Goal: Task Accomplishment & Management: Manage account settings

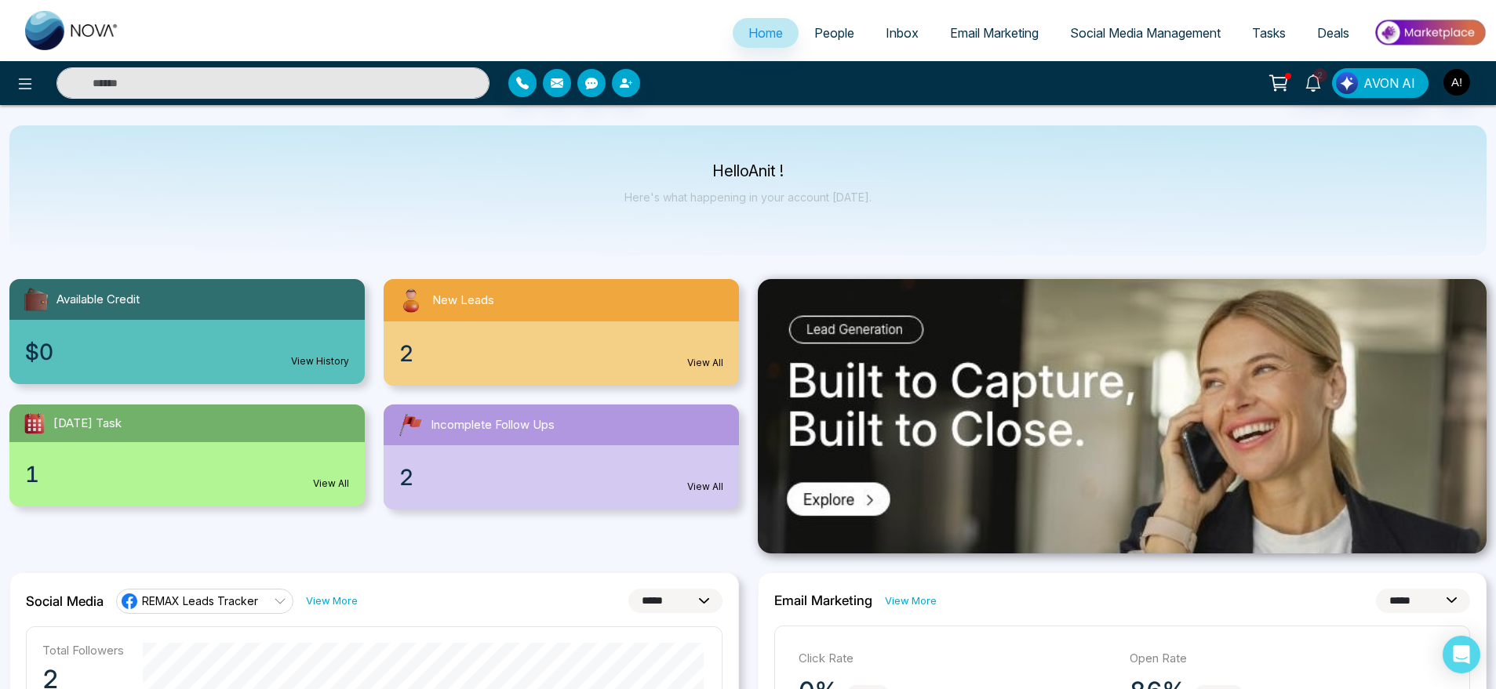
select select "*"
click at [18, 88] on icon at bounding box center [25, 84] width 19 height 19
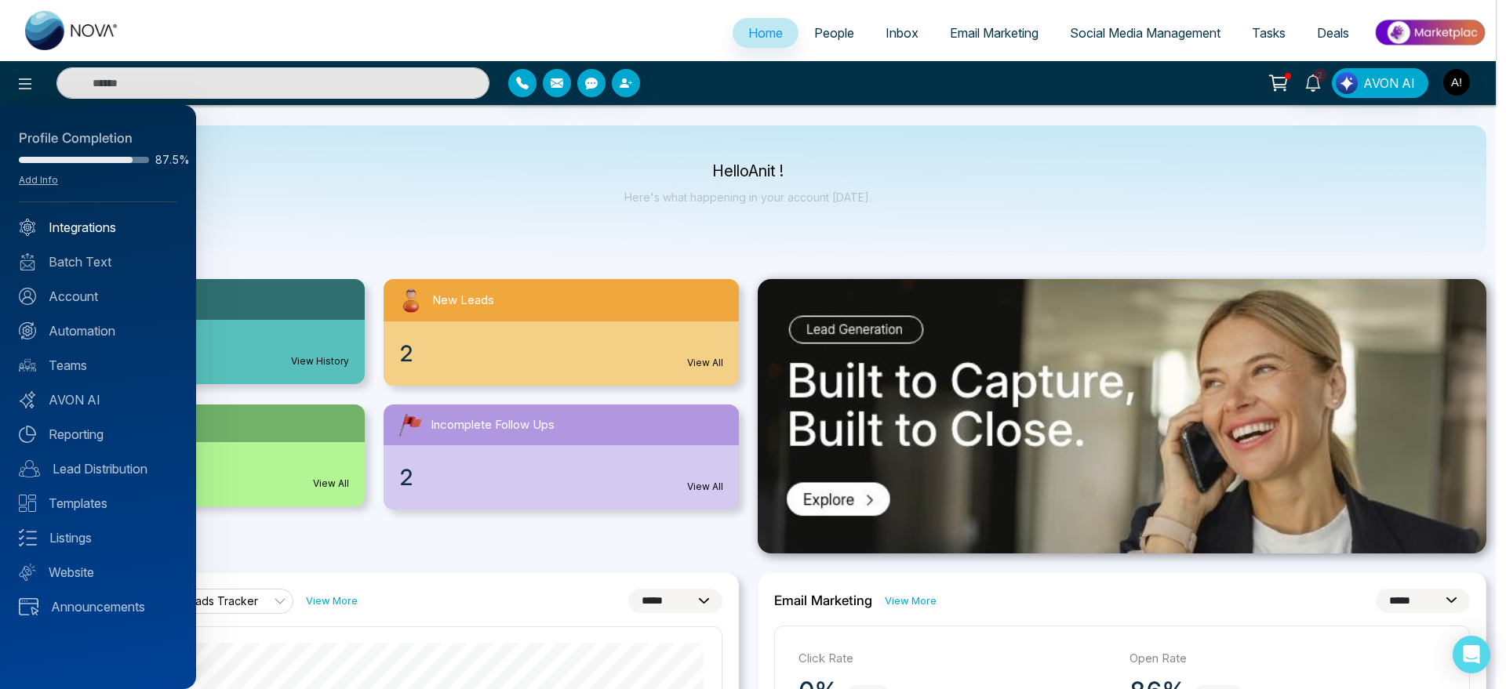
click at [71, 224] on link "Integrations" at bounding box center [98, 227] width 158 height 19
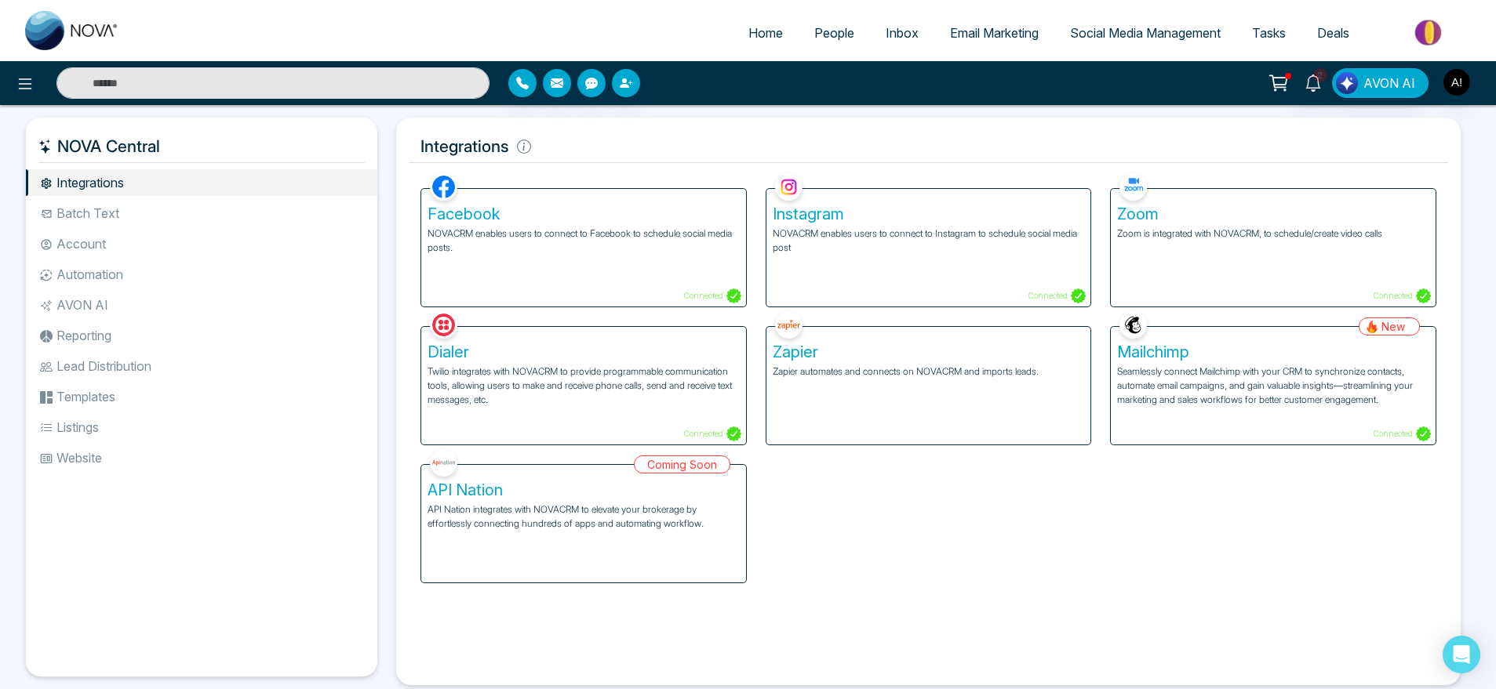
click at [79, 213] on li "Batch Text" at bounding box center [201, 213] width 351 height 27
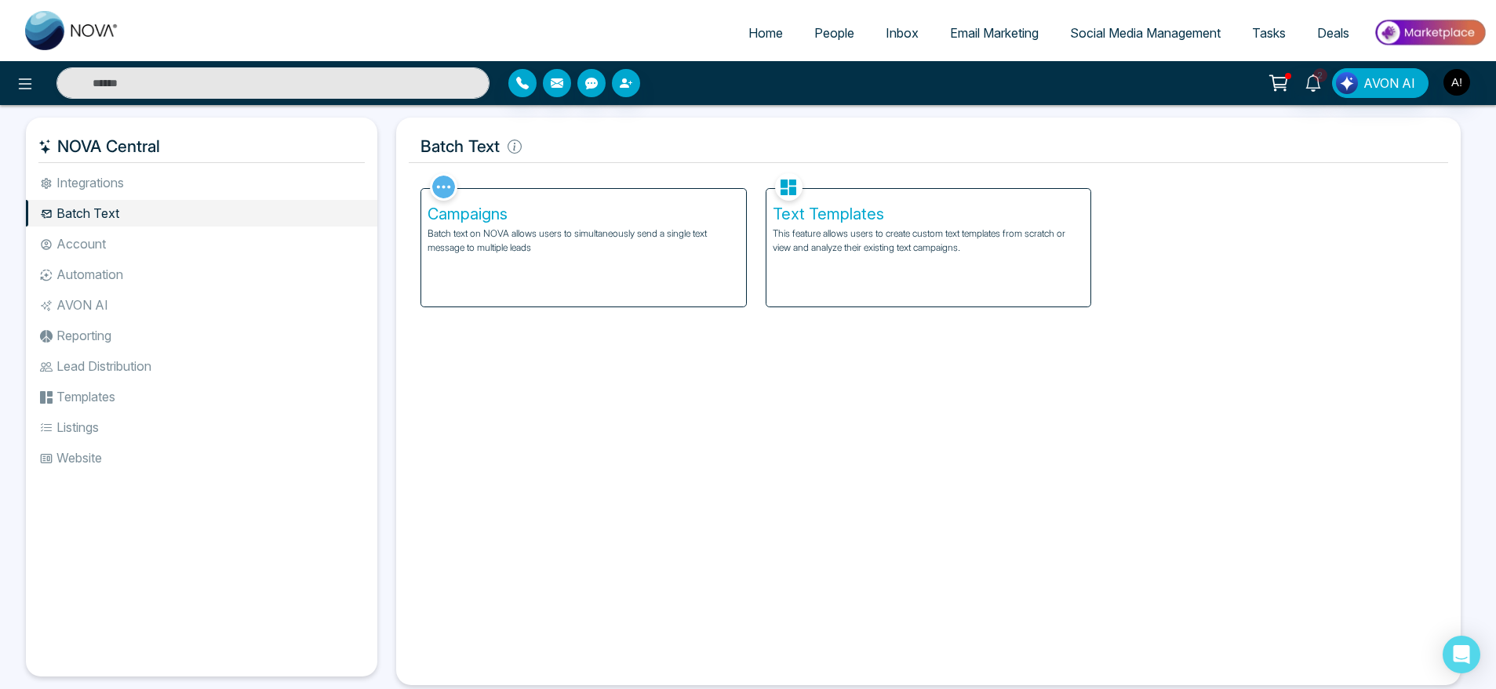
click at [123, 242] on li "Account" at bounding box center [201, 244] width 351 height 27
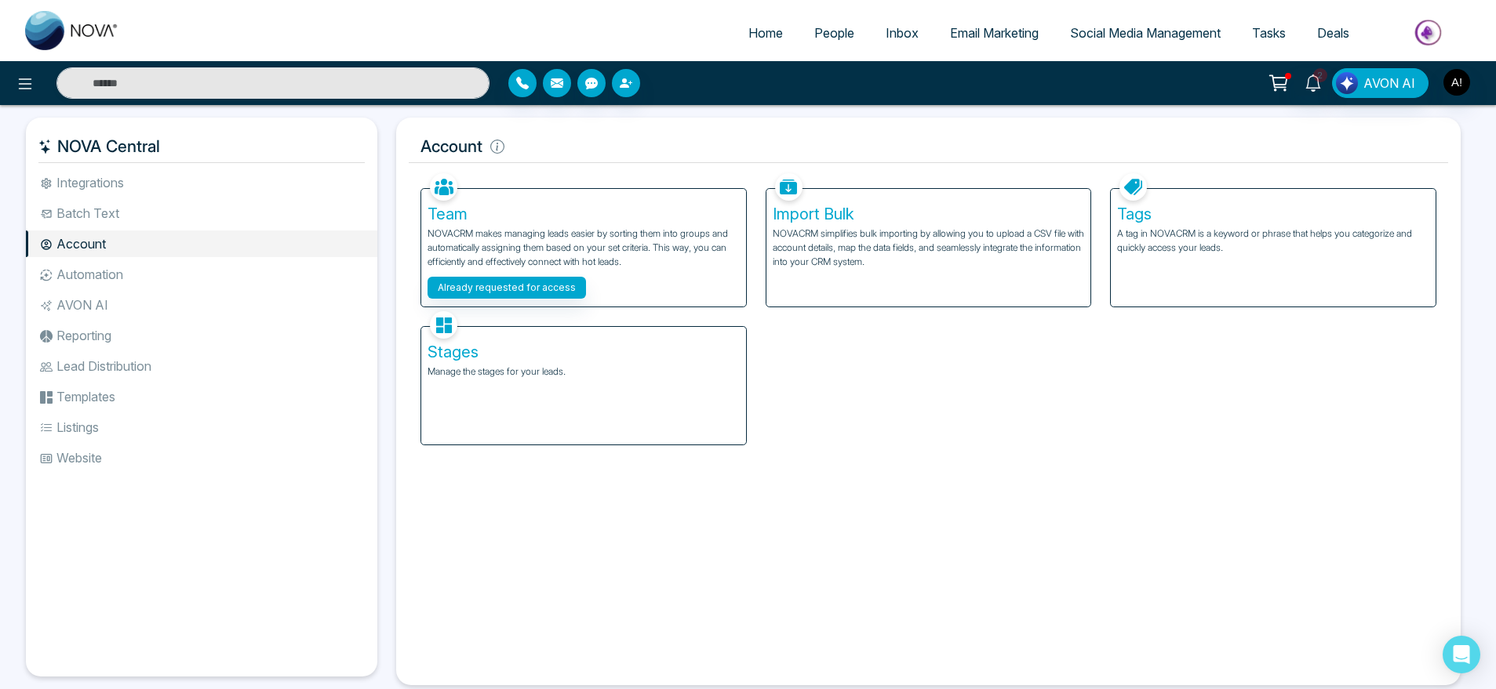
click at [137, 271] on li "Automation" at bounding box center [201, 274] width 351 height 27
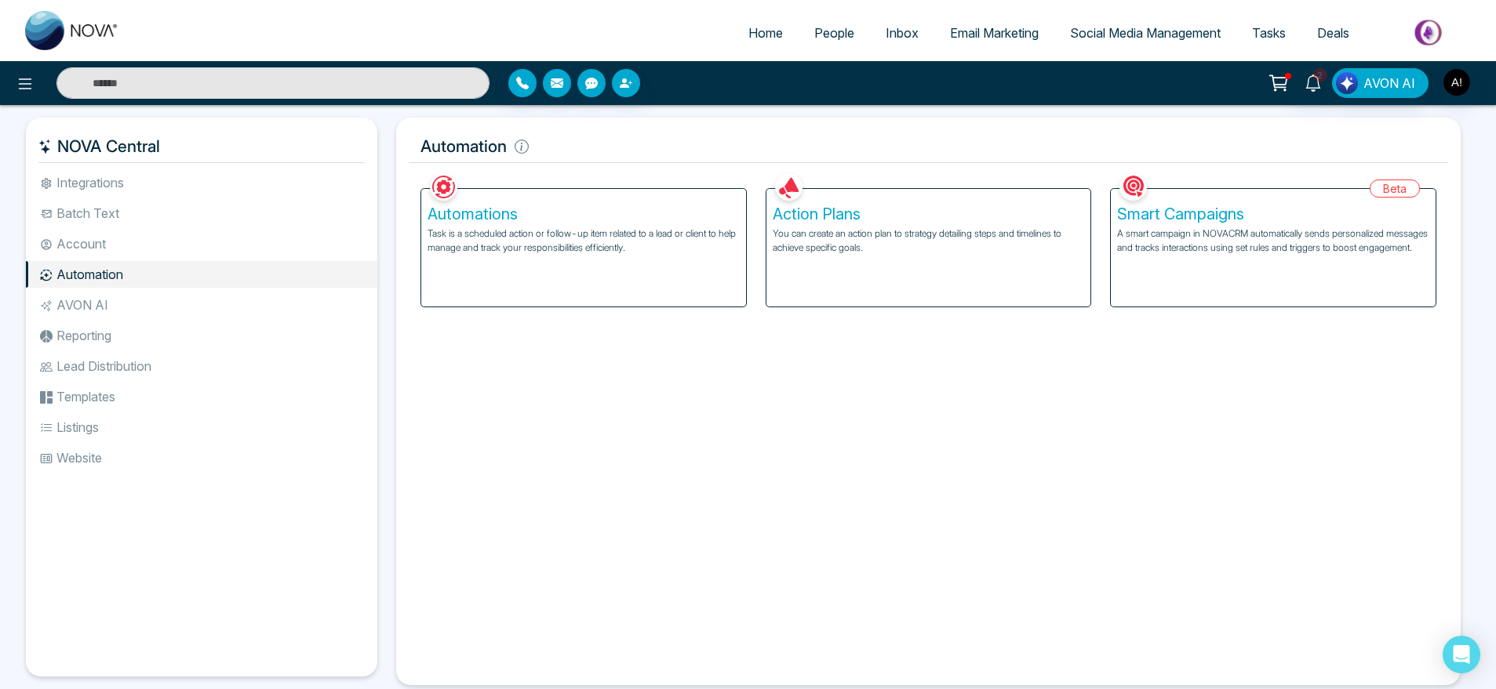
click at [187, 246] on li "Account" at bounding box center [201, 244] width 351 height 27
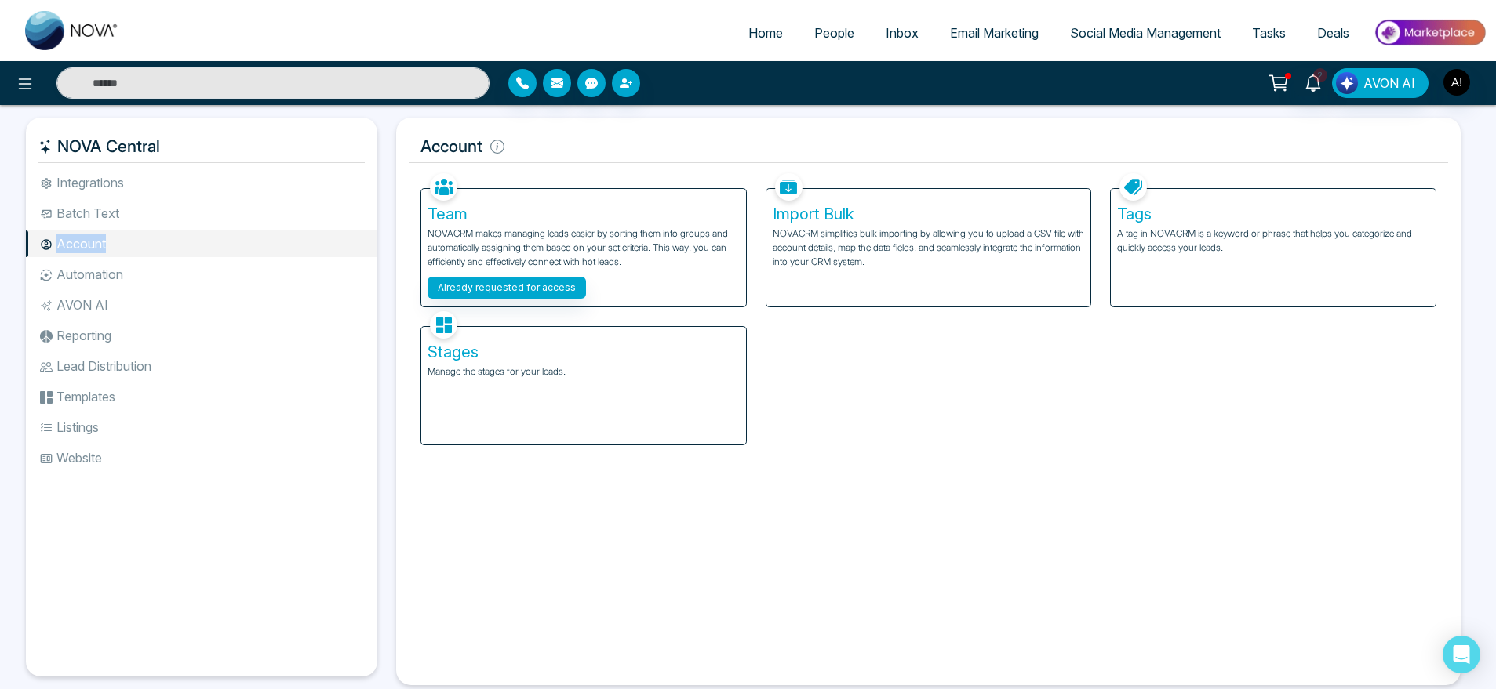
click at [187, 246] on li "Account" at bounding box center [201, 244] width 351 height 27
click at [1240, 205] on h5 "Tags" at bounding box center [1273, 214] width 312 height 19
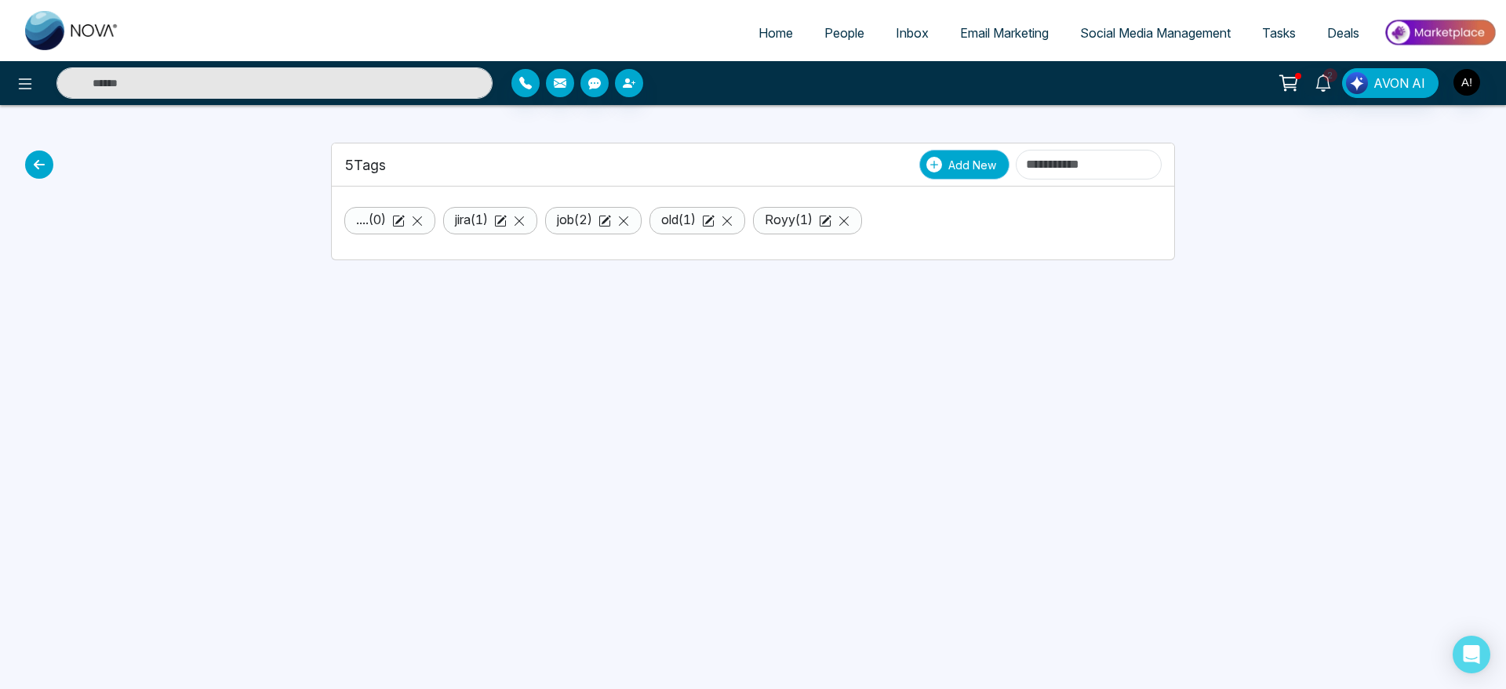
click at [919, 173] on button "Add New" at bounding box center [964, 165] width 90 height 30
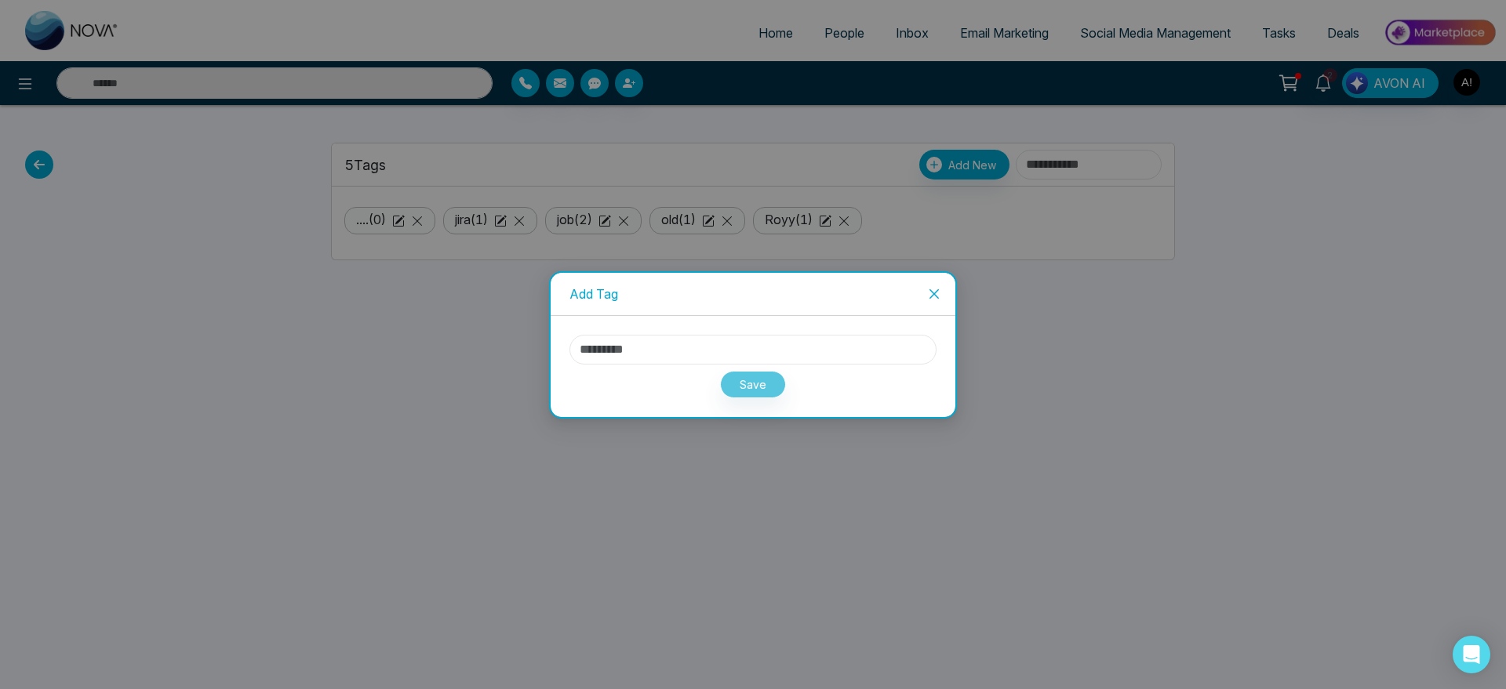
click at [711, 347] on input "text" at bounding box center [752, 350] width 367 height 30
type input "*****"
click at [759, 384] on button "Save" at bounding box center [753, 384] width 66 height 27
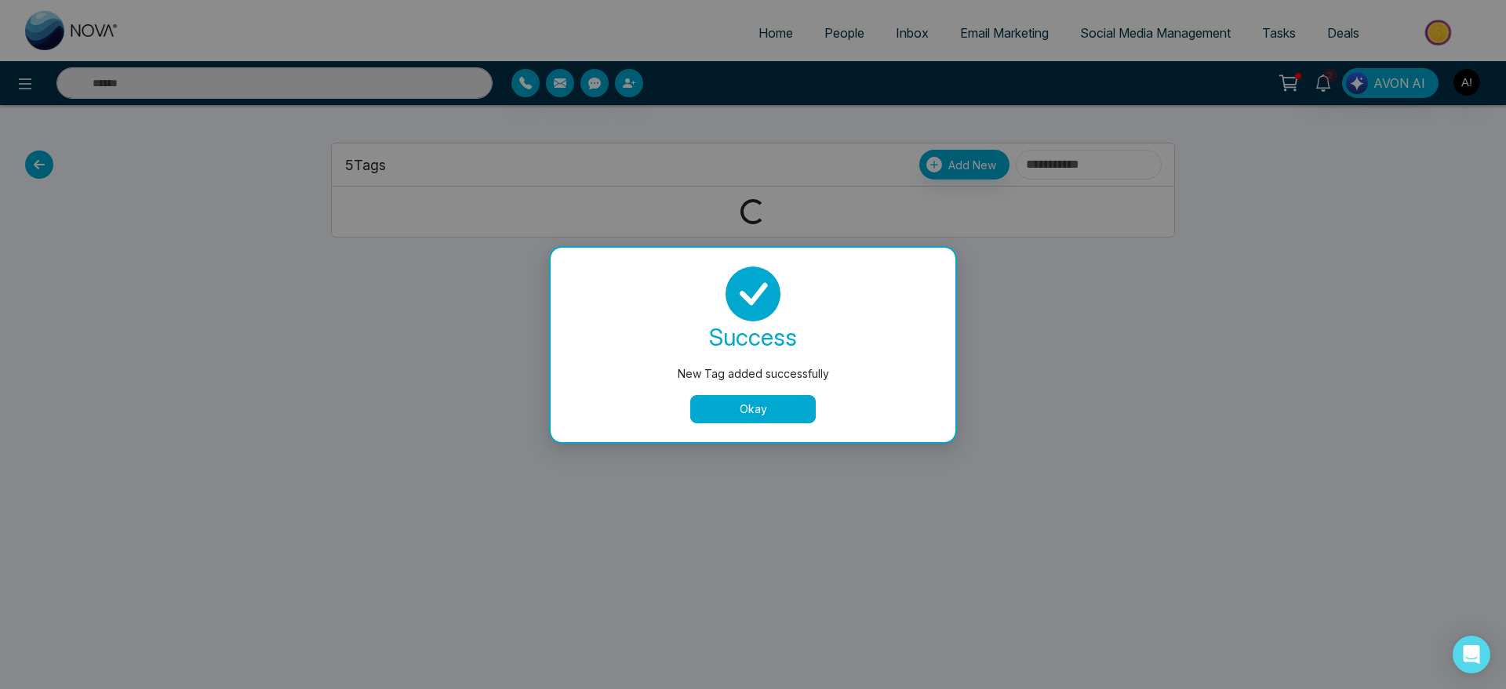
click at [750, 413] on button "Okay" at bounding box center [752, 409] width 125 height 28
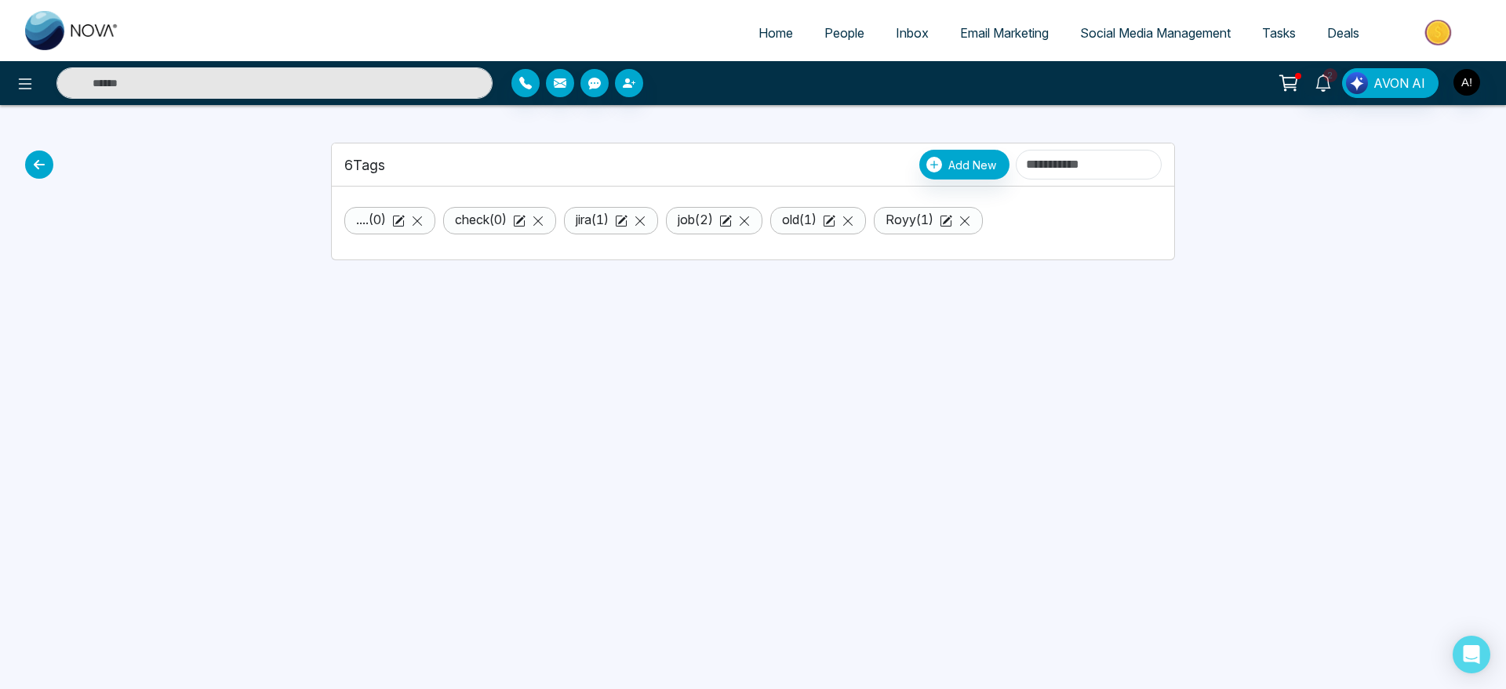
drag, startPoint x: 322, startPoint y: 168, endPoint x: 522, endPoint y: 166, distance: 200.0
click at [522, 166] on div "6 Tags Add New .... ( 0 ) check ( 0 ) jira ( 1 ) job ( 2 ) old ( 1 ) [PERSON_NA…" at bounding box center [753, 182] width 863 height 155
click at [522, 166] on div "6 Tags Add New" at bounding box center [752, 165] width 817 height 30
click at [948, 158] on span "Add New" at bounding box center [972, 165] width 48 height 16
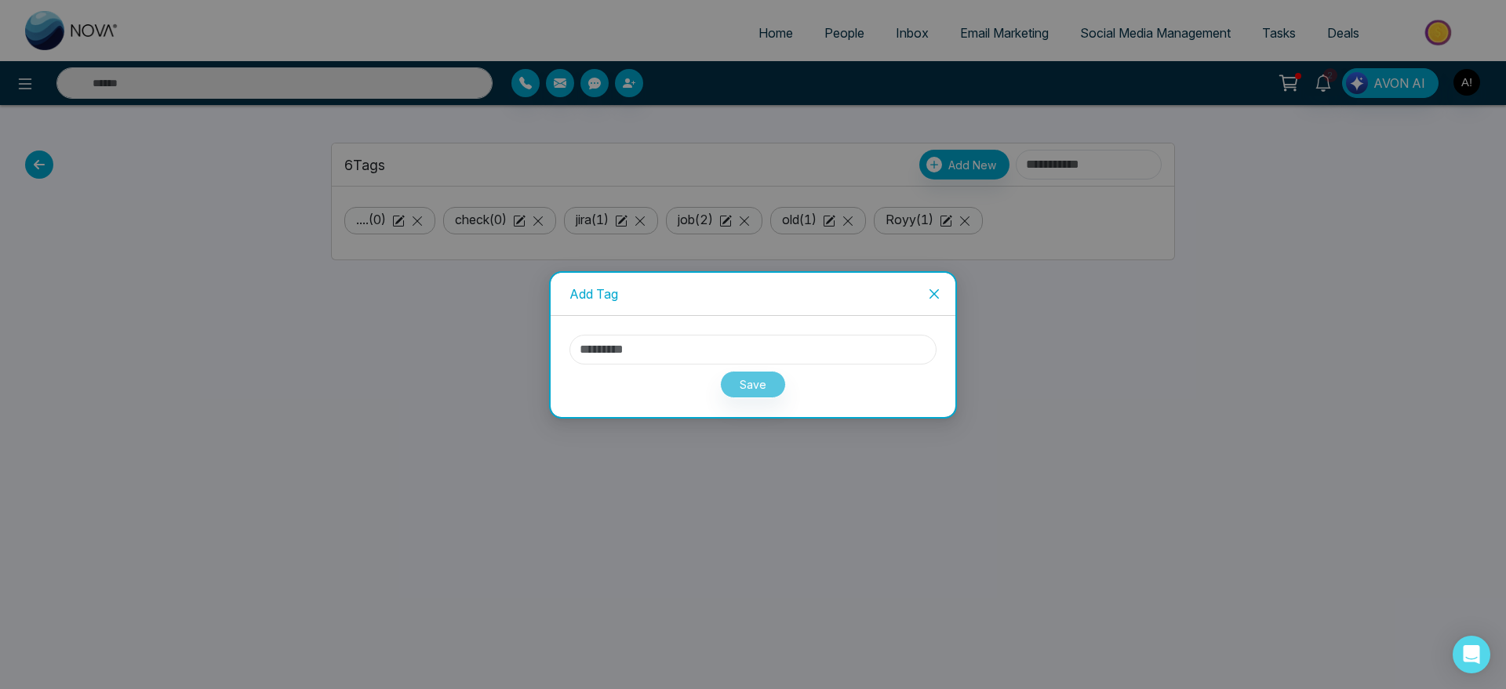
click at [696, 335] on input "text" at bounding box center [752, 350] width 367 height 30
type input "**********"
click at [757, 381] on button "Save" at bounding box center [753, 384] width 66 height 27
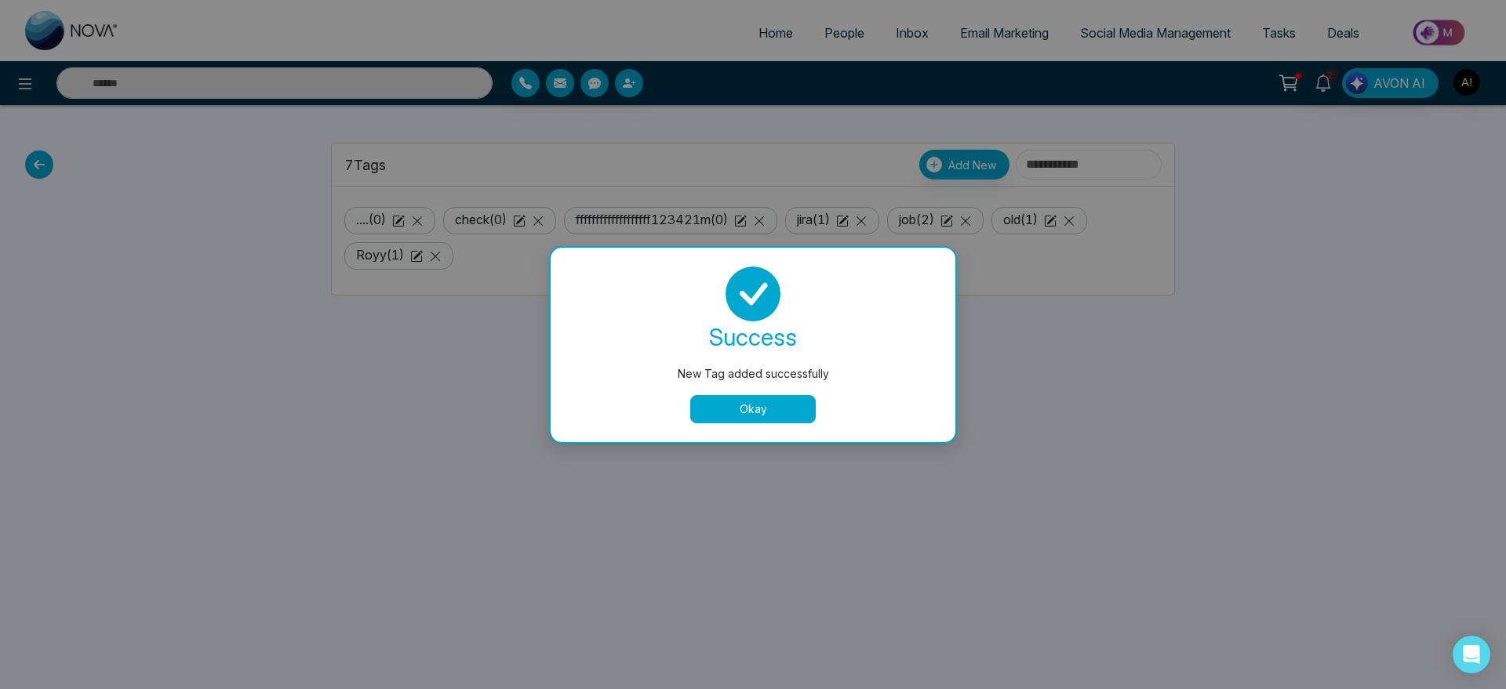
click at [754, 424] on div "success New Tag added successfully Okay" at bounding box center [753, 345] width 405 height 195
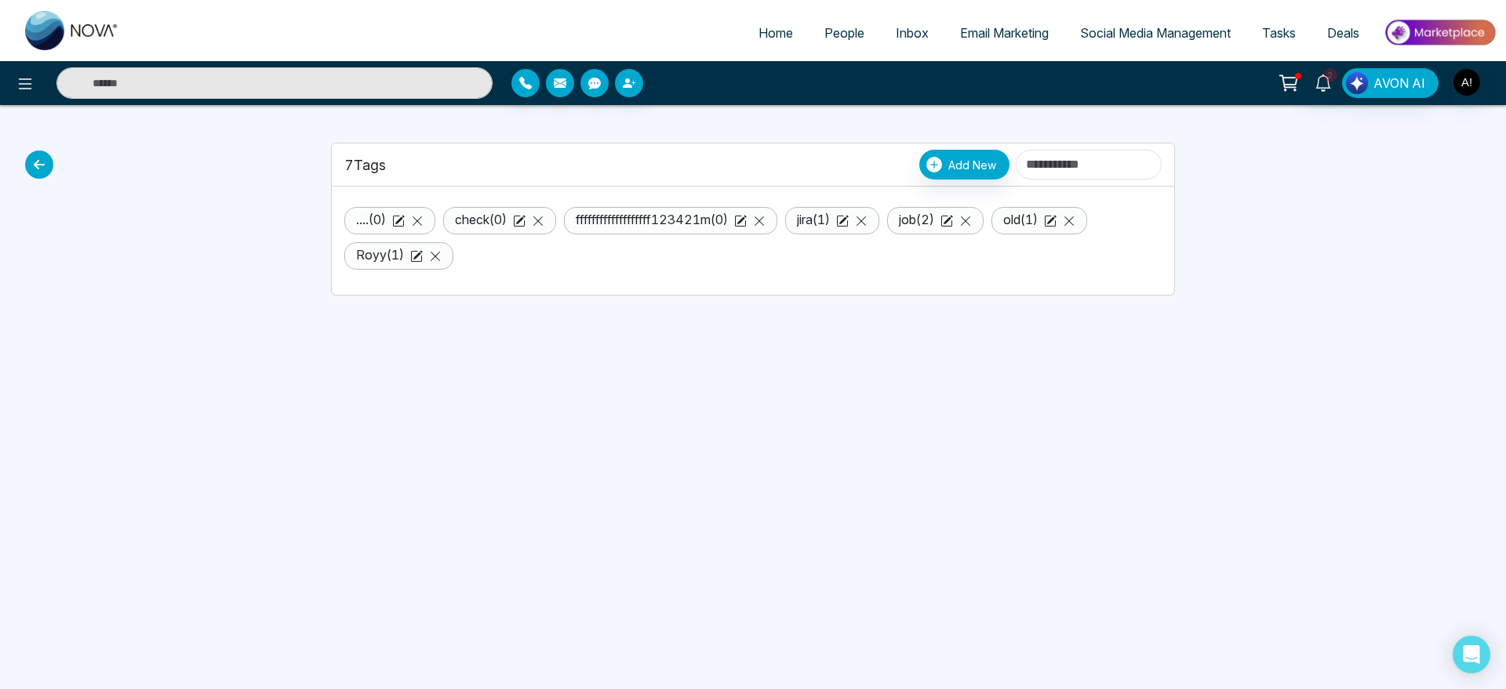
click at [733, 402] on div "Home People Inbox Email Marketing Social Media Management Tasks Deals 2 AVON AI…" at bounding box center [753, 344] width 1506 height 689
click at [766, 220] on icon at bounding box center [759, 221] width 13 height 13
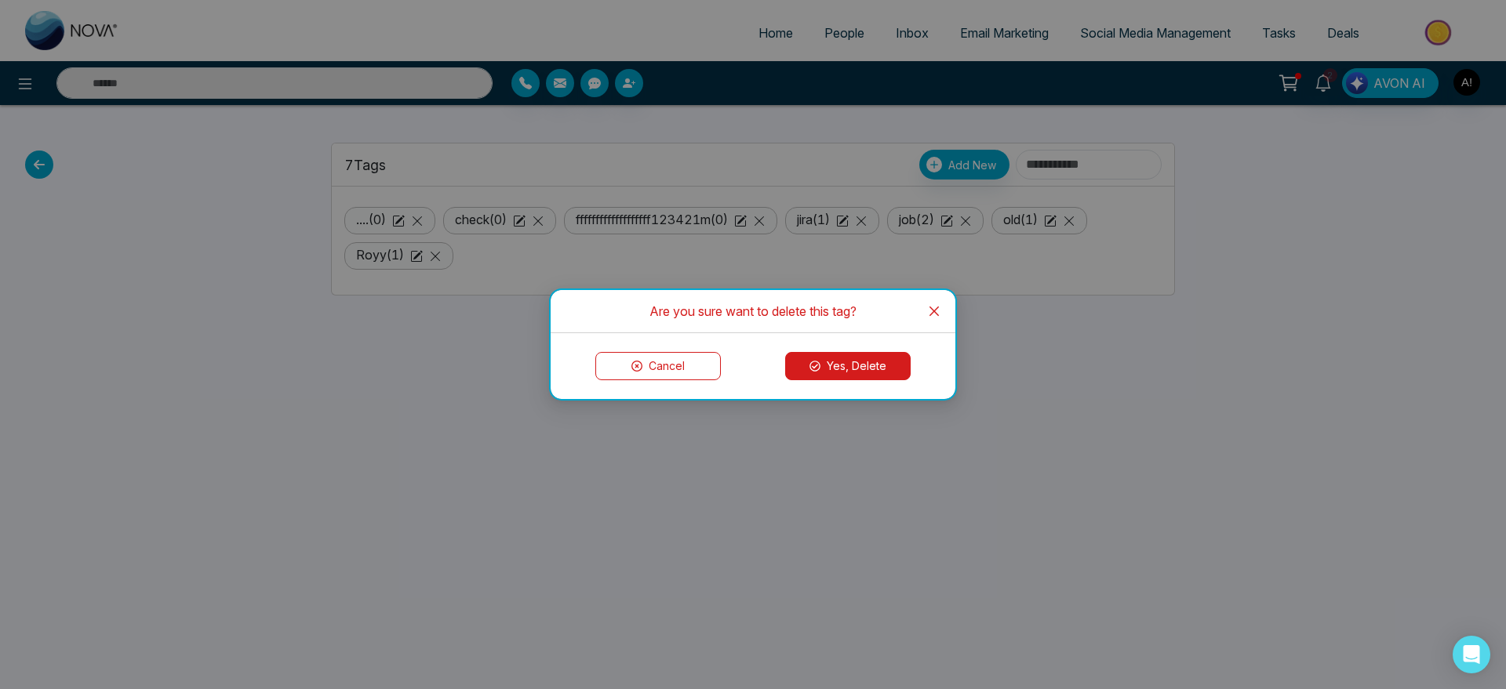
click at [851, 355] on button "Yes, Delete" at bounding box center [847, 366] width 125 height 28
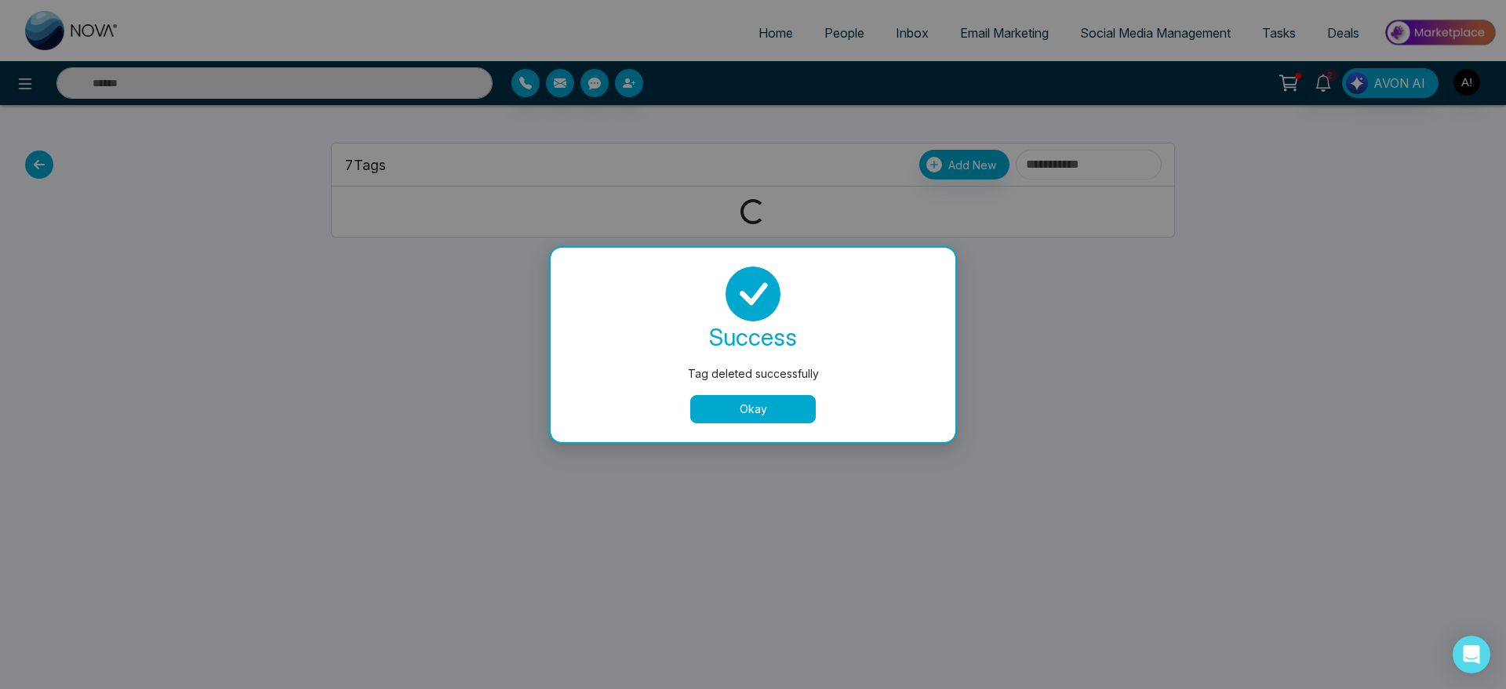
click at [748, 411] on button "Okay" at bounding box center [752, 409] width 125 height 28
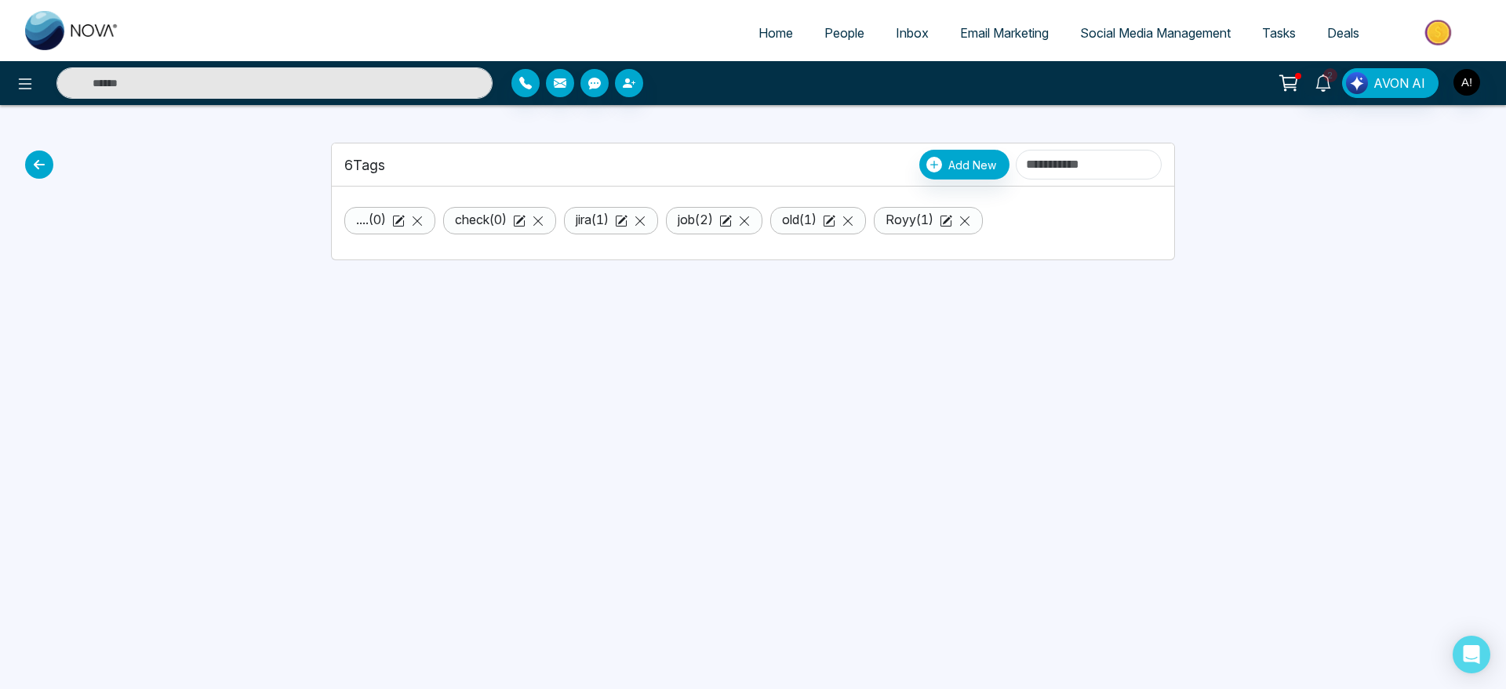
click at [34, 176] on icon at bounding box center [39, 165] width 28 height 28
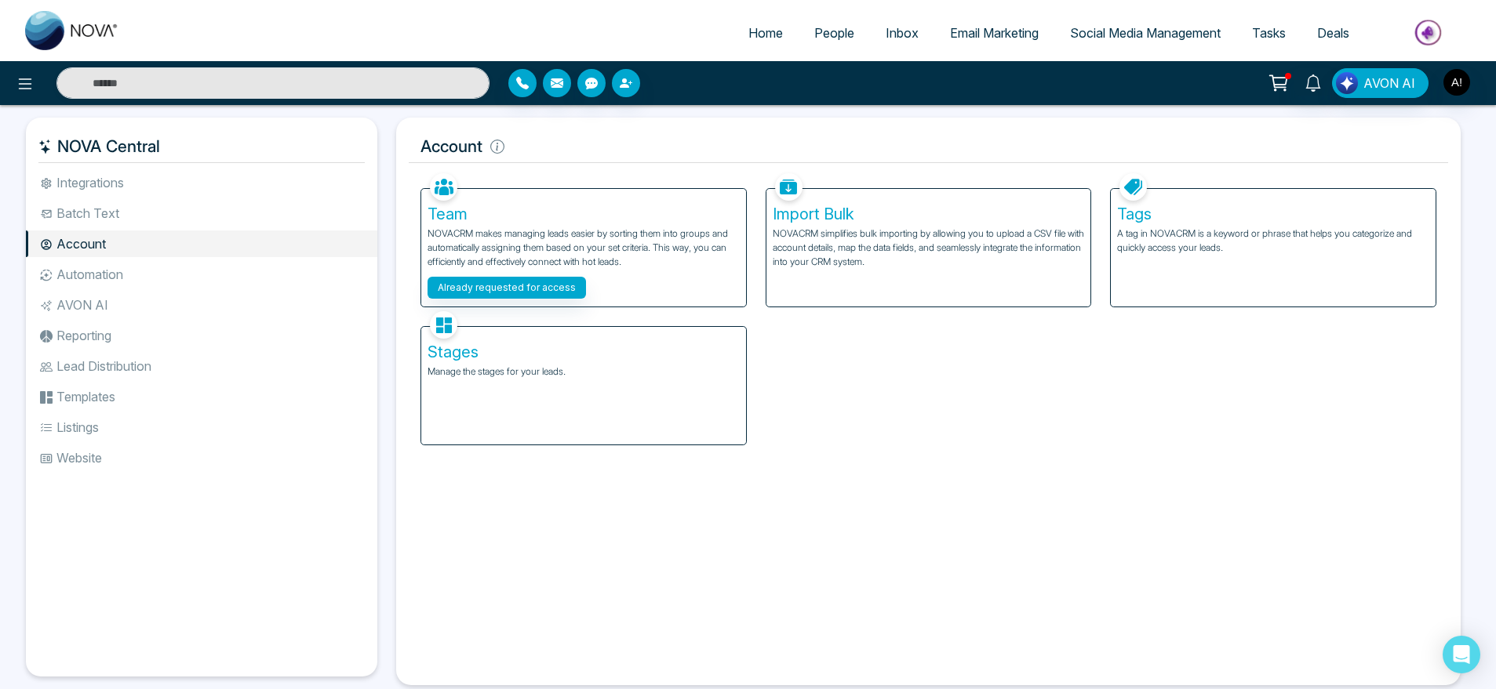
scroll to position [34, 0]
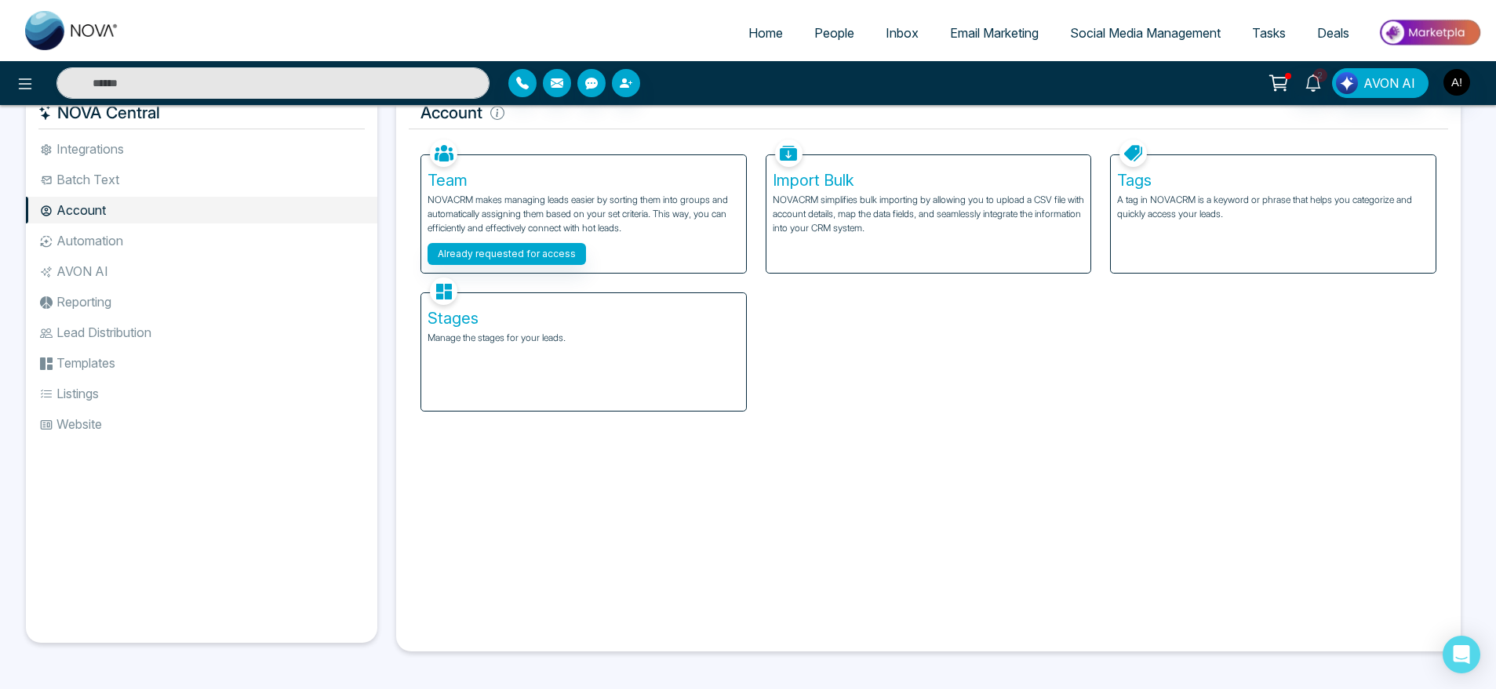
click at [136, 235] on li "Automation" at bounding box center [201, 240] width 351 height 27
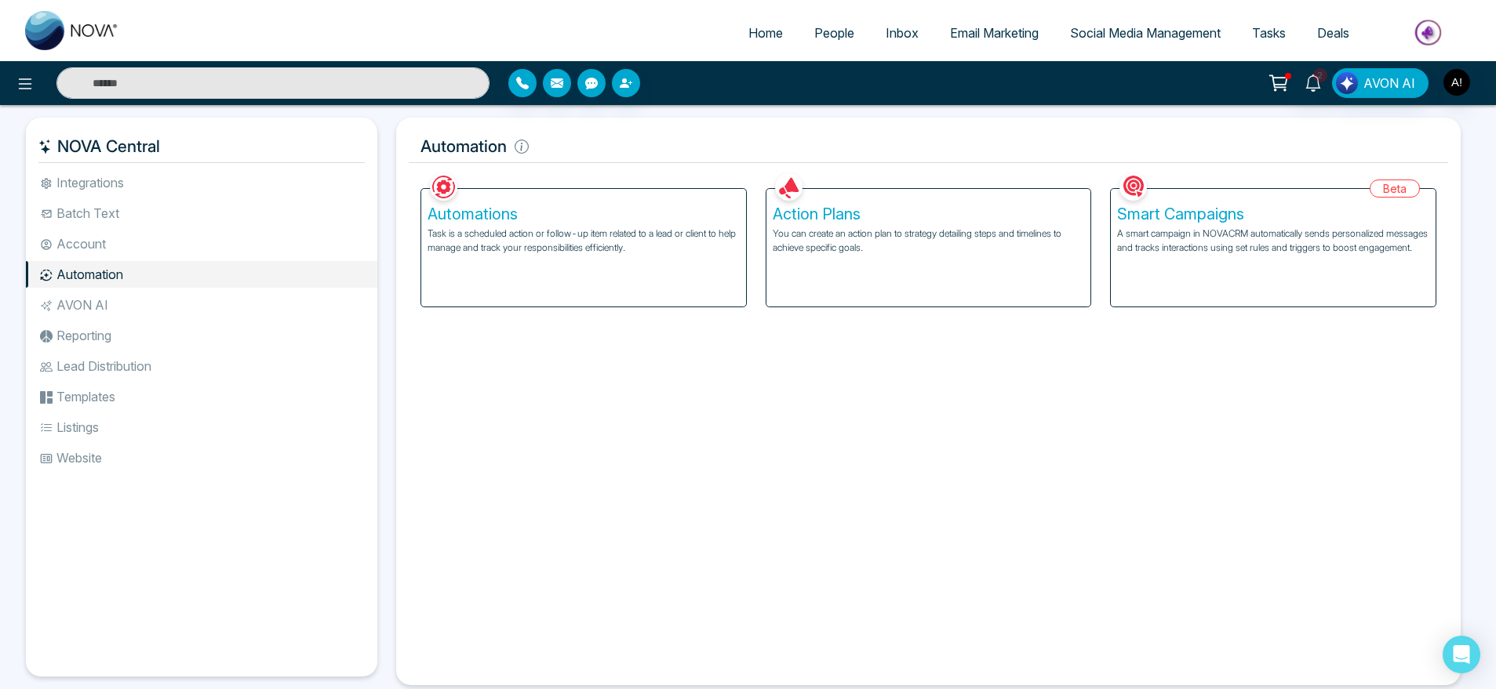
click at [111, 244] on li "Account" at bounding box center [201, 244] width 351 height 27
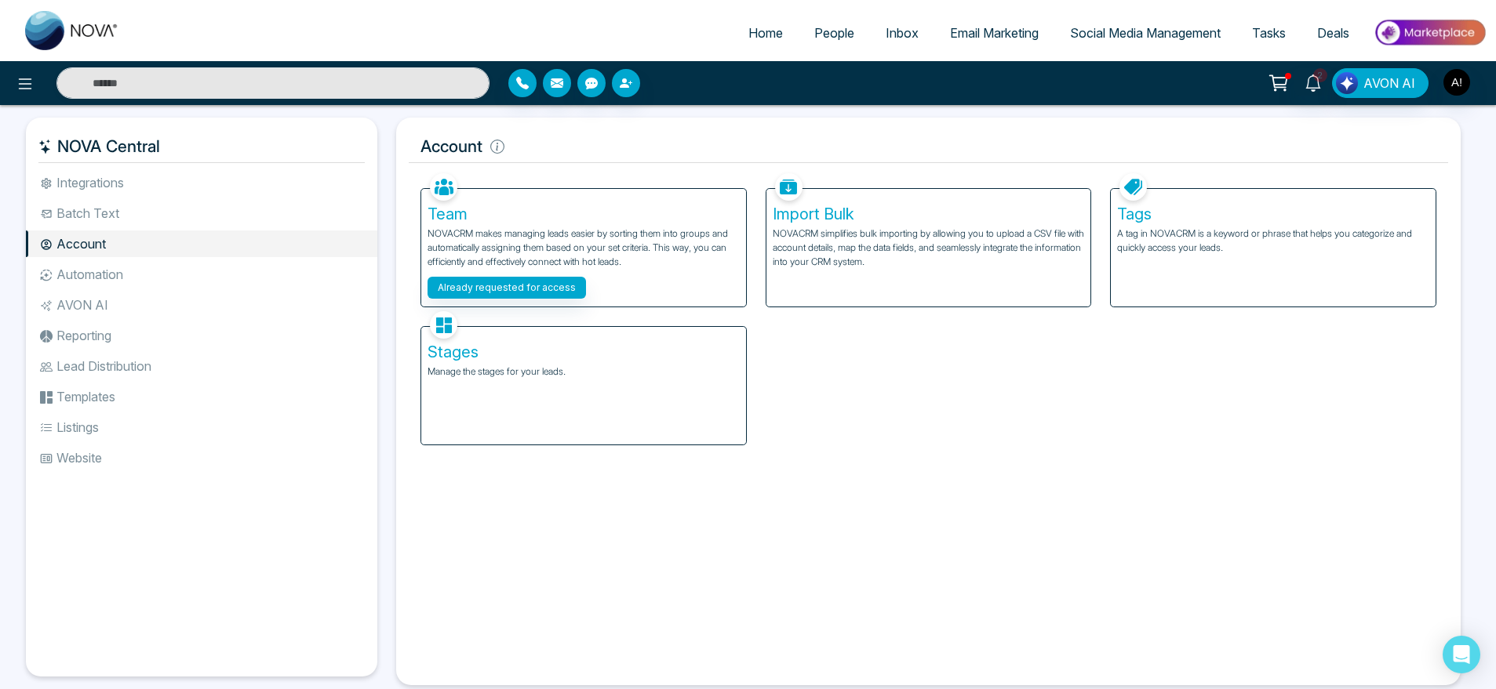
click at [508, 399] on div "Stages Manage the stages for your leads." at bounding box center [583, 386] width 325 height 118
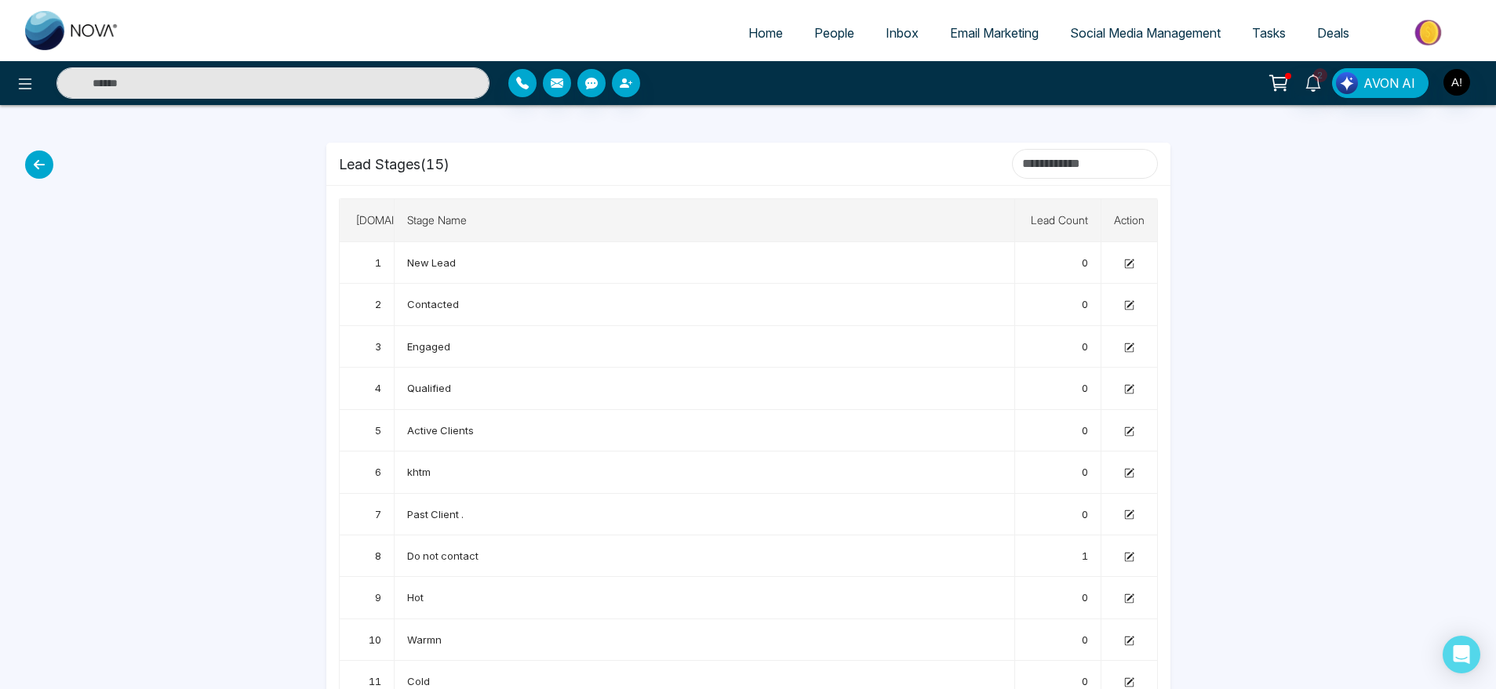
click at [1060, 151] on input at bounding box center [1085, 164] width 146 height 30
click at [1012, 162] on input at bounding box center [1085, 164] width 146 height 30
drag, startPoint x: 329, startPoint y: 167, endPoint x: 495, endPoint y: 172, distance: 165.6
click at [495, 172] on div "Lead Stages ( 15 )" at bounding box center [748, 164] width 844 height 42
click at [495, 172] on div "Lead Stages ( 15 )" at bounding box center [748, 164] width 819 height 30
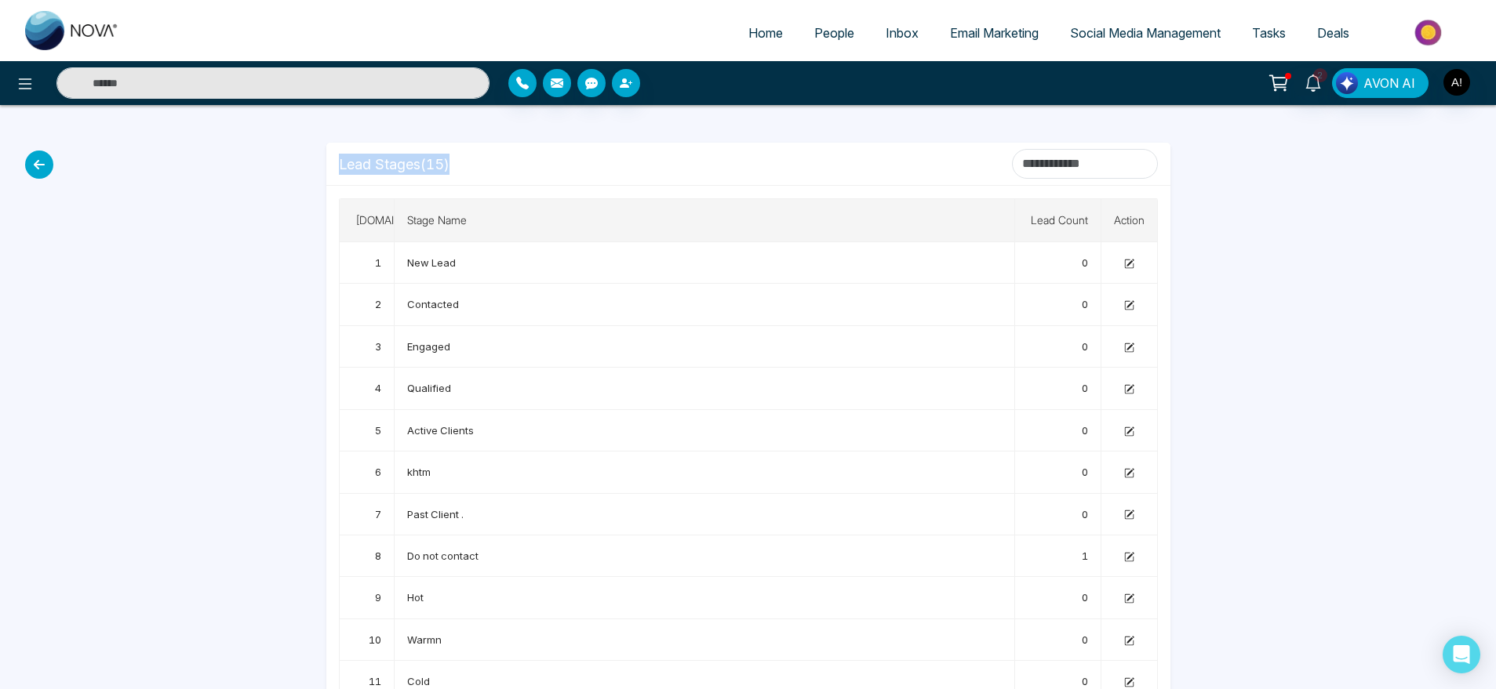
drag, startPoint x: 495, startPoint y: 172, endPoint x: 195, endPoint y: 140, distance: 301.3
click at [195, 140] on div "Home People Inbox Email Marketing Social Media Management Tasks Deals 2 AVON AI…" at bounding box center [748, 441] width 1496 height 883
click at [362, 157] on p "Lead Stages ( 15 )" at bounding box center [394, 164] width 111 height 21
drag, startPoint x: 331, startPoint y: 158, endPoint x: 563, endPoint y: 166, distance: 232.3
click at [563, 166] on div "Lead Stages ( 15 )" at bounding box center [748, 164] width 844 height 42
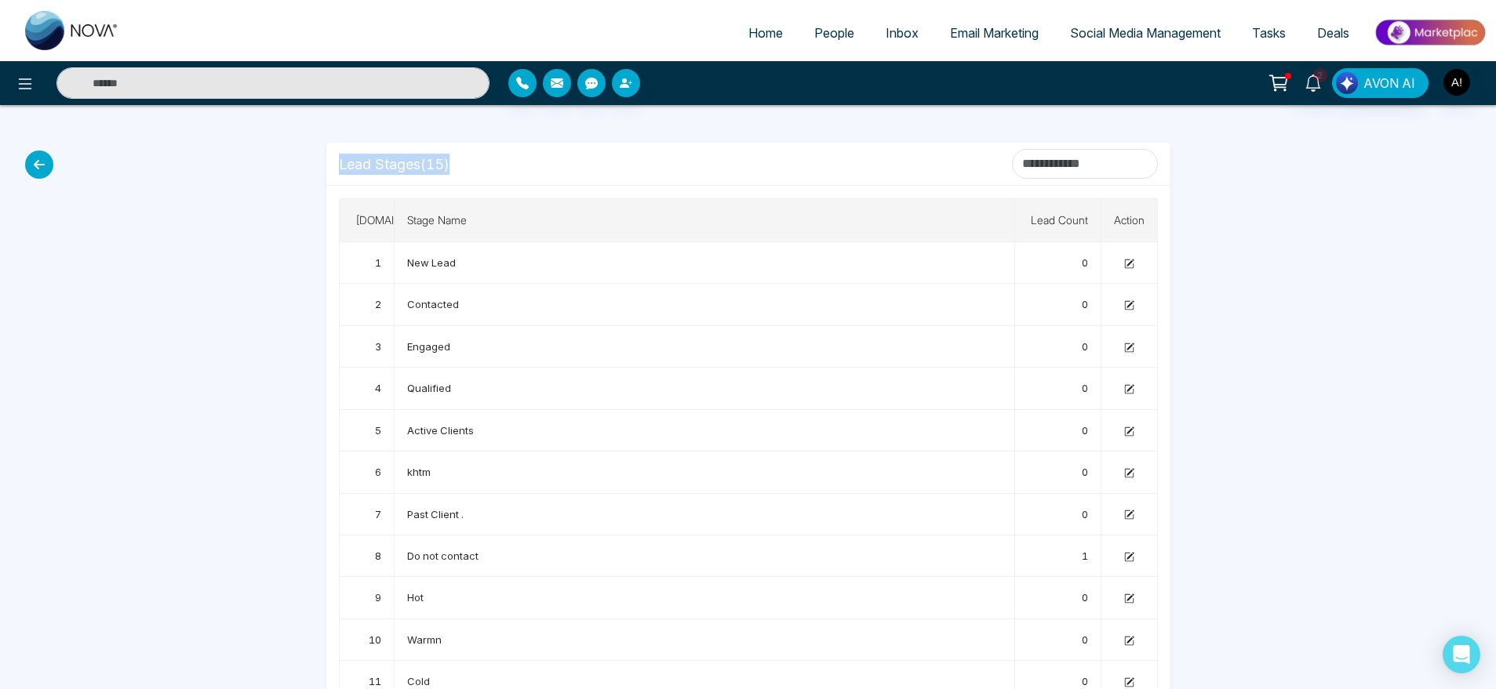
click at [563, 166] on div "Lead Stages ( 15 )" at bounding box center [748, 164] width 819 height 30
click at [34, 158] on icon at bounding box center [39, 165] width 28 height 28
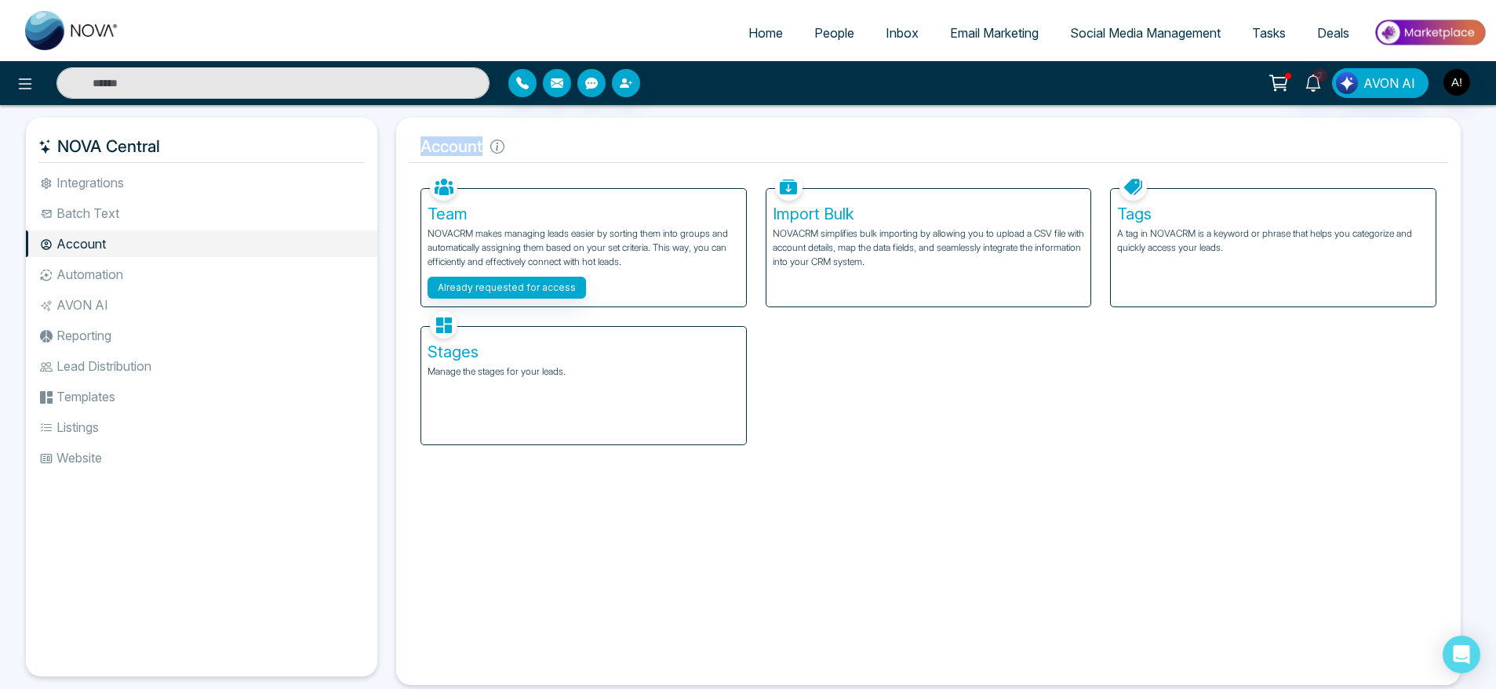
drag, startPoint x: 416, startPoint y: 150, endPoint x: 572, endPoint y: 143, distance: 155.5
click at [572, 143] on h5 "Account" at bounding box center [928, 146] width 1039 height 33
click at [498, 149] on icon at bounding box center [497, 147] width 14 height 14
drag, startPoint x: 543, startPoint y: 140, endPoint x: 395, endPoint y: 146, distance: 147.6
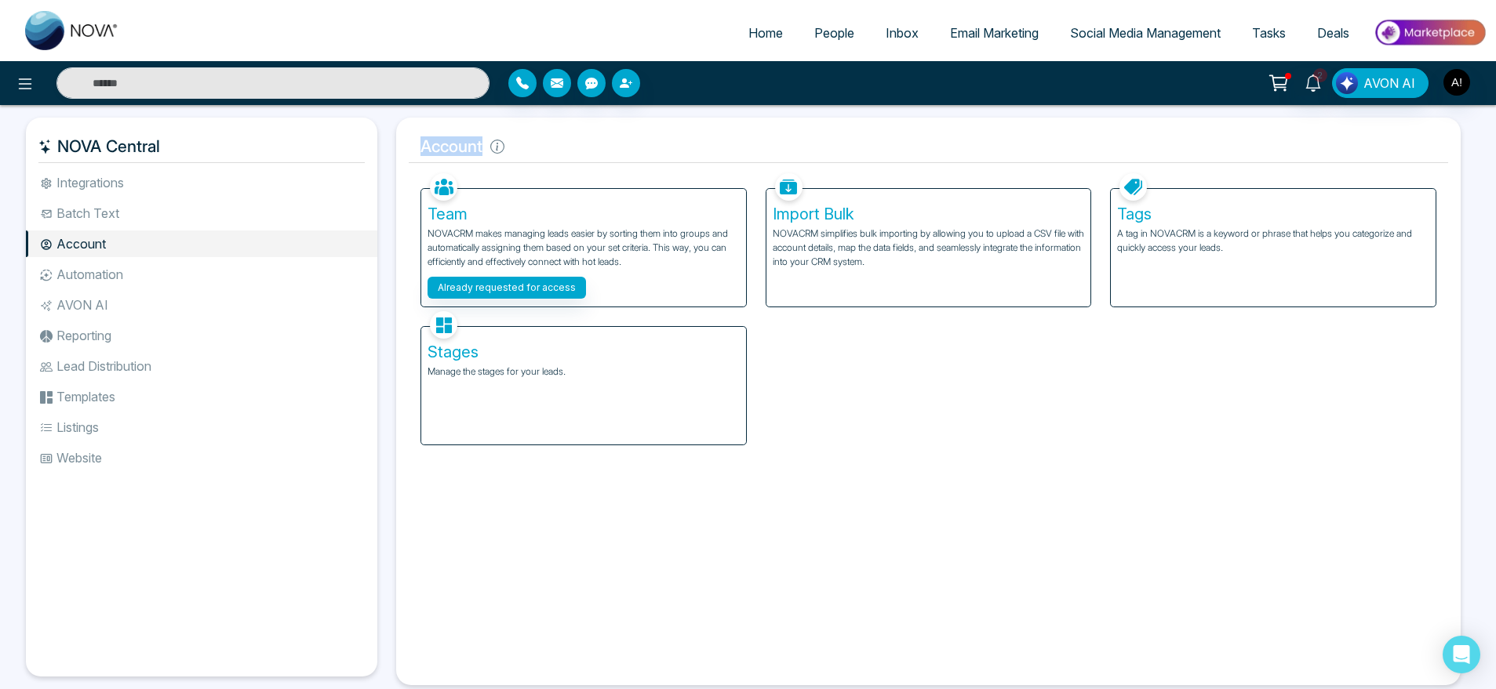
click at [395, 146] on div "Account Facebook NOVACRM enables users to connect to Facebook to schedule socia…" at bounding box center [928, 402] width 1083 height 568
drag, startPoint x: 395, startPoint y: 146, endPoint x: 503, endPoint y: 150, distance: 107.5
click at [503, 150] on div "Account Facebook NOVACRM enables users to connect to Facebook to schedule socia…" at bounding box center [928, 402] width 1083 height 568
click at [547, 147] on h5 "Account" at bounding box center [928, 146] width 1039 height 33
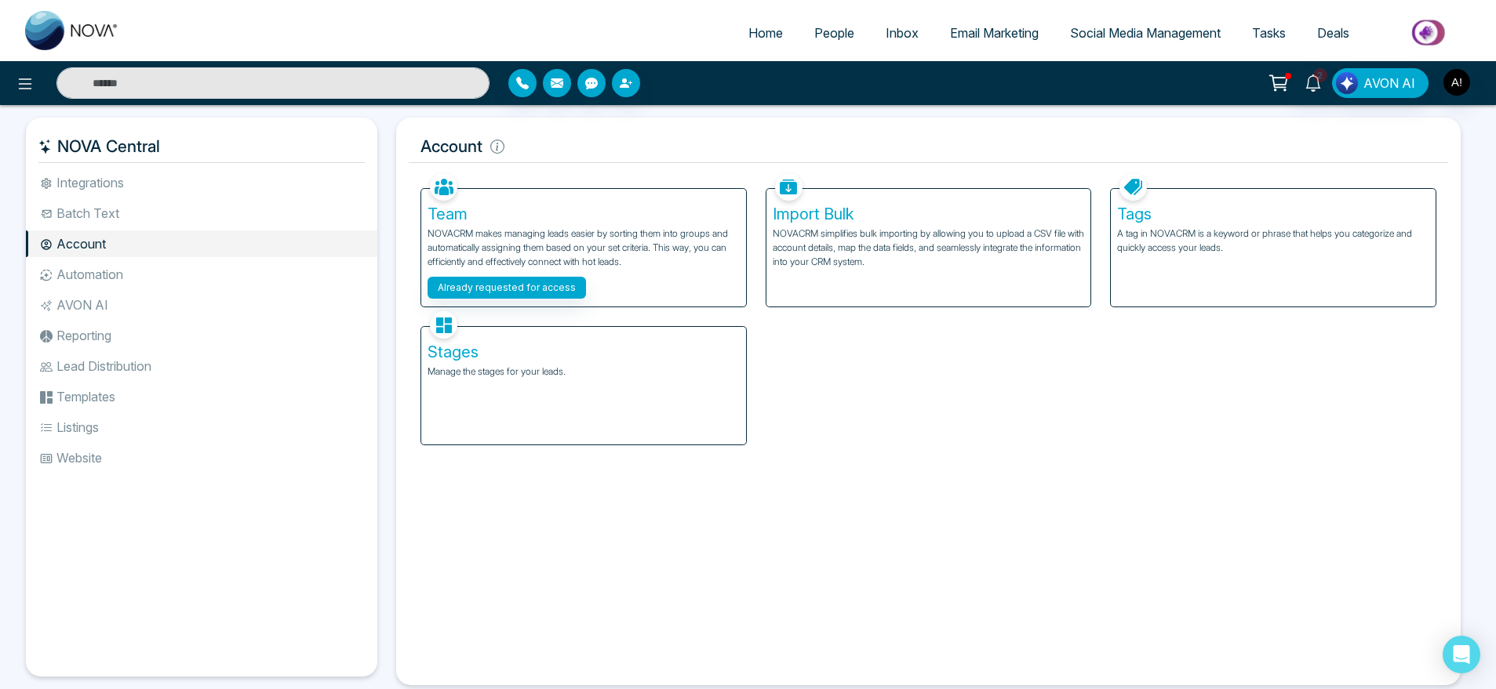
click at [115, 269] on li "Automation" at bounding box center [201, 274] width 351 height 27
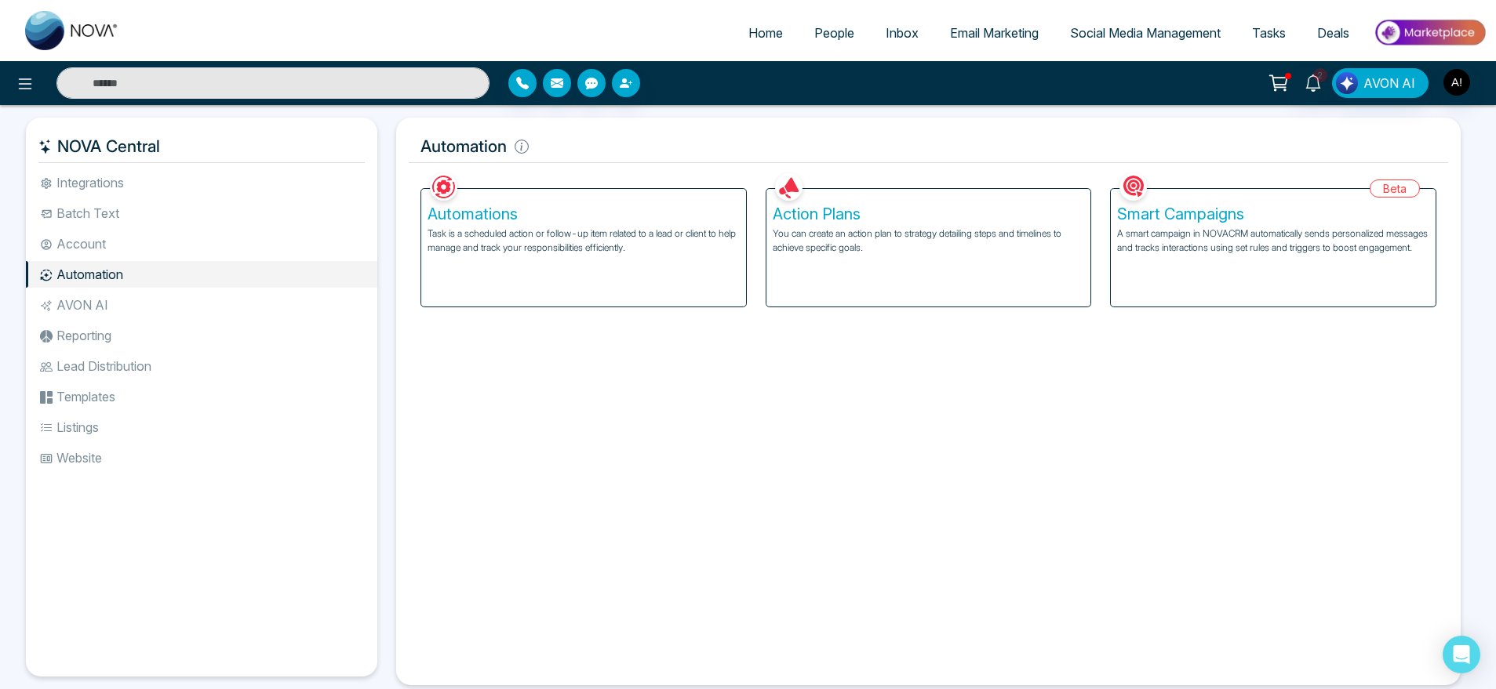
click at [149, 233] on li "Account" at bounding box center [201, 244] width 351 height 27
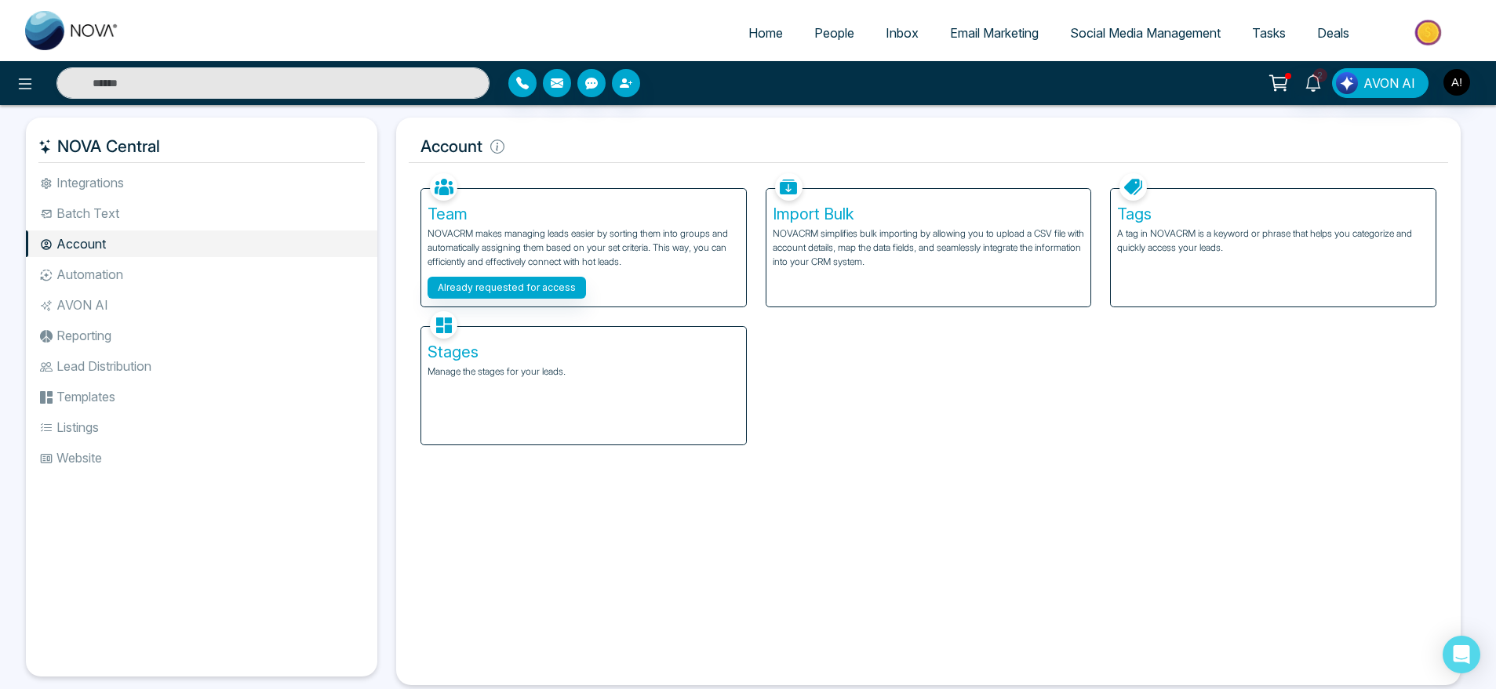
click at [144, 262] on li "Automation" at bounding box center [201, 274] width 351 height 27
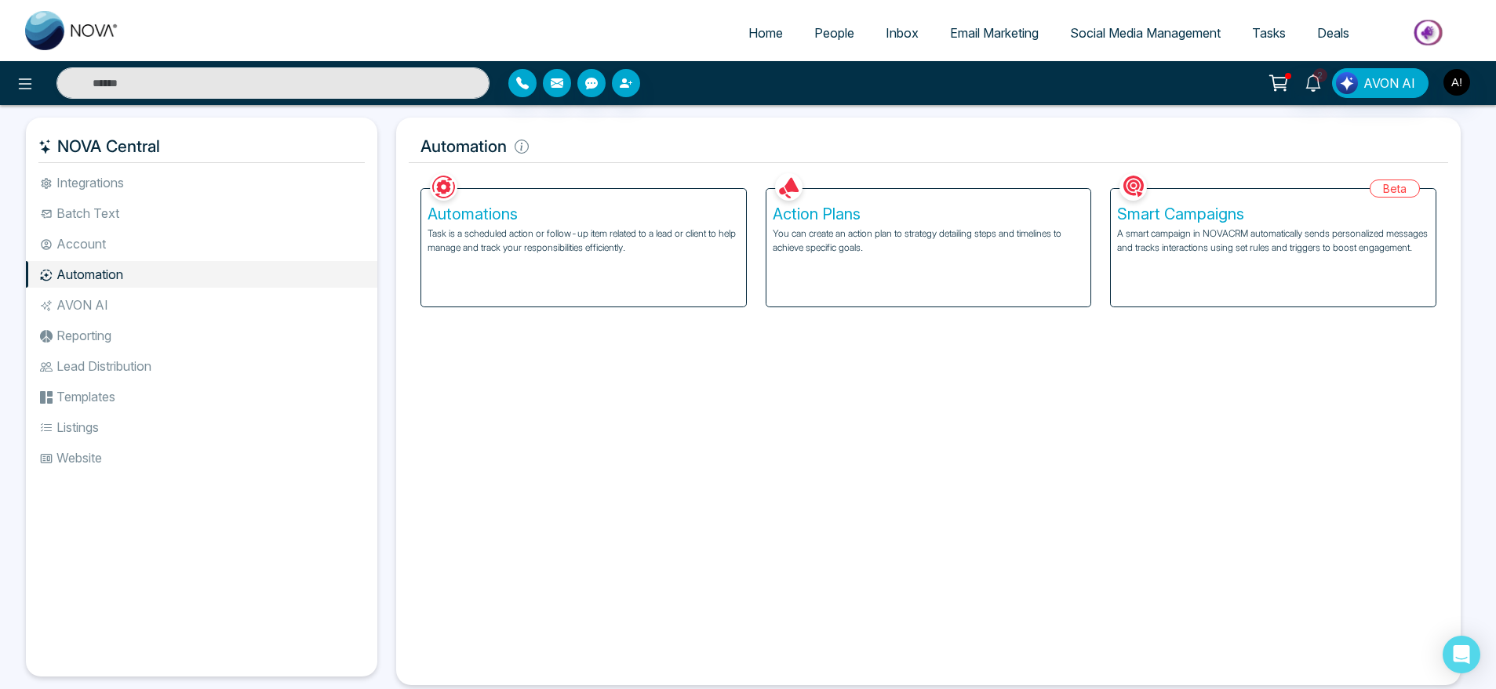
click at [220, 253] on li "Account" at bounding box center [201, 244] width 351 height 27
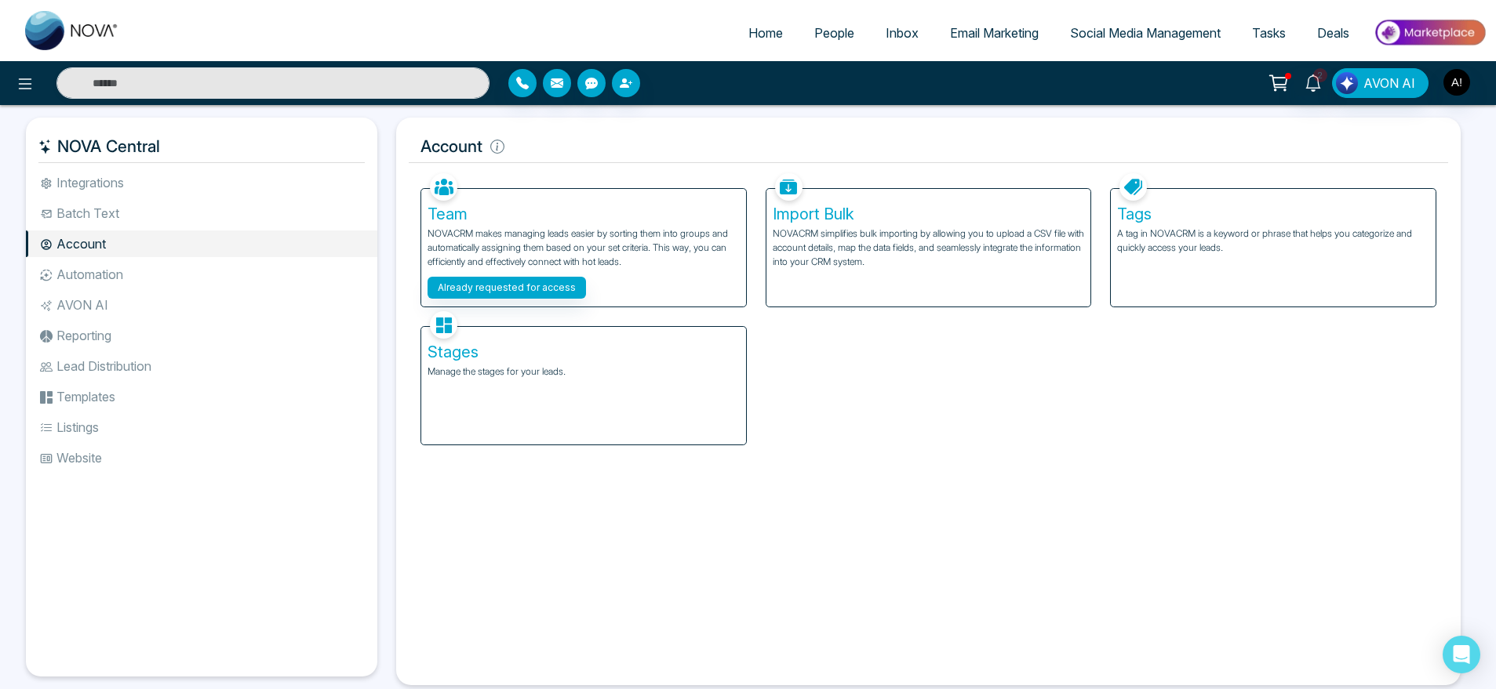
click at [482, 352] on h5 "Stages" at bounding box center [583, 352] width 312 height 19
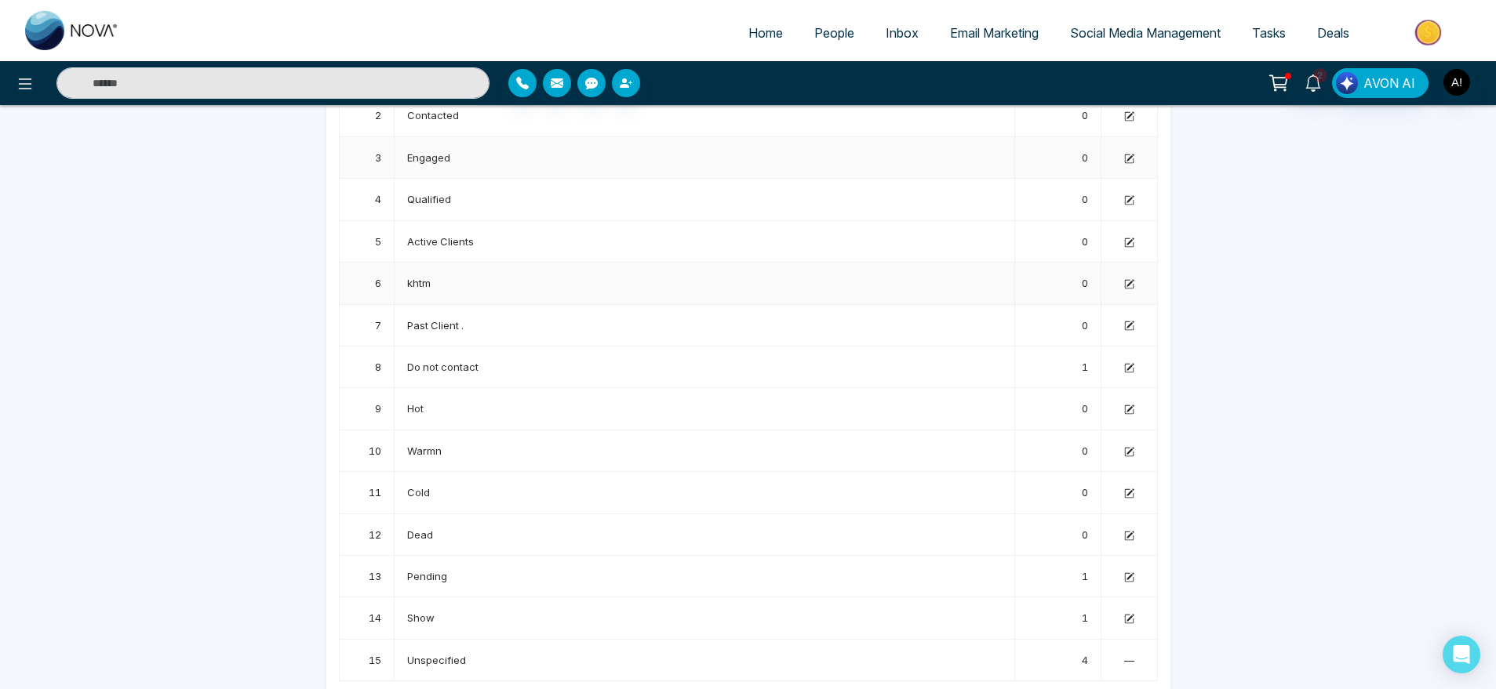
scroll to position [193, 0]
click at [1129, 278] on icon at bounding box center [1129, 278] width 7 height 7
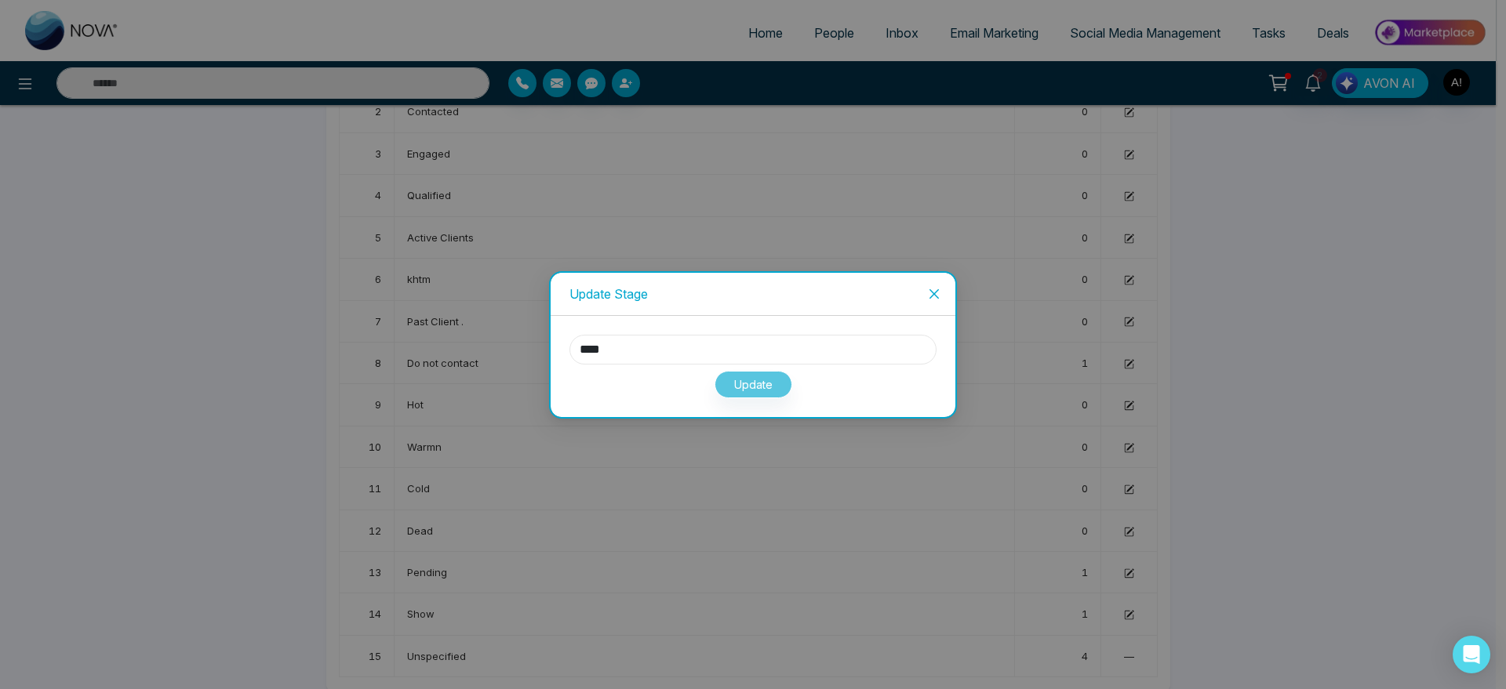
drag, startPoint x: 667, startPoint y: 340, endPoint x: 430, endPoint y: 358, distance: 238.3
click at [430, 358] on div "Update Stage **** Update" at bounding box center [753, 344] width 1506 height 689
type input "****"
click at [764, 395] on button "Update" at bounding box center [754, 384] width 78 height 27
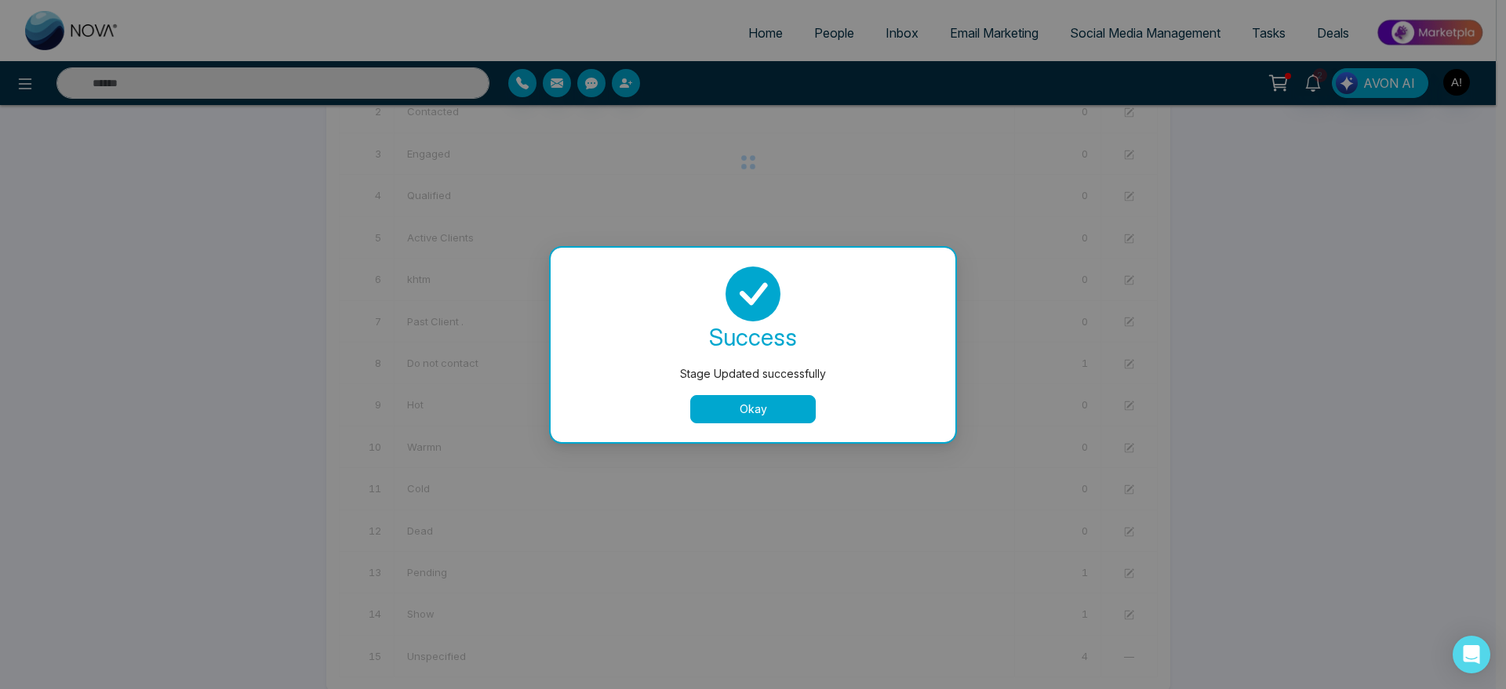
click at [756, 409] on button "Okay" at bounding box center [752, 409] width 125 height 28
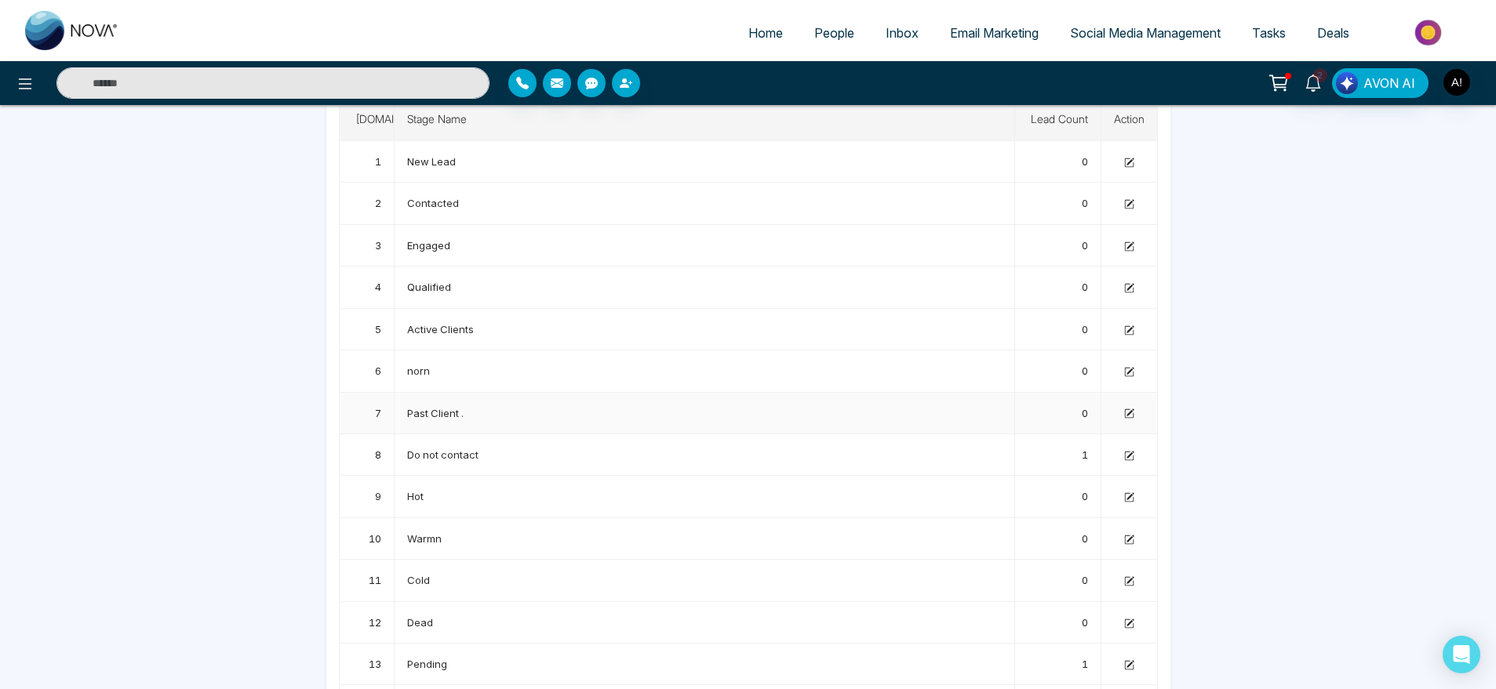
scroll to position [0, 0]
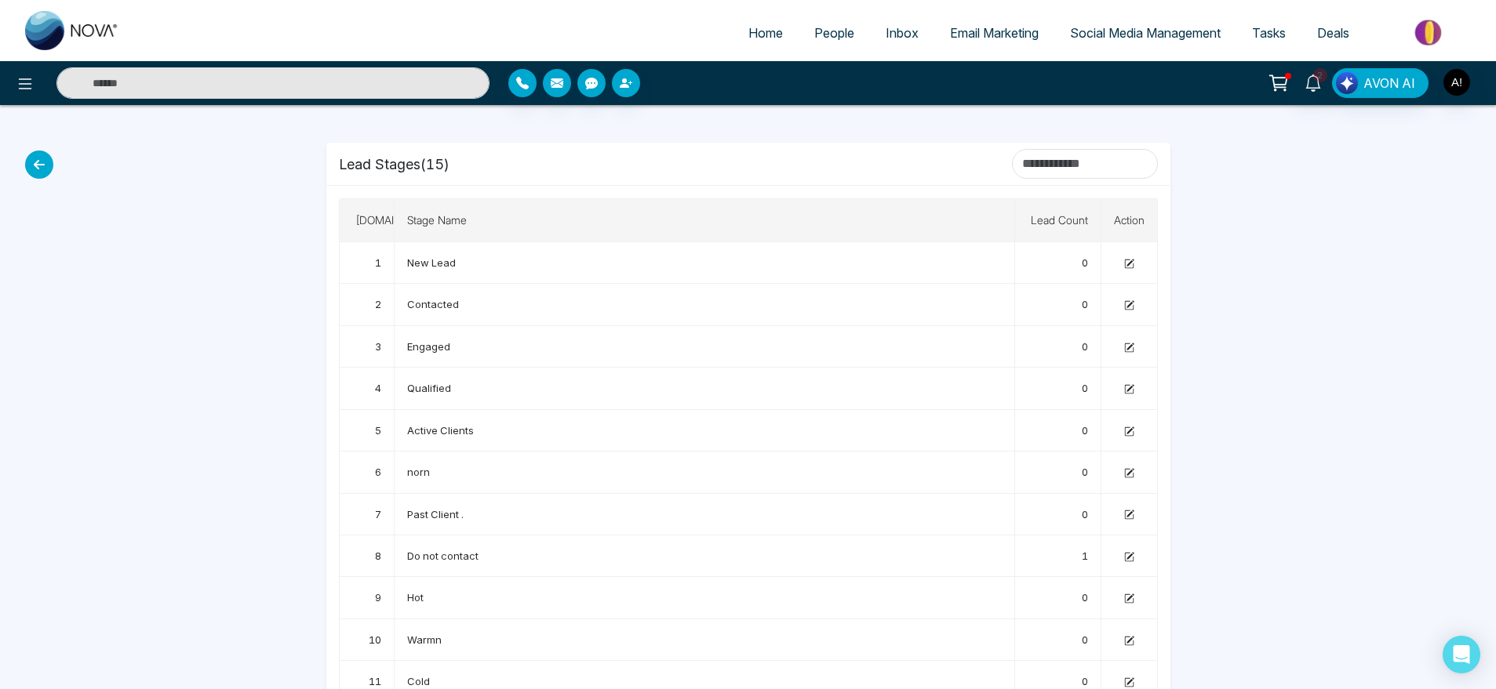
click at [35, 163] on icon at bounding box center [39, 165] width 28 height 28
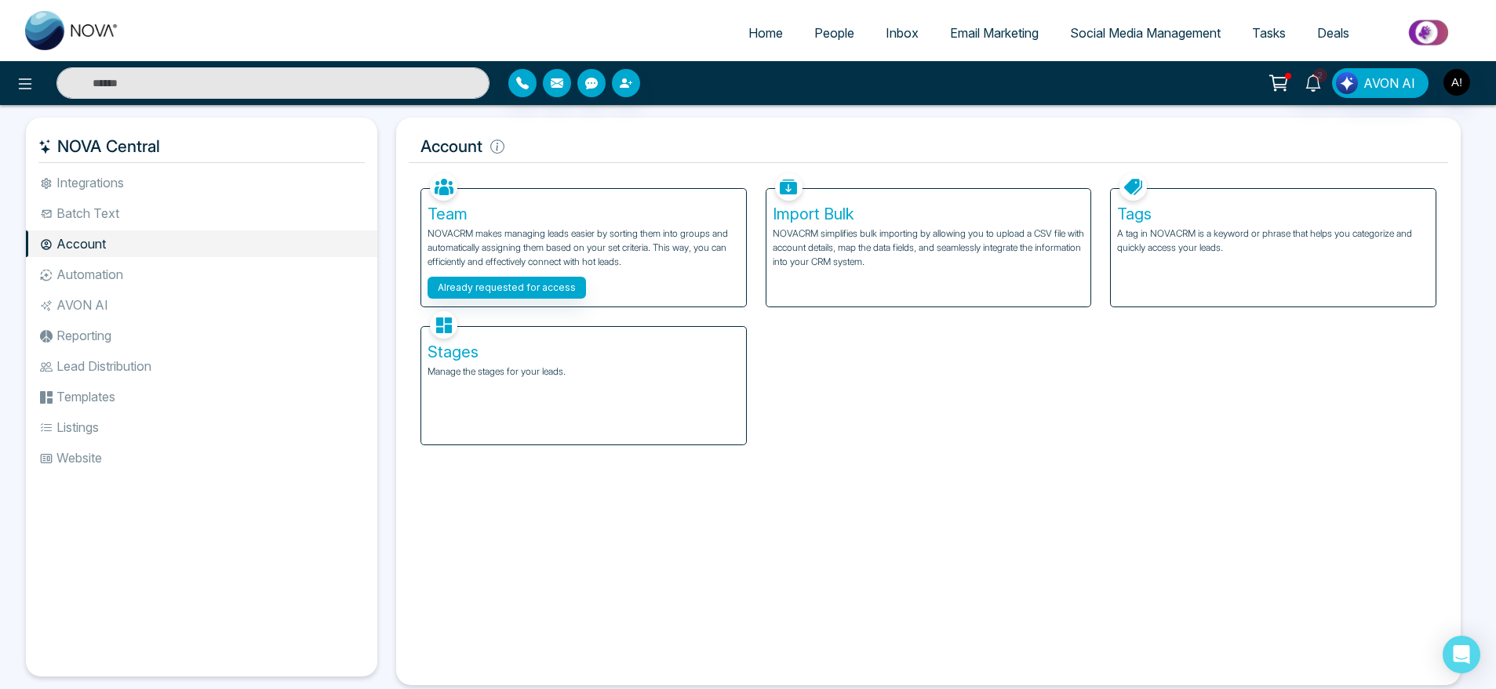
drag, startPoint x: 409, startPoint y: 136, endPoint x: 620, endPoint y: 146, distance: 210.4
click at [620, 146] on h5 "Account" at bounding box center [928, 146] width 1039 height 33
click at [121, 267] on li "Automation" at bounding box center [201, 274] width 351 height 27
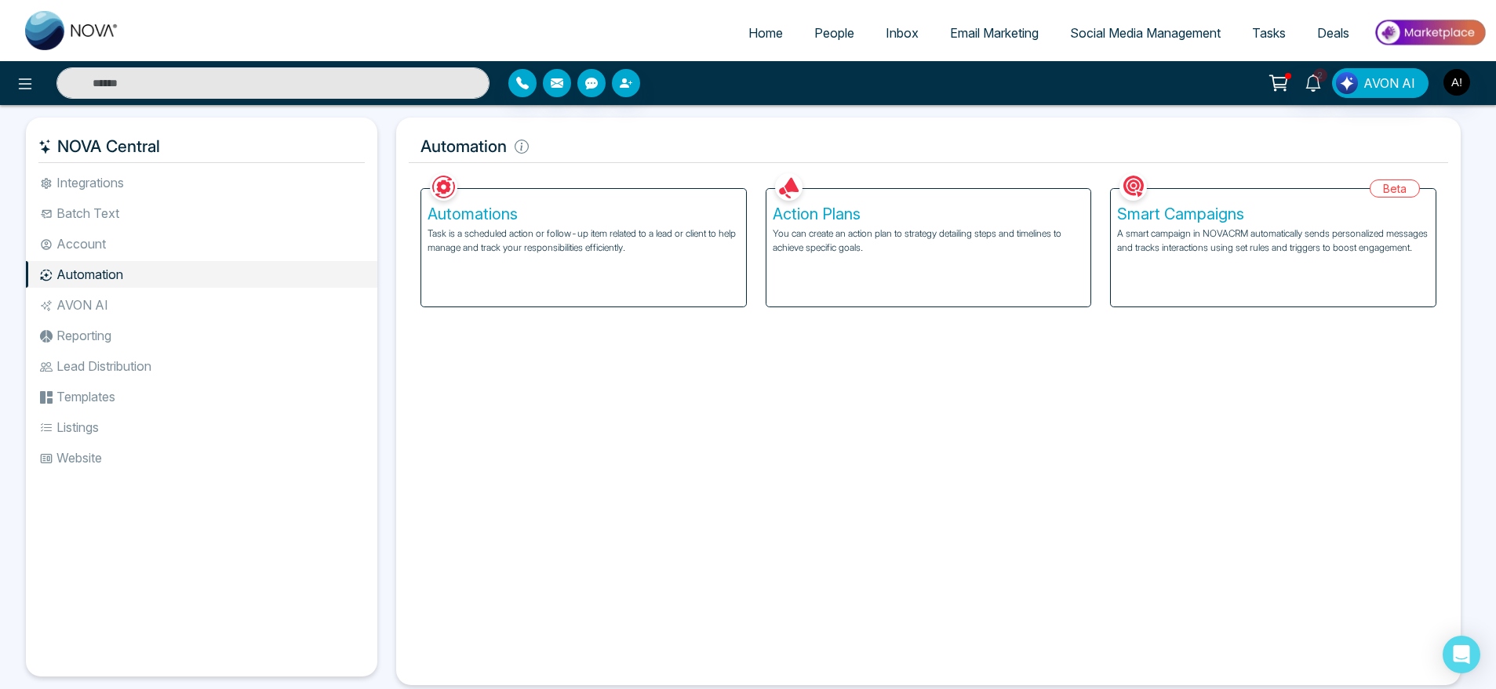
click at [851, 293] on div "Action Plans You can create an action plan to strategy detailing steps and time…" at bounding box center [928, 248] width 325 height 118
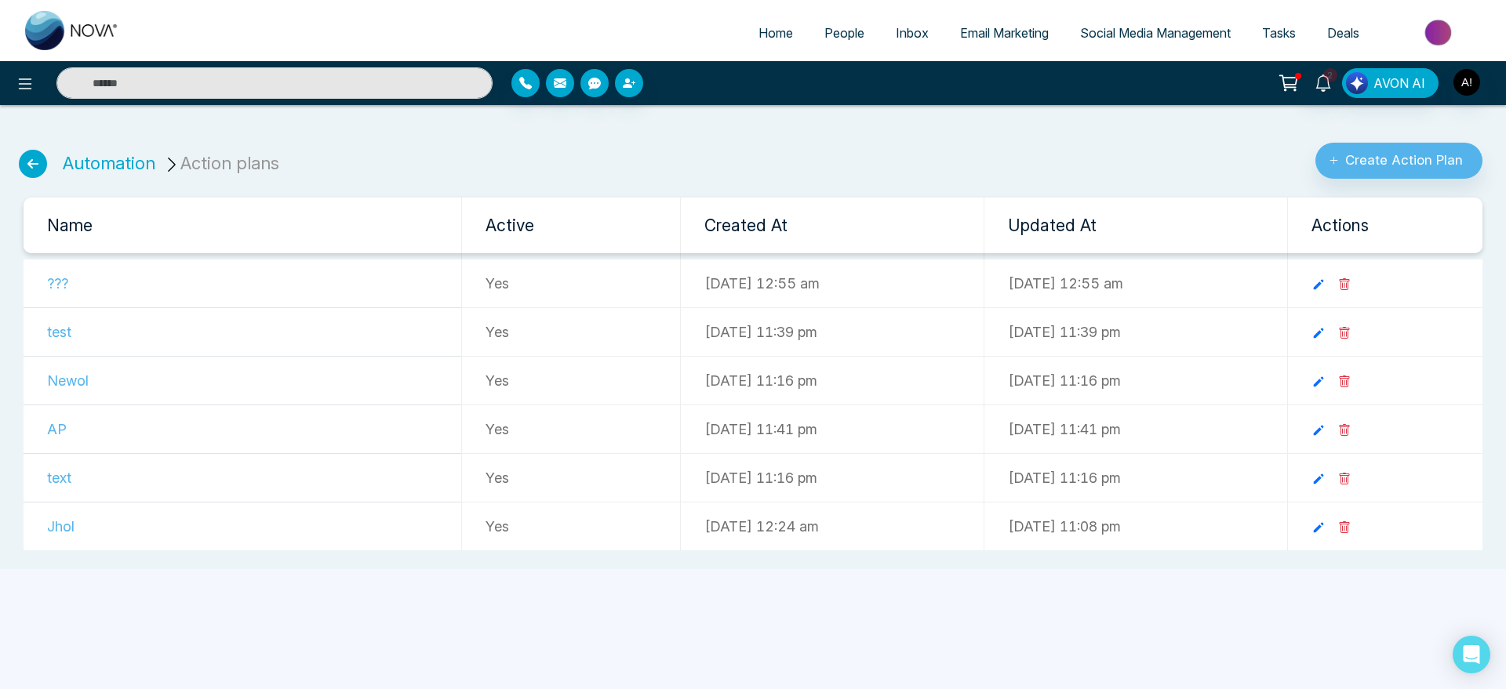
drag, startPoint x: 190, startPoint y: 160, endPoint x: 428, endPoint y: 168, distance: 238.6
click at [428, 168] on div "Automation Action plans Create Action Plan" at bounding box center [752, 154] width 1487 height 49
drag, startPoint x: 50, startPoint y: 154, endPoint x: 337, endPoint y: 136, distance: 287.6
click at [337, 136] on div "Automation Action plans Create Action Plan" at bounding box center [752, 154] width 1487 height 49
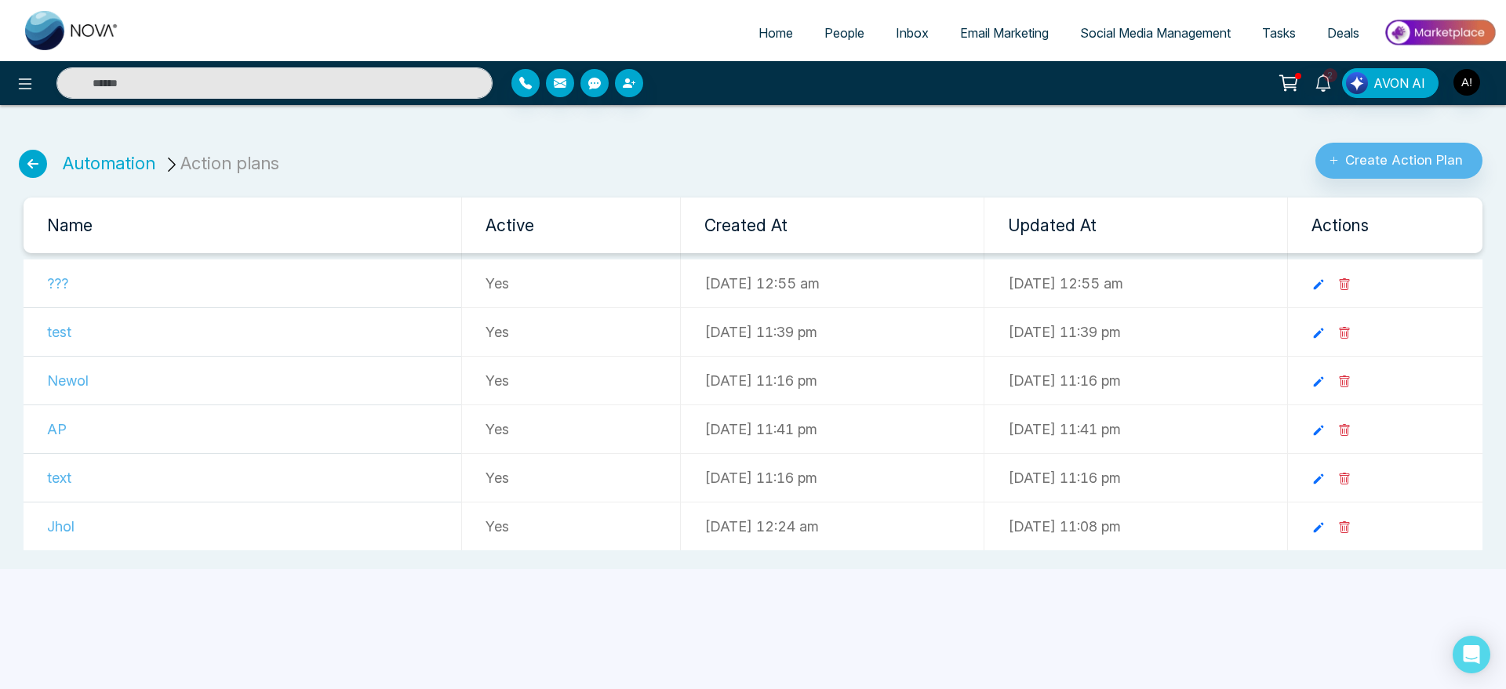
click at [337, 136] on div "Automation Action plans Create Action Plan" at bounding box center [752, 154] width 1487 height 49
click at [1378, 157] on button "Create Action Plan" at bounding box center [1398, 161] width 167 height 36
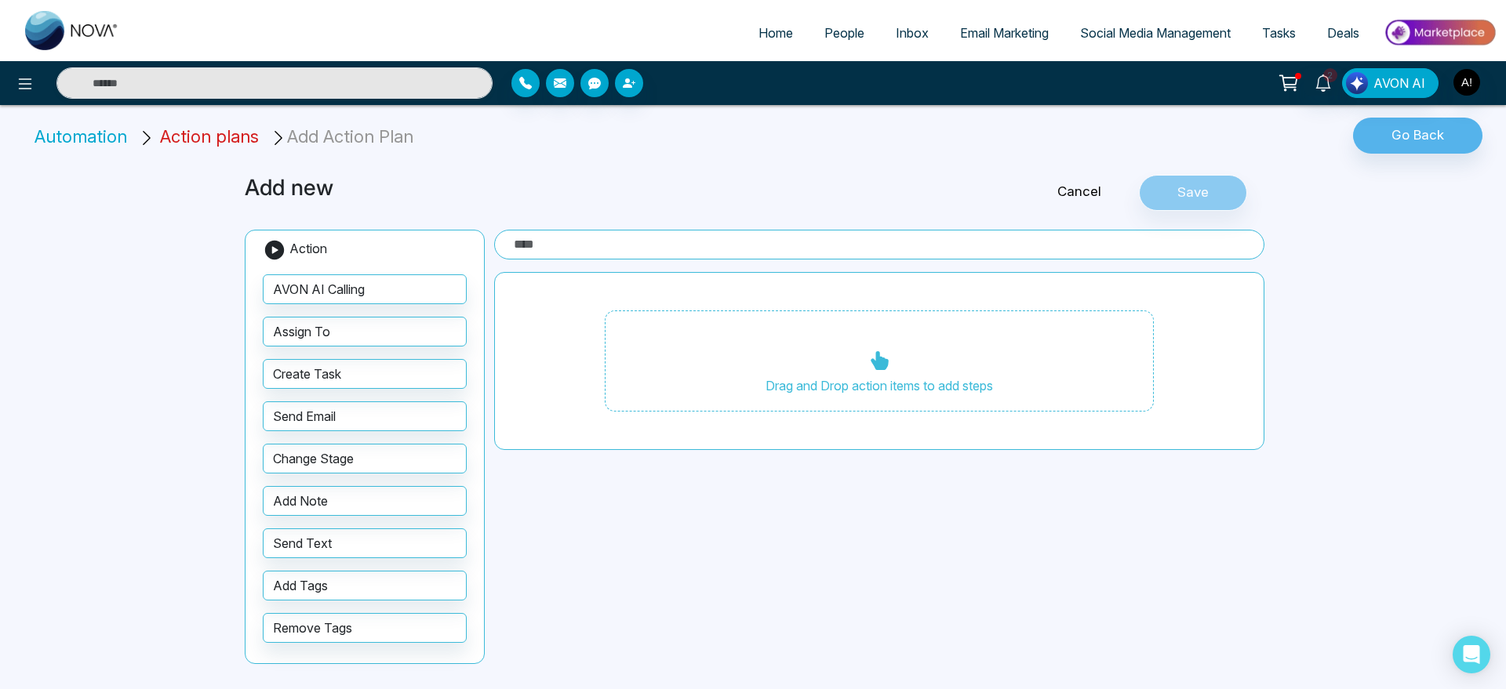
click at [227, 127] on span "Action plans" at bounding box center [209, 136] width 99 height 20
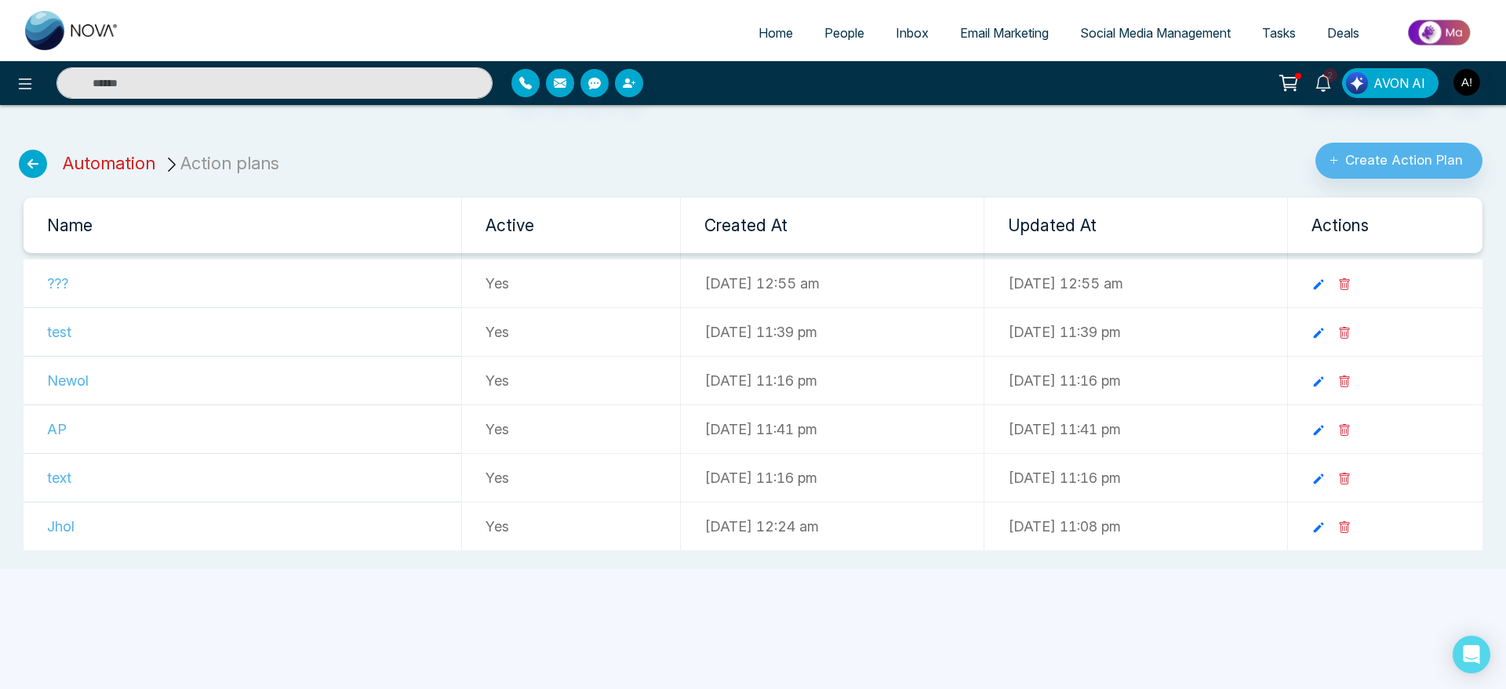
click at [109, 158] on link "Automation" at bounding box center [109, 163] width 93 height 20
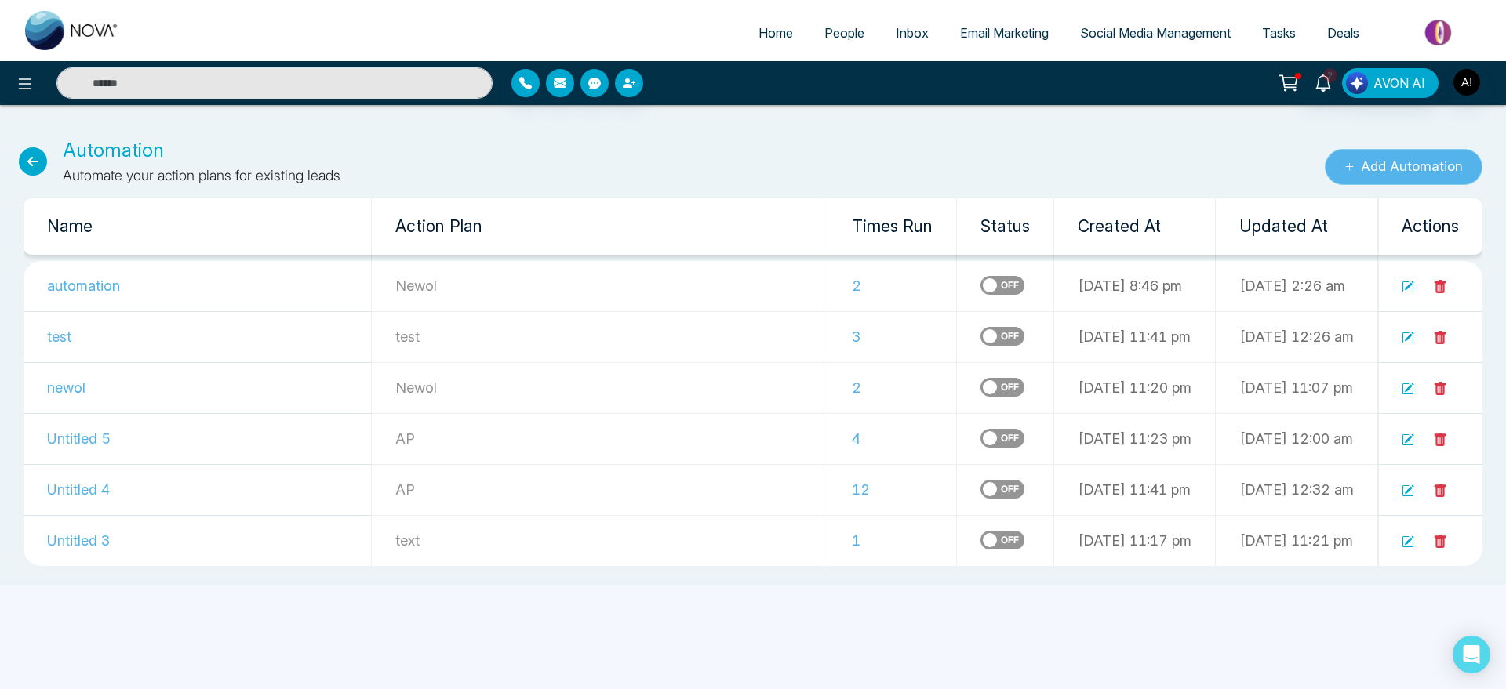
click at [1420, 171] on button "Add Automation" at bounding box center [1404, 167] width 158 height 36
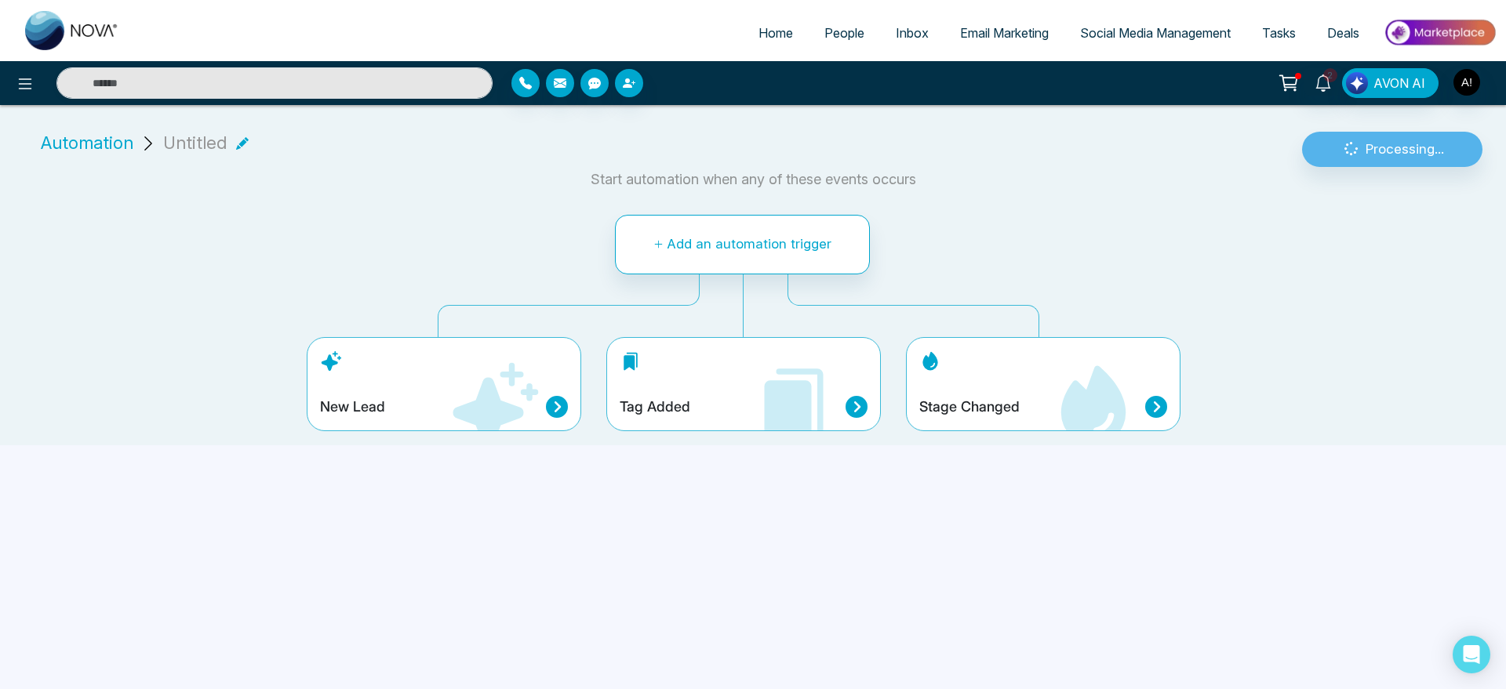
click at [949, 391] on div "Stage Changed" at bounding box center [1043, 384] width 275 height 94
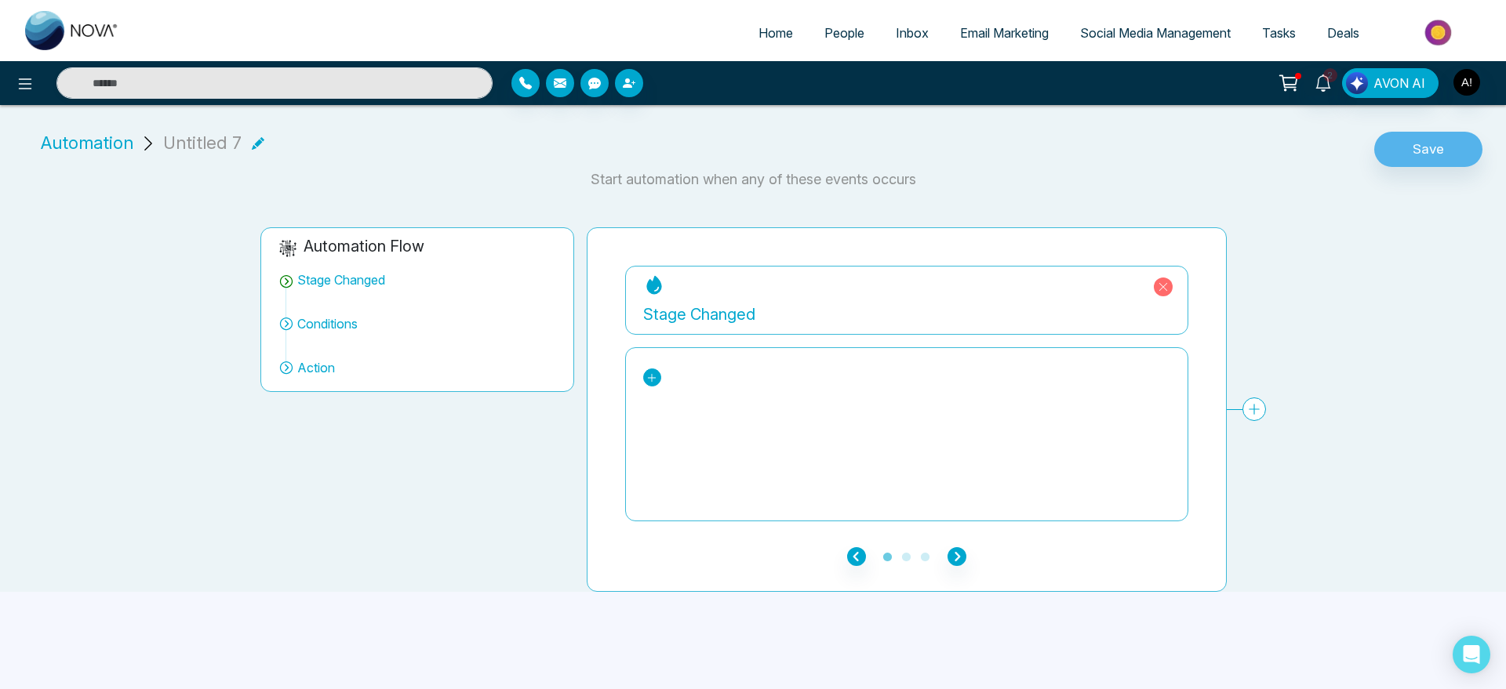
click at [647, 373] on icon at bounding box center [651, 378] width 11 height 11
click at [677, 484] on div "Dead" at bounding box center [717, 491] width 121 height 19
click at [694, 380] on icon at bounding box center [692, 379] width 12 height 12
click at [654, 378] on icon at bounding box center [651, 378] width 11 height 11
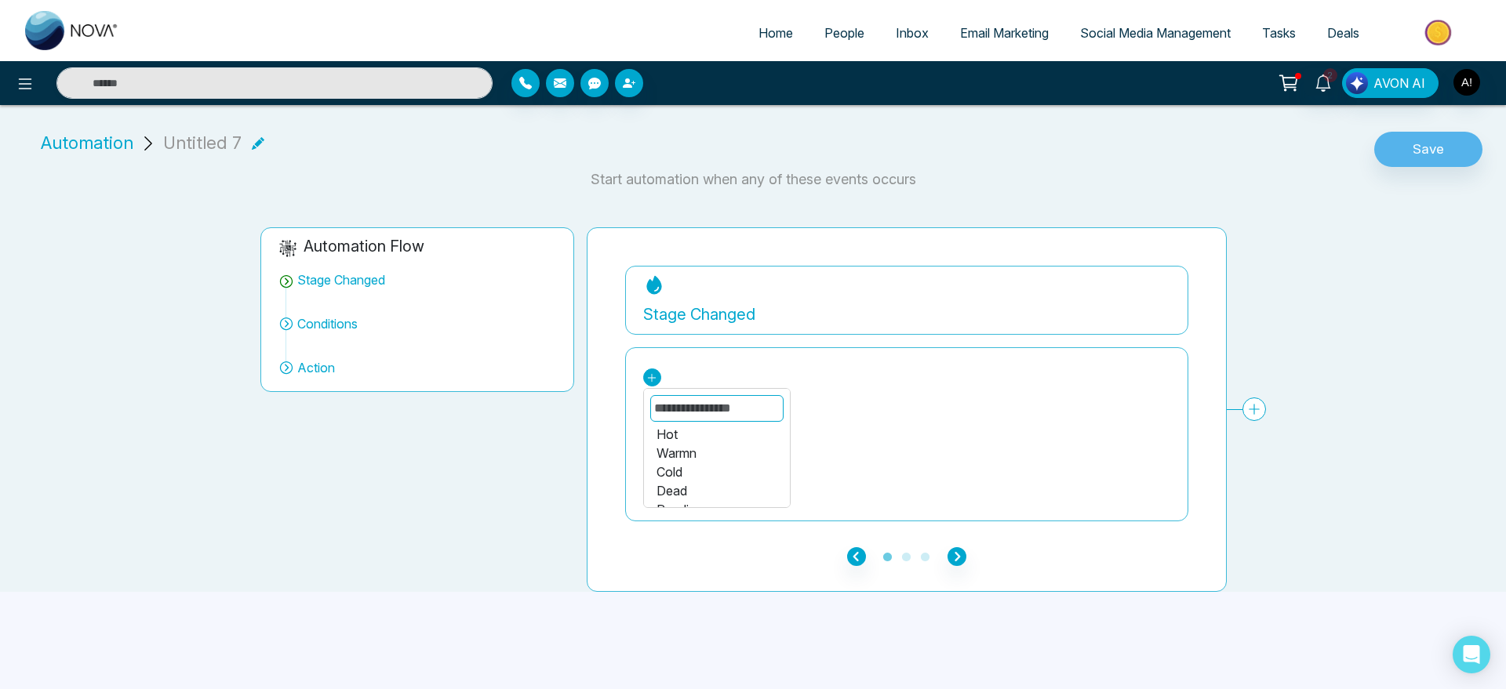
scroll to position [187, 0]
click at [721, 475] on div "Pending" at bounding box center [717, 476] width 121 height 19
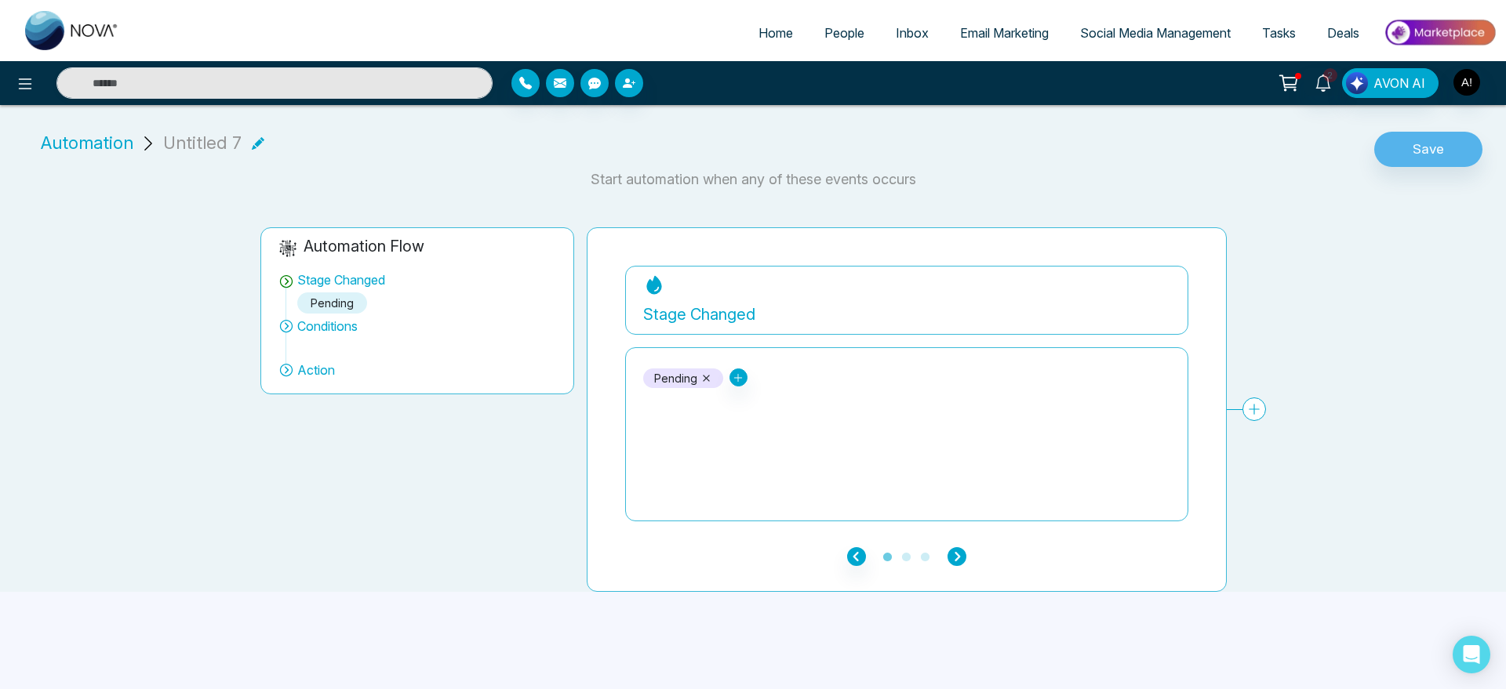
click at [961, 555] on icon "button" at bounding box center [957, 556] width 19 height 19
click at [957, 557] on icon "button" at bounding box center [957, 556] width 19 height 19
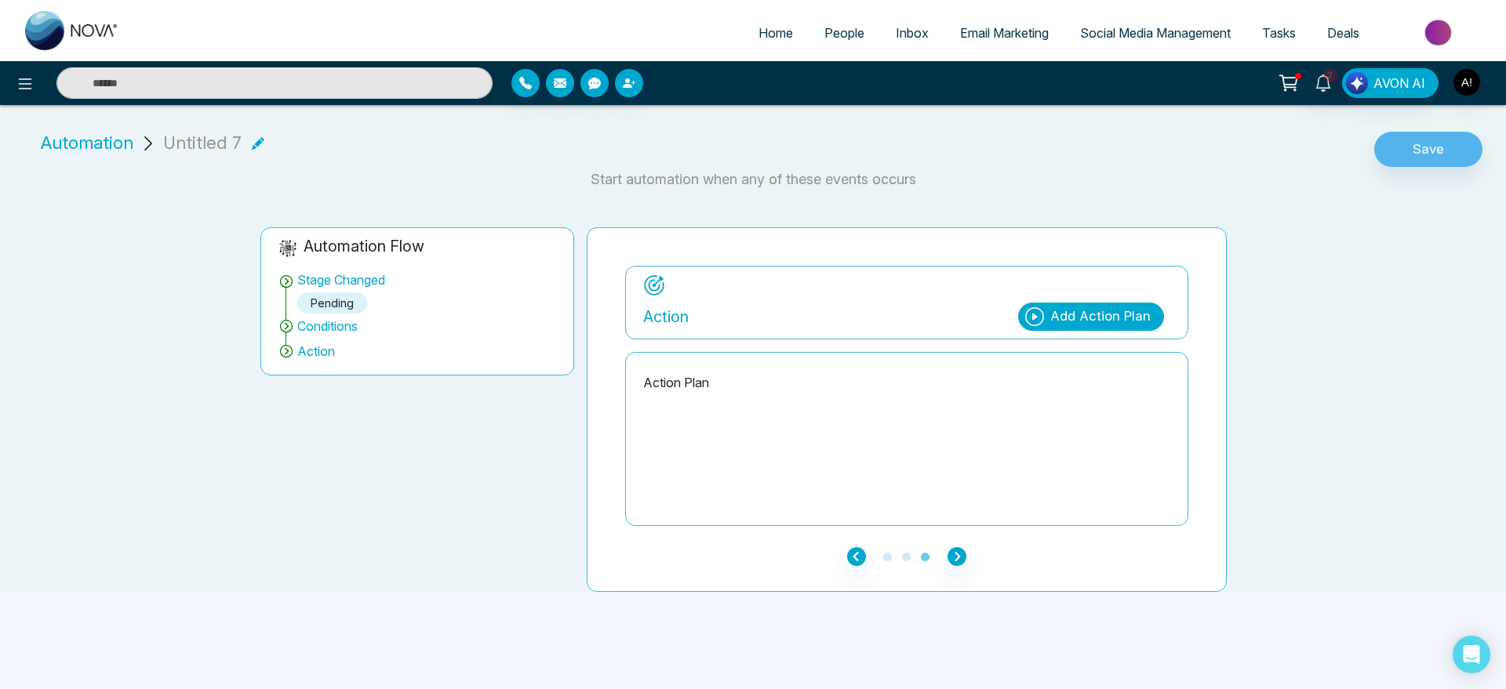
click at [1113, 317] on div "Add Action Plan" at bounding box center [1100, 317] width 100 height 20
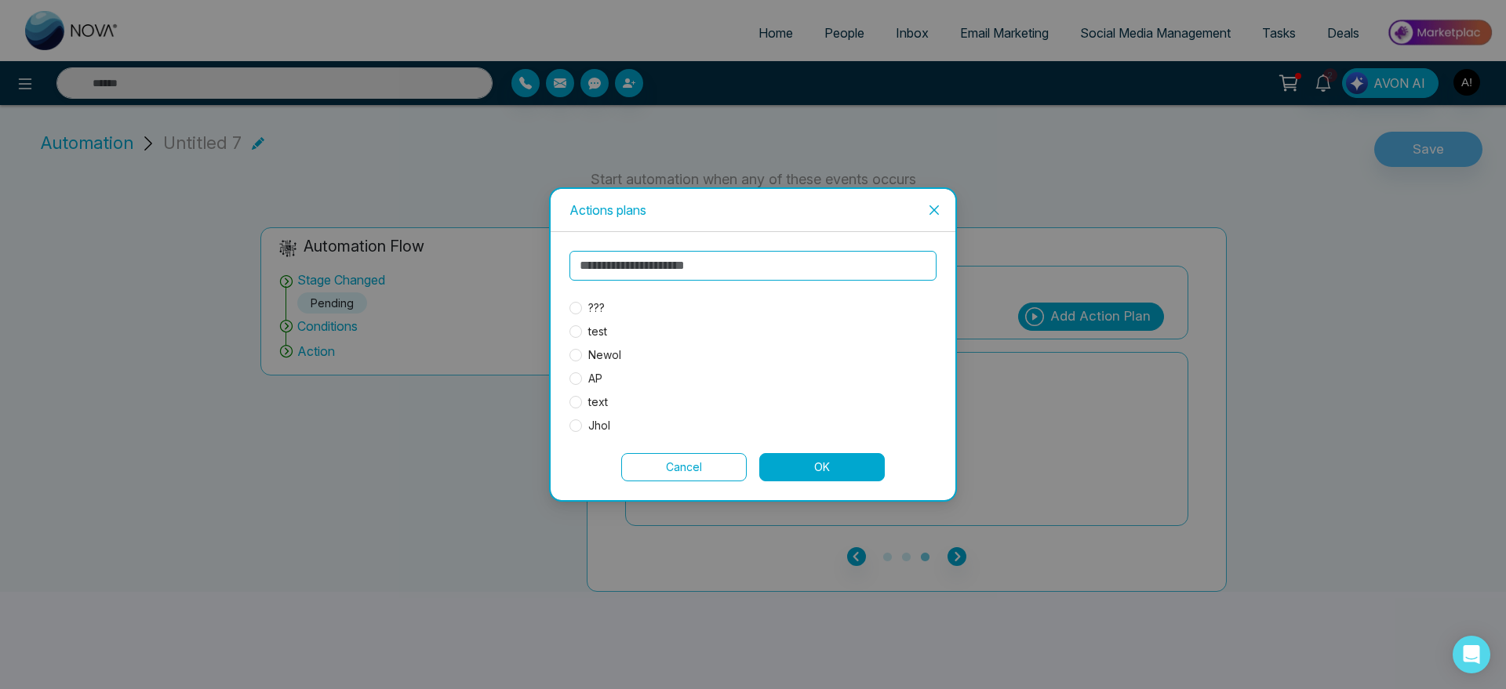
click at [587, 402] on span "text" at bounding box center [598, 402] width 32 height 17
click at [842, 467] on button "OK" at bounding box center [821, 467] width 125 height 28
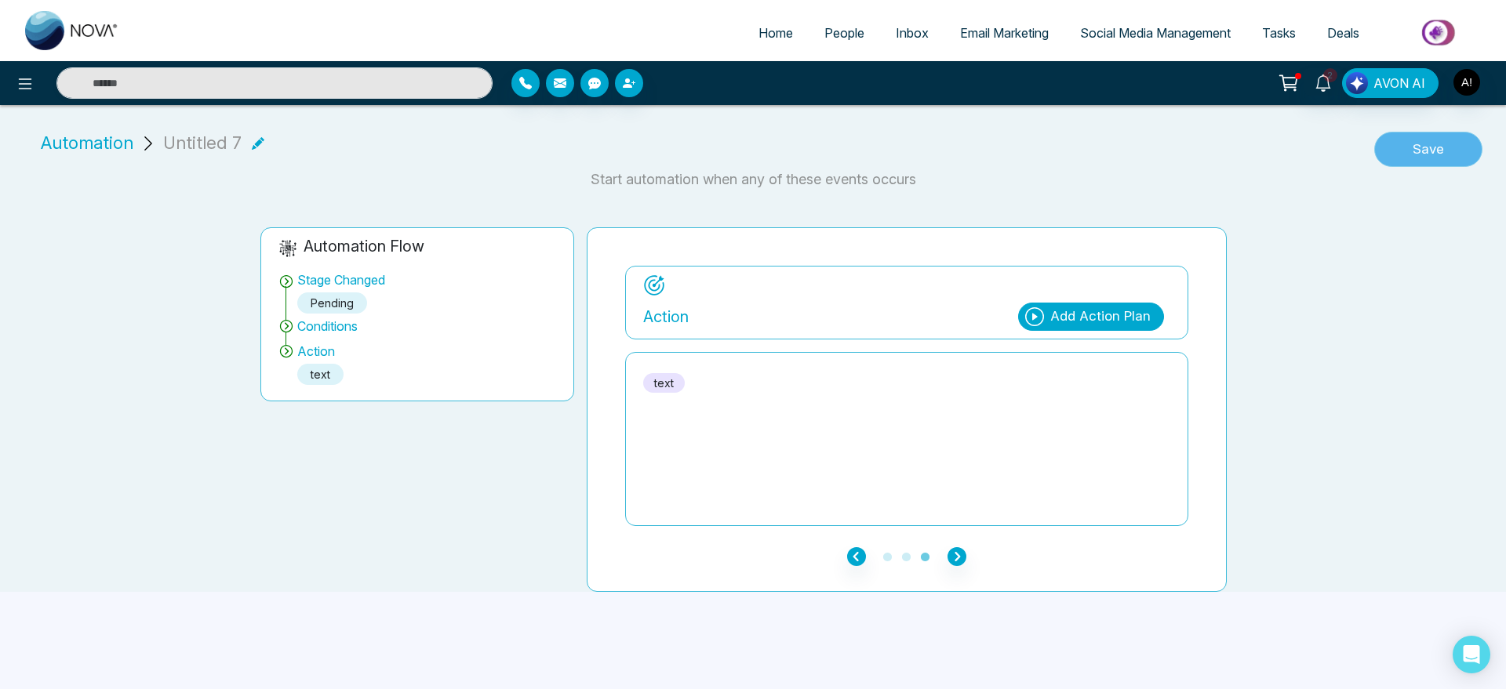
click at [1440, 162] on button "Save" at bounding box center [1428, 150] width 108 height 36
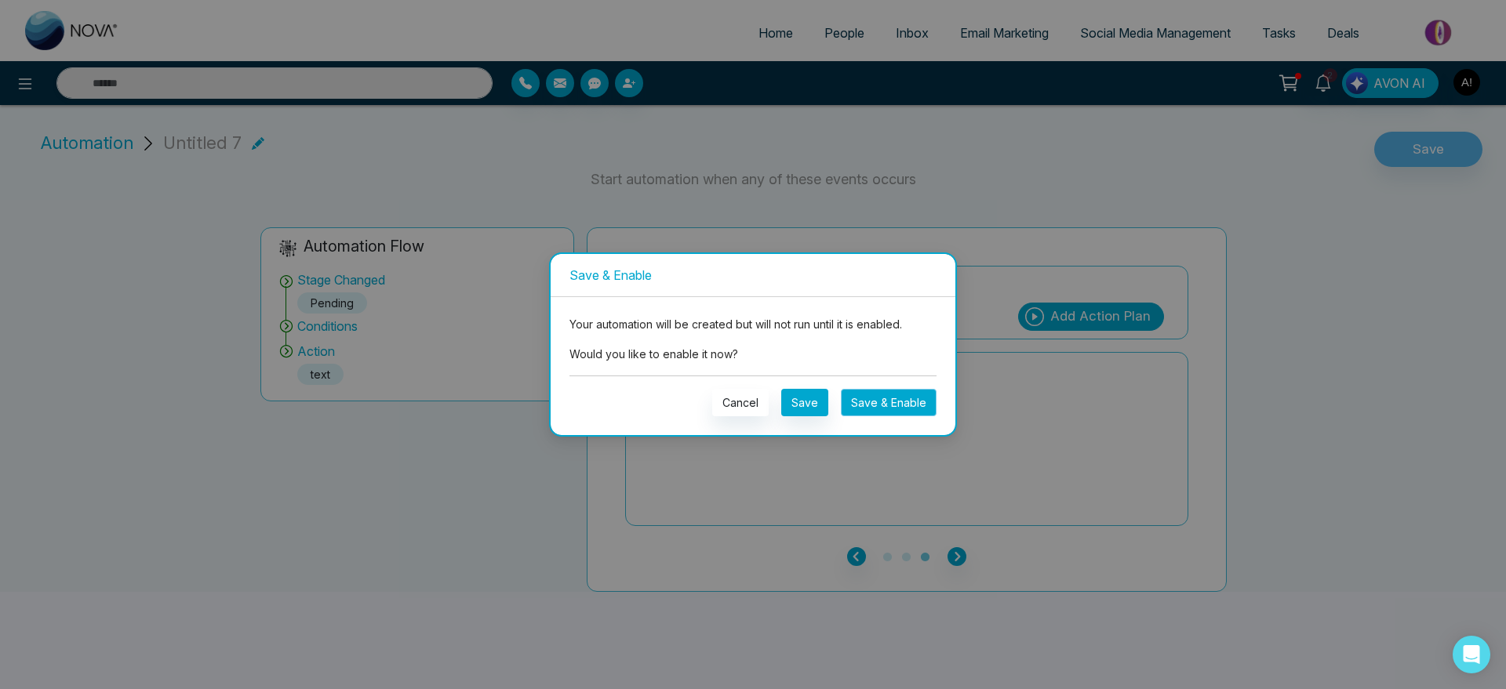
click at [882, 406] on button "Save & Enable" at bounding box center [889, 402] width 96 height 27
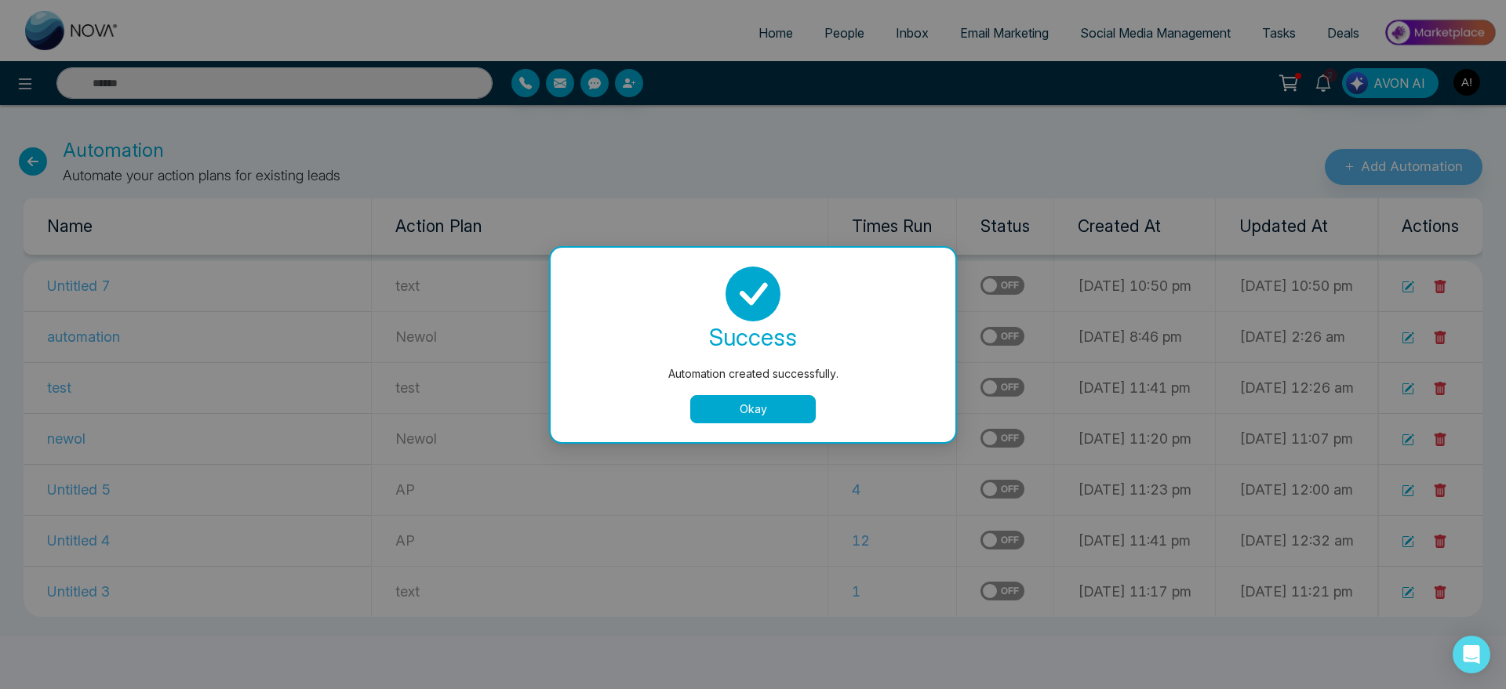
click at [733, 414] on button "Okay" at bounding box center [752, 409] width 125 height 28
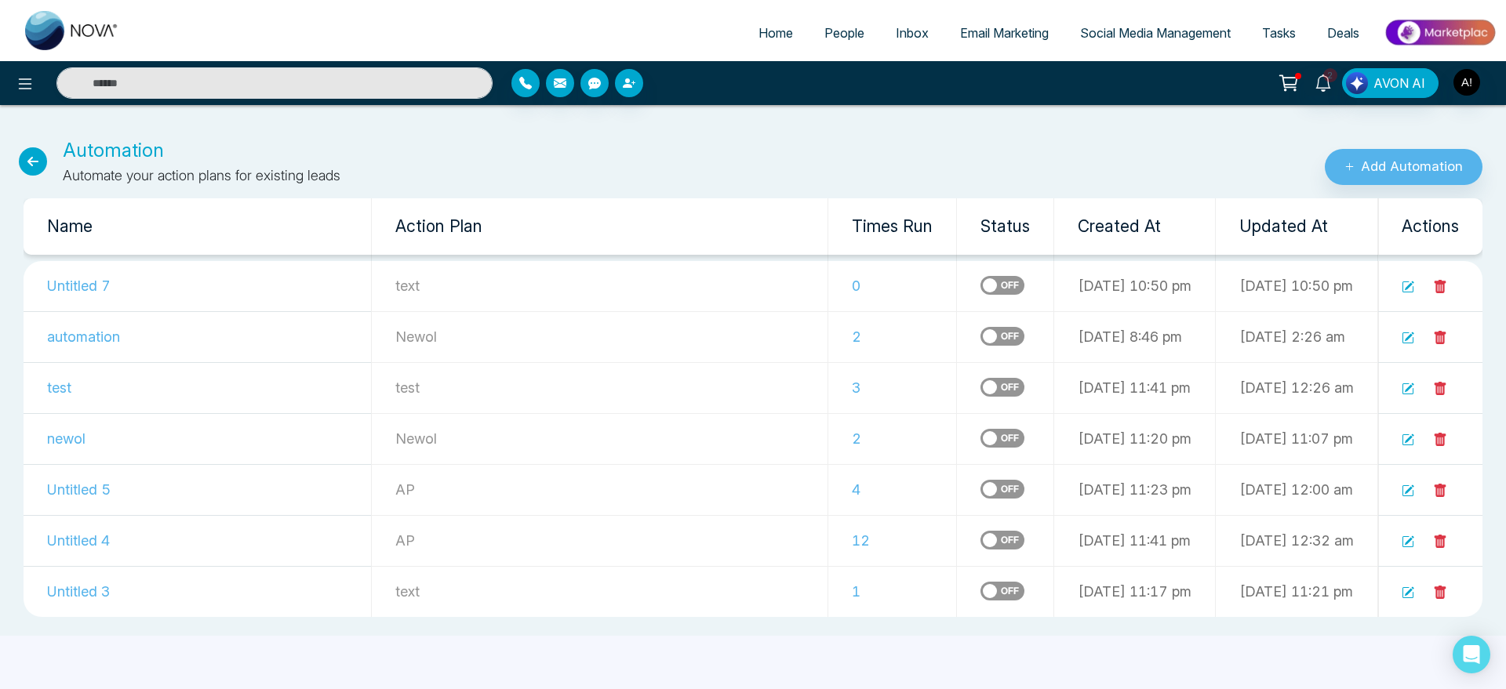
click at [371, 280] on td "text" at bounding box center [599, 286] width 457 height 51
click at [395, 280] on p "text" at bounding box center [599, 285] width 409 height 21
click at [44, 161] on icon at bounding box center [33, 161] width 28 height 28
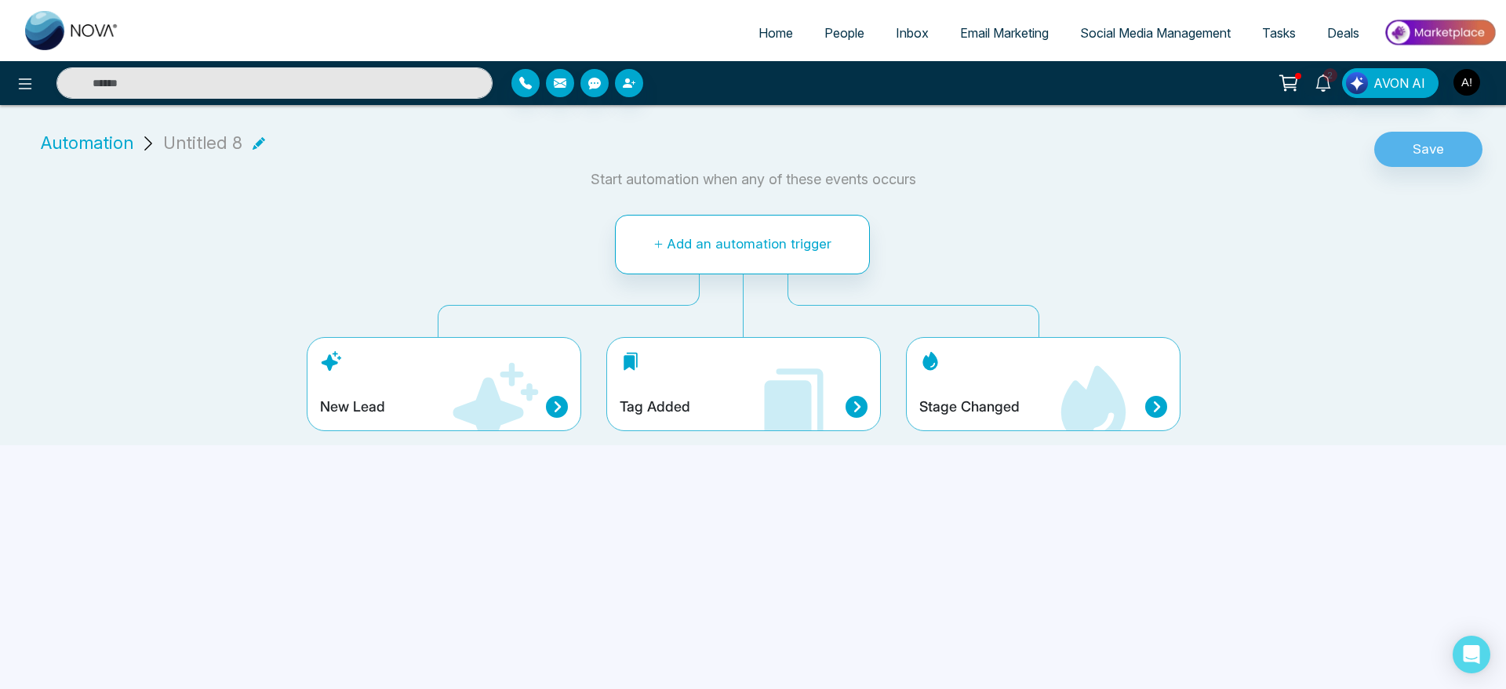
click at [81, 139] on span "Automation" at bounding box center [87, 143] width 93 height 26
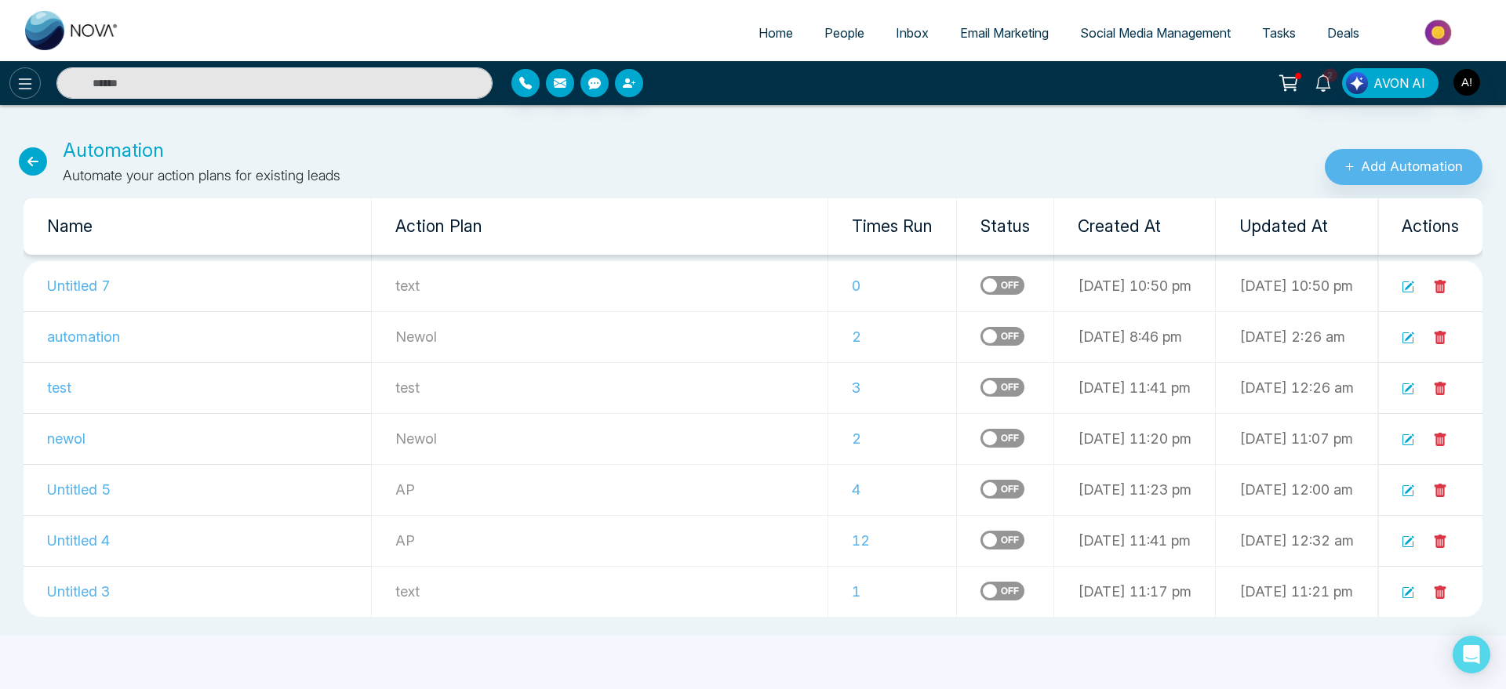
click at [26, 80] on icon at bounding box center [25, 84] width 19 height 19
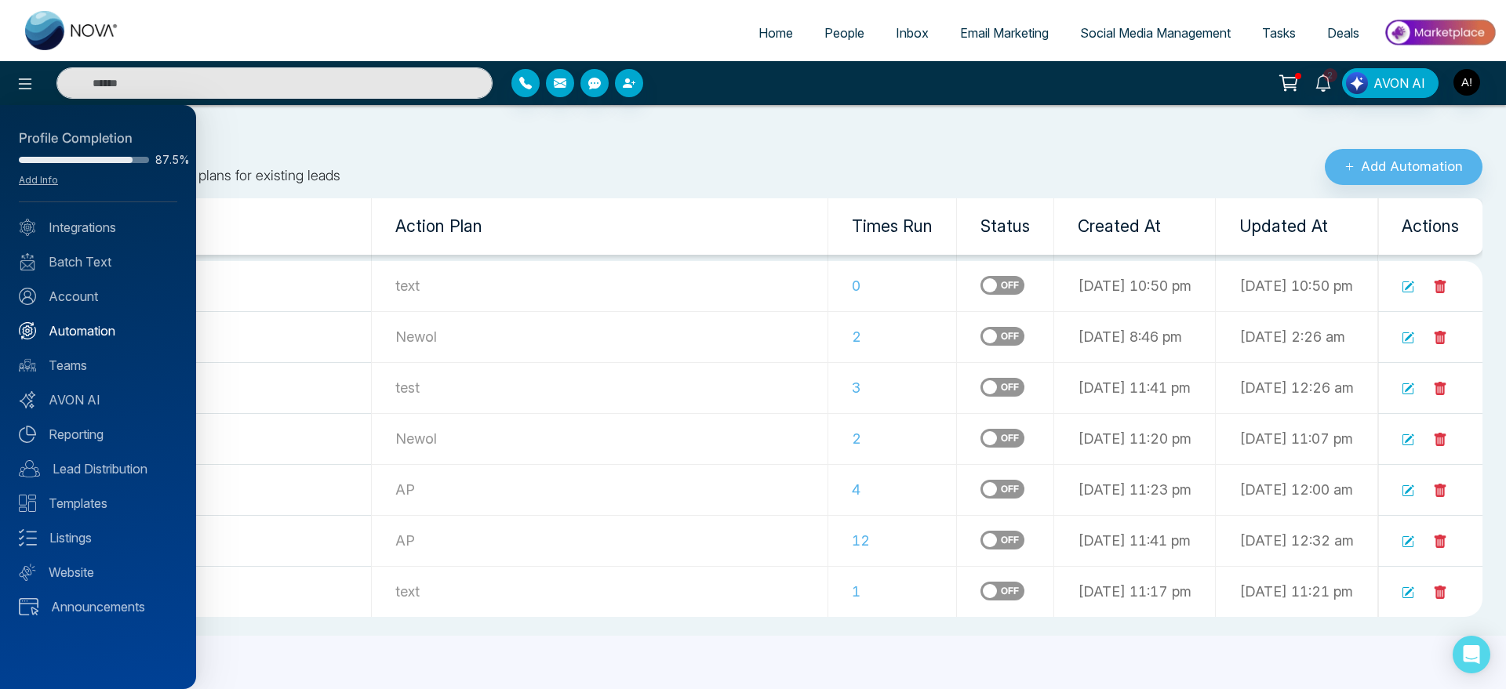
click at [113, 332] on link "Automation" at bounding box center [98, 331] width 158 height 19
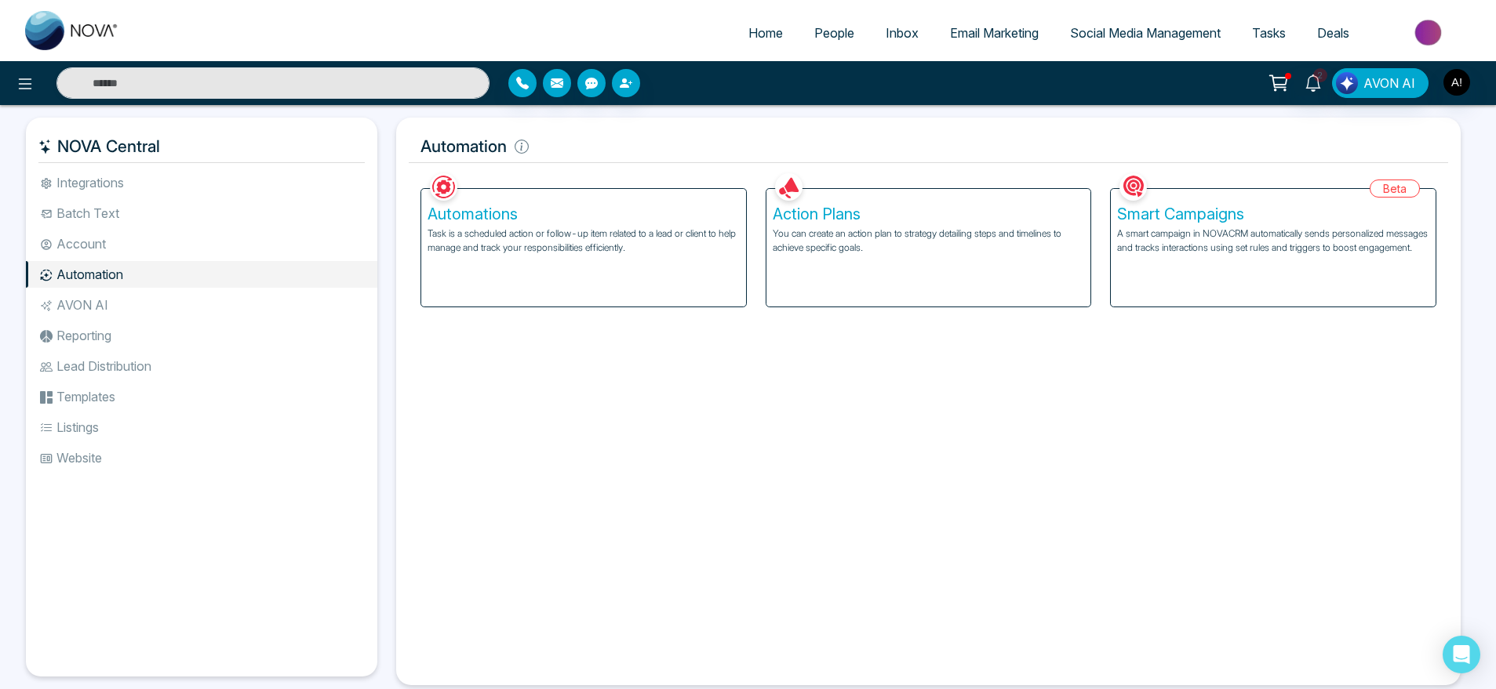
click at [926, 235] on p "You can create an action plan to strategy detailing steps and timelines to achi…" at bounding box center [929, 241] width 312 height 28
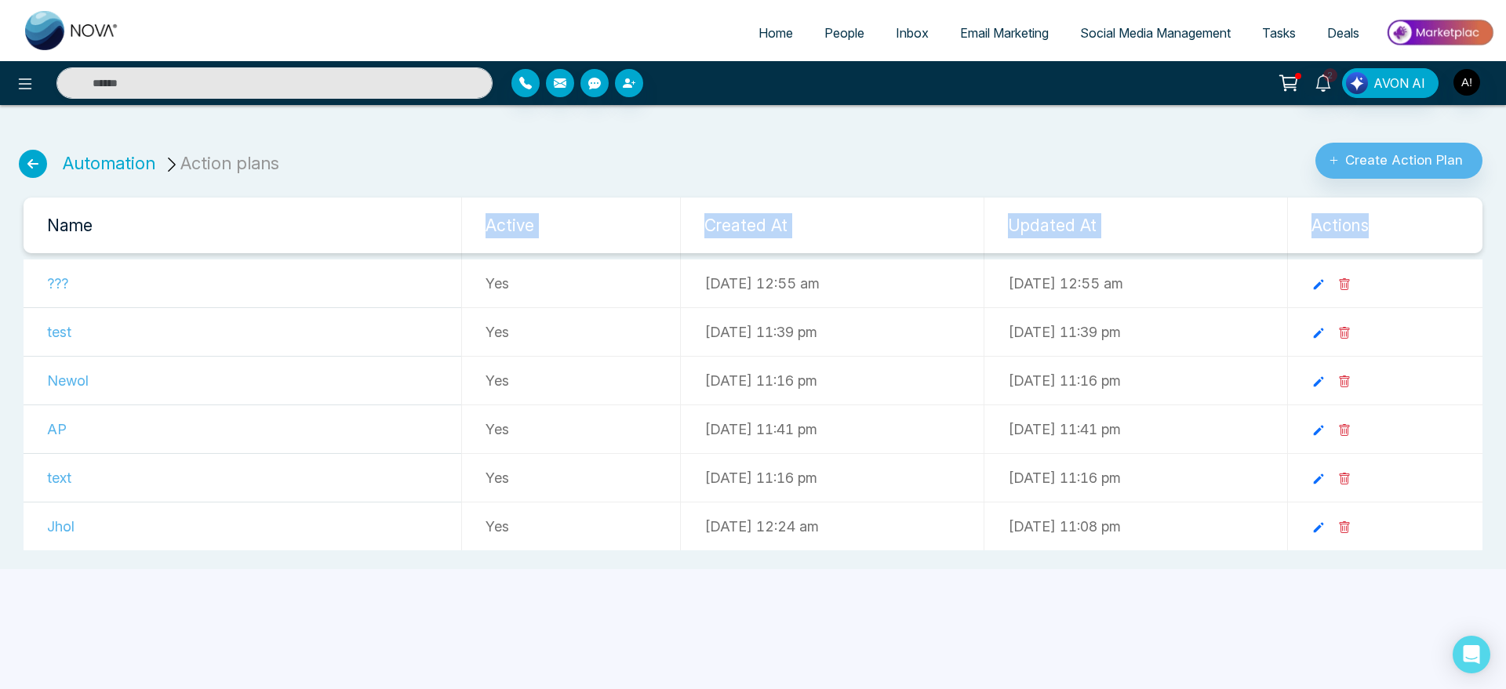
drag, startPoint x: 471, startPoint y: 227, endPoint x: 1441, endPoint y: 229, distance: 970.3
click at [1441, 229] on tr "Name Active Created At Updated At Actions" at bounding box center [753, 226] width 1459 height 56
click at [1441, 229] on th "Actions" at bounding box center [1384, 226] width 195 height 56
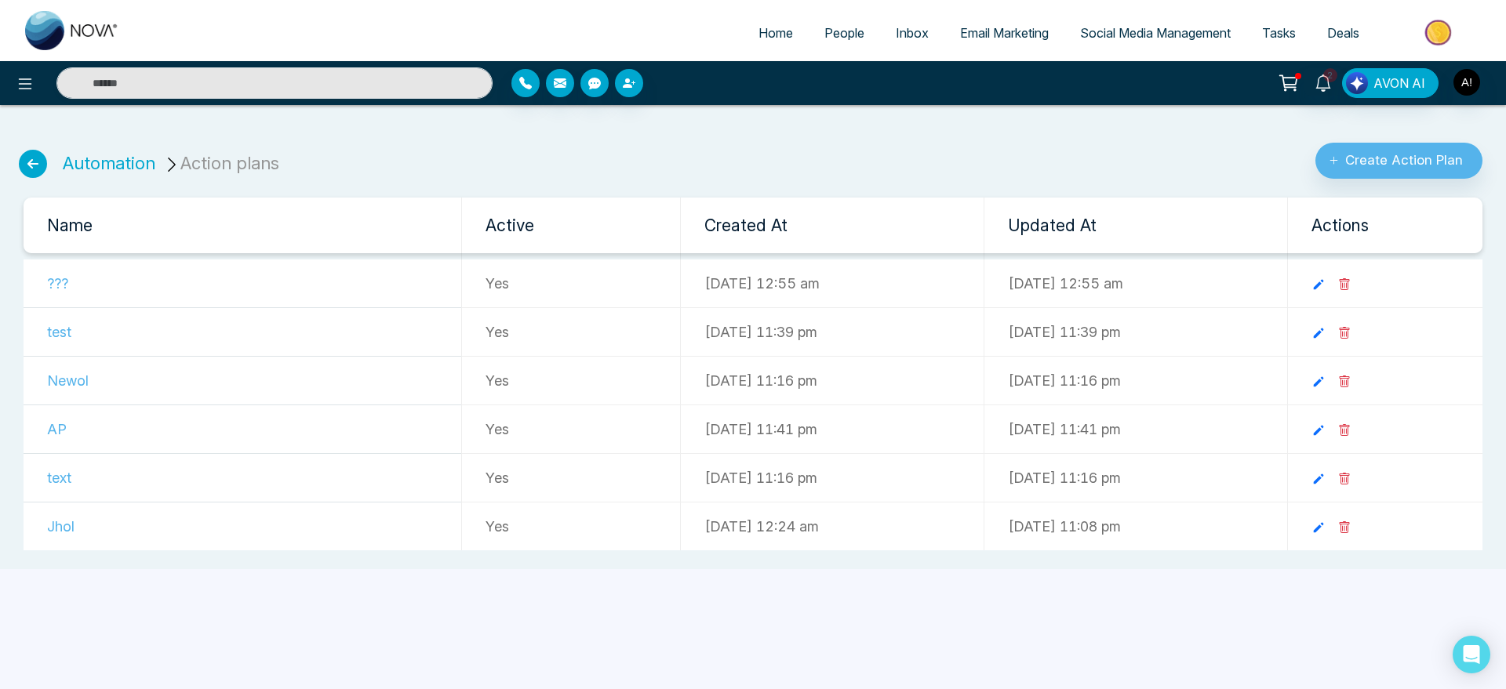
click at [252, 172] on li "Action plans" at bounding box center [224, 164] width 122 height 26
click at [1326, 288] on icon at bounding box center [1318, 285] width 14 height 14
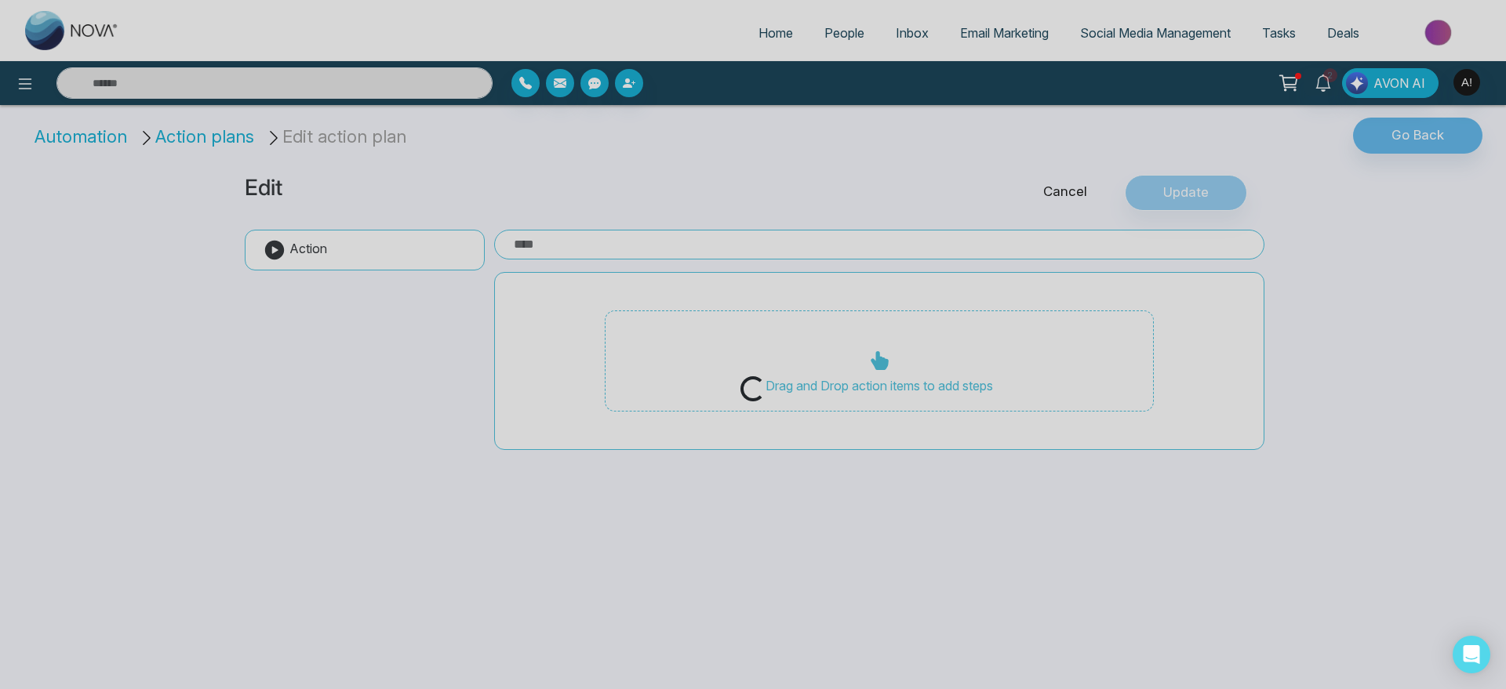
type input "***"
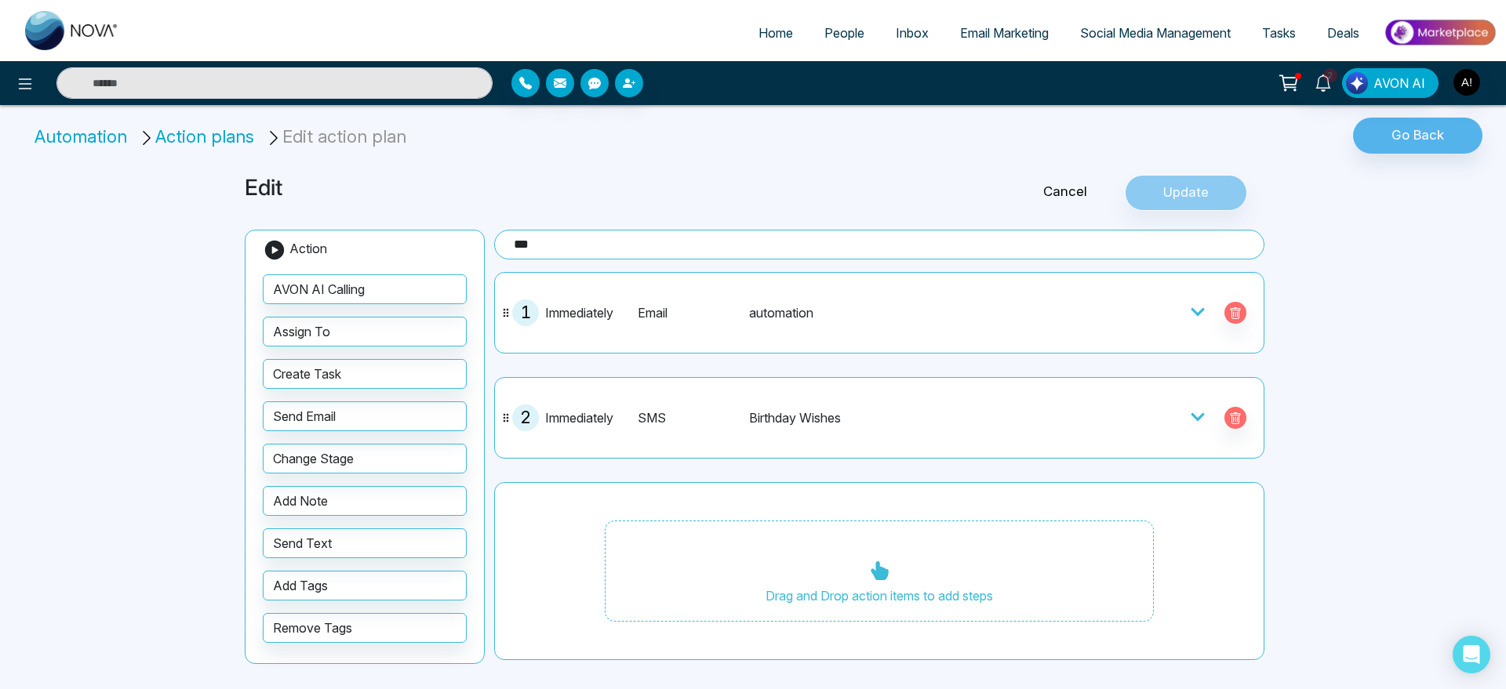
click at [1068, 187] on link "Cancel" at bounding box center [1065, 192] width 119 height 20
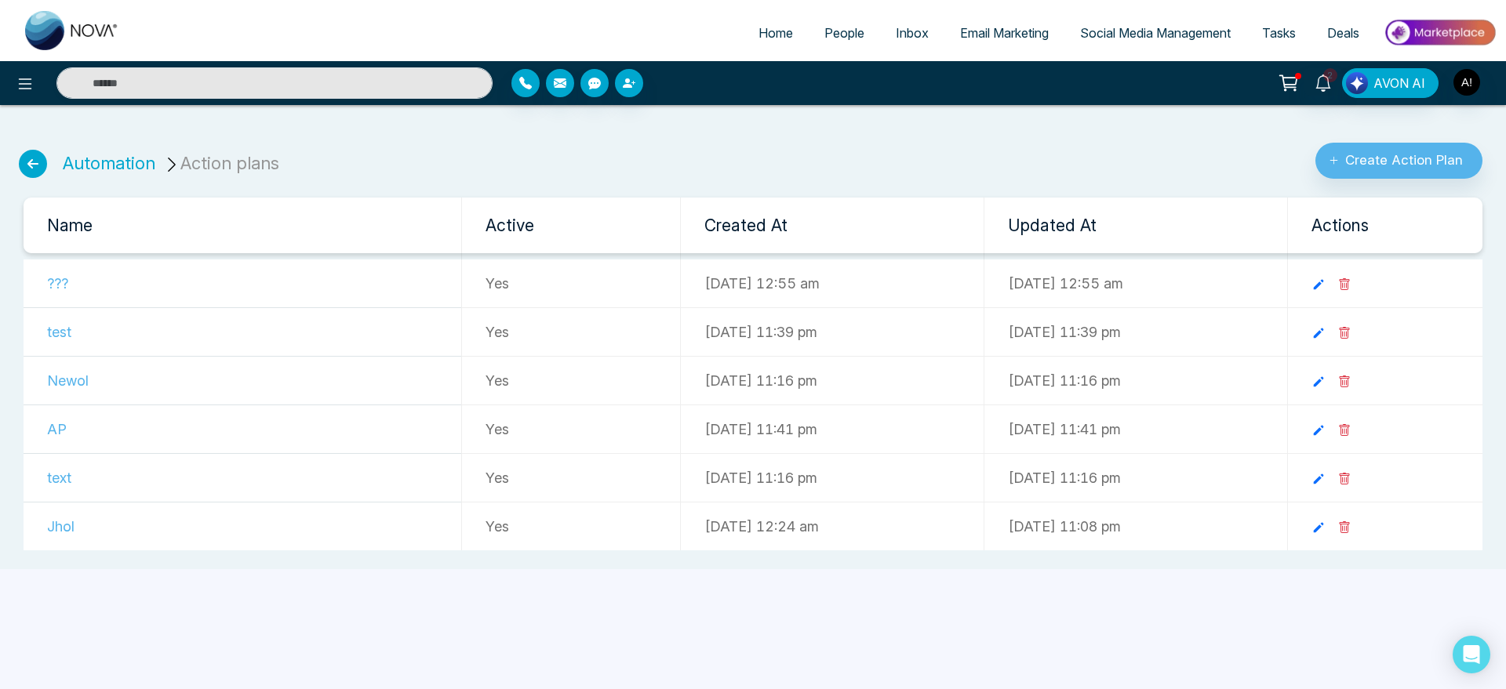
click at [838, 30] on span "People" at bounding box center [844, 33] width 40 height 16
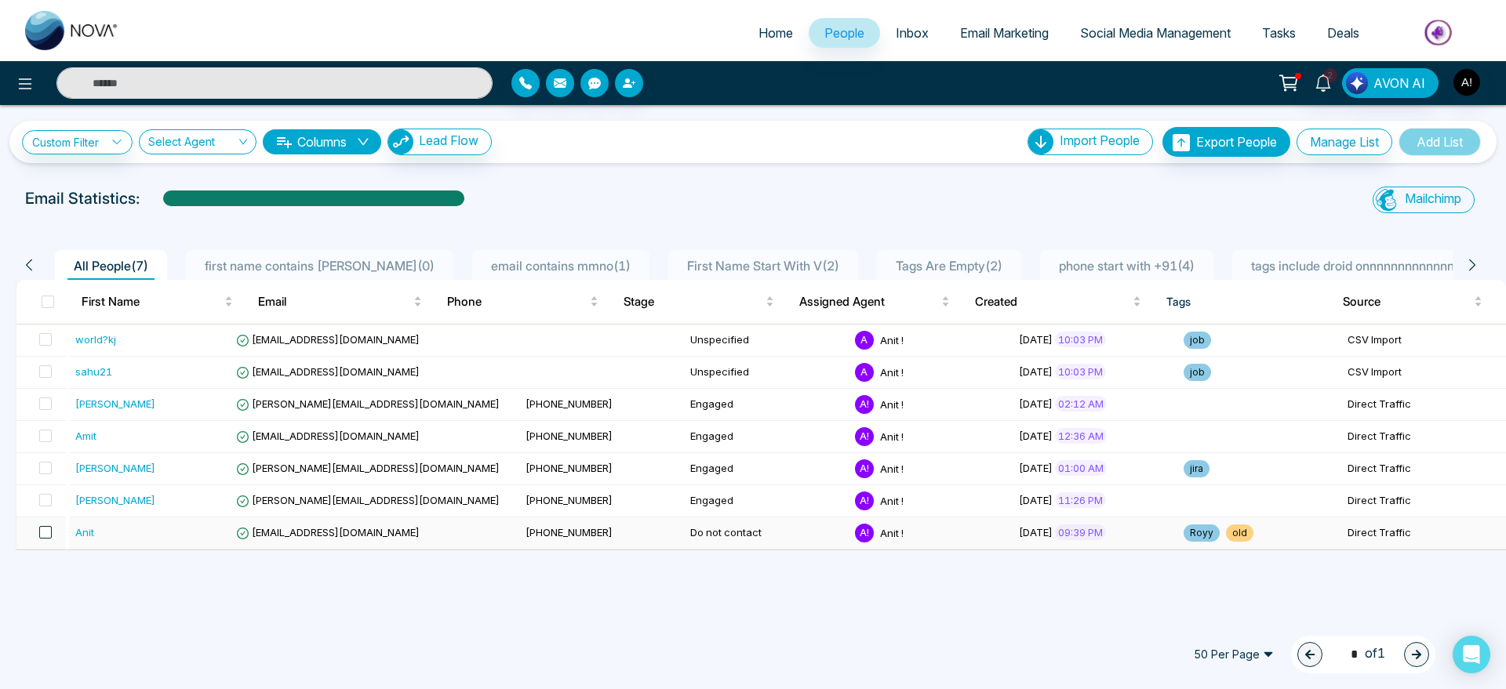
click at [45, 531] on span at bounding box center [45, 532] width 13 height 13
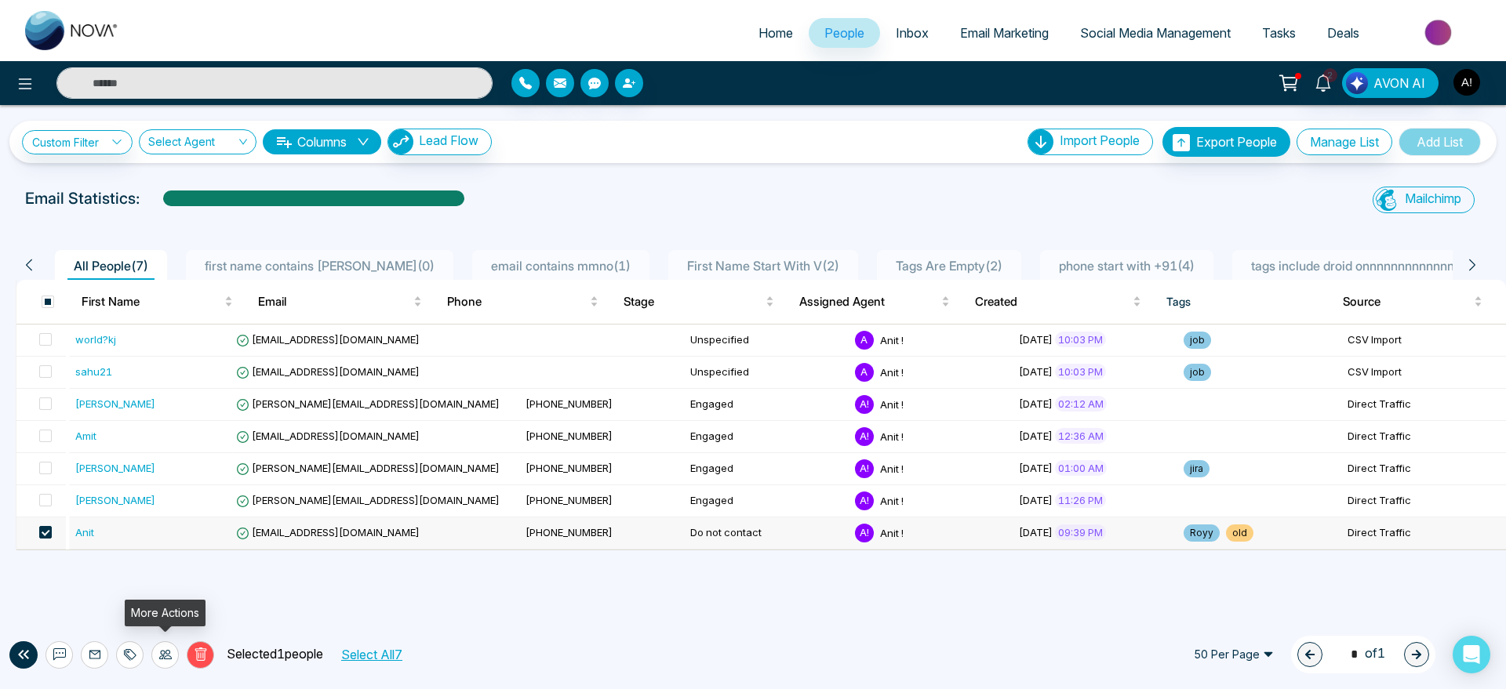
click at [162, 653] on icon at bounding box center [165, 655] width 13 height 13
click at [155, 573] on link "Update Stage" at bounding box center [137, 569] width 72 height 13
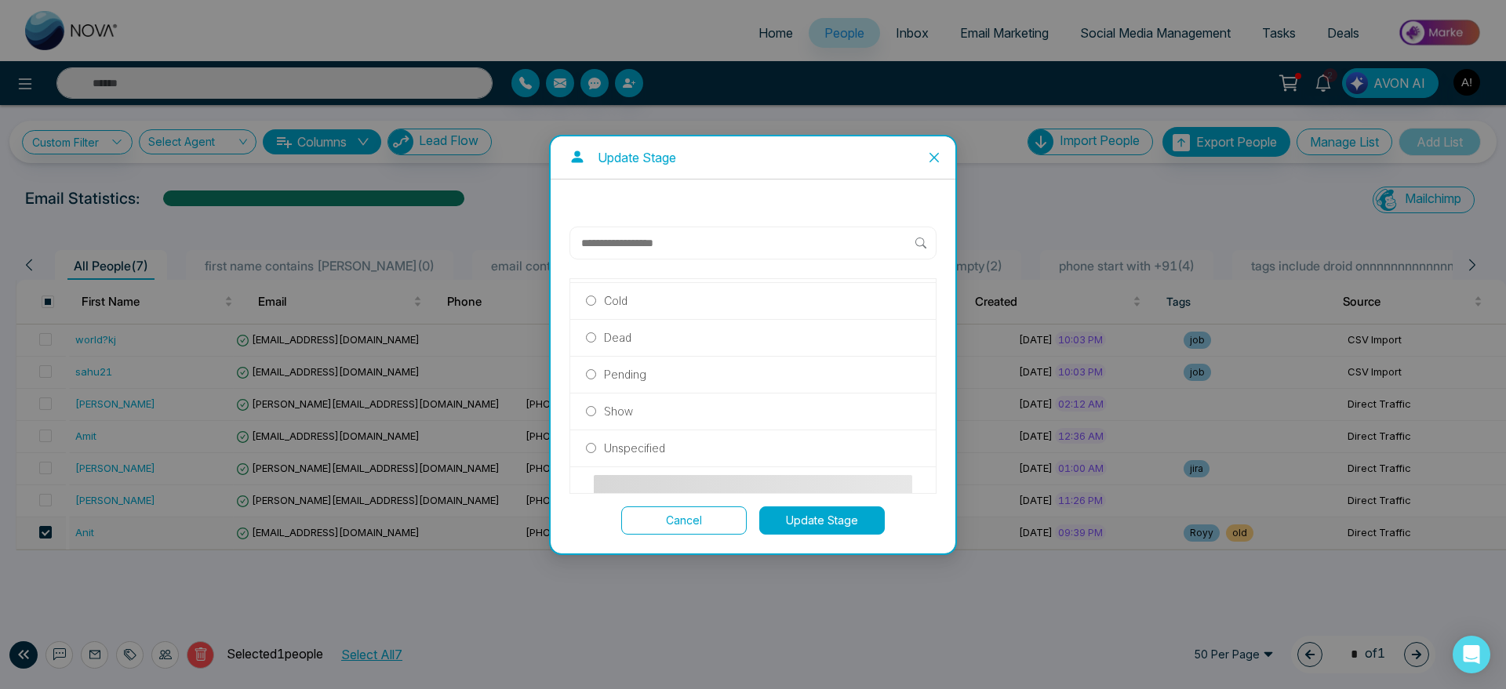
scroll to position [339, 0]
click at [635, 396] on p "Pending" at bounding box center [625, 400] width 42 height 17
click at [817, 519] on button "Update Stage" at bounding box center [821, 521] width 125 height 28
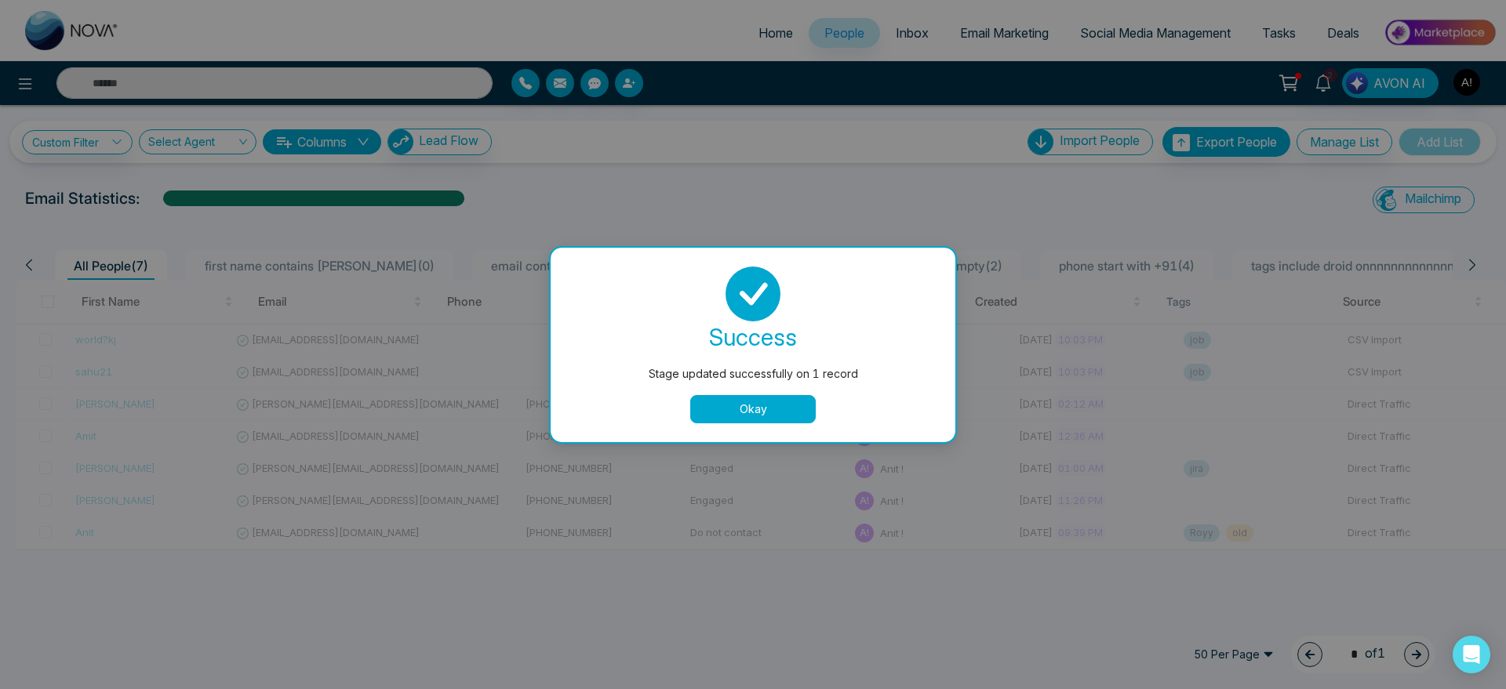
click at [737, 407] on button "Okay" at bounding box center [752, 409] width 125 height 28
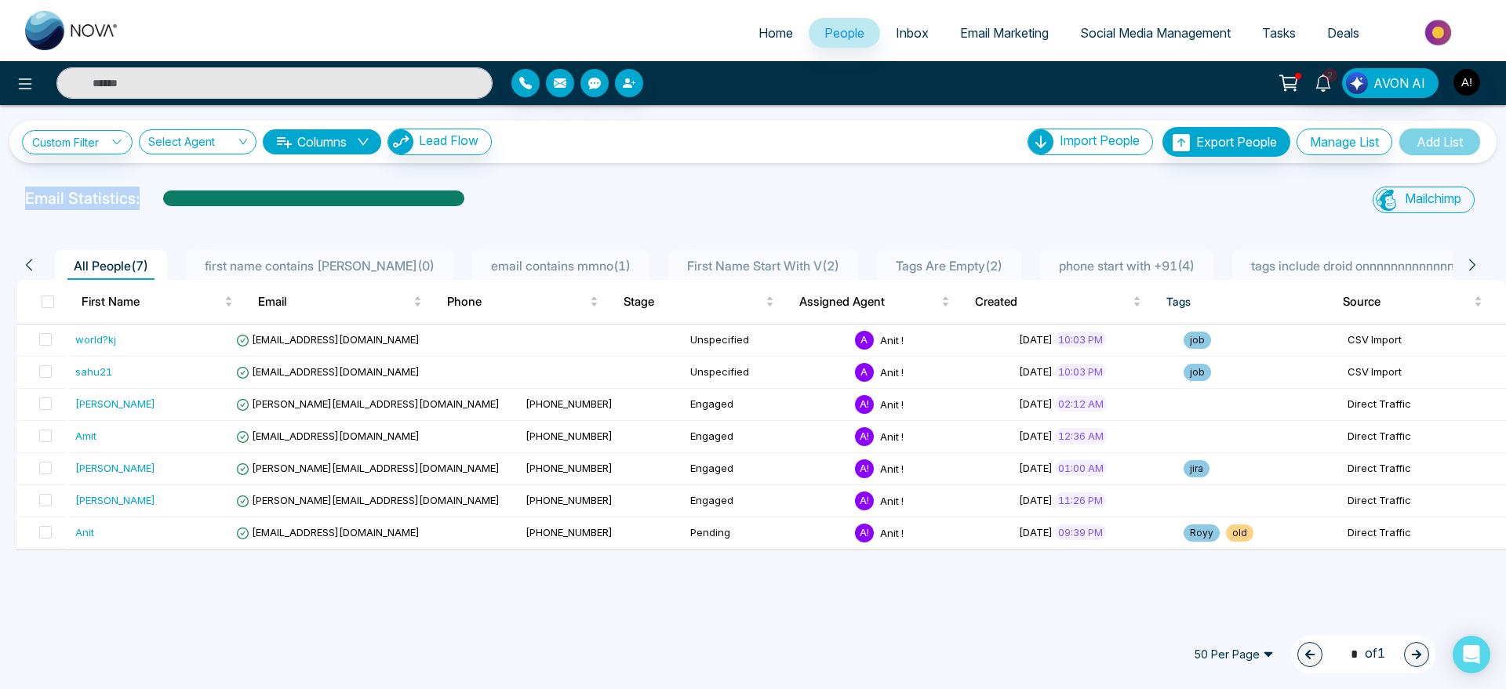
drag, startPoint x: 28, startPoint y: 187, endPoint x: 583, endPoint y: 170, distance: 554.8
click at [583, 170] on div "Custom Filter Choose a filter Cancel Apply Select Agent Columns Lead Flow Impor…" at bounding box center [753, 359] width 1506 height 509
drag, startPoint x: 8, startPoint y: 184, endPoint x: 149, endPoint y: 190, distance: 141.3
click at [149, 190] on div "Custom Filter Choose a filter Cancel Apply Select Agent Columns Lead Flow Impor…" at bounding box center [753, 359] width 1506 height 509
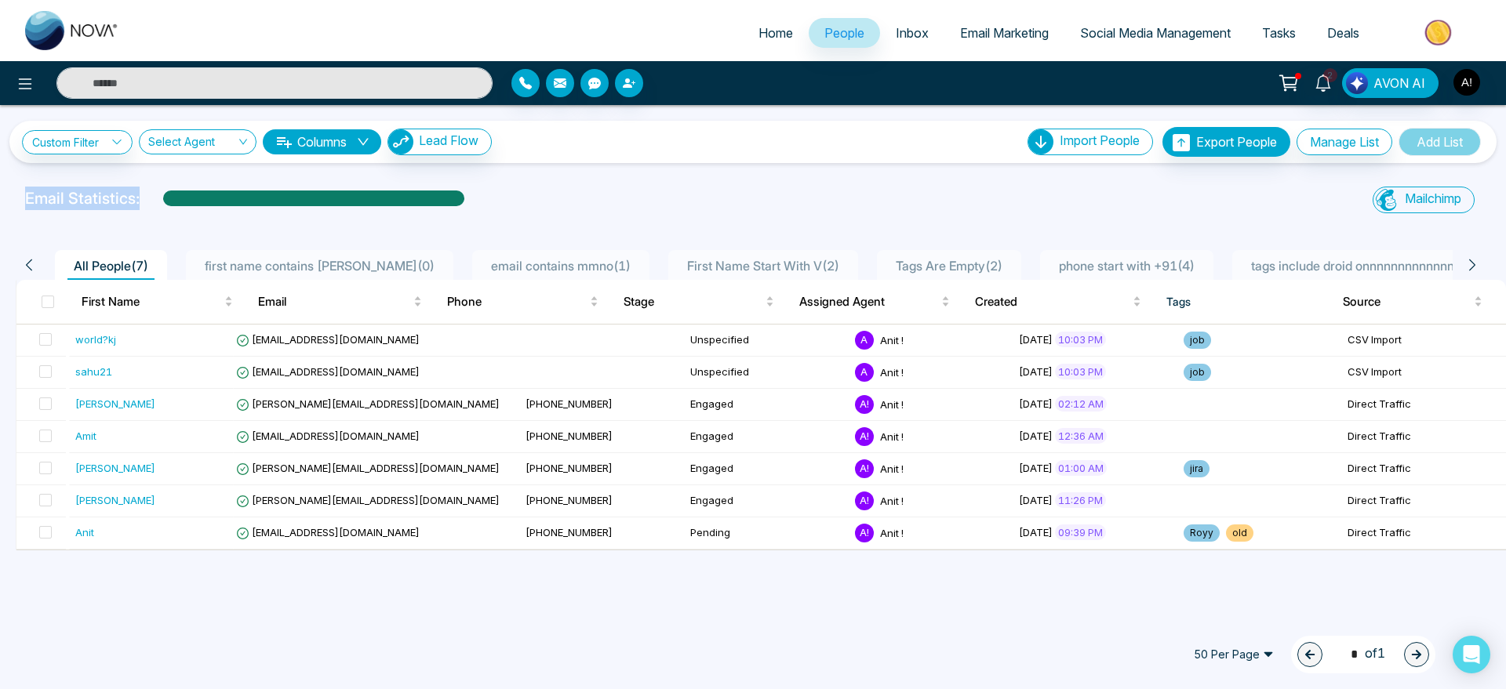
click at [149, 190] on div "Email Statistics:" at bounding box center [507, 199] width 964 height 24
drag, startPoint x: 16, startPoint y: 189, endPoint x: 221, endPoint y: 185, distance: 204.8
click at [221, 185] on div "Custom Filter Choose a filter Cancel Apply Select Agent Columns Lead Flow Impor…" at bounding box center [753, 359] width 1506 height 509
click at [499, 192] on div "Email Statistics:" at bounding box center [507, 199] width 964 height 24
drag, startPoint x: 499, startPoint y: 192, endPoint x: 0, endPoint y: 201, distance: 498.9
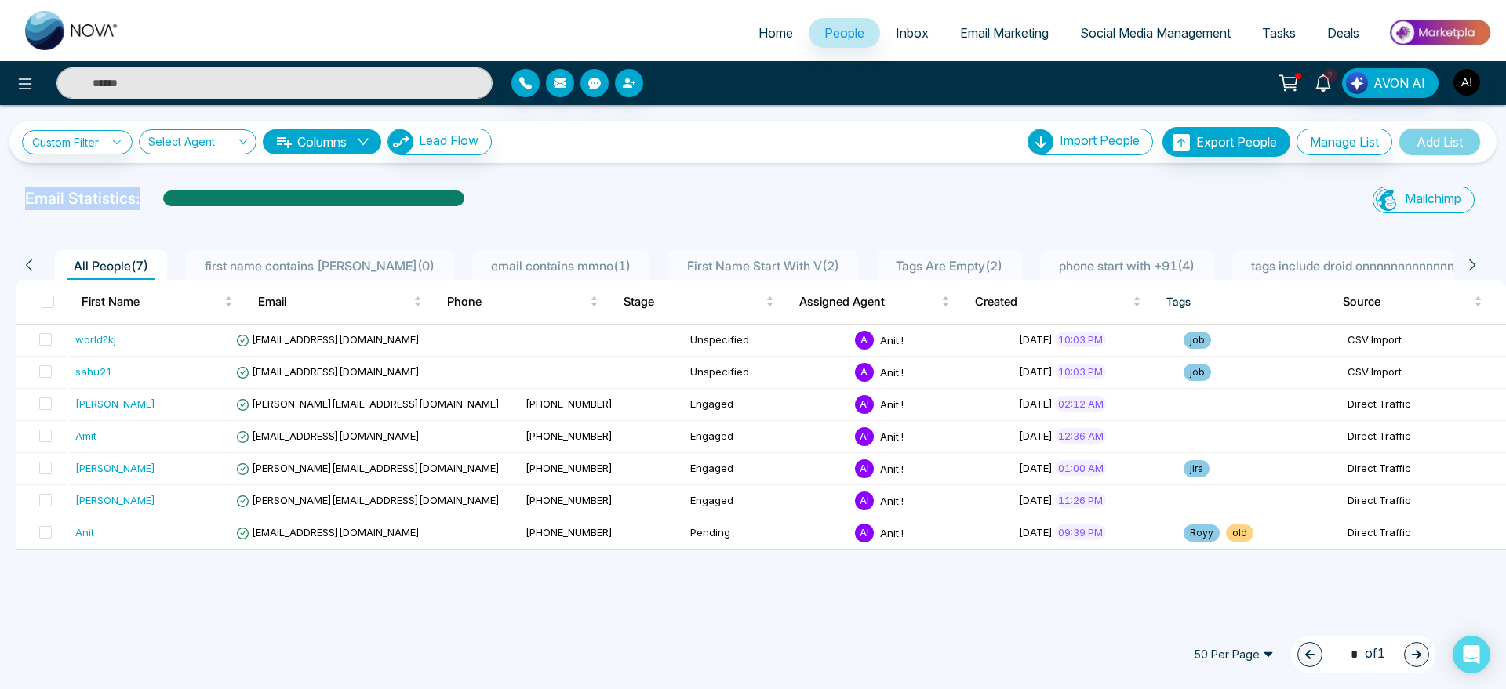
click at [0, 201] on div "Email Statistics: Mailchimp Sync All Lead Sync Lead Report" at bounding box center [753, 202] width 1506 height 31
click at [32, 206] on p "Email Statistics:" at bounding box center [82, 199] width 115 height 24
drag, startPoint x: 19, startPoint y: 196, endPoint x: 167, endPoint y: 197, distance: 148.2
click at [167, 197] on div "Email Statistics:" at bounding box center [507, 202] width 983 height 31
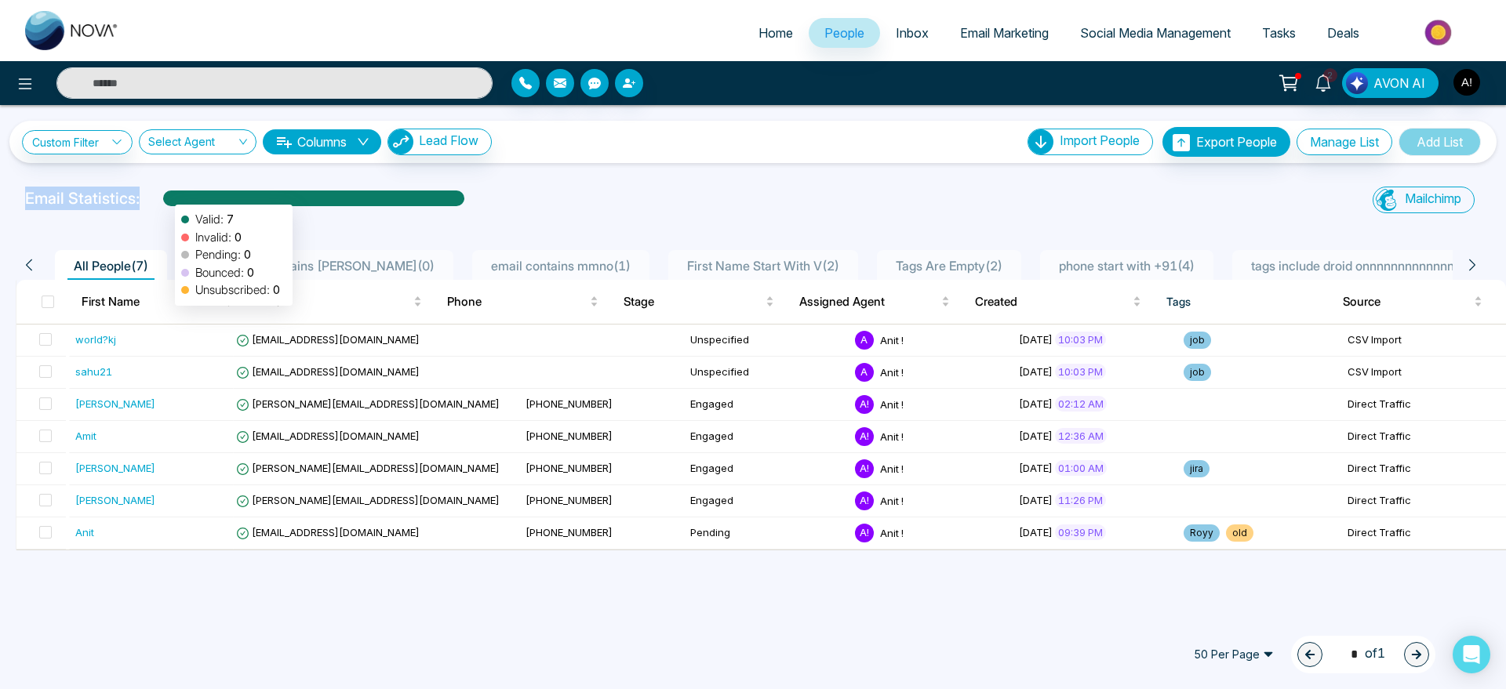
click at [167, 197] on div at bounding box center [313, 204] width 301 height 27
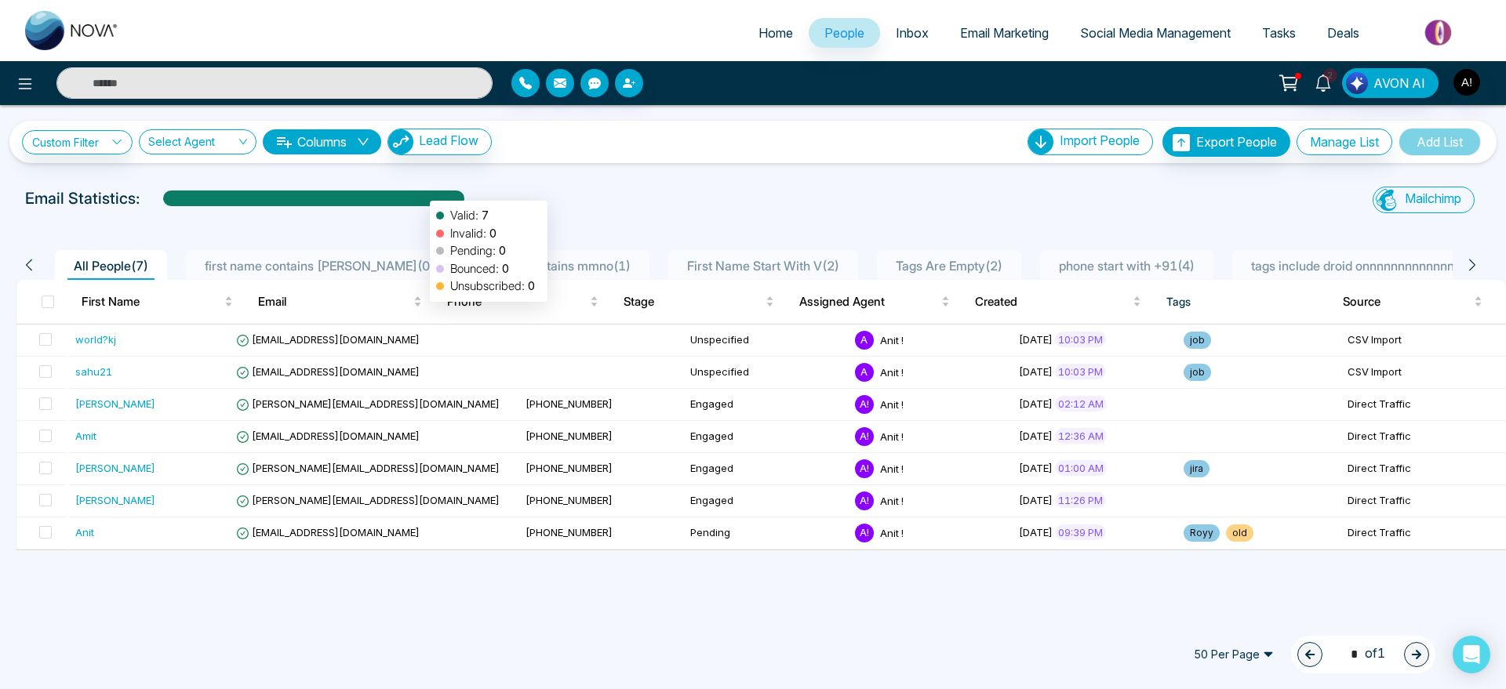
click at [422, 193] on div at bounding box center [313, 204] width 301 height 27
click at [500, 191] on div "Email Statistics:" at bounding box center [507, 199] width 964 height 24
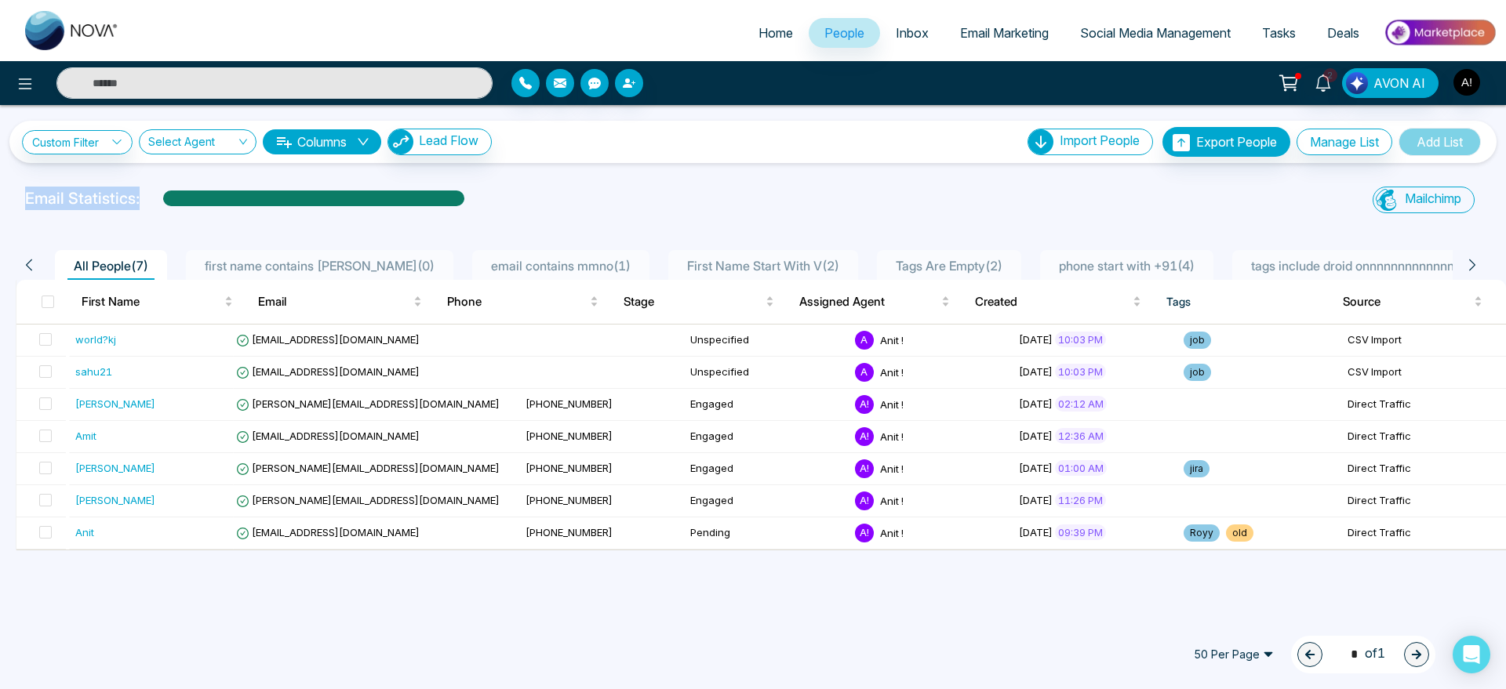
drag, startPoint x: 139, startPoint y: 198, endPoint x: 0, endPoint y: 194, distance: 138.9
click at [0, 194] on div "Email Statistics: Mailchimp Sync All Lead Sync Lead Report" at bounding box center [753, 202] width 1506 height 31
click at [662, 170] on div "Custom Filter Choose a filter Cancel Apply Select Agent Columns Lead Flow Impor…" at bounding box center [753, 359] width 1506 height 509
click at [336, 133] on button "Columns" at bounding box center [322, 141] width 118 height 25
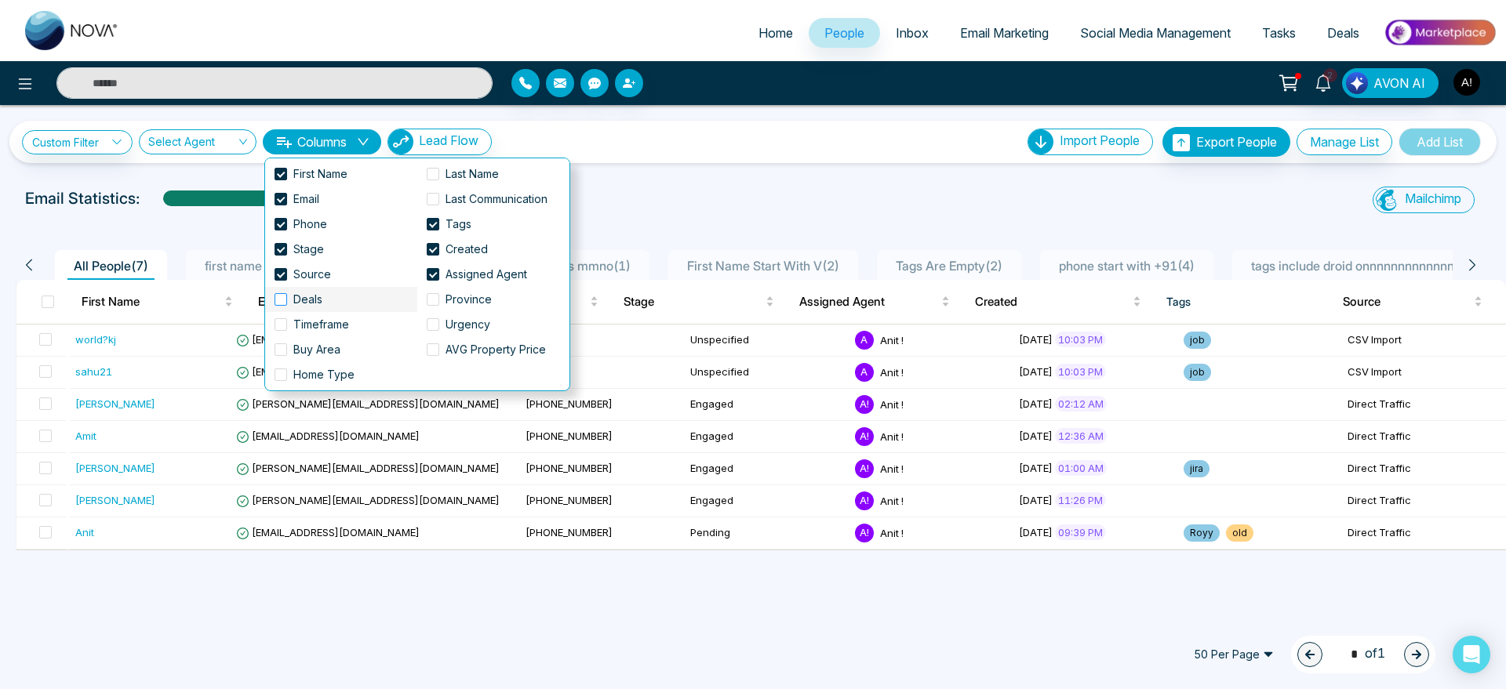
click at [282, 305] on span at bounding box center [281, 299] width 13 height 13
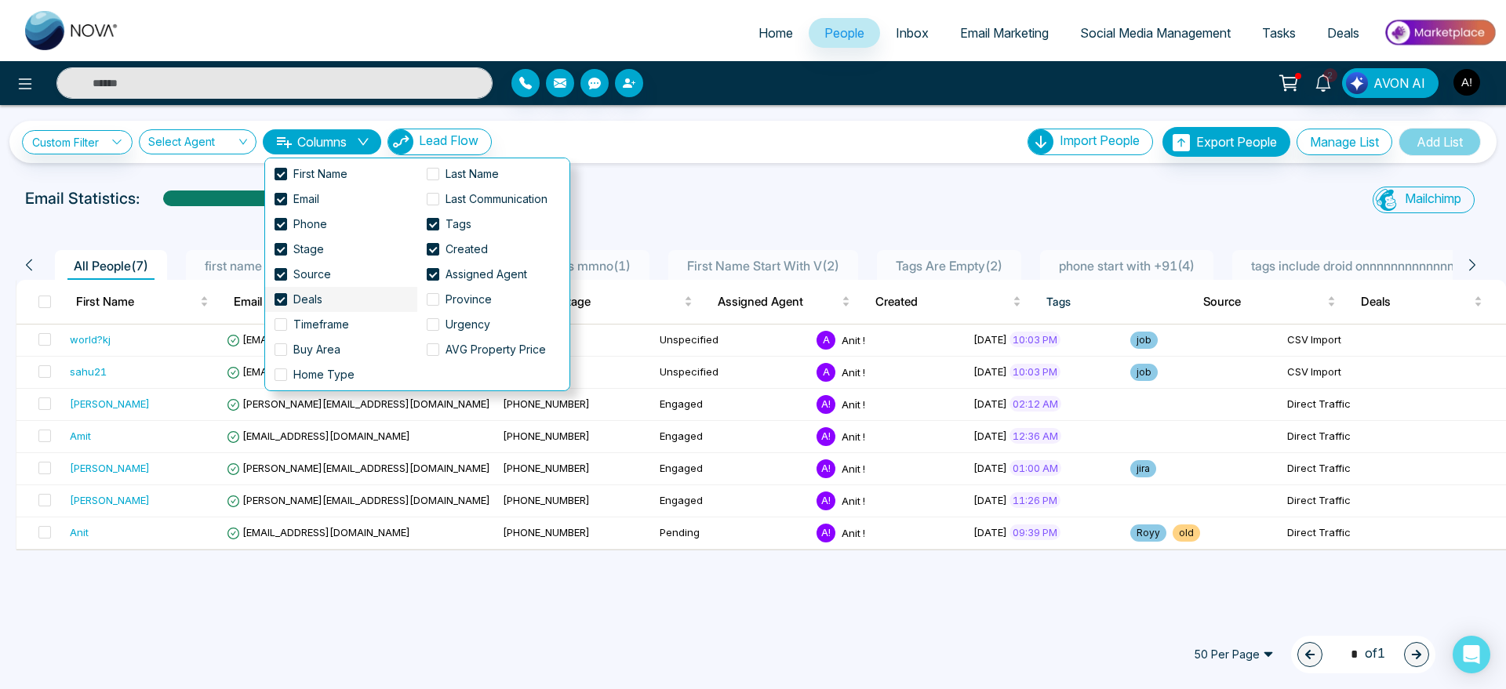
click at [282, 305] on span at bounding box center [281, 299] width 13 height 13
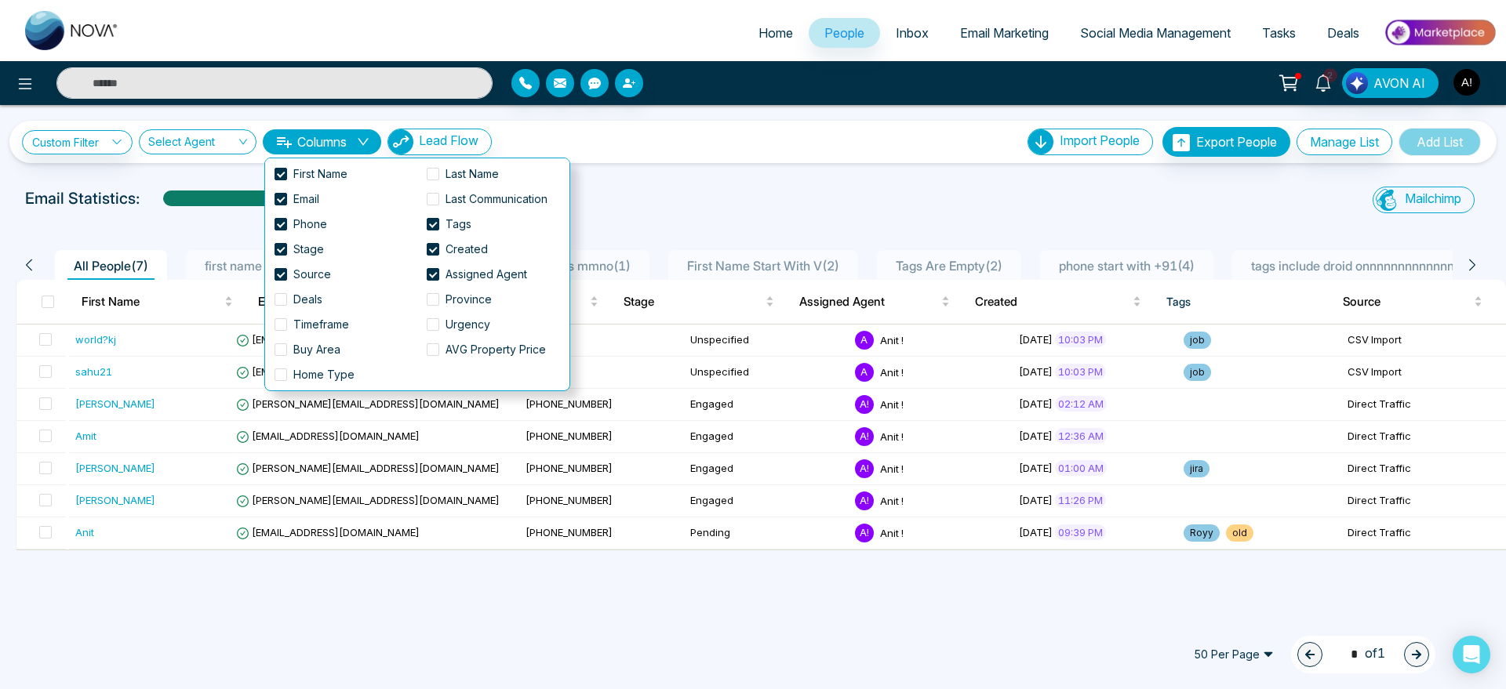
click at [728, 135] on div "Custom Filter Choose a filter Cancel Apply Select Agent Columns Lead Flow Impor…" at bounding box center [753, 142] width 1462 height 30
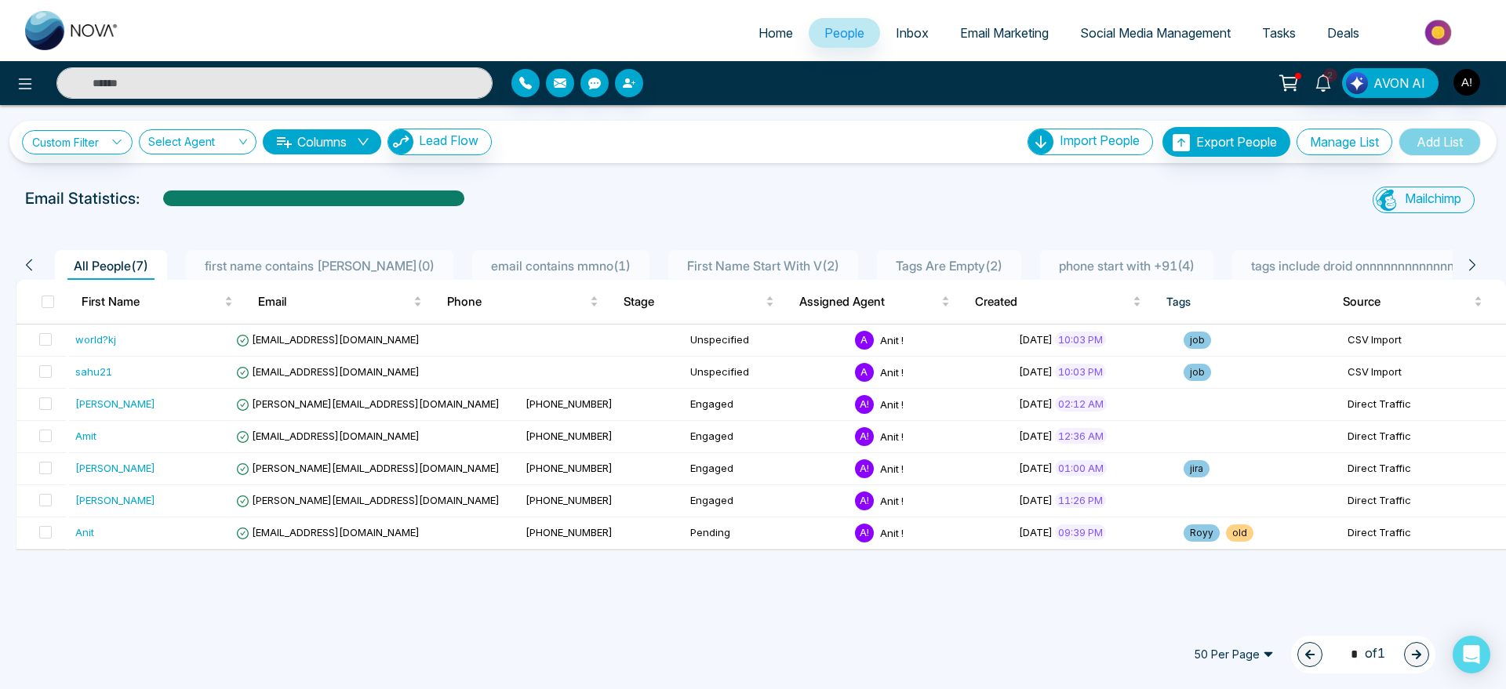
click at [1471, 258] on icon at bounding box center [1472, 265] width 14 height 14
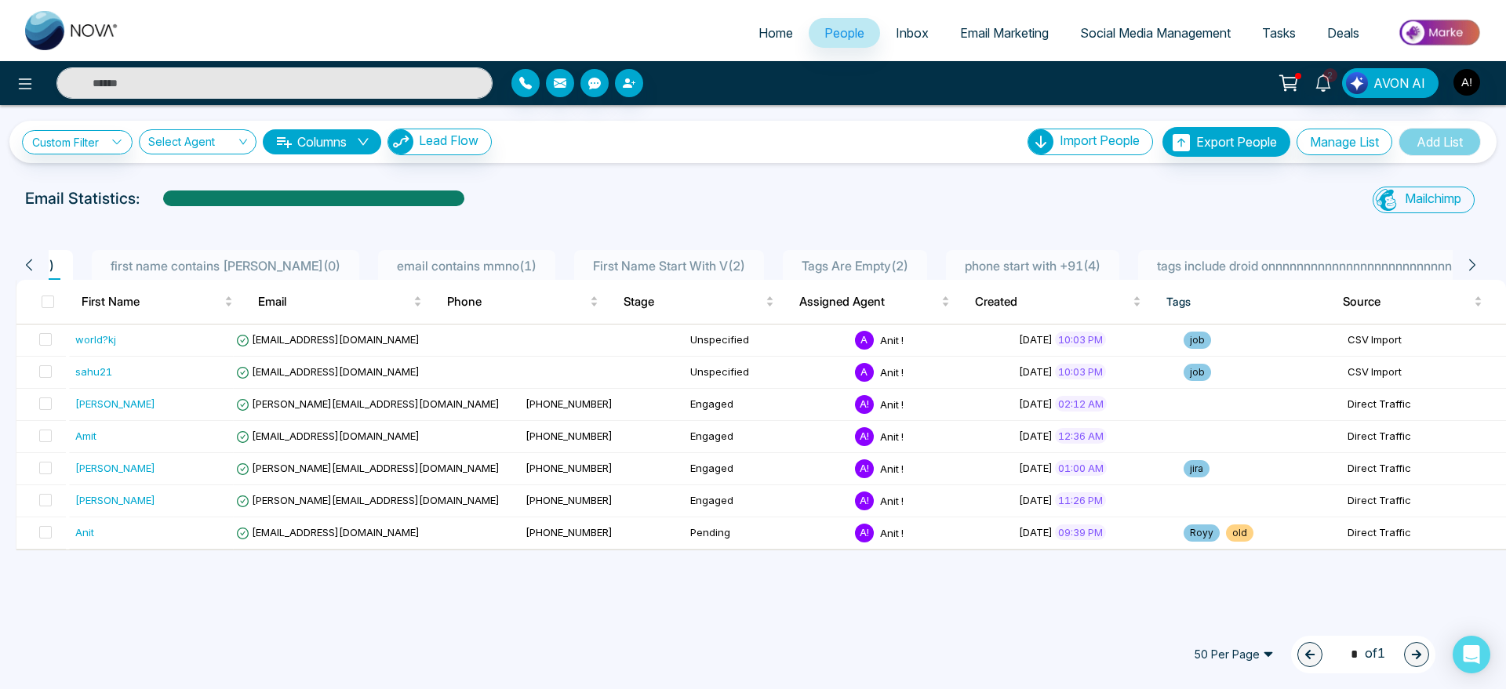
click at [1471, 258] on icon at bounding box center [1472, 265] width 14 height 14
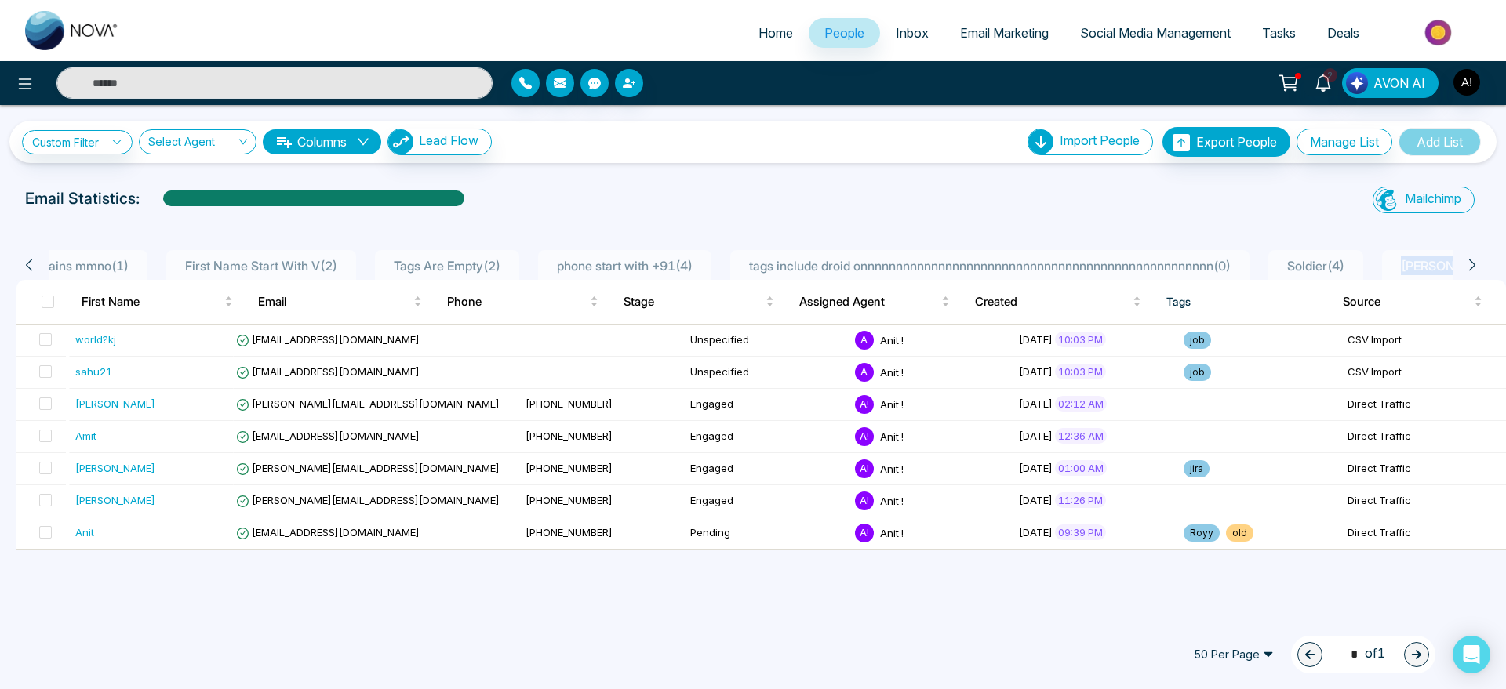
click at [1471, 258] on icon at bounding box center [1472, 265] width 14 height 14
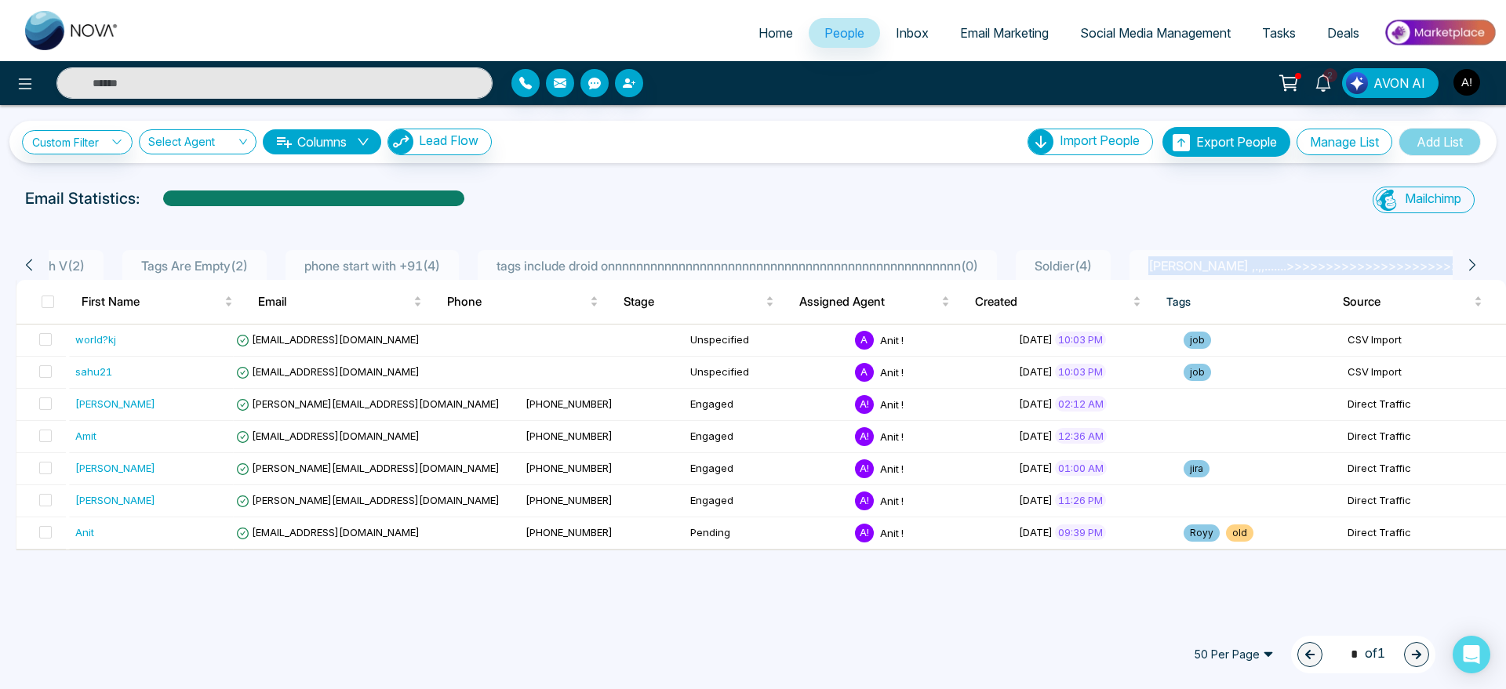
click at [1471, 258] on icon at bounding box center [1472, 265] width 14 height 14
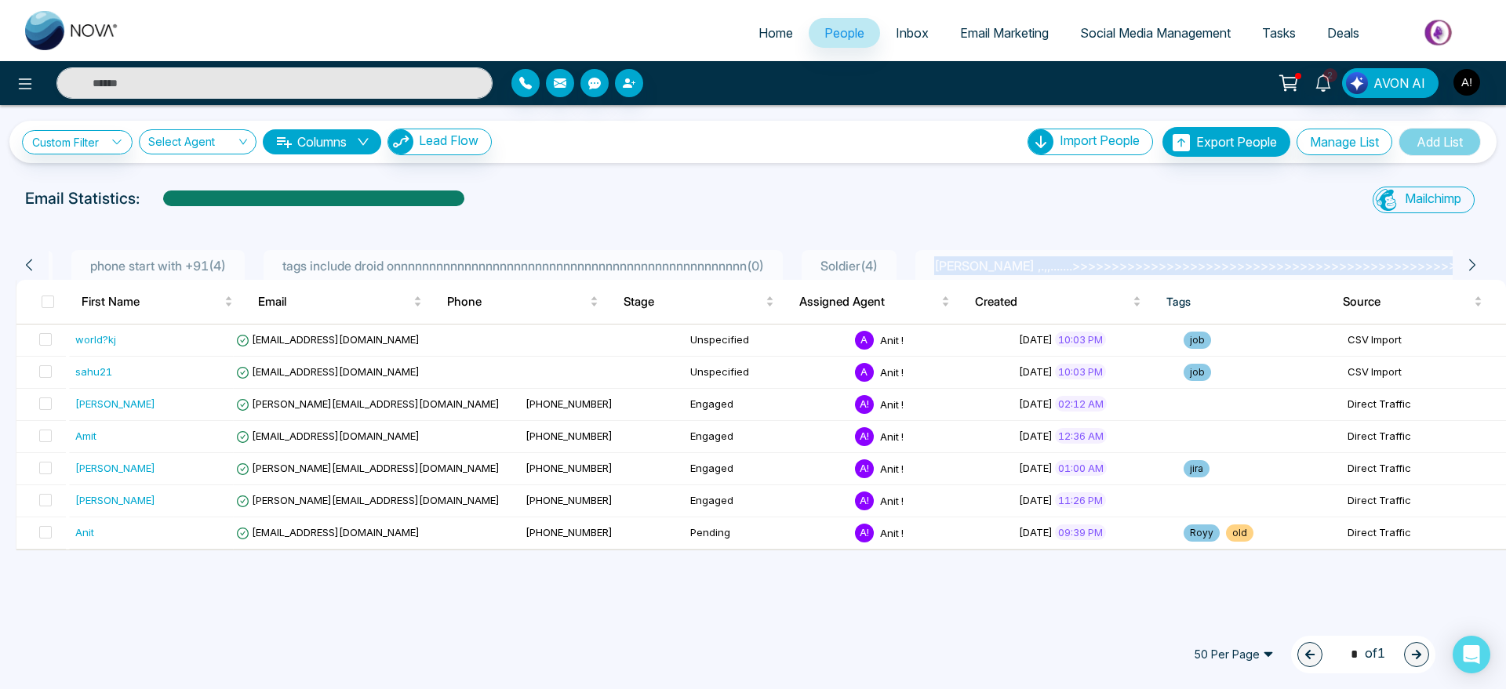
click at [1471, 258] on icon at bounding box center [1472, 265] width 14 height 14
click at [1375, 231] on div "All People ( 7 ) first name contains [PERSON_NAME] ( 0 ) email contains mmno ( …" at bounding box center [752, 387] width 1487 height 326
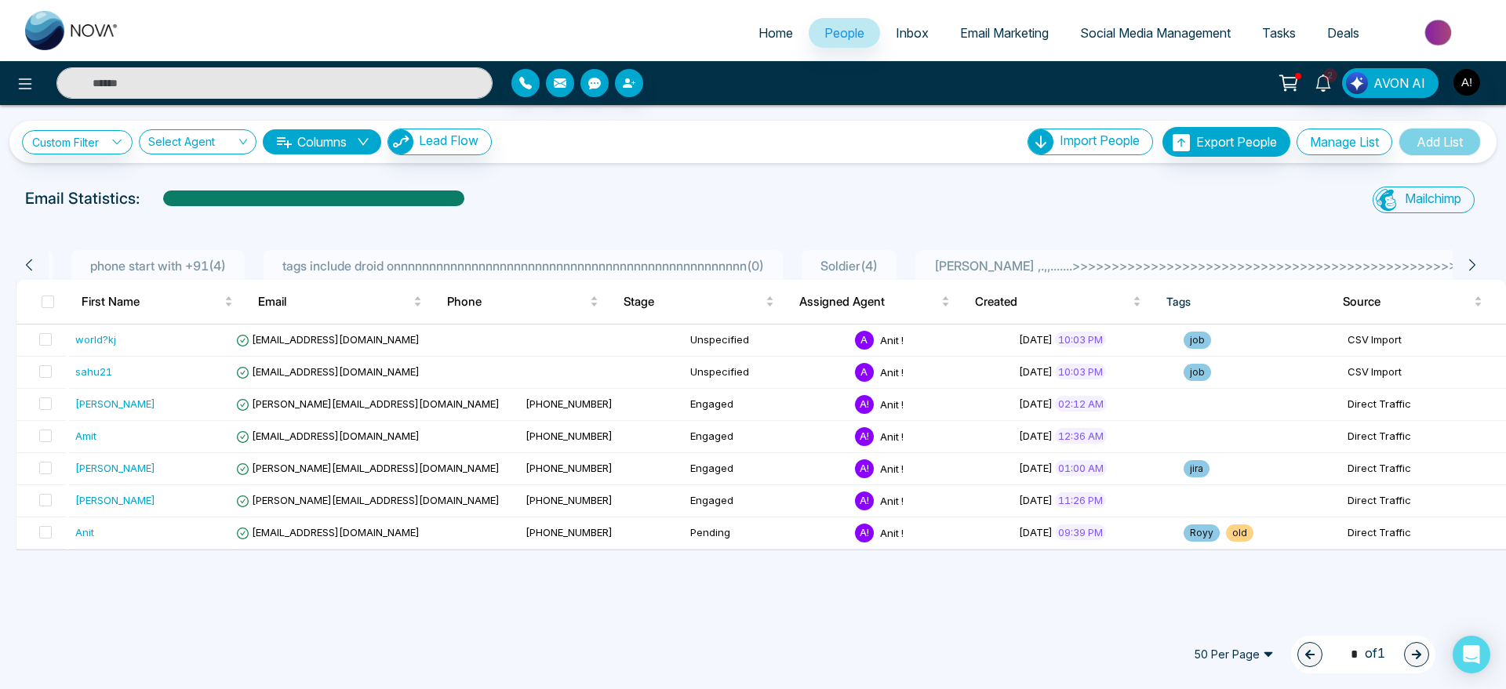
click at [1001, 172] on div "Custom Filter Choose a filter Cancel Apply Select Agent Columns Lead Flow Impor…" at bounding box center [753, 359] width 1506 height 509
click at [32, 264] on icon at bounding box center [29, 265] width 14 height 14
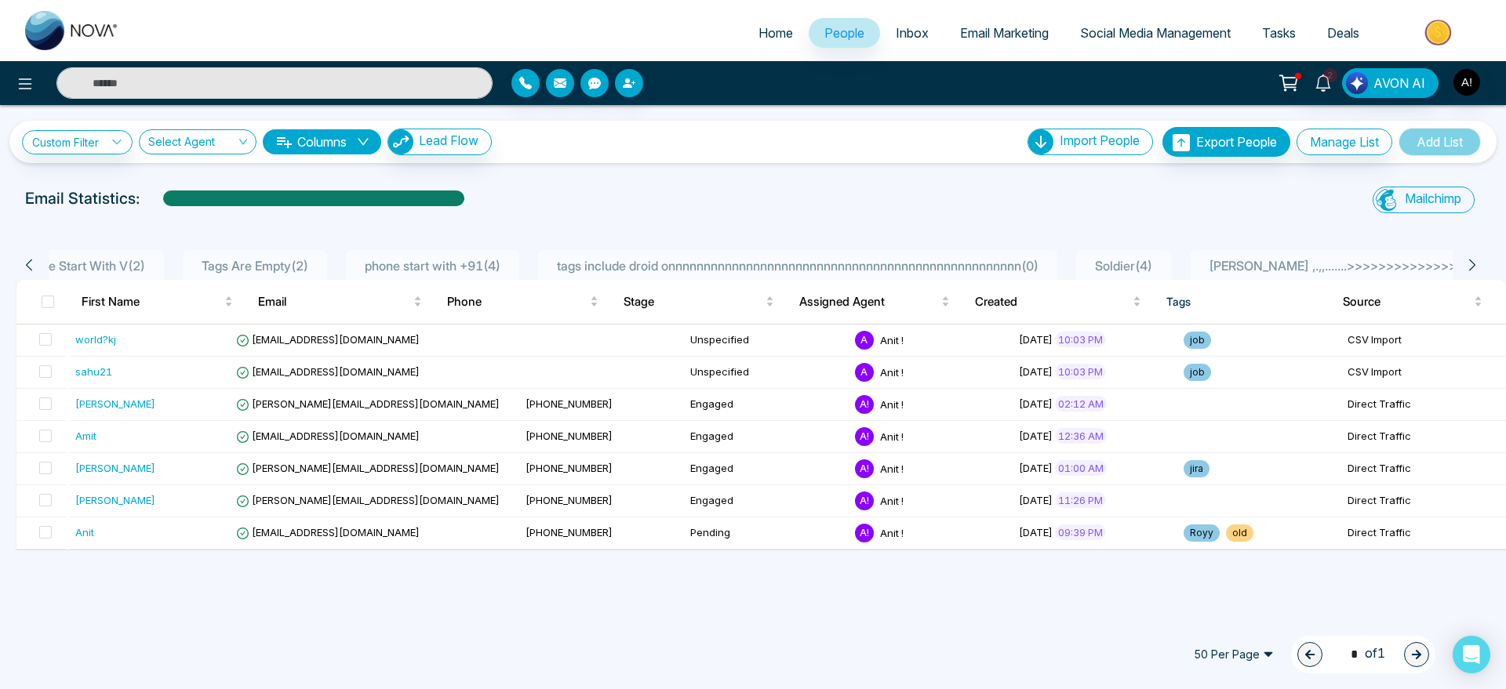
click at [32, 264] on icon at bounding box center [29, 265] width 14 height 14
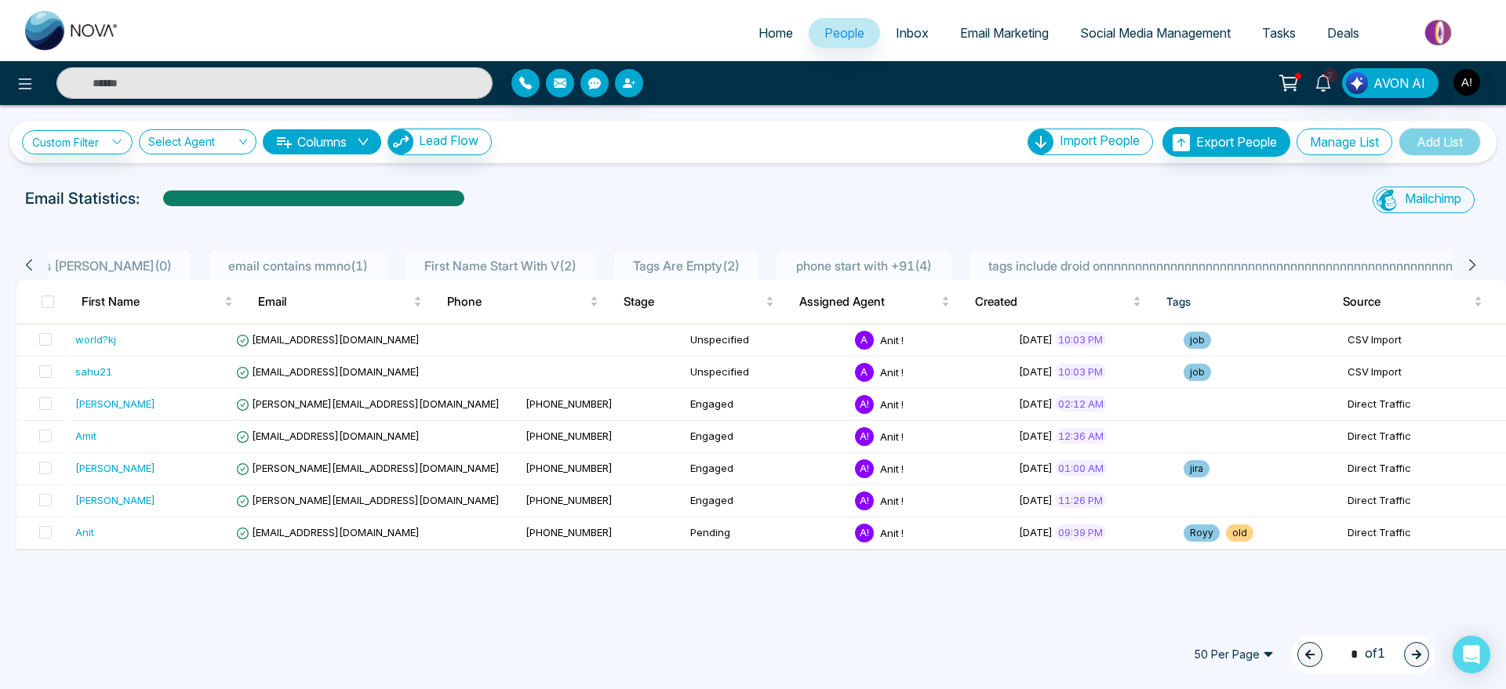
click at [32, 264] on icon at bounding box center [29, 265] width 14 height 14
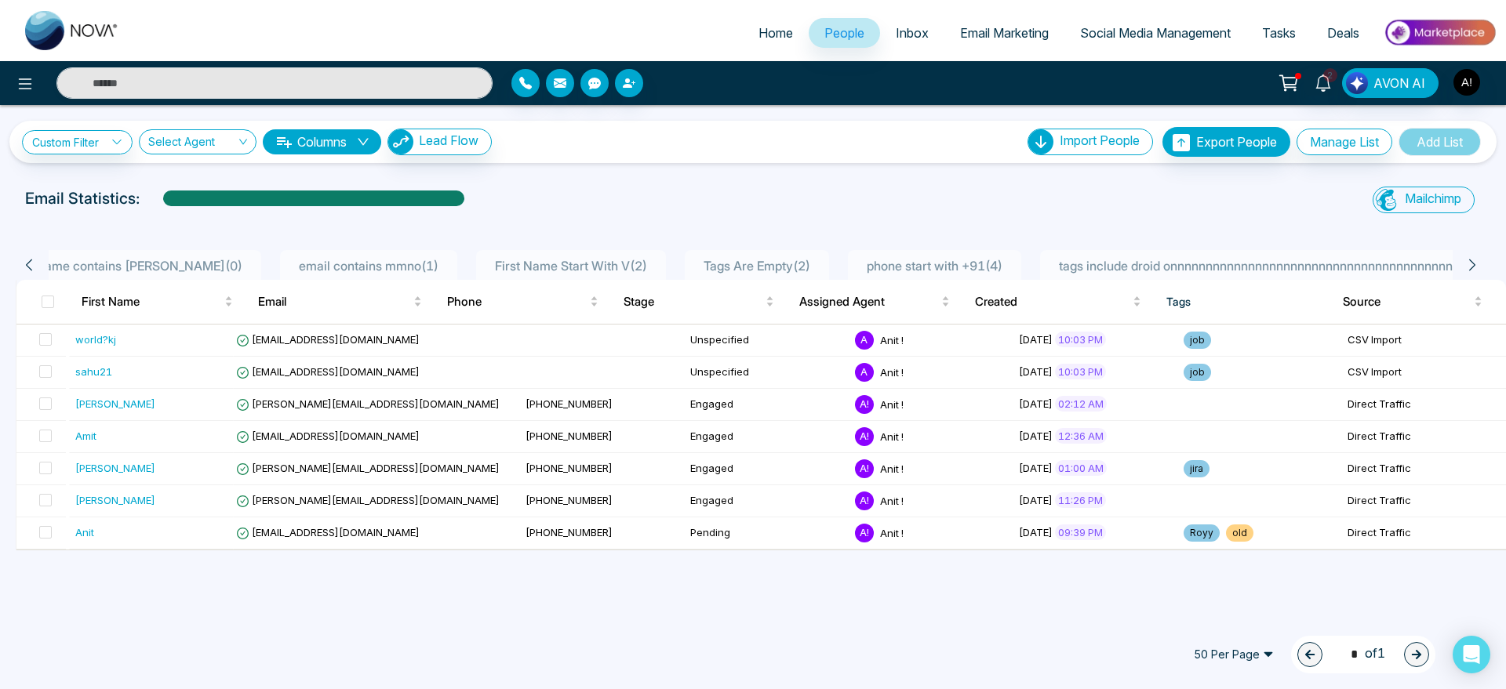
scroll to position [0, 184]
click at [31, 264] on icon at bounding box center [29, 265] width 14 height 14
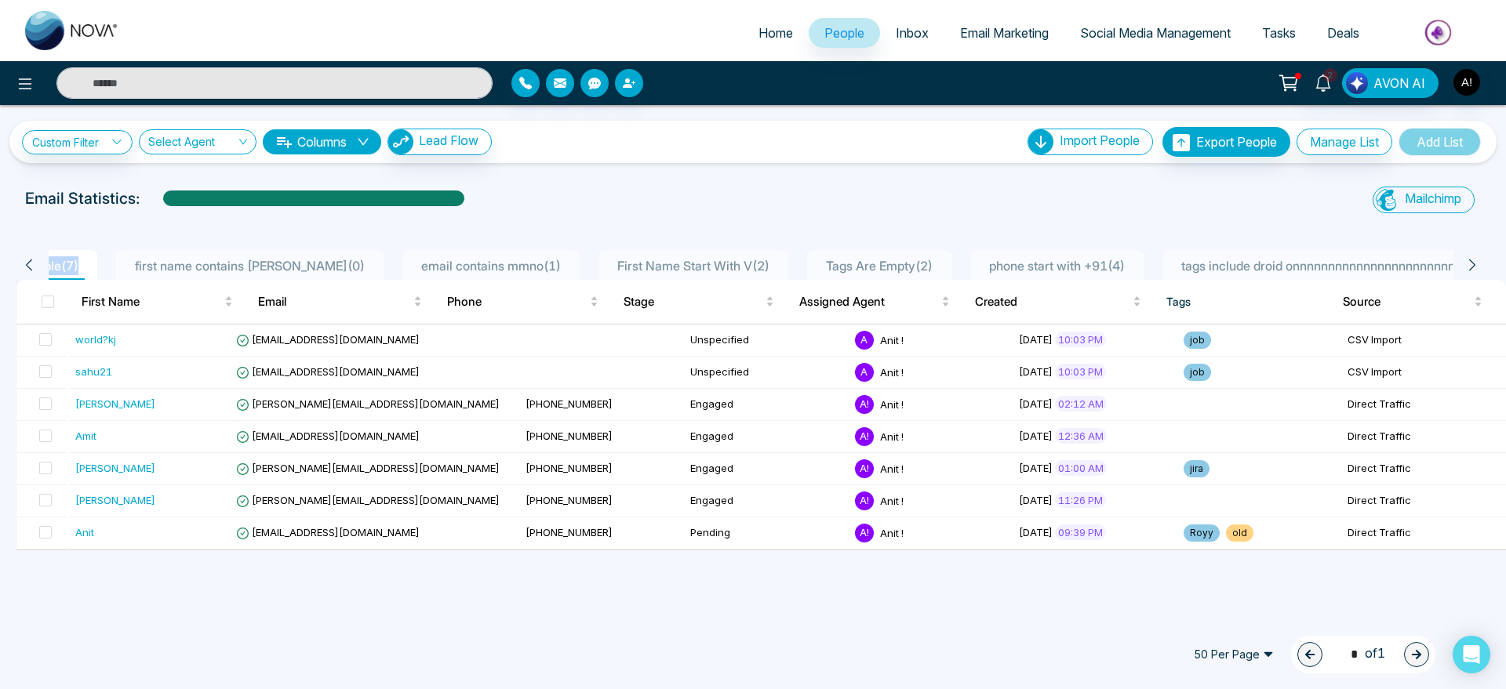
click at [31, 264] on icon at bounding box center [29, 265] width 14 height 14
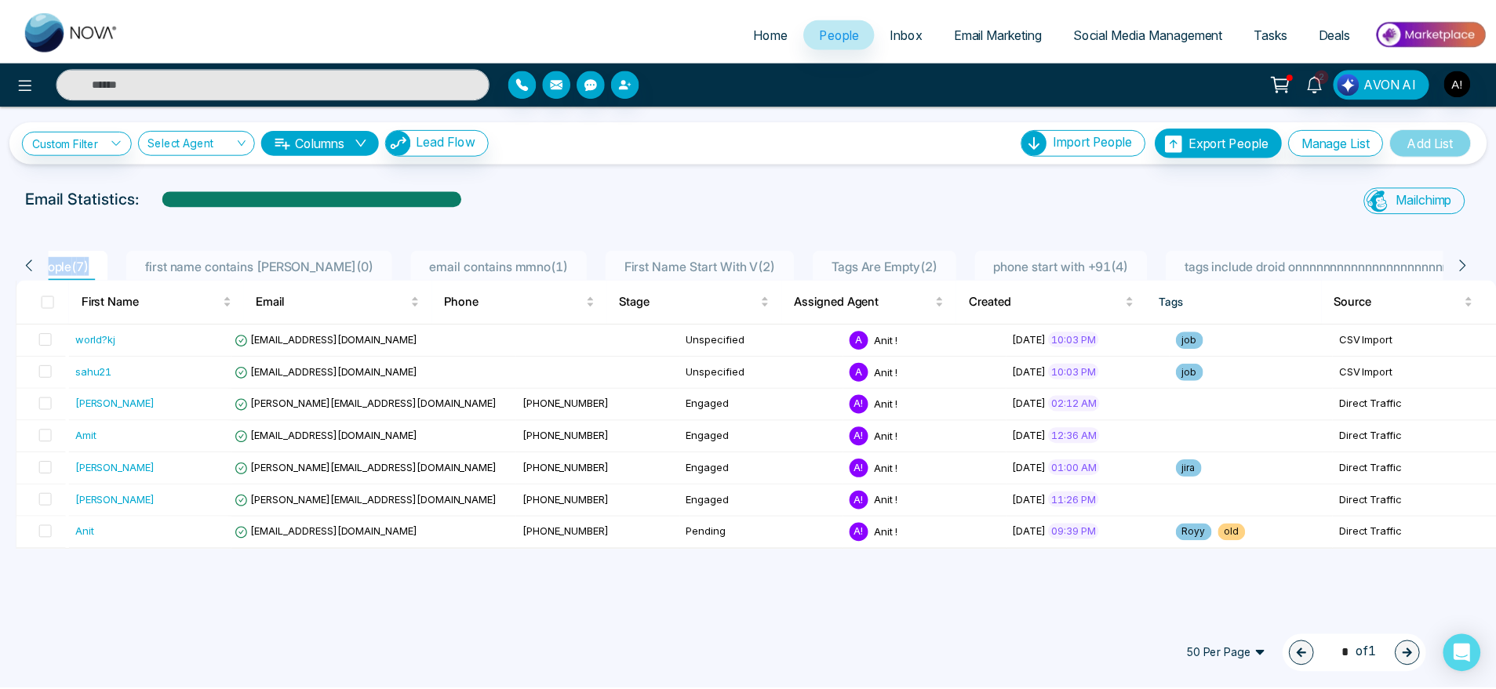
scroll to position [0, 0]
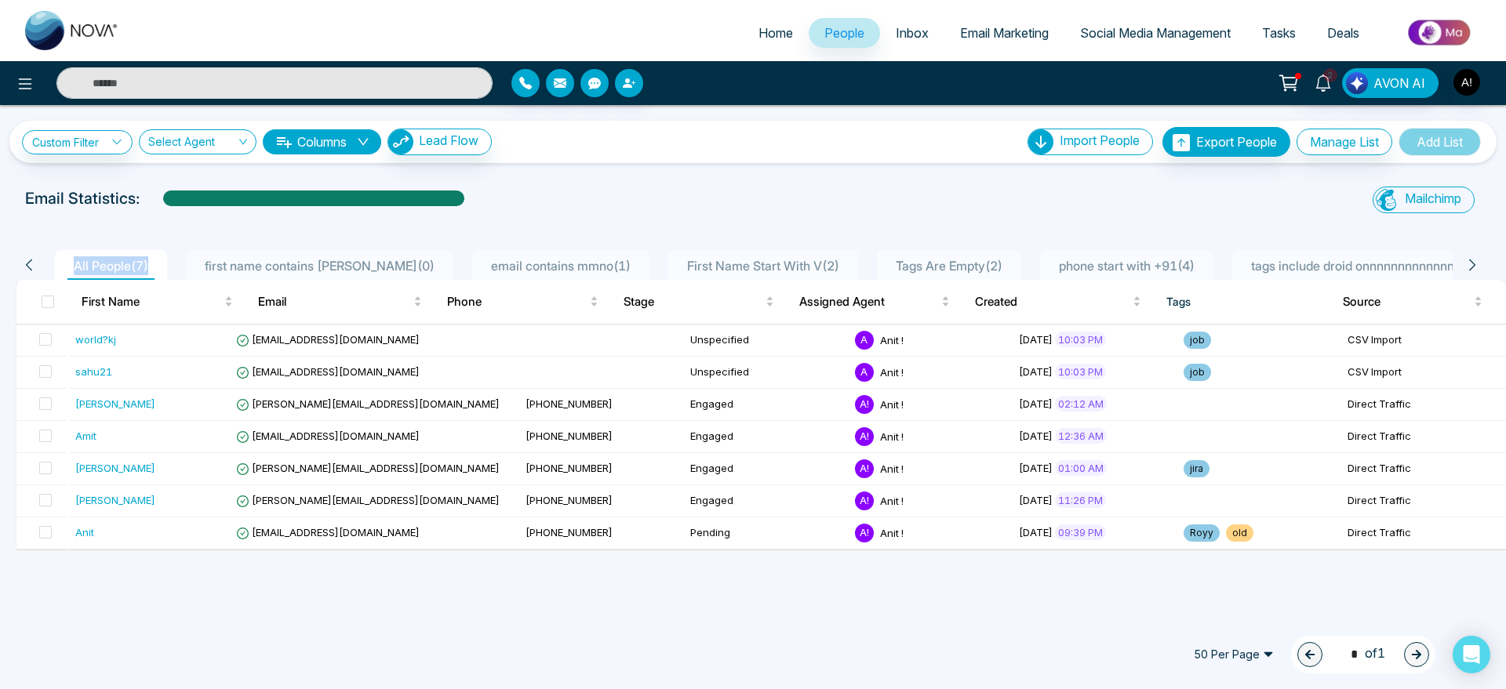
click at [31, 264] on icon at bounding box center [29, 265] width 14 height 14
click at [188, 221] on div at bounding box center [752, 221] width 1487 height 6
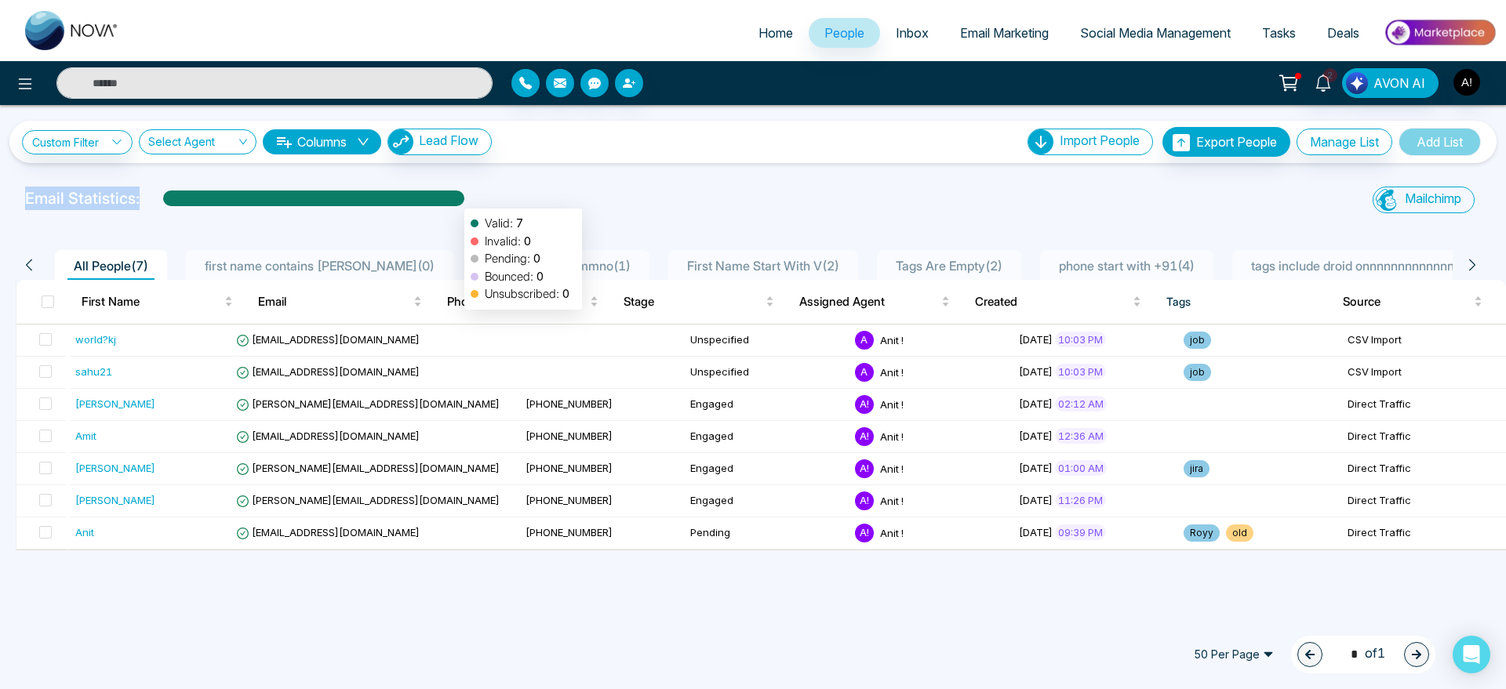
drag, startPoint x: 13, startPoint y: 198, endPoint x: 493, endPoint y: 182, distance: 480.3
click at [493, 182] on div "Custom Filter Choose a filter Cancel Apply Select Agent Columns Lead Flow Impor…" at bounding box center [753, 359] width 1506 height 509
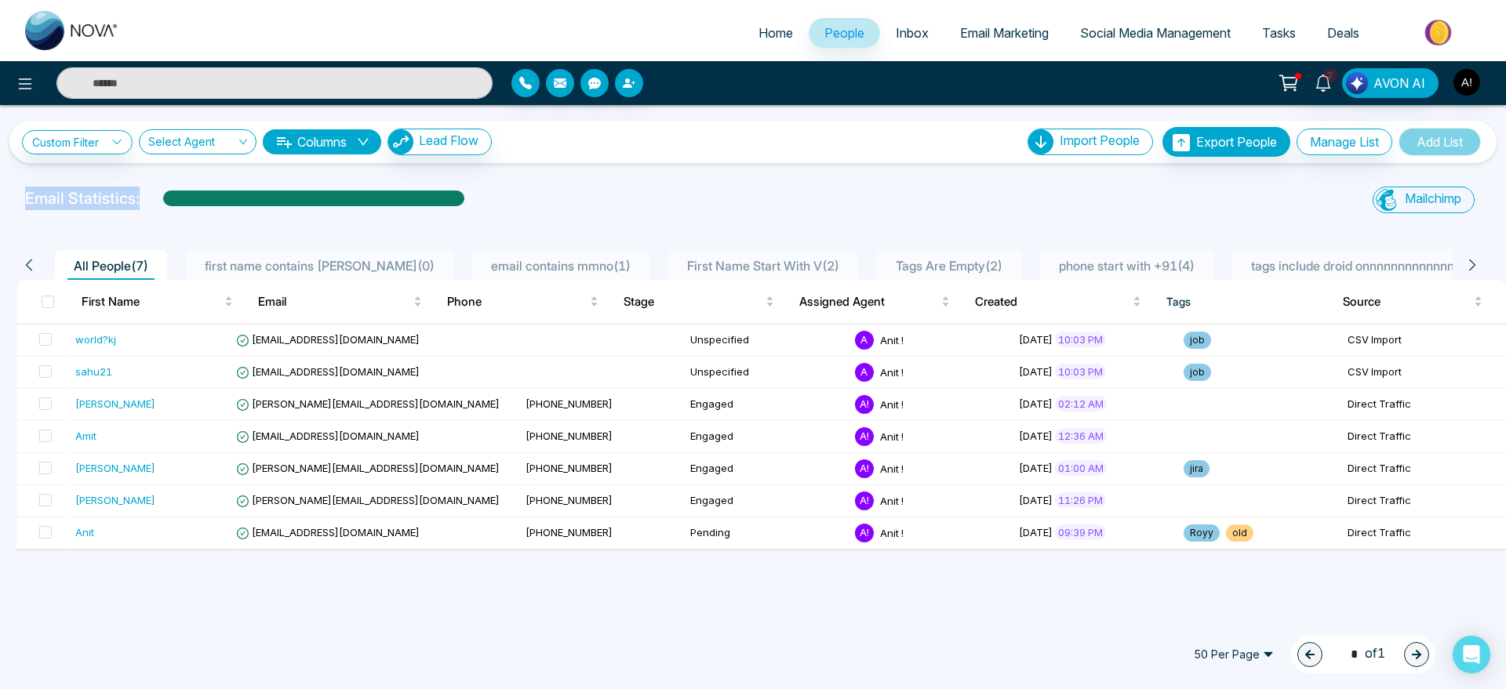
click at [493, 182] on div "Custom Filter Choose a filter Cancel Apply Select Agent Columns Lead Flow Impor…" at bounding box center [753, 359] width 1506 height 509
click at [12, 91] on button at bounding box center [24, 82] width 31 height 31
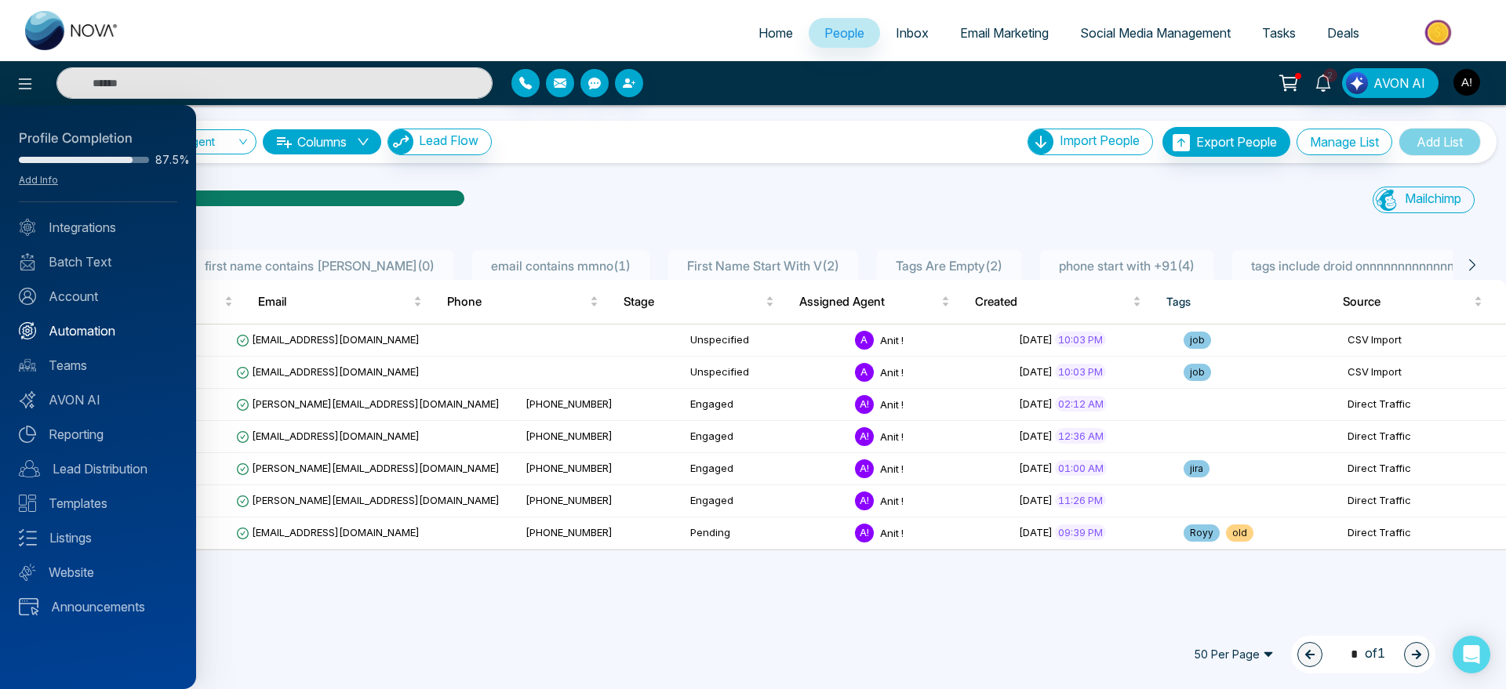
click at [99, 336] on link "Automation" at bounding box center [98, 331] width 158 height 19
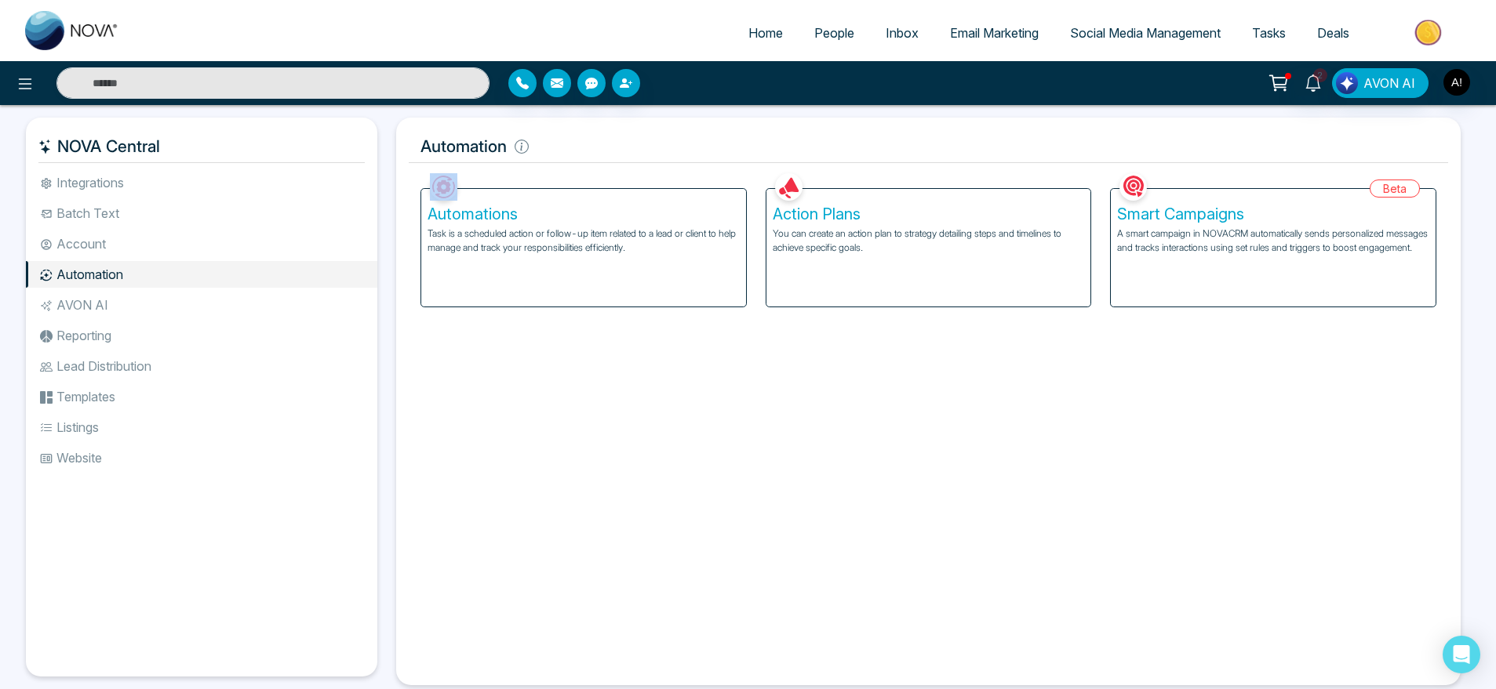
drag, startPoint x: 416, startPoint y: 164, endPoint x: 635, endPoint y: 146, distance: 219.6
click at [635, 146] on div "Automation Facebook NOVACRM enables users to connect to Facebook to schedule so…" at bounding box center [928, 402] width 1064 height 568
drag, startPoint x: 423, startPoint y: 153, endPoint x: 559, endPoint y: 146, distance: 136.7
click at [559, 146] on h5 "Automation" at bounding box center [928, 146] width 1039 height 33
click at [516, 146] on icon at bounding box center [522, 147] width 14 height 14
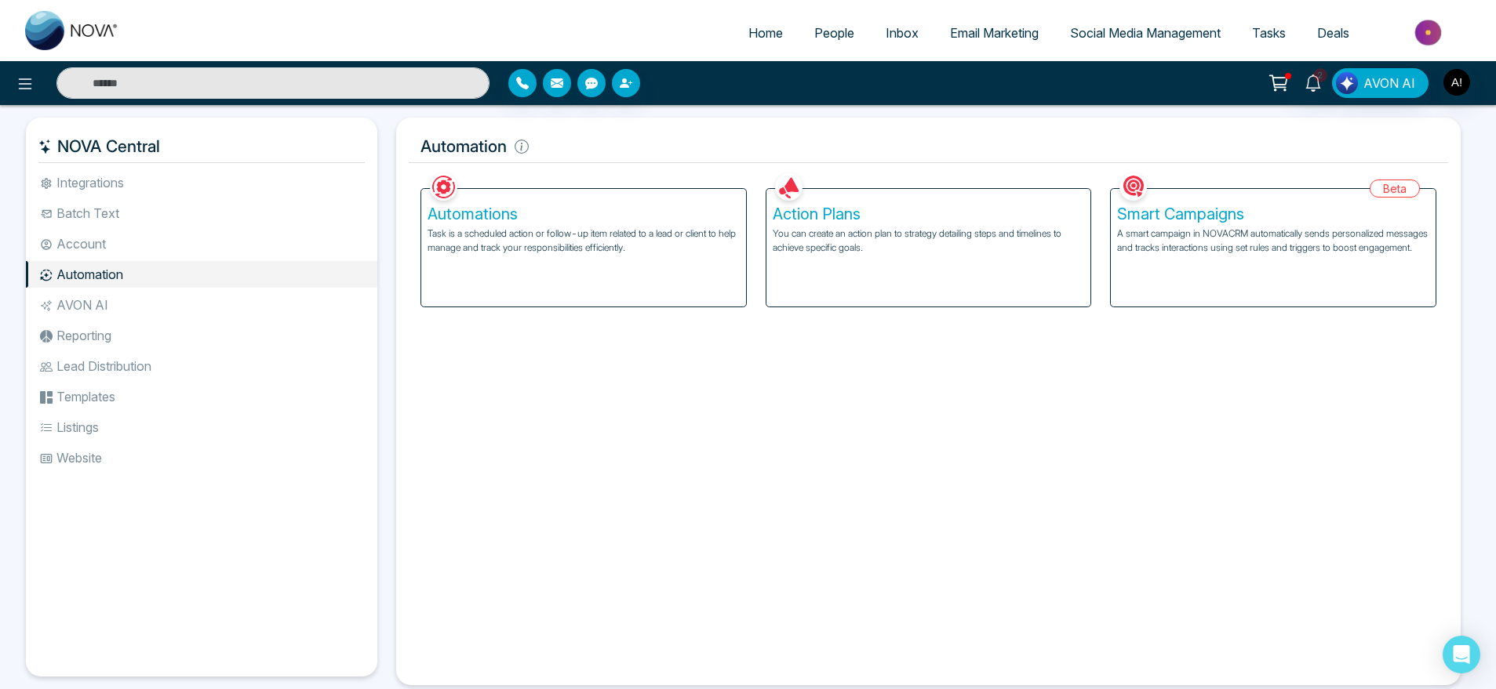
click at [576, 169] on div "Automations Task is a scheduled action or follow-up item related to a lead or c…" at bounding box center [583, 238] width 345 height 138
drag, startPoint x: 404, startPoint y: 137, endPoint x: 588, endPoint y: 151, distance: 184.9
click at [588, 151] on div "Automation Facebook NOVACRM enables users to connect to Facebook to schedule so…" at bounding box center [928, 402] width 1064 height 568
click at [588, 151] on h5 "Automation" at bounding box center [928, 146] width 1039 height 33
drag, startPoint x: 411, startPoint y: 154, endPoint x: 533, endPoint y: 149, distance: 122.5
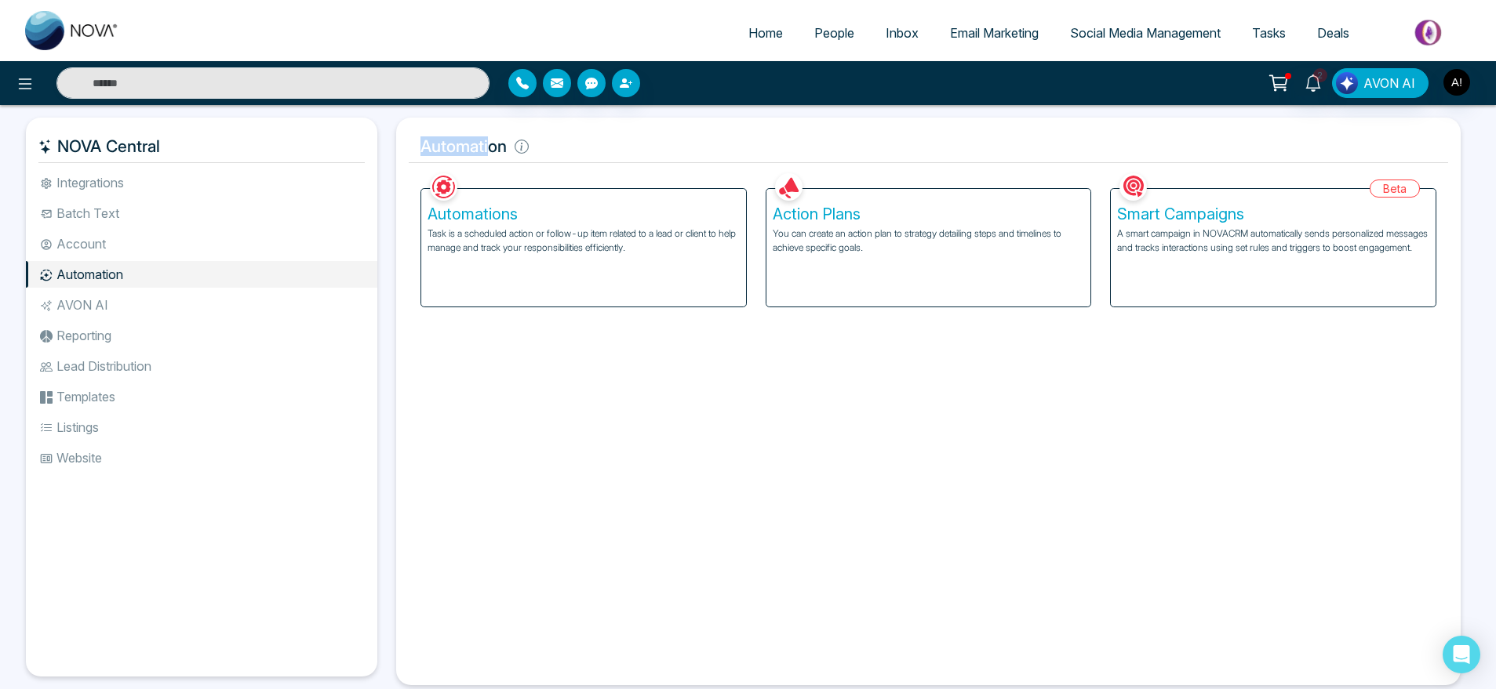
click at [533, 149] on h5 "Automation" at bounding box center [928, 146] width 1039 height 33
click at [622, 166] on div "Automation Facebook NOVACRM enables users to connect to Facebook to schedule so…" at bounding box center [928, 402] width 1064 height 568
click at [1214, 224] on div "Smart Campaigns A smart campaign in NOVACRM automatically sends personalized me…" at bounding box center [1273, 248] width 325 height 118
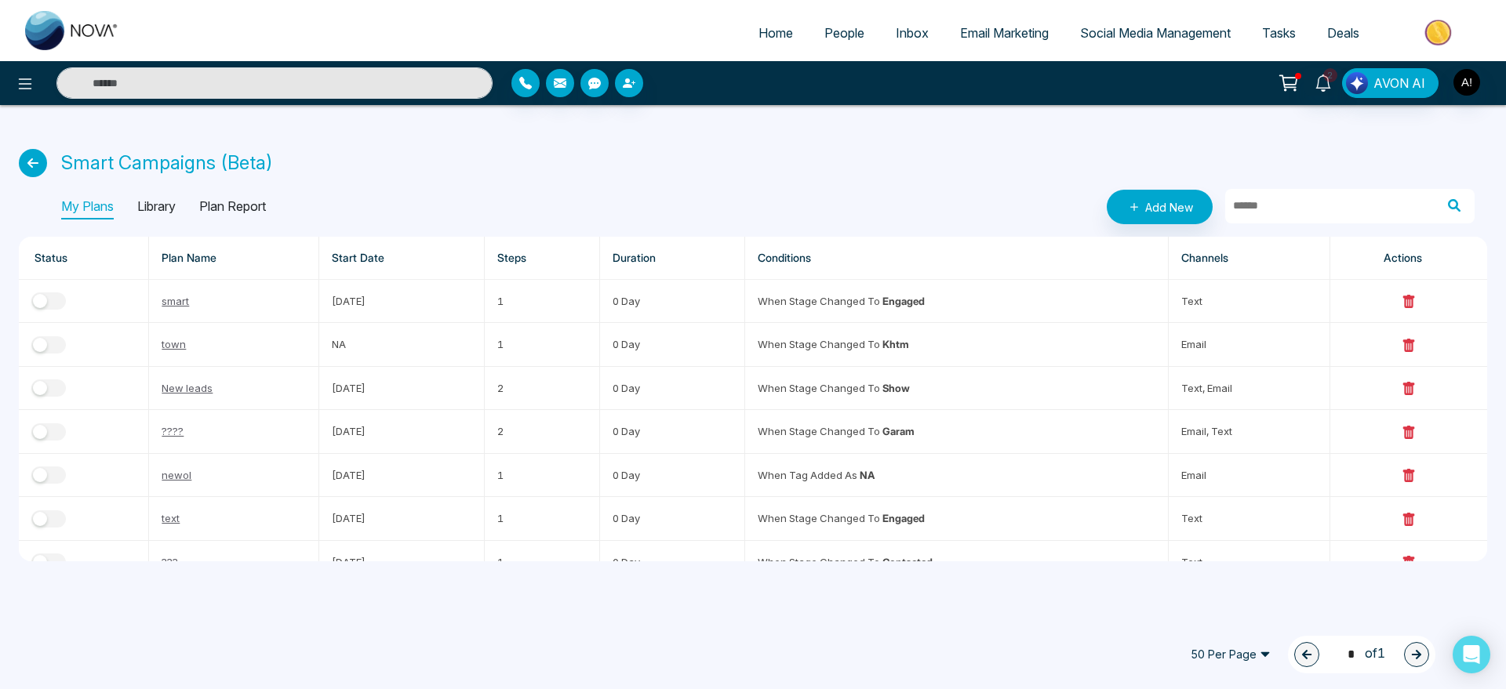
click at [29, 164] on icon at bounding box center [33, 163] width 28 height 28
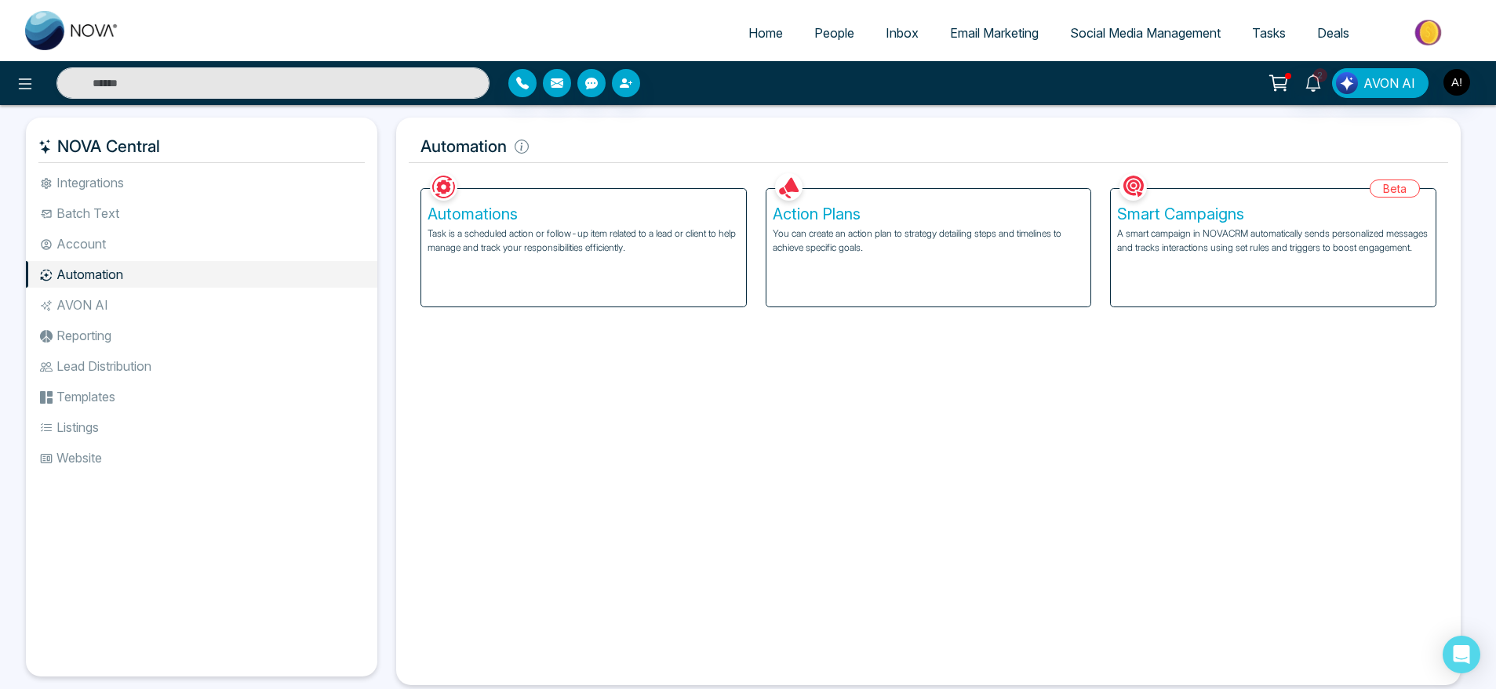
click at [658, 246] on p "Task is a scheduled action or follow-up item related to a lead or client to hel…" at bounding box center [583, 241] width 312 height 28
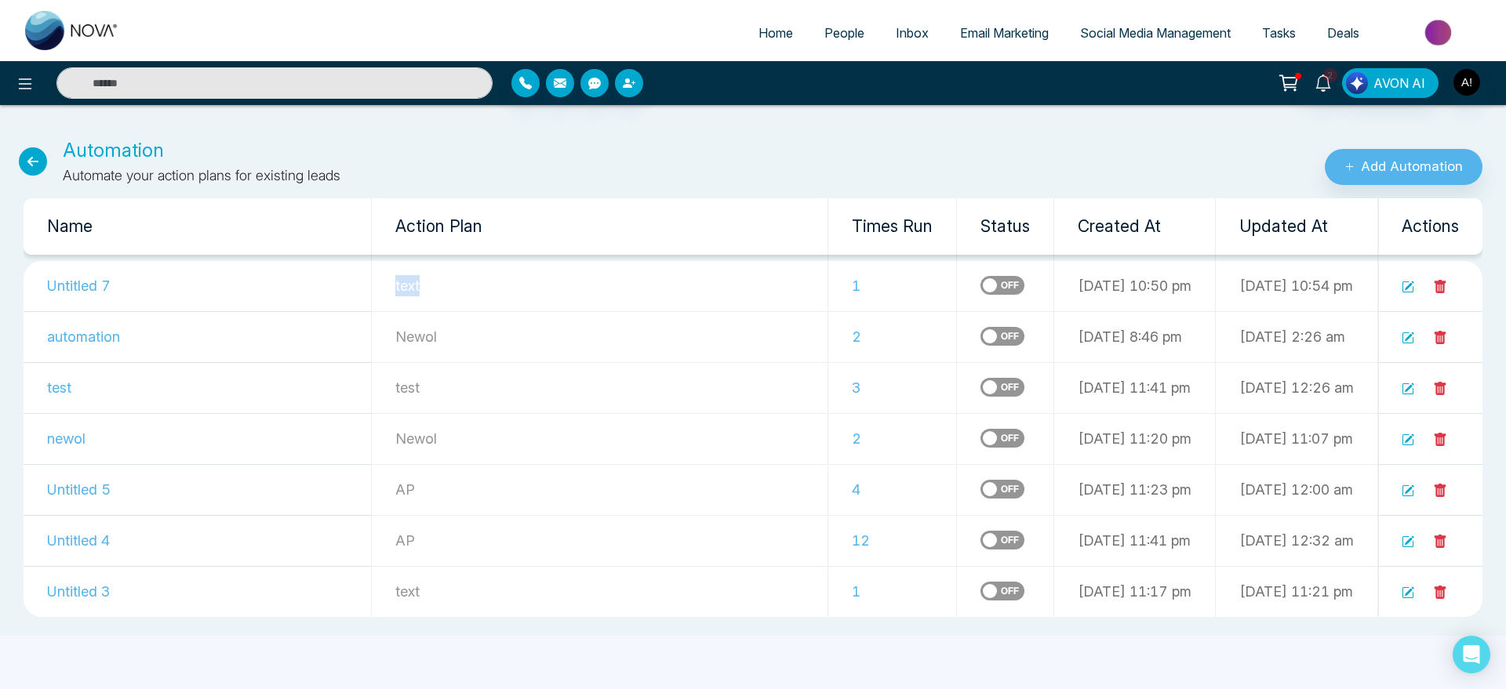
drag, startPoint x: 347, startPoint y: 277, endPoint x: 457, endPoint y: 277, distance: 109.8
click at [457, 277] on td "text" at bounding box center [599, 286] width 457 height 51
click at [457, 277] on p "text" at bounding box center [599, 285] width 409 height 21
click at [28, 158] on icon at bounding box center [33, 161] width 28 height 28
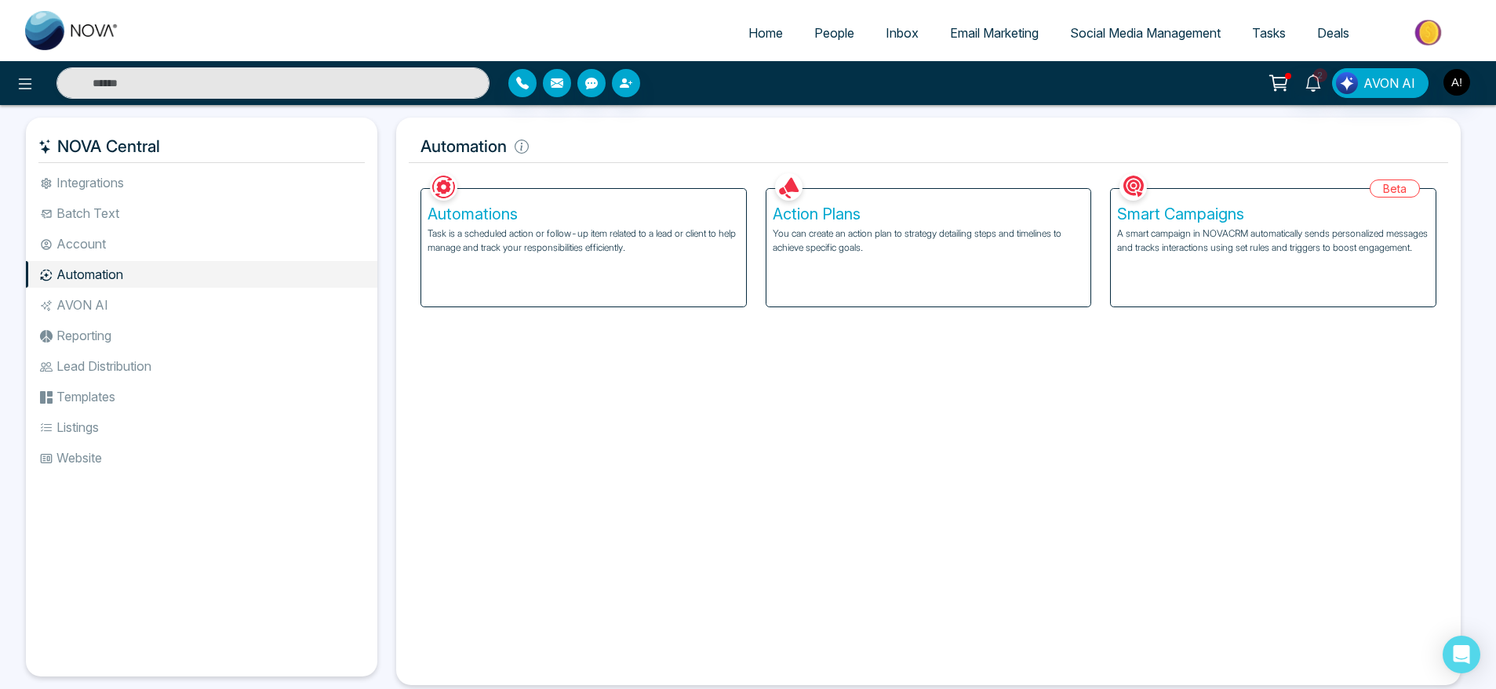
click at [529, 271] on div "Automations Task is a scheduled action or follow-up item related to a lead or c…" at bounding box center [583, 248] width 325 height 118
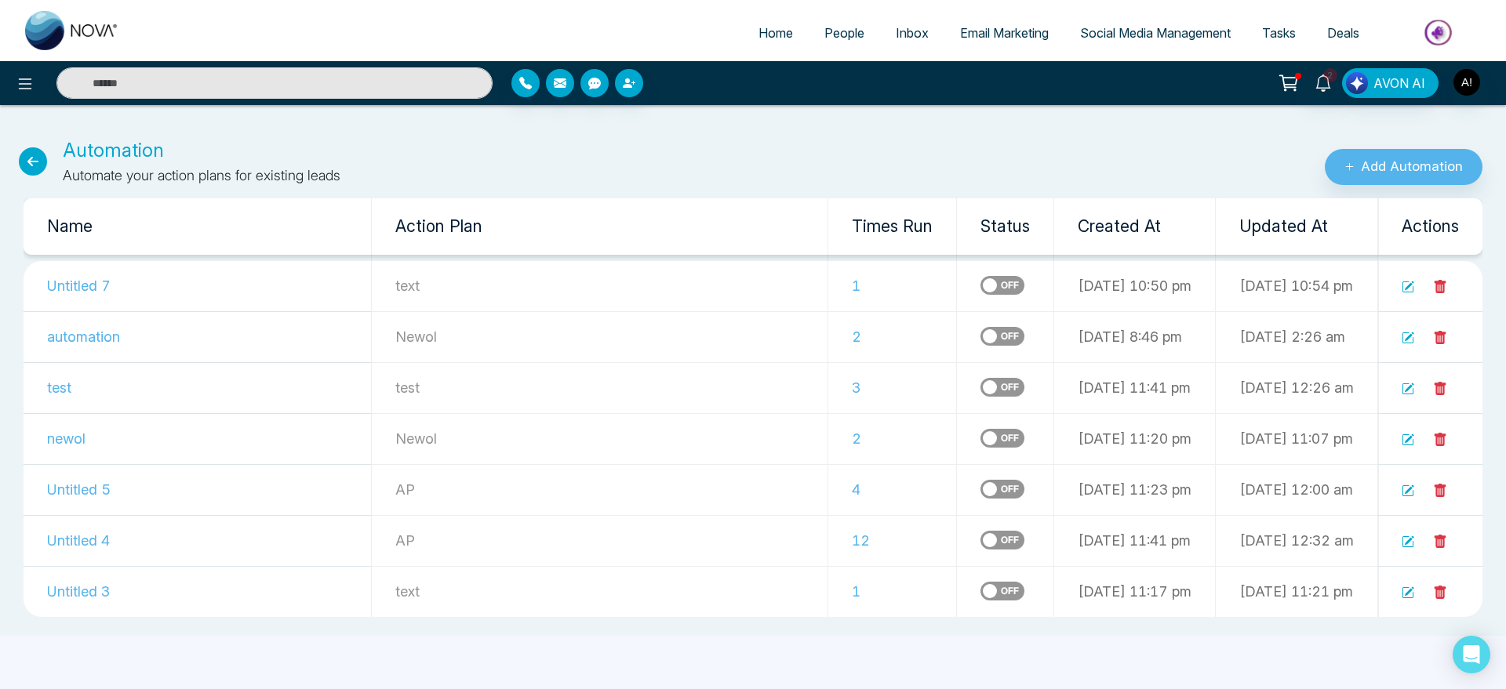
click at [20, 162] on icon at bounding box center [33, 161] width 28 height 28
click at [29, 161] on icon at bounding box center [33, 161] width 28 height 28
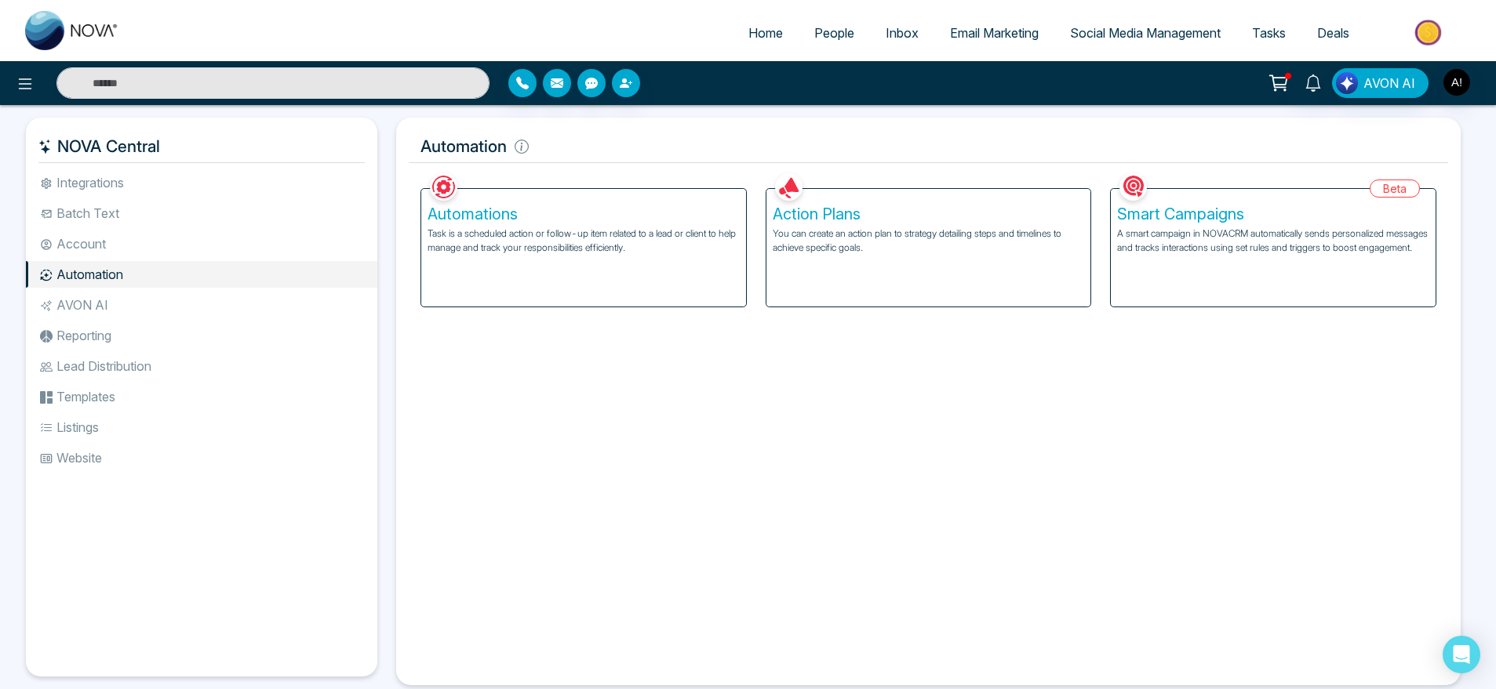
click at [963, 249] on p "You can create an action plan to strategy detailing steps and timelines to achi…" at bounding box center [929, 241] width 312 height 28
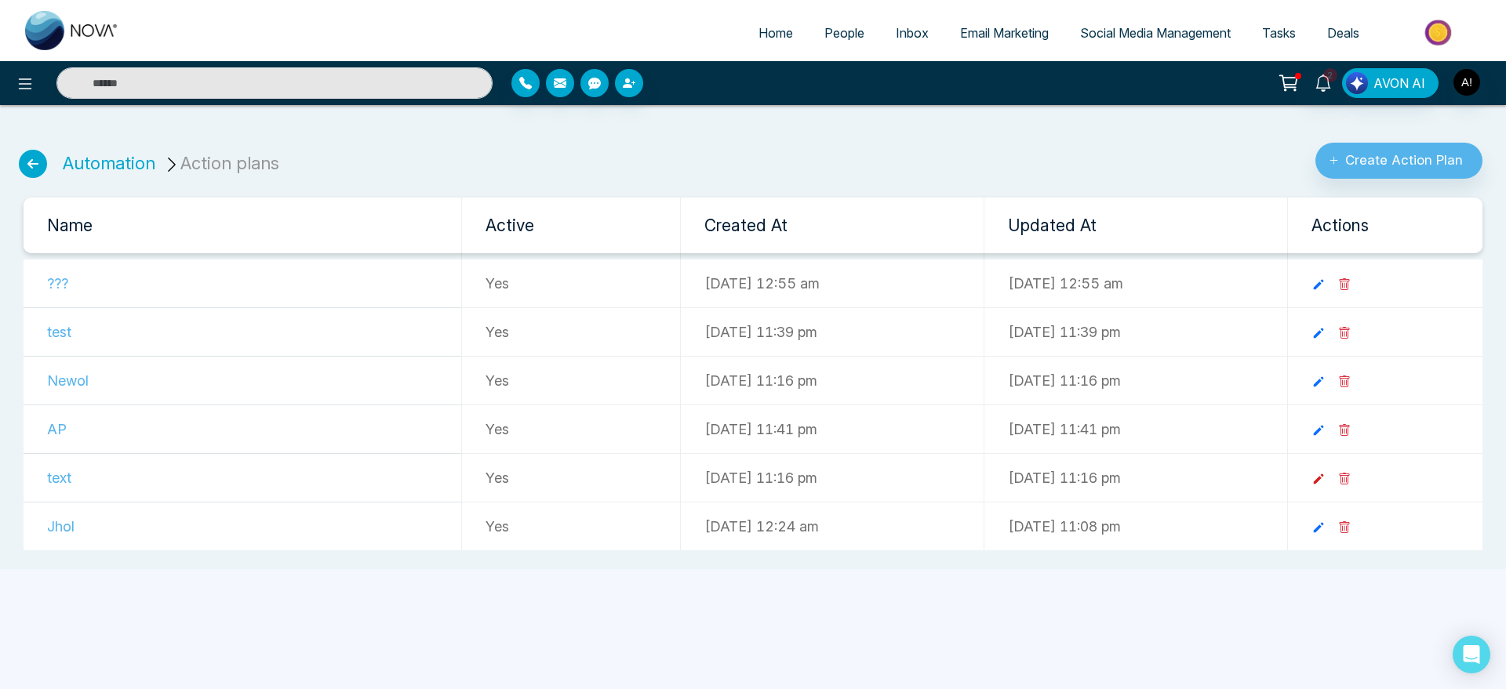
click at [1326, 482] on icon at bounding box center [1318, 479] width 14 height 14
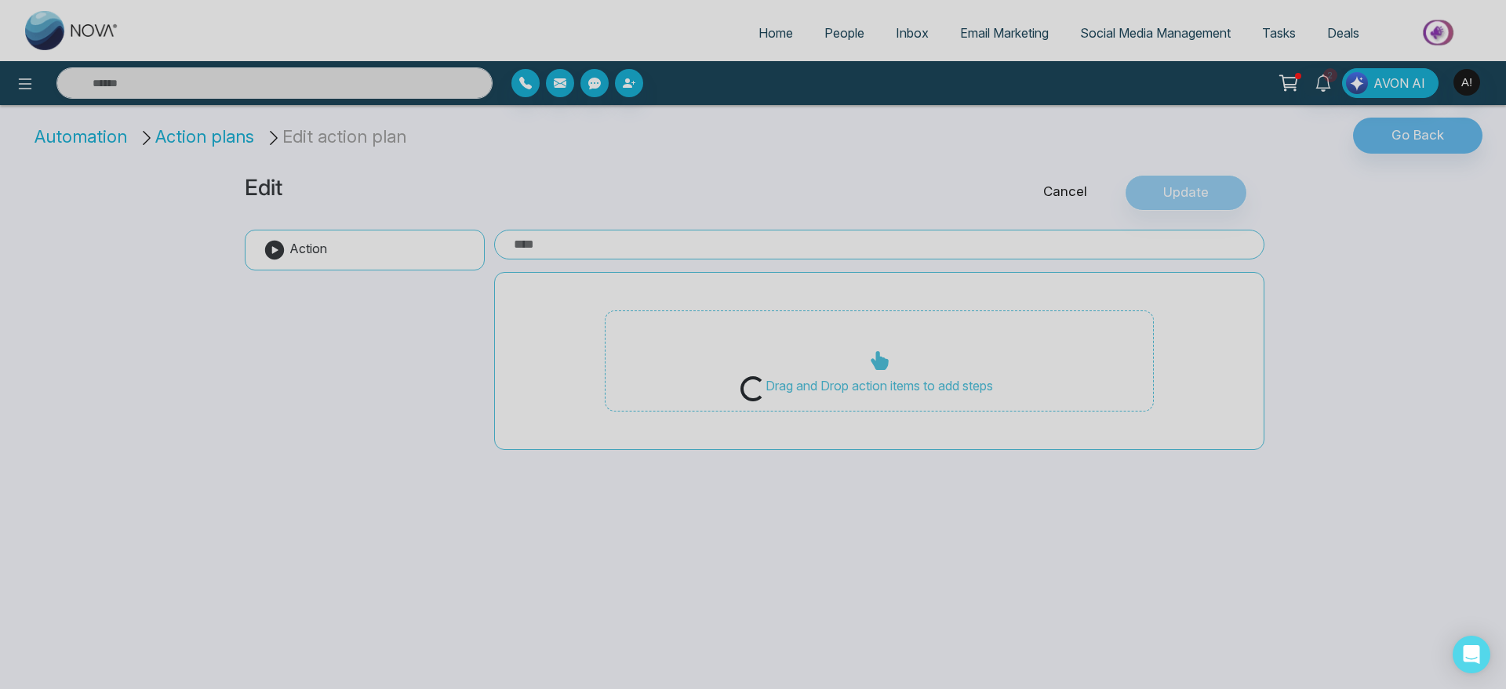
type input "****"
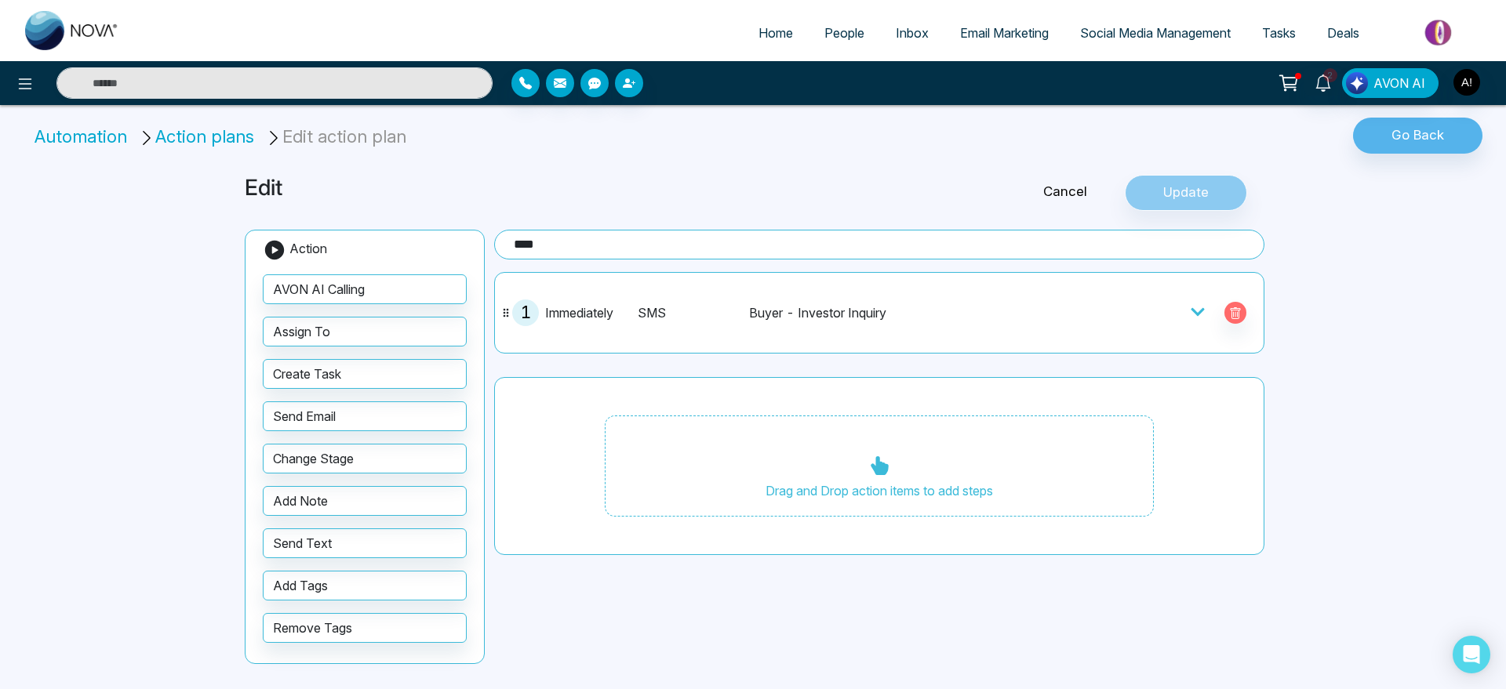
click at [105, 129] on li "Automation" at bounding box center [84, 137] width 98 height 26
click at [202, 144] on li "Action plans" at bounding box center [199, 137] width 122 height 26
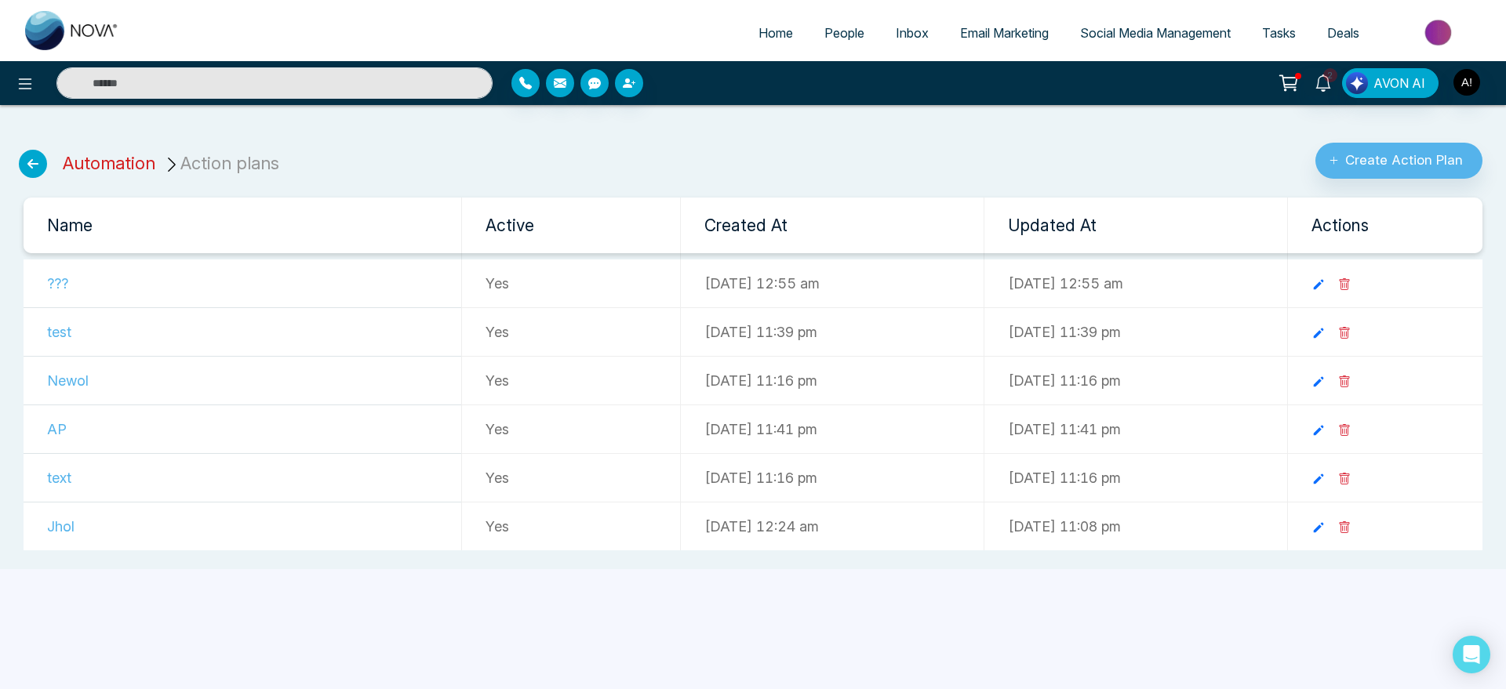
click at [118, 165] on link "Automation" at bounding box center [109, 163] width 93 height 20
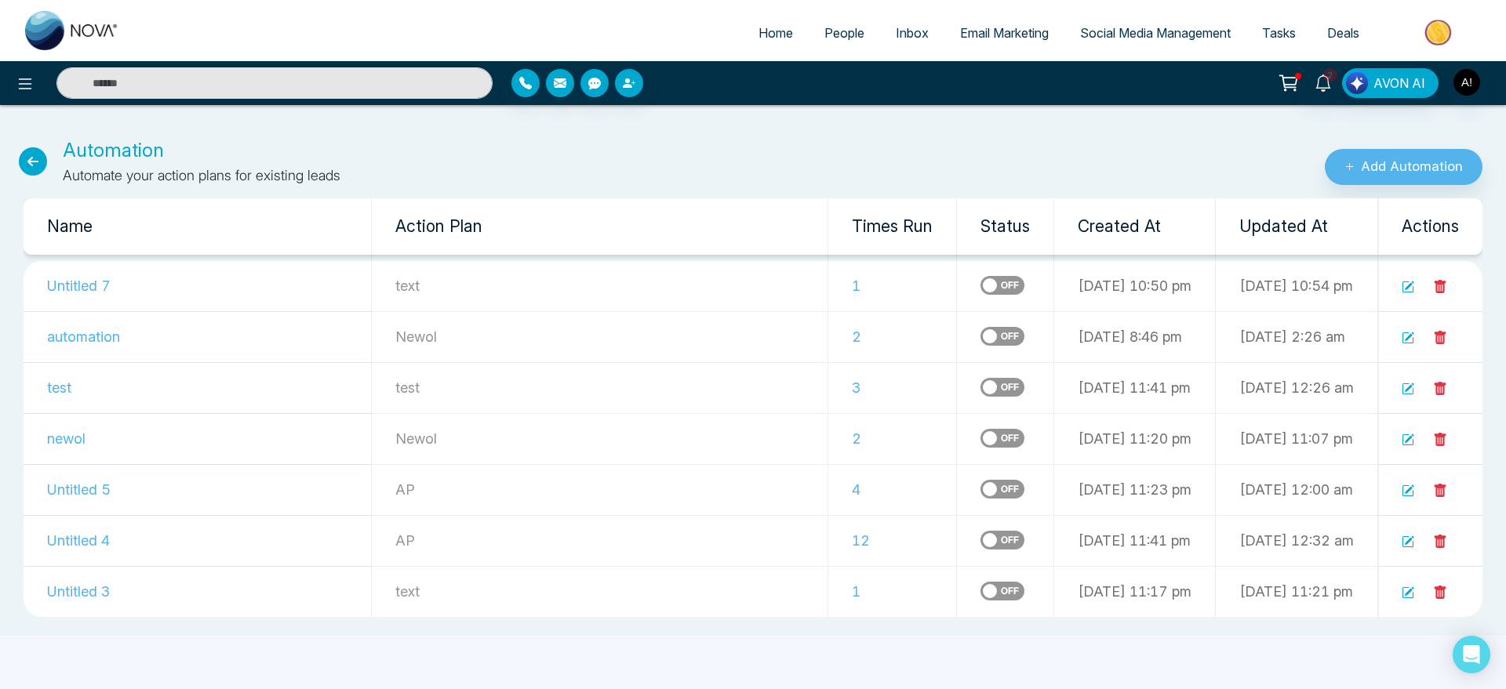
click at [980, 283] on label at bounding box center [1002, 285] width 44 height 19
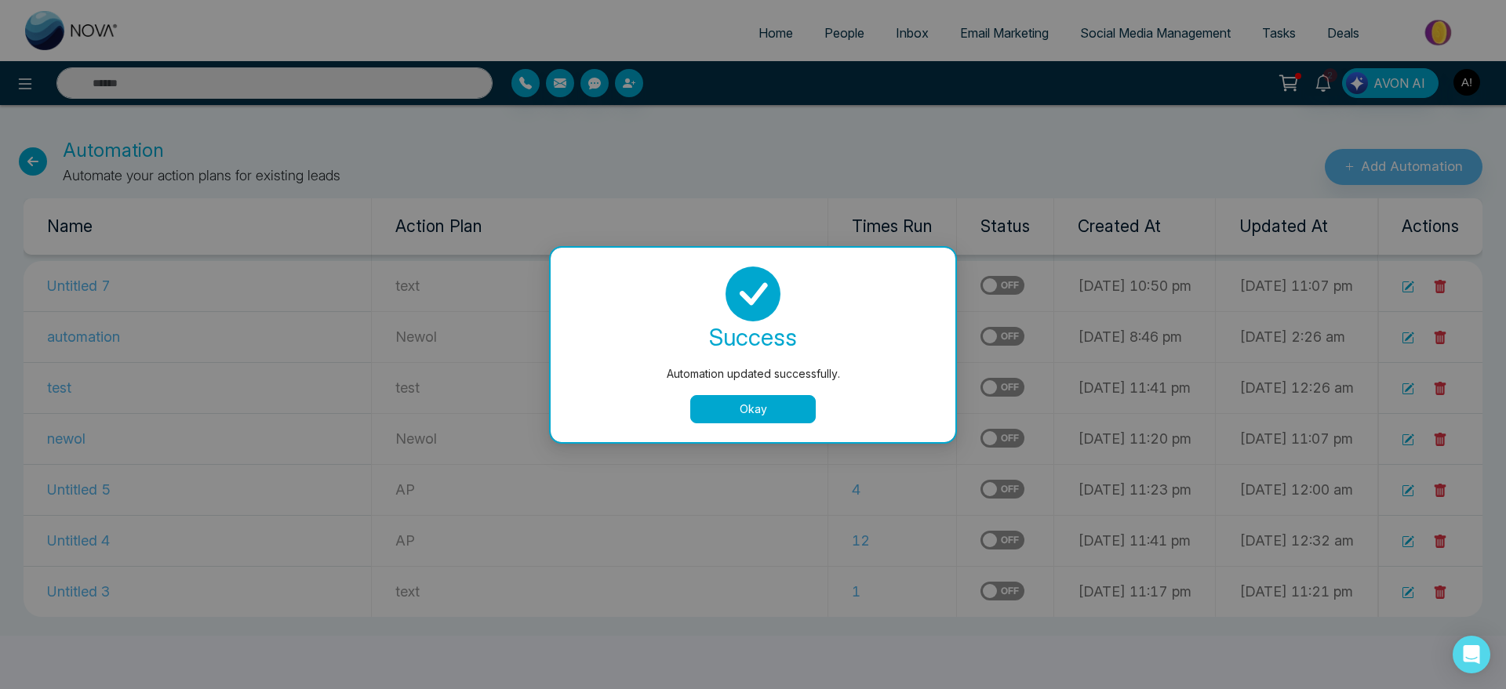
click at [791, 406] on button "Okay" at bounding box center [752, 409] width 125 height 28
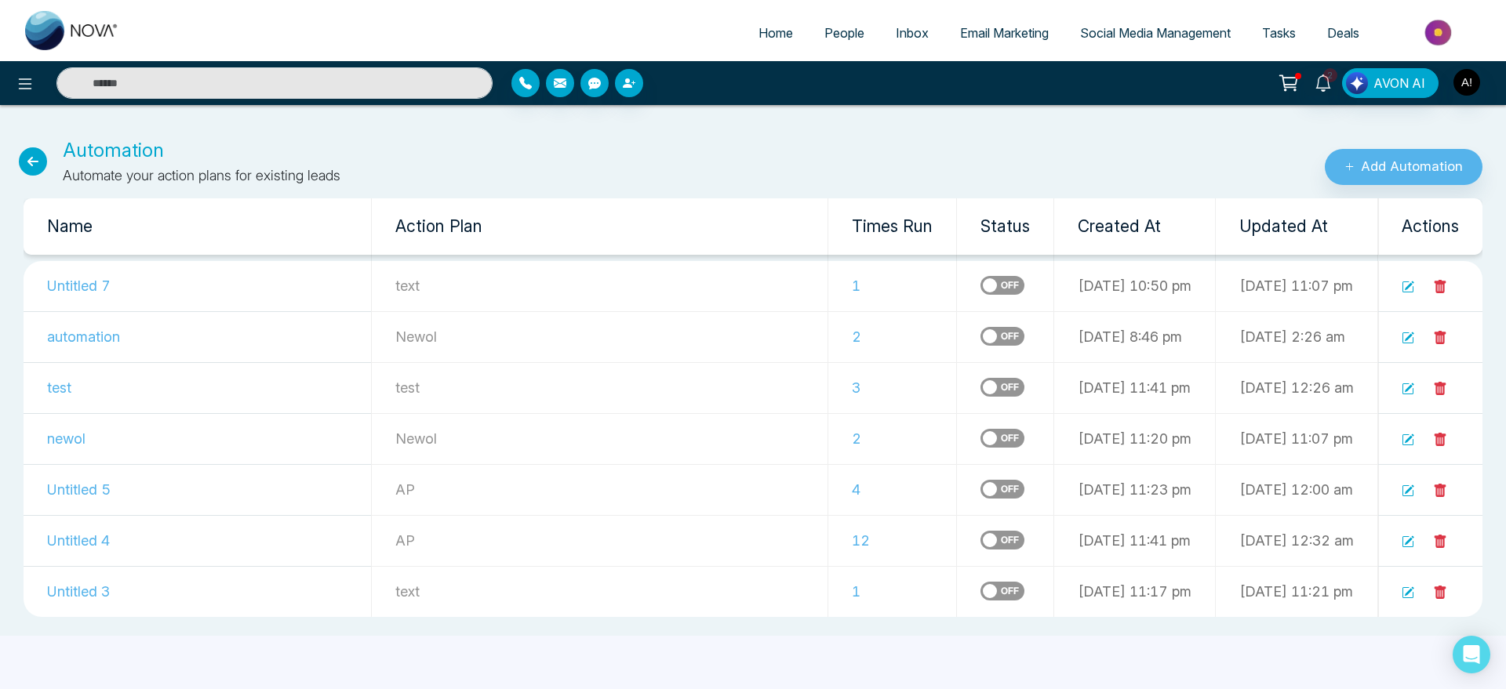
click at [31, 161] on icon at bounding box center [33, 161] width 28 height 28
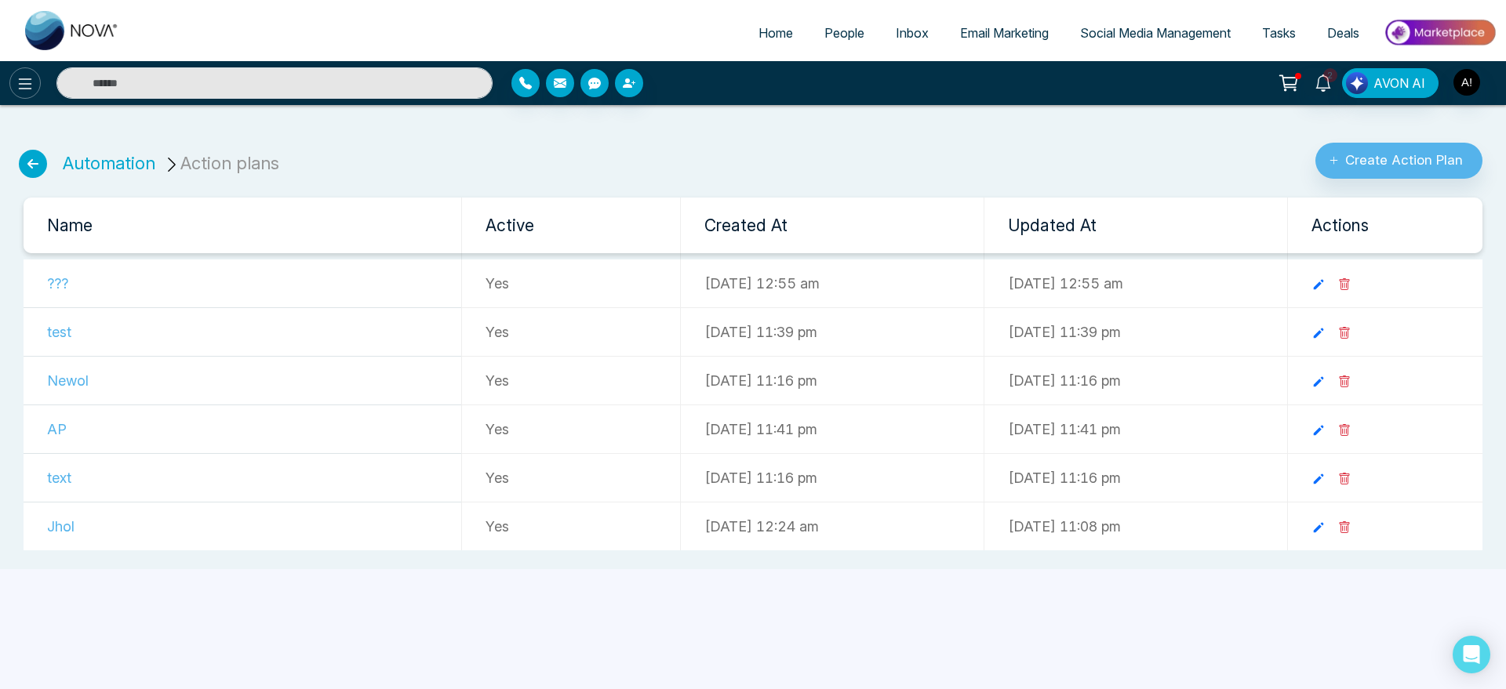
click at [21, 73] on button at bounding box center [24, 82] width 31 height 31
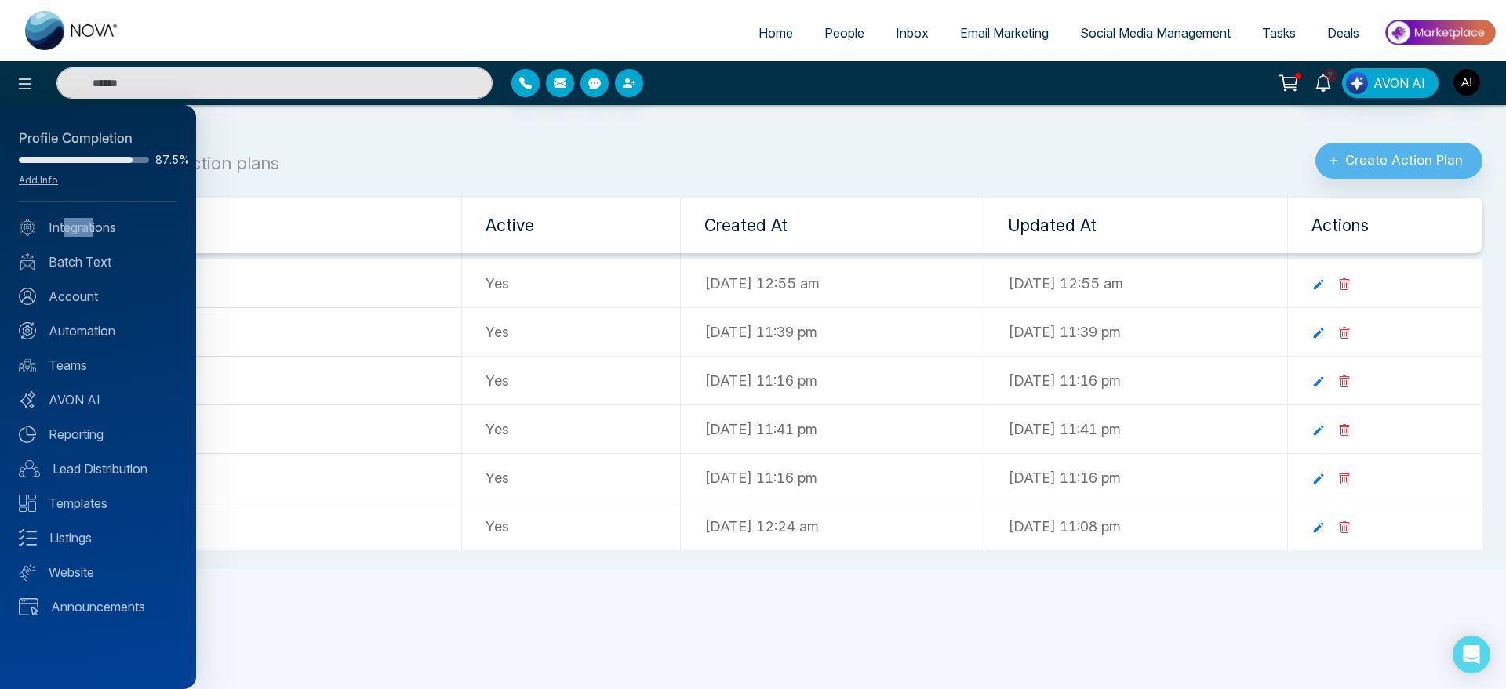
drag, startPoint x: 67, startPoint y: 241, endPoint x: 100, endPoint y: 237, distance: 34.0
click at [100, 237] on div "Profile Completion 87.5% Add Info Integrations Batch Text Account Automation Te…" at bounding box center [98, 397] width 196 height 584
click at [99, 226] on link "Integrations" at bounding box center [98, 227] width 158 height 19
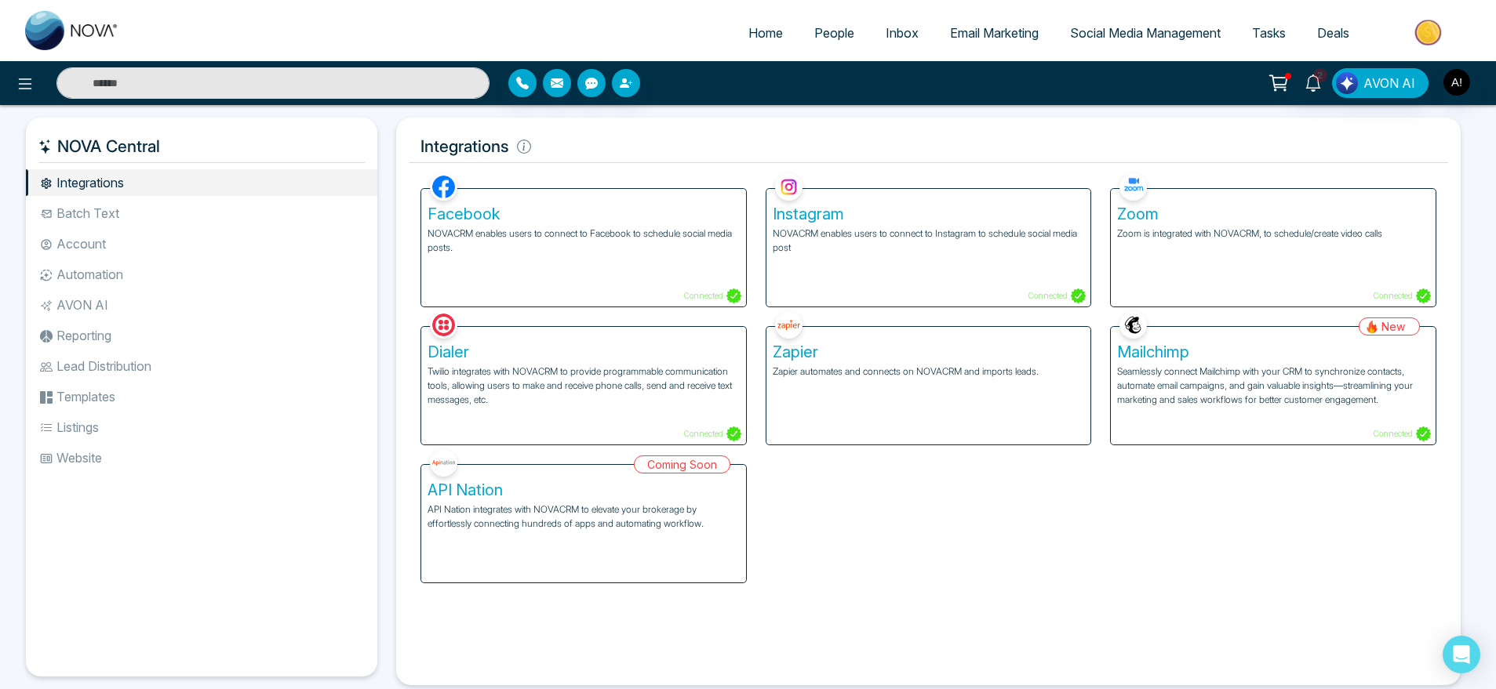
click at [145, 212] on li "Batch Text" at bounding box center [201, 213] width 351 height 27
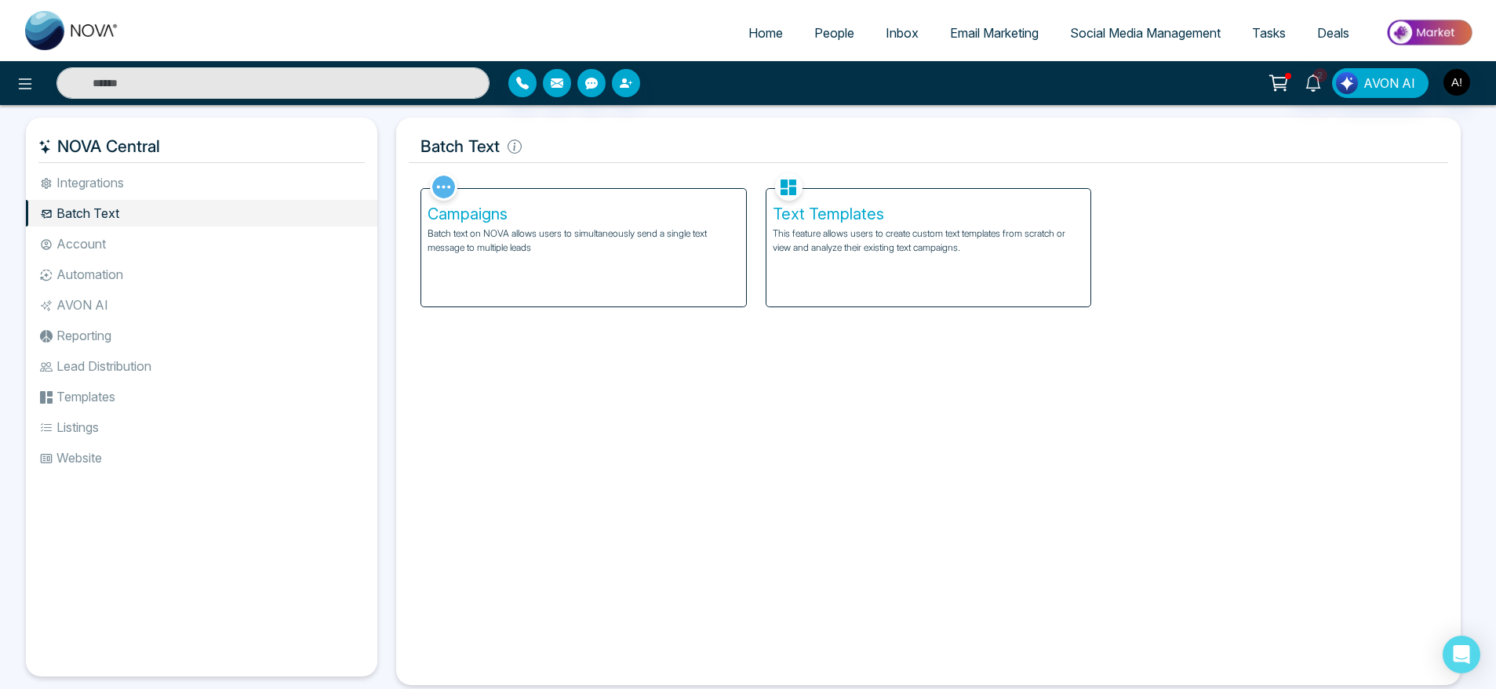
scroll to position [12, 0]
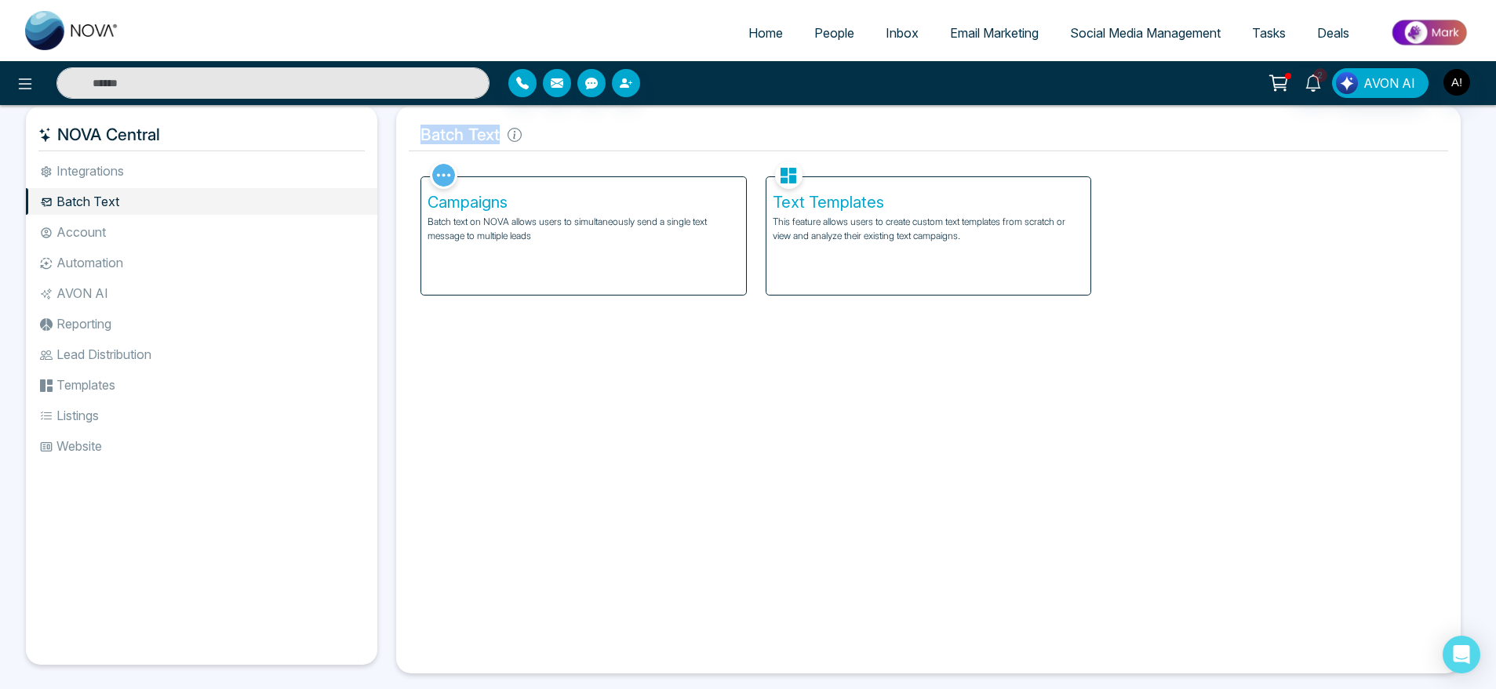
drag, startPoint x: 423, startPoint y: 136, endPoint x: 572, endPoint y: 129, distance: 149.2
click at [572, 129] on h5 "Batch Text" at bounding box center [928, 134] width 1039 height 33
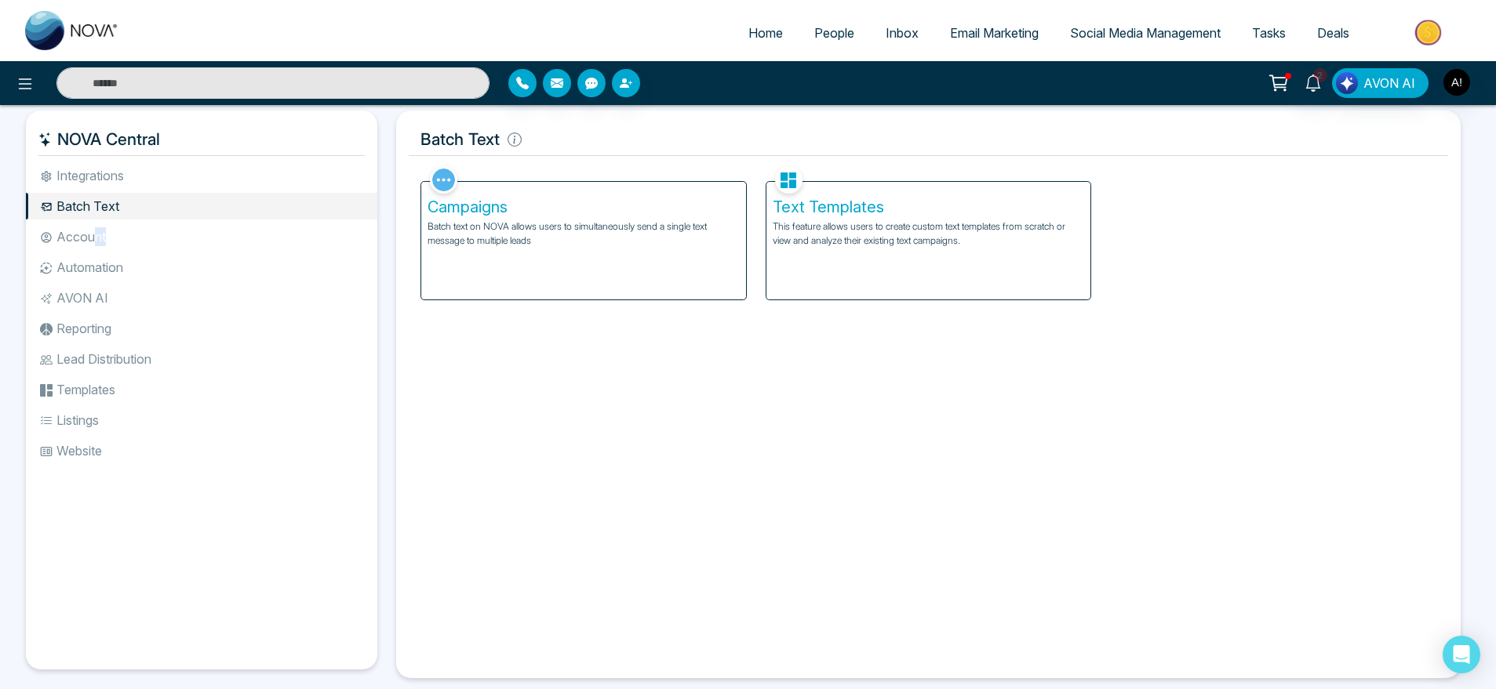
drag, startPoint x: 122, startPoint y: 253, endPoint x: 90, endPoint y: 228, distance: 40.8
click at [90, 228] on ul "Integrations Batch Text Account Automation AVON AI Reporting Lead Distribution …" at bounding box center [201, 403] width 351 height 482
click at [90, 228] on li "Account" at bounding box center [201, 237] width 351 height 27
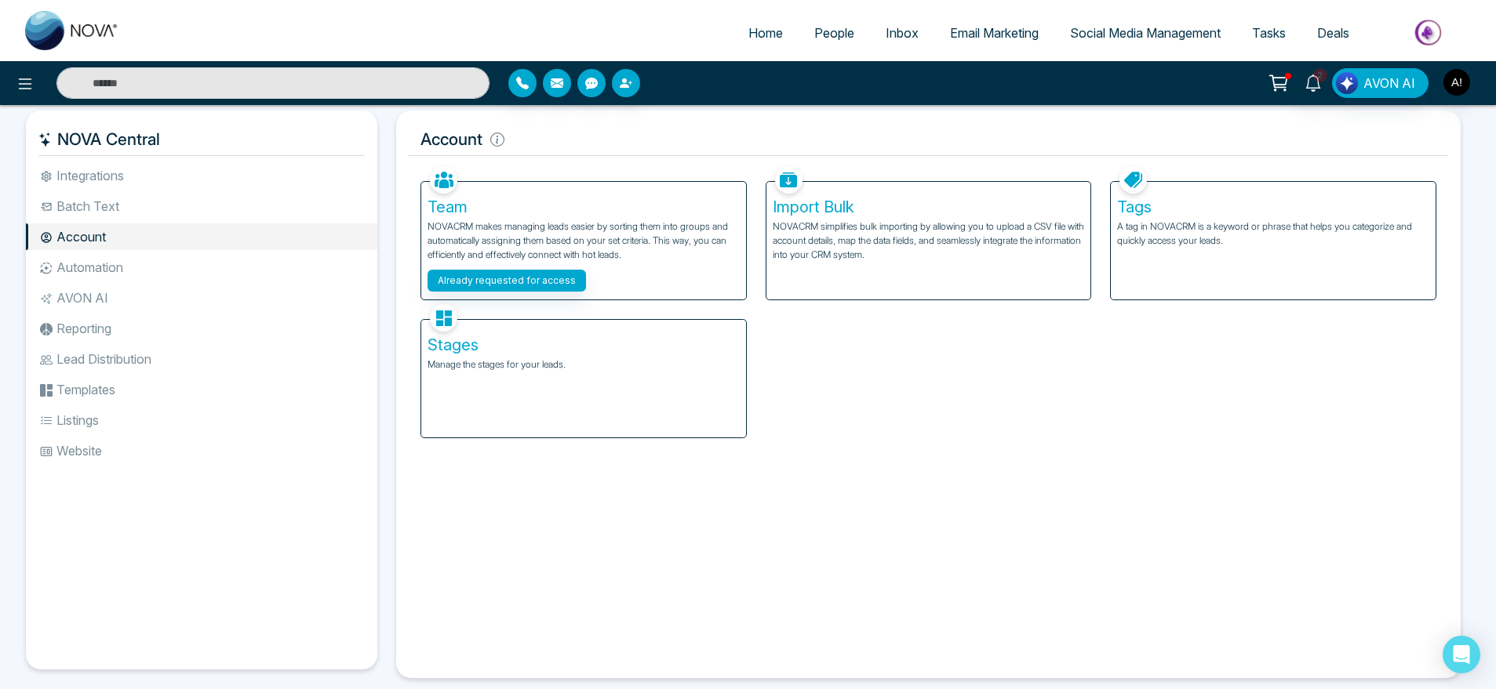
click at [171, 276] on li "Automation" at bounding box center [201, 267] width 351 height 27
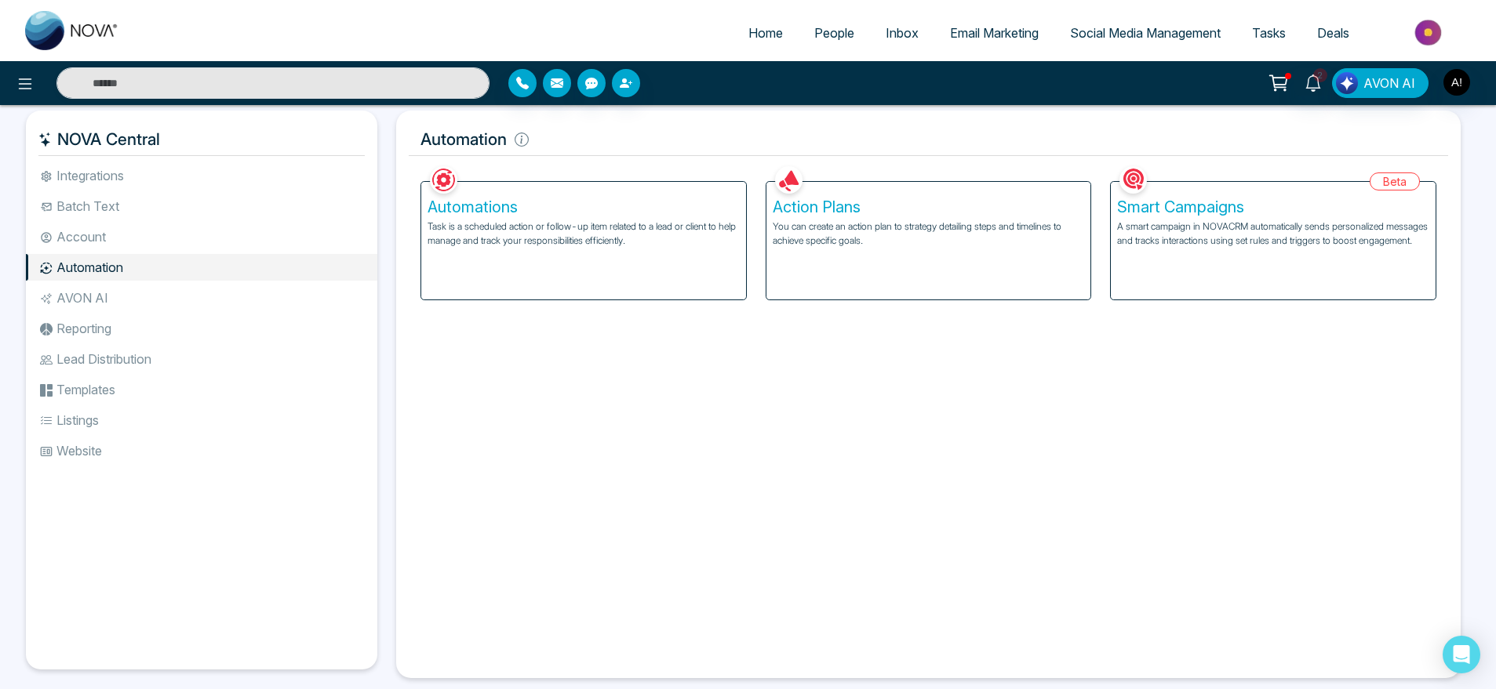
click at [1224, 248] on p "A smart campaign in NOVACRM automatically sends personalized messages and track…" at bounding box center [1273, 234] width 312 height 28
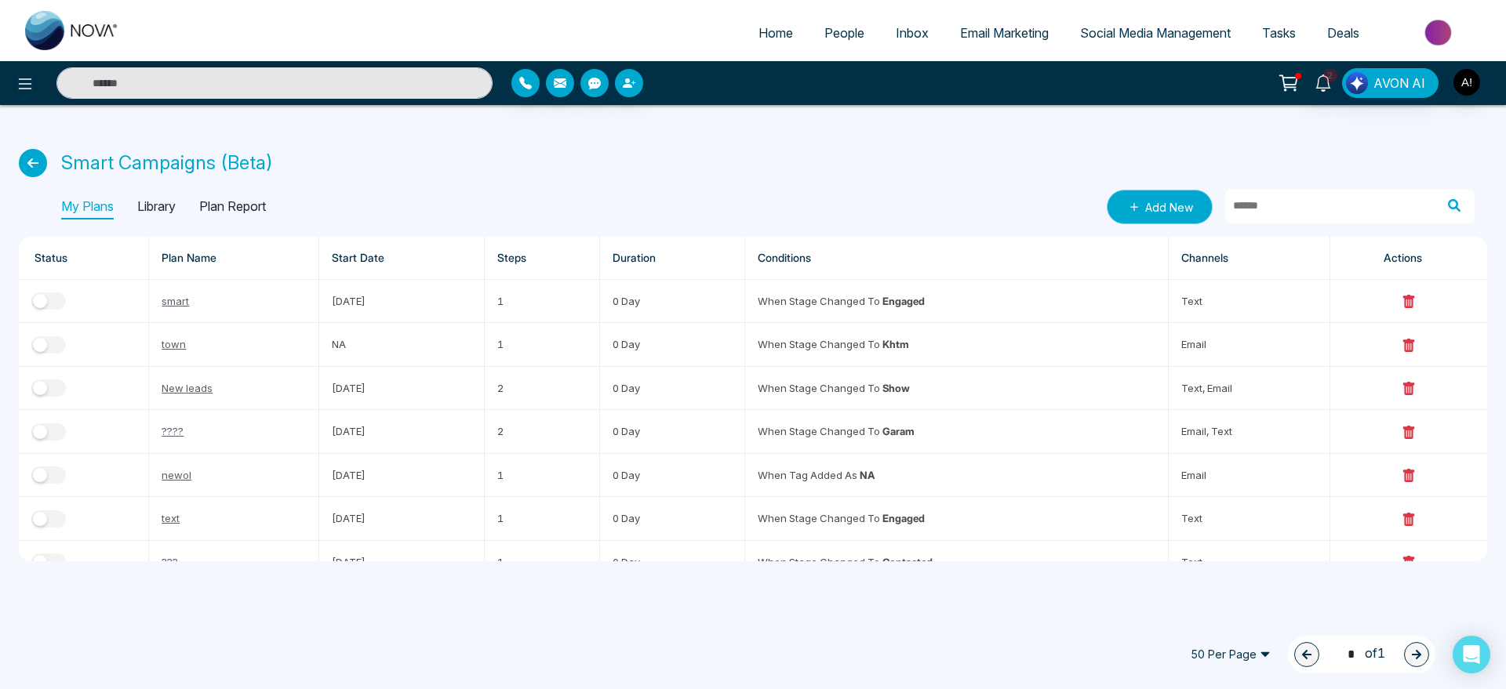
click at [1137, 213] on icon at bounding box center [1134, 207] width 16 height 16
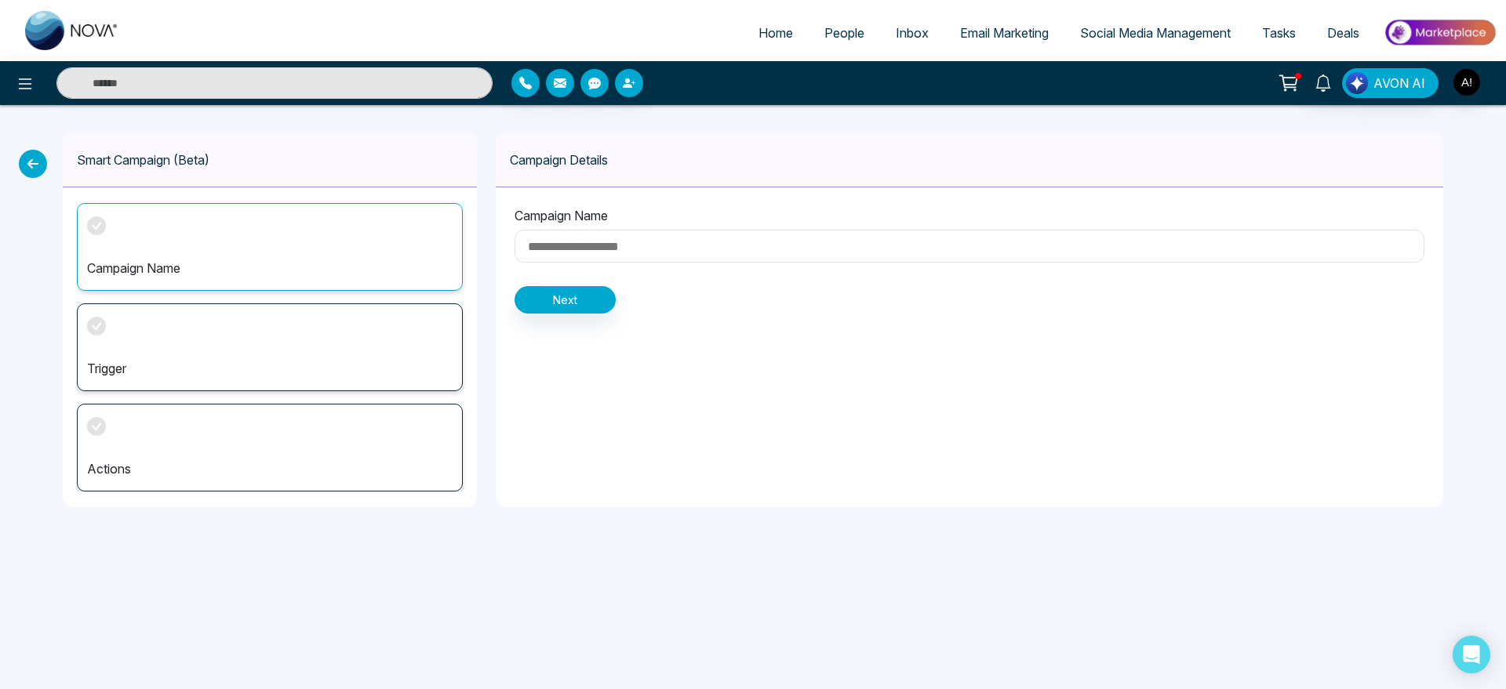
click at [631, 246] on input at bounding box center [970, 246] width 910 height 33
type input "*"
drag, startPoint x: 511, startPoint y: 155, endPoint x: 677, endPoint y: 144, distance: 166.6
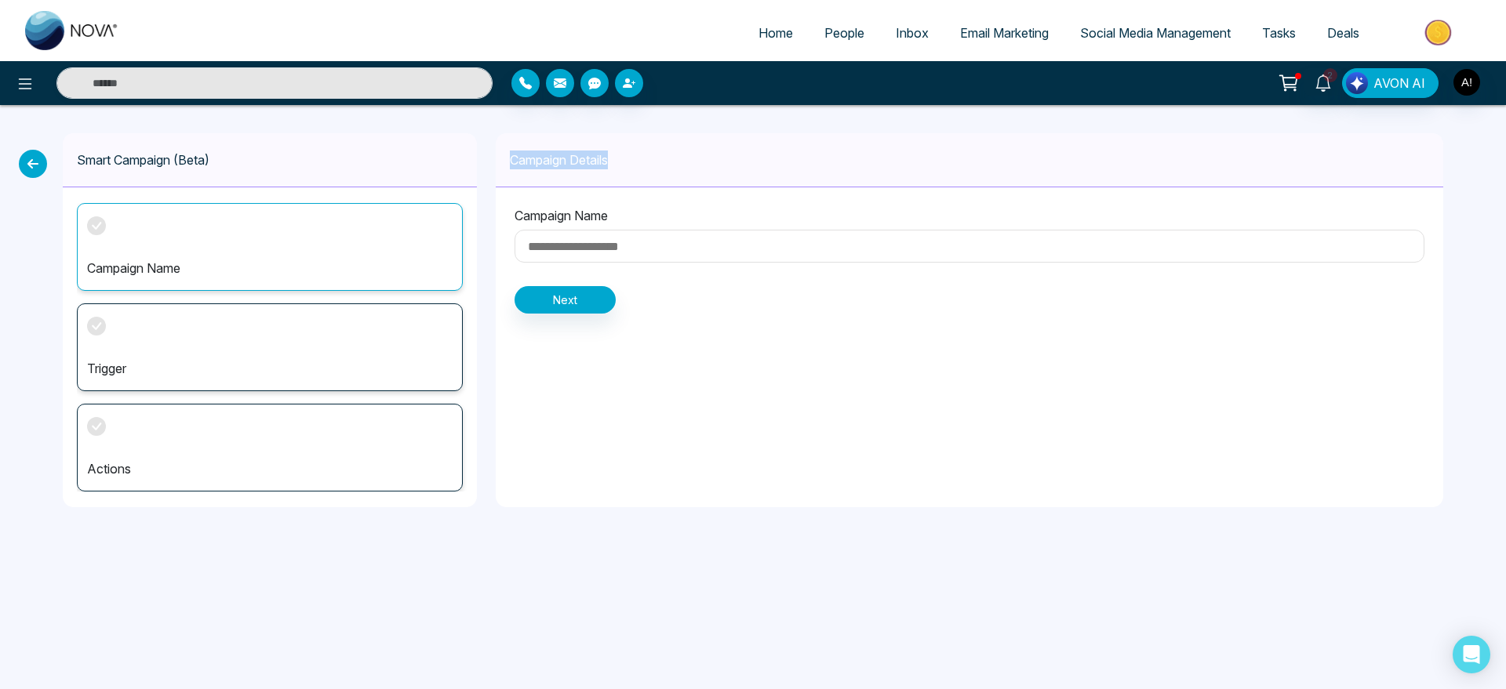
click at [677, 144] on div "Campaign Details" at bounding box center [970, 160] width 948 height 54
click at [628, 237] on input at bounding box center [970, 246] width 910 height 33
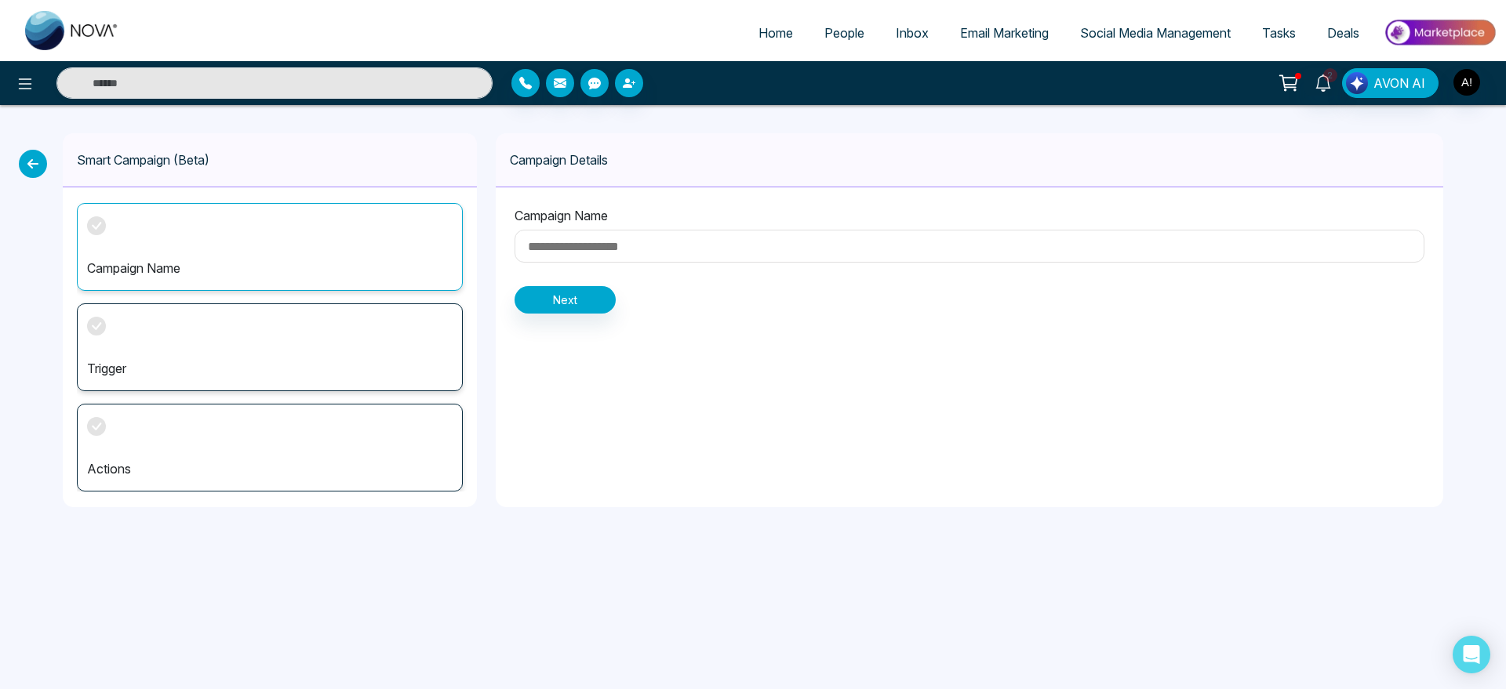
click at [572, 238] on input at bounding box center [970, 246] width 910 height 33
type input "**"
click at [580, 306] on button "Next" at bounding box center [565, 299] width 101 height 27
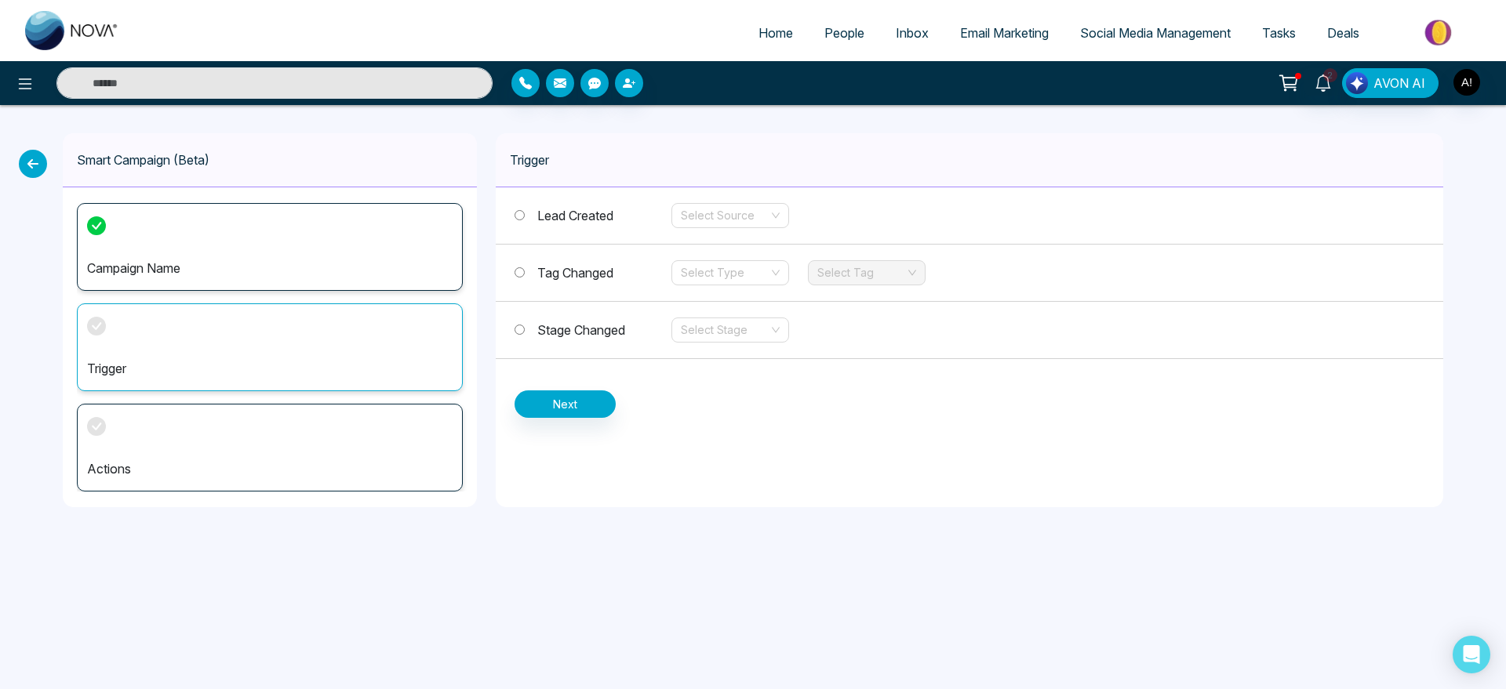
click at [535, 343] on div "Stage Changed Select Stage" at bounding box center [970, 330] width 948 height 57
click at [587, 335] on span "Stage Changed" at bounding box center [581, 330] width 88 height 16
click at [714, 351] on div "Stage Changed Select Stage" at bounding box center [970, 330] width 948 height 57
click at [751, 336] on input "search" at bounding box center [725, 330] width 88 height 24
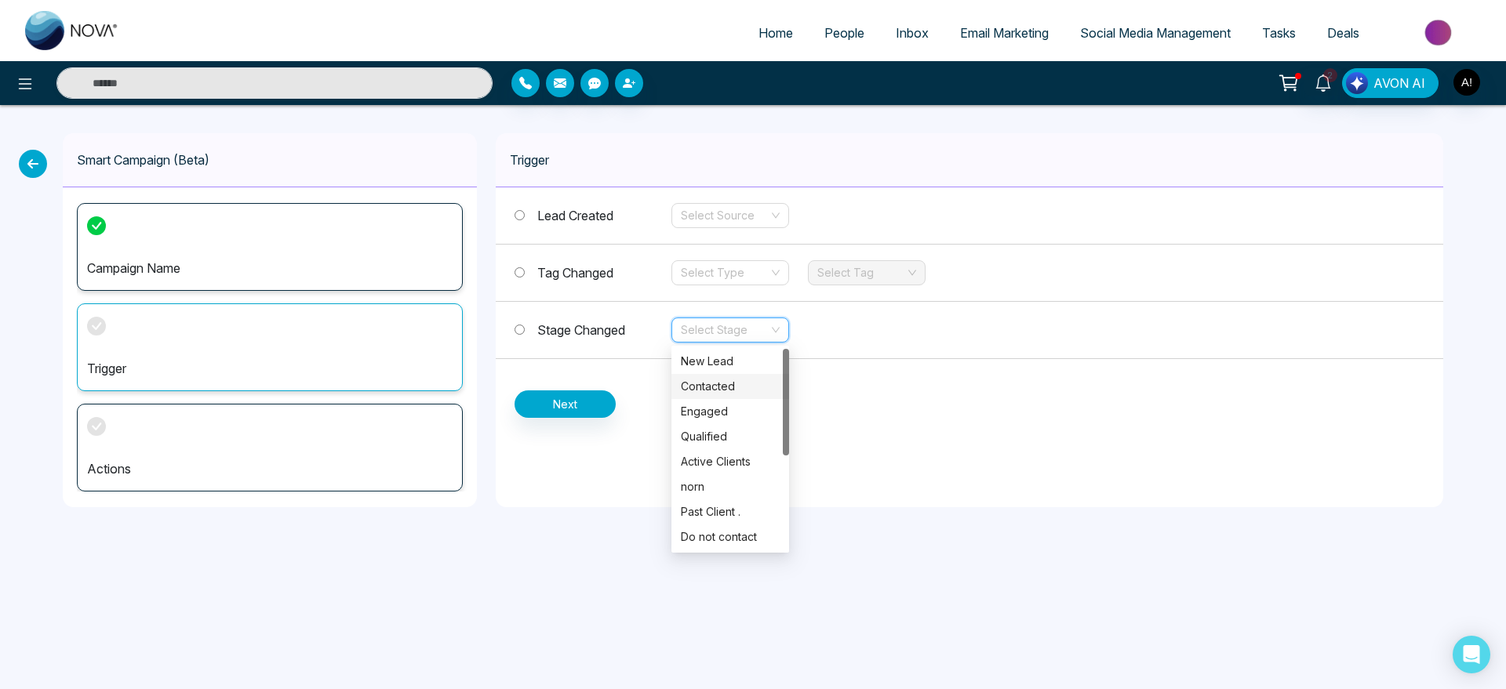
click at [708, 398] on div "Contacted" at bounding box center [730, 386] width 118 height 25
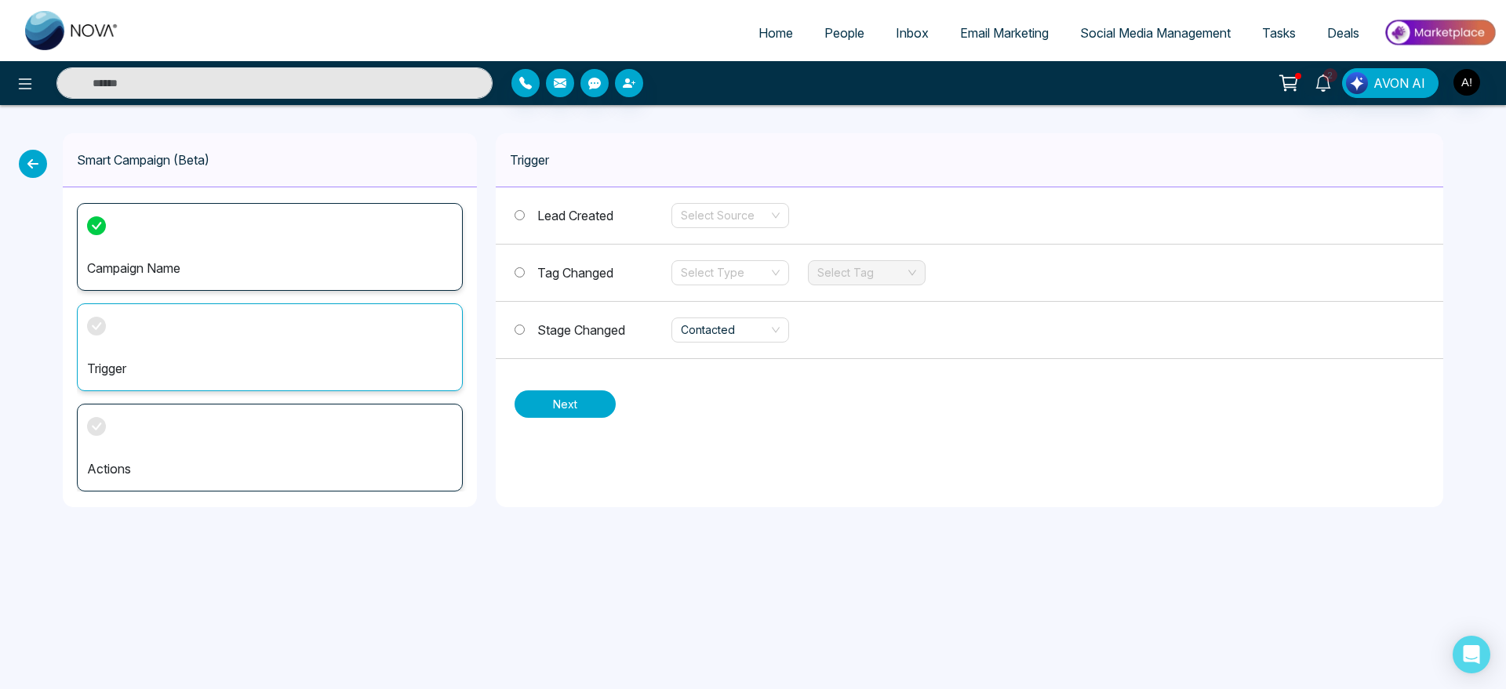
click at [580, 391] on button "Next" at bounding box center [565, 404] width 101 height 27
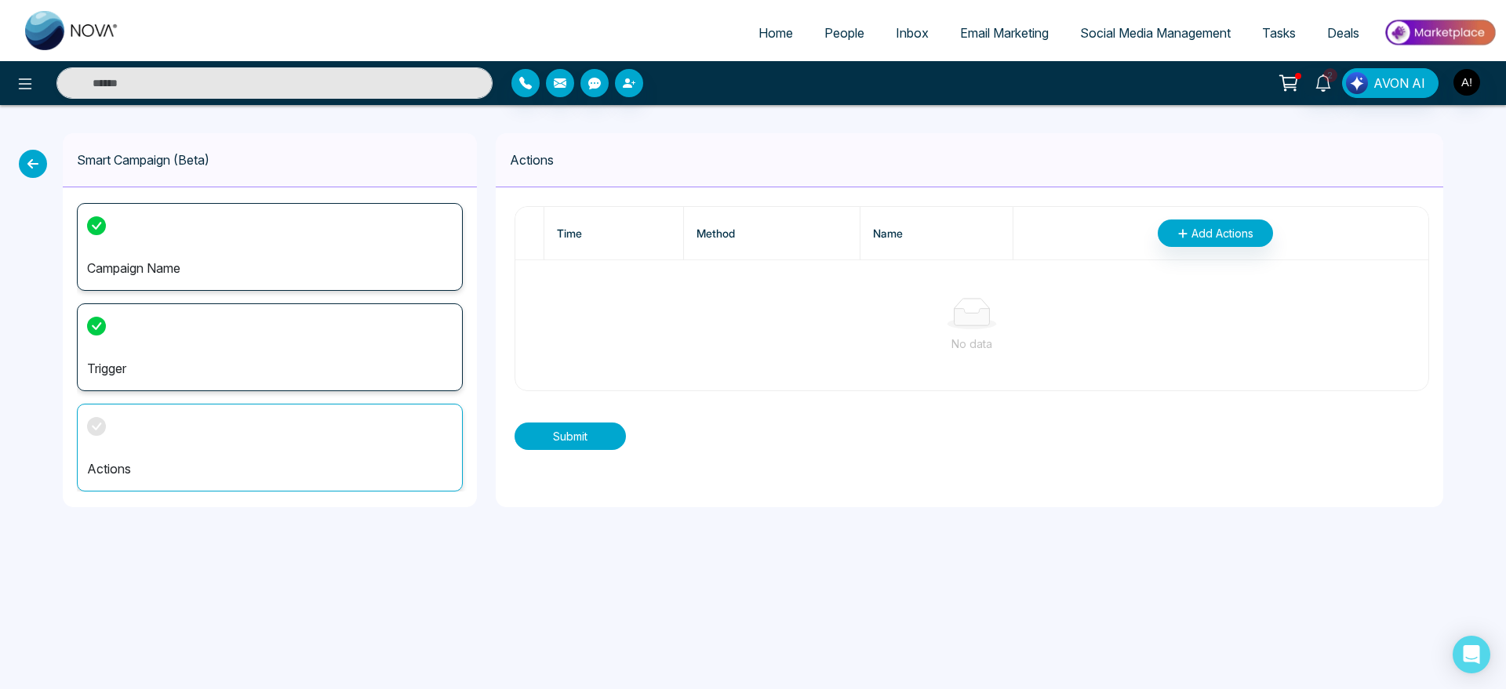
click at [585, 438] on button "Submit" at bounding box center [570, 436] width 111 height 27
click at [1212, 226] on span "Add Actions" at bounding box center [1222, 233] width 62 height 16
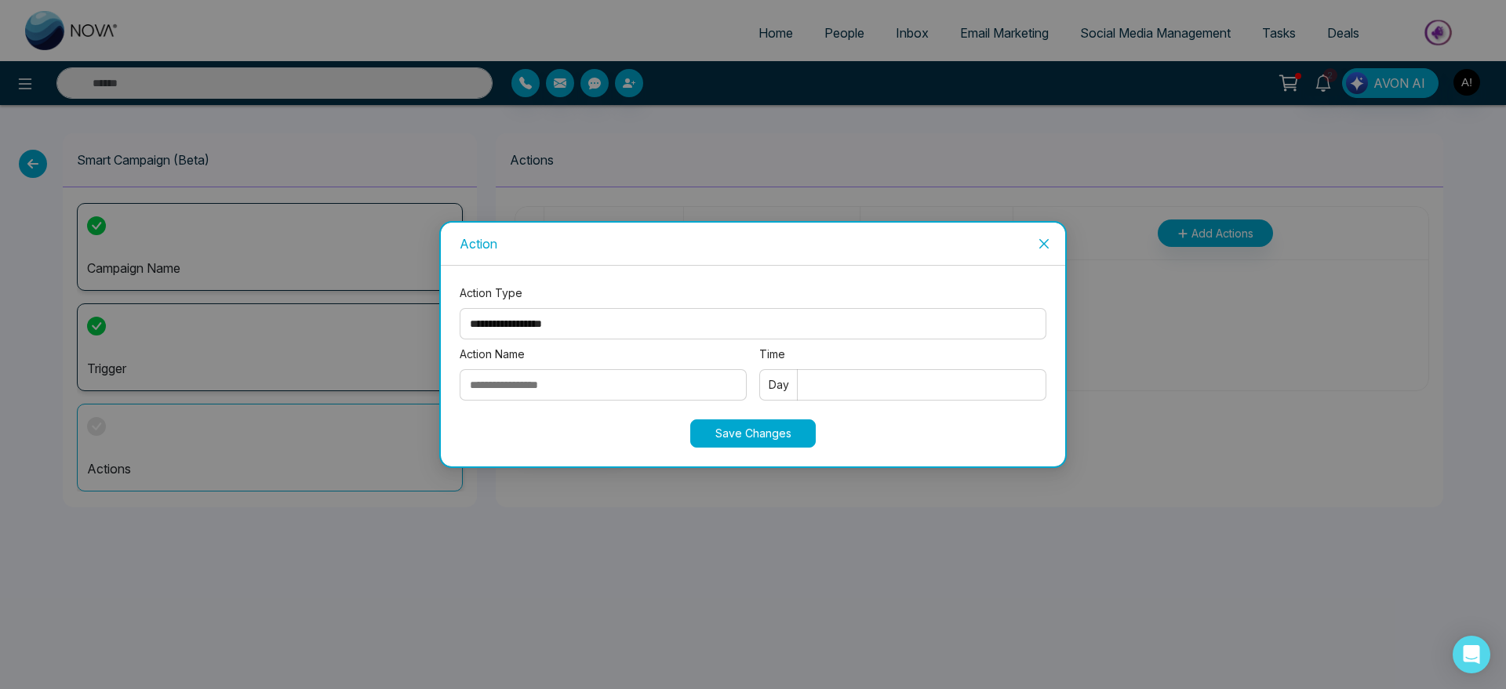
click at [631, 329] on select "**********" at bounding box center [753, 323] width 587 height 31
select select "*****"
click at [460, 308] on select "**********" at bounding box center [753, 323] width 587 height 31
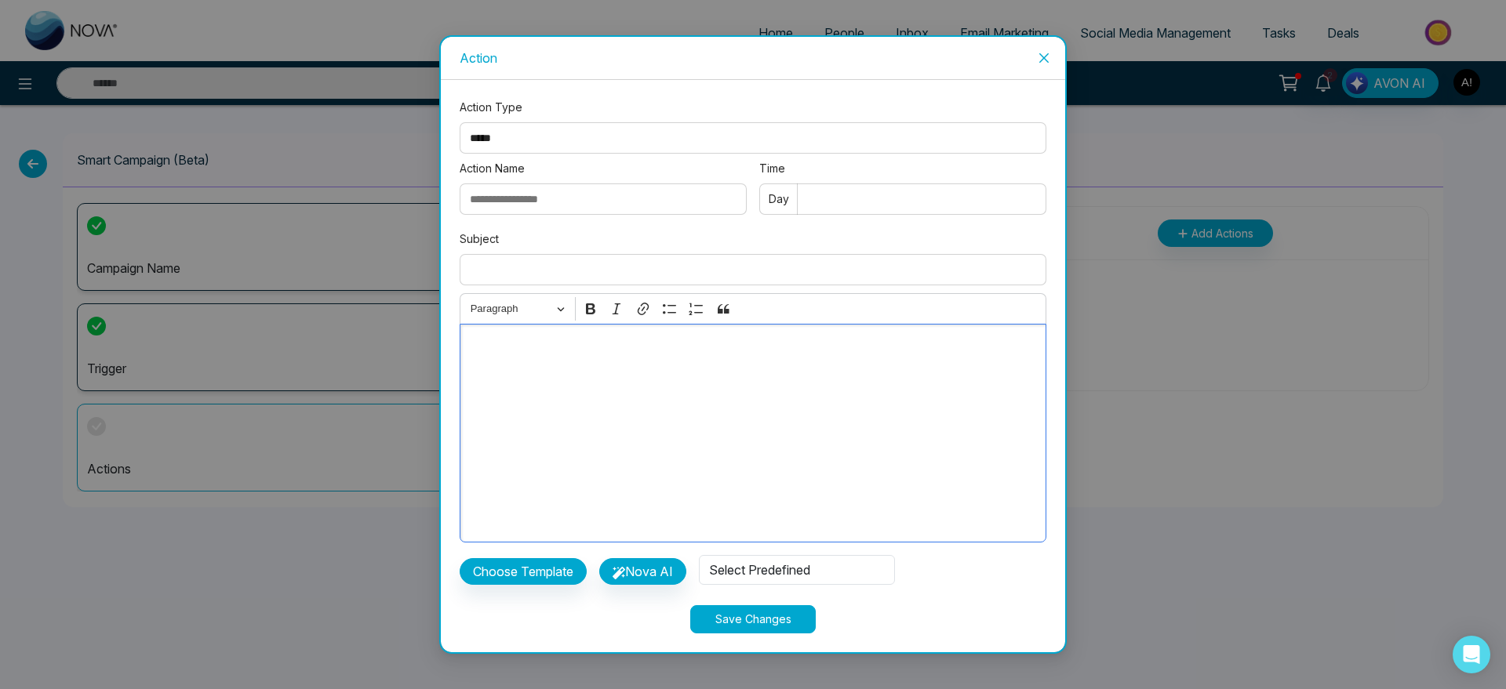
click at [647, 396] on div "Editor editing area: main" at bounding box center [753, 433] width 587 height 219
click at [573, 559] on button "Choose Template" at bounding box center [523, 571] width 127 height 27
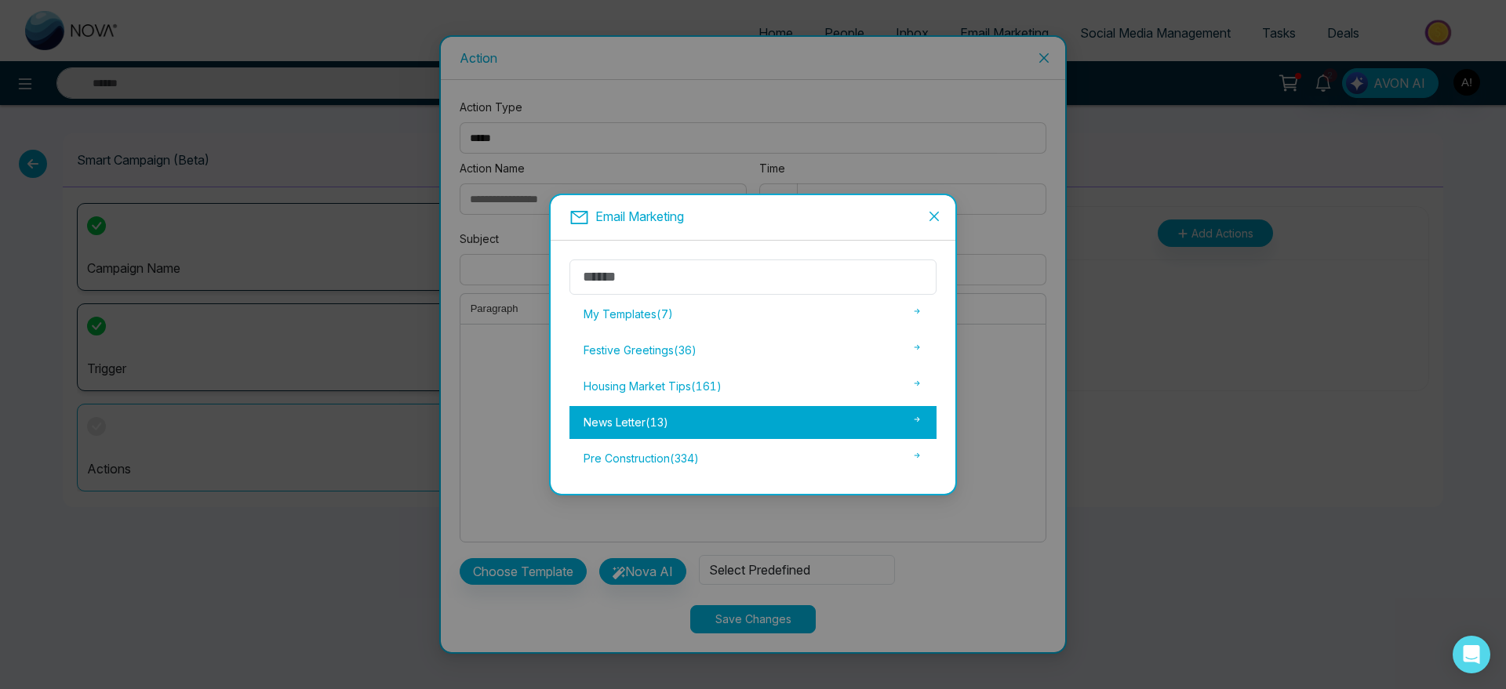
click at [723, 438] on div "News Letter ( 13 )" at bounding box center [752, 422] width 367 height 33
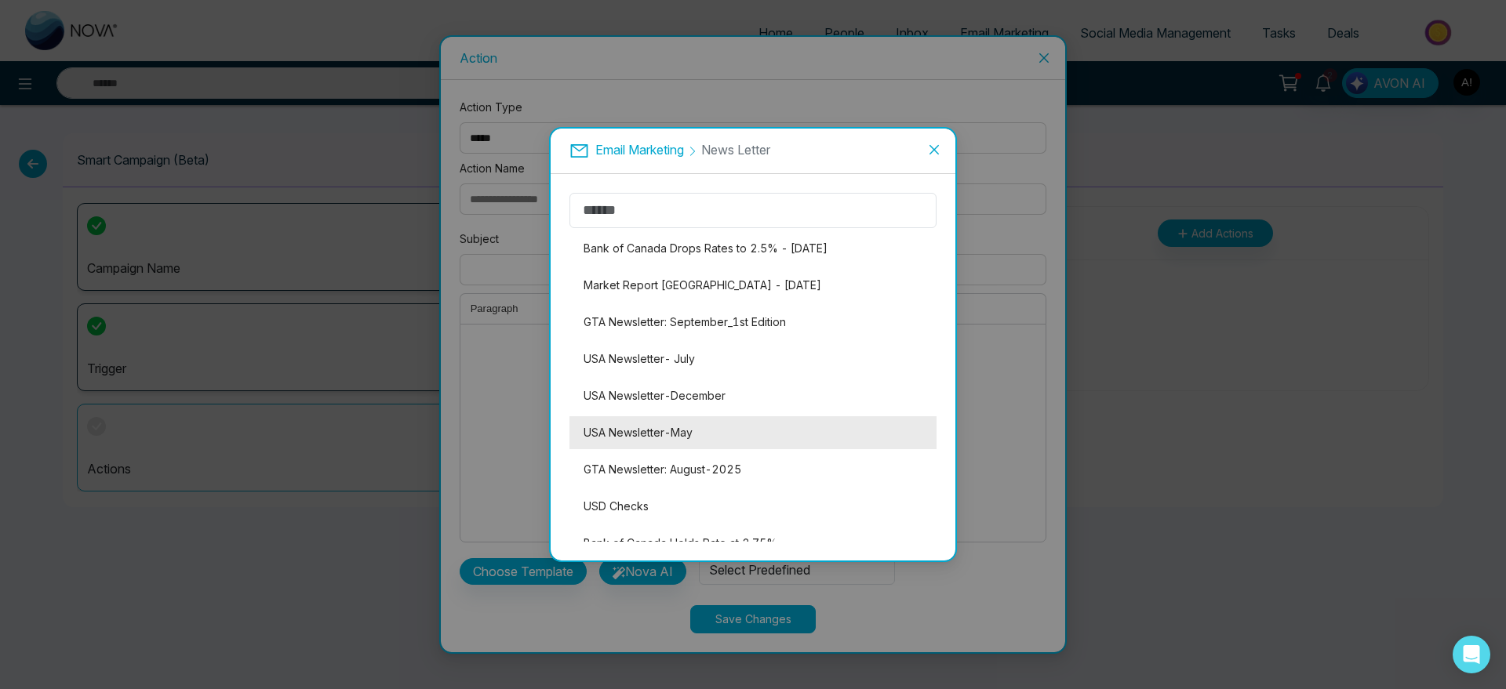
click at [749, 425] on li "USA Newsletter-May" at bounding box center [752, 432] width 367 height 33
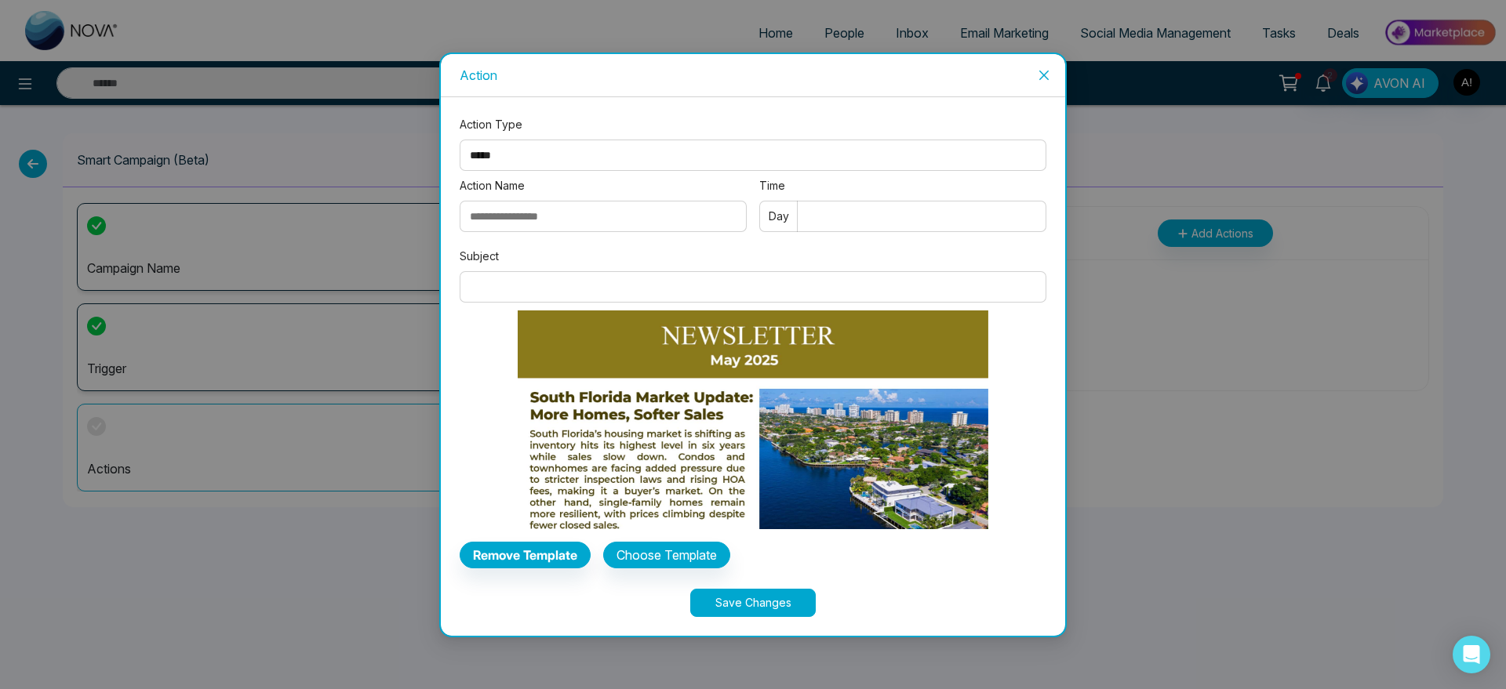
click at [596, 281] on input "Subject" at bounding box center [753, 286] width 587 height 31
type input "**********"
click at [598, 220] on input "Action Name" at bounding box center [603, 216] width 287 height 31
drag, startPoint x: 565, startPoint y: 206, endPoint x: 356, endPoint y: 210, distance: 208.7
click at [356, 210] on div "**********" at bounding box center [753, 344] width 1506 height 689
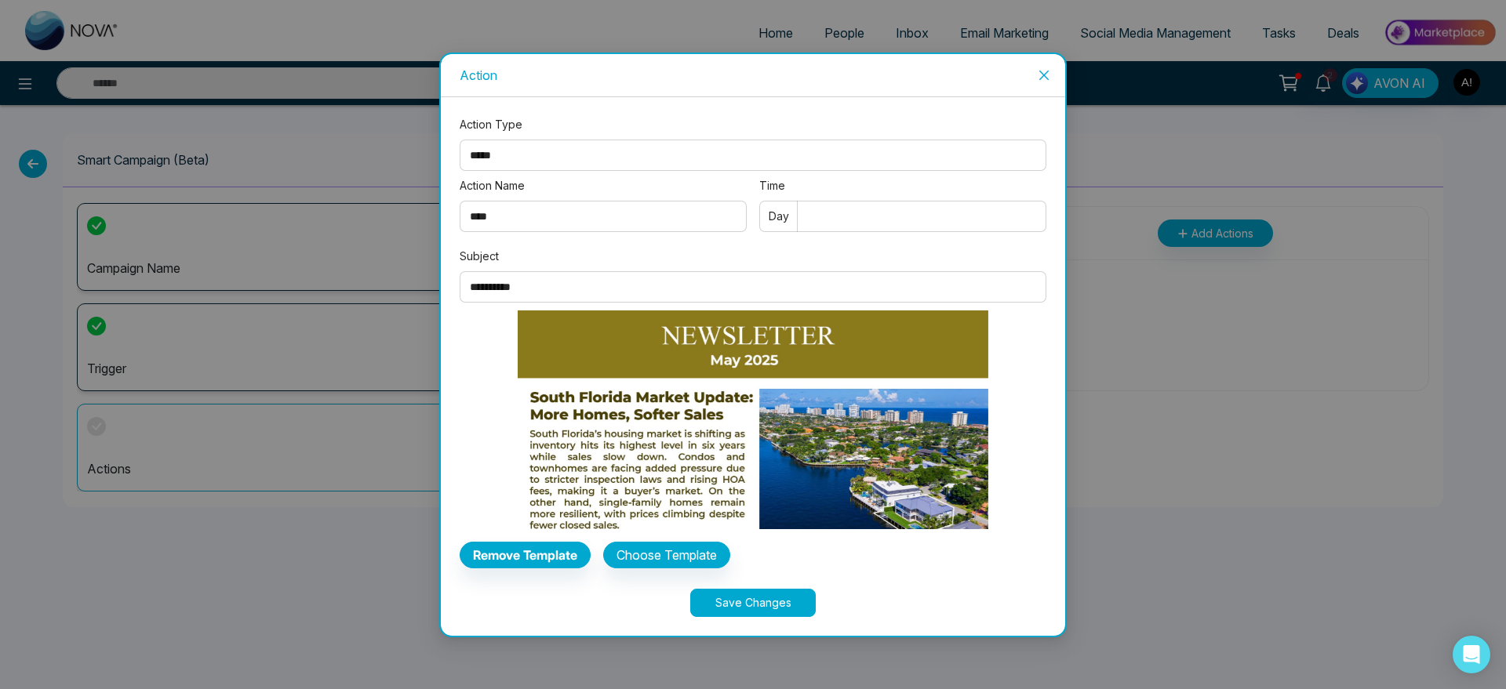
type input "****"
click at [840, 212] on input "Time" at bounding box center [902, 216] width 287 height 31
type input "*"
click at [904, 596] on div "Save Changes" at bounding box center [753, 603] width 587 height 28
click at [726, 610] on button "Save Changes" at bounding box center [752, 603] width 125 height 28
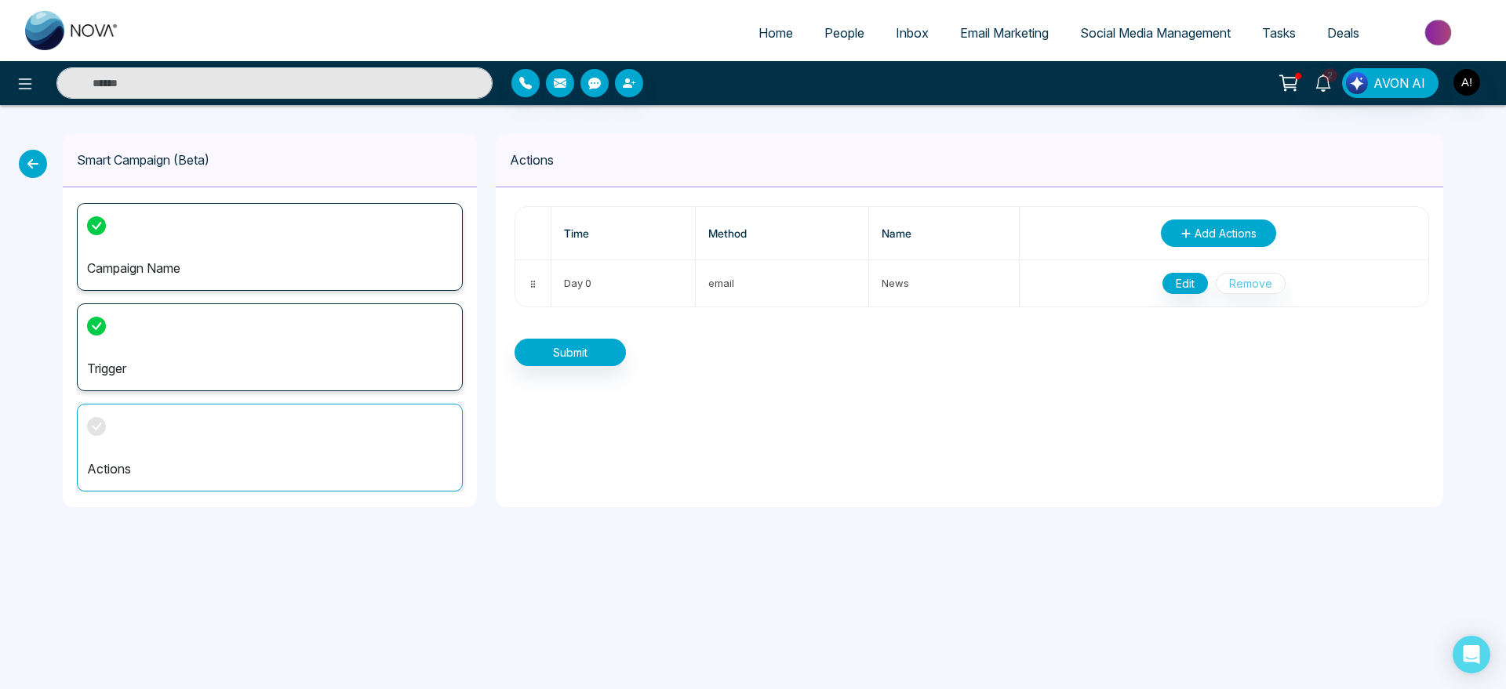
click at [1207, 237] on span "Add Actions" at bounding box center [1226, 233] width 62 height 16
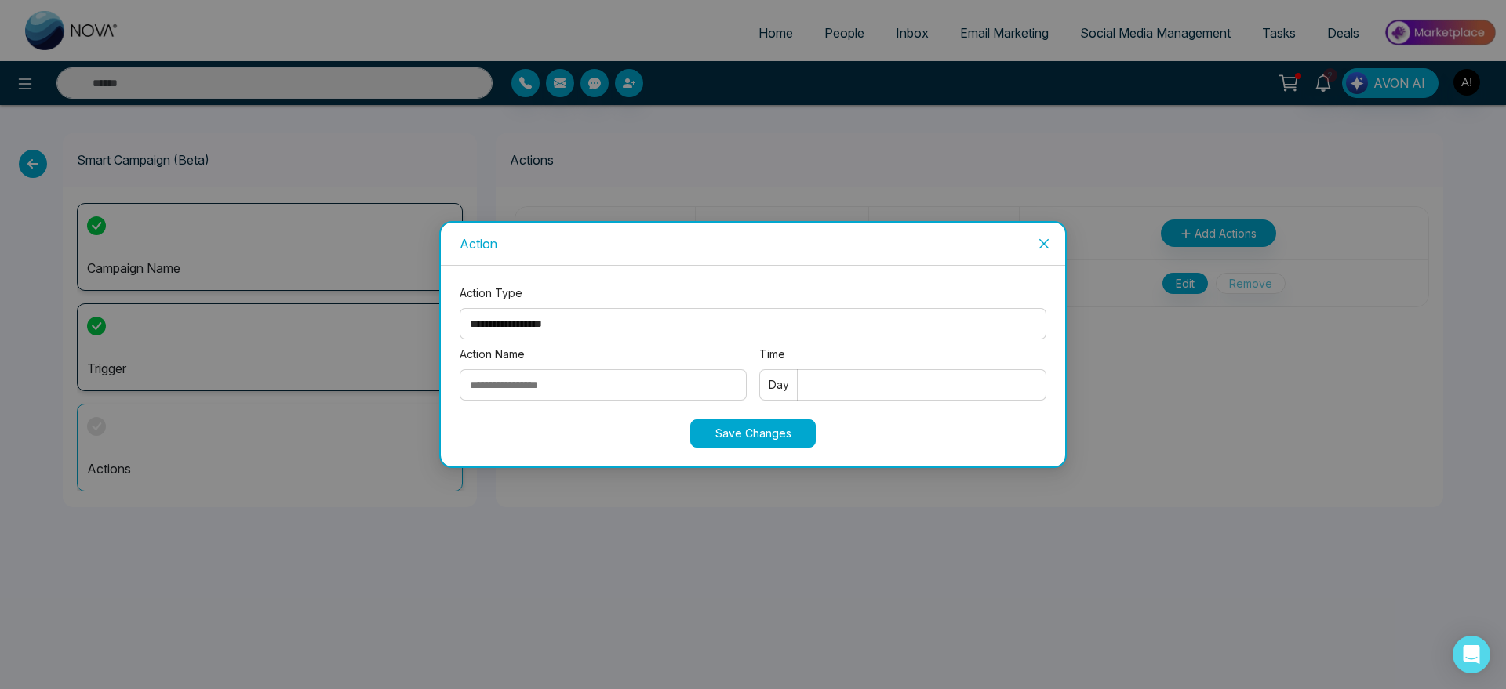
click at [569, 318] on select "**********" at bounding box center [753, 323] width 587 height 31
select select "****"
click at [460, 308] on select "**********" at bounding box center [753, 323] width 587 height 31
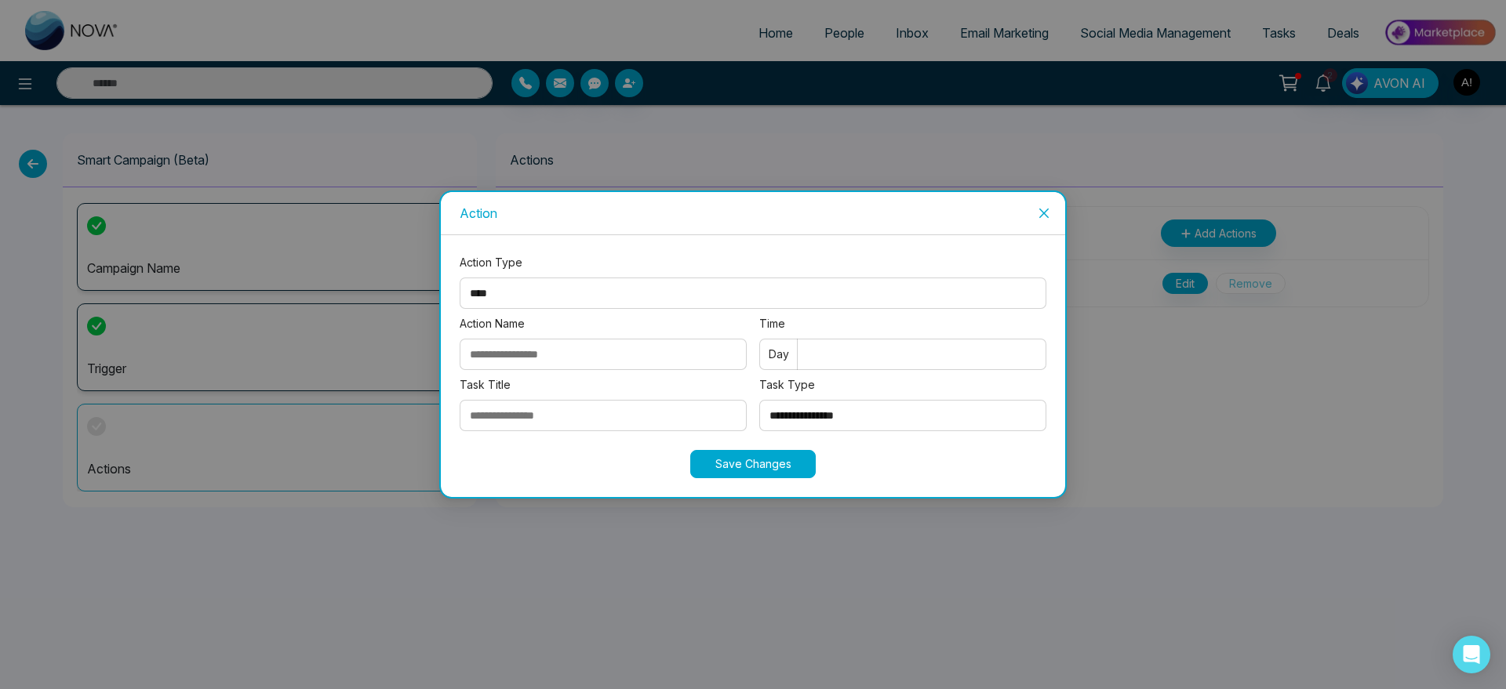
click at [602, 350] on input "Action Name" at bounding box center [603, 354] width 287 height 31
type input "**********"
click at [875, 355] on input "Time" at bounding box center [902, 354] width 287 height 31
type input "*"
click at [586, 420] on input "Task Title" at bounding box center [603, 415] width 287 height 31
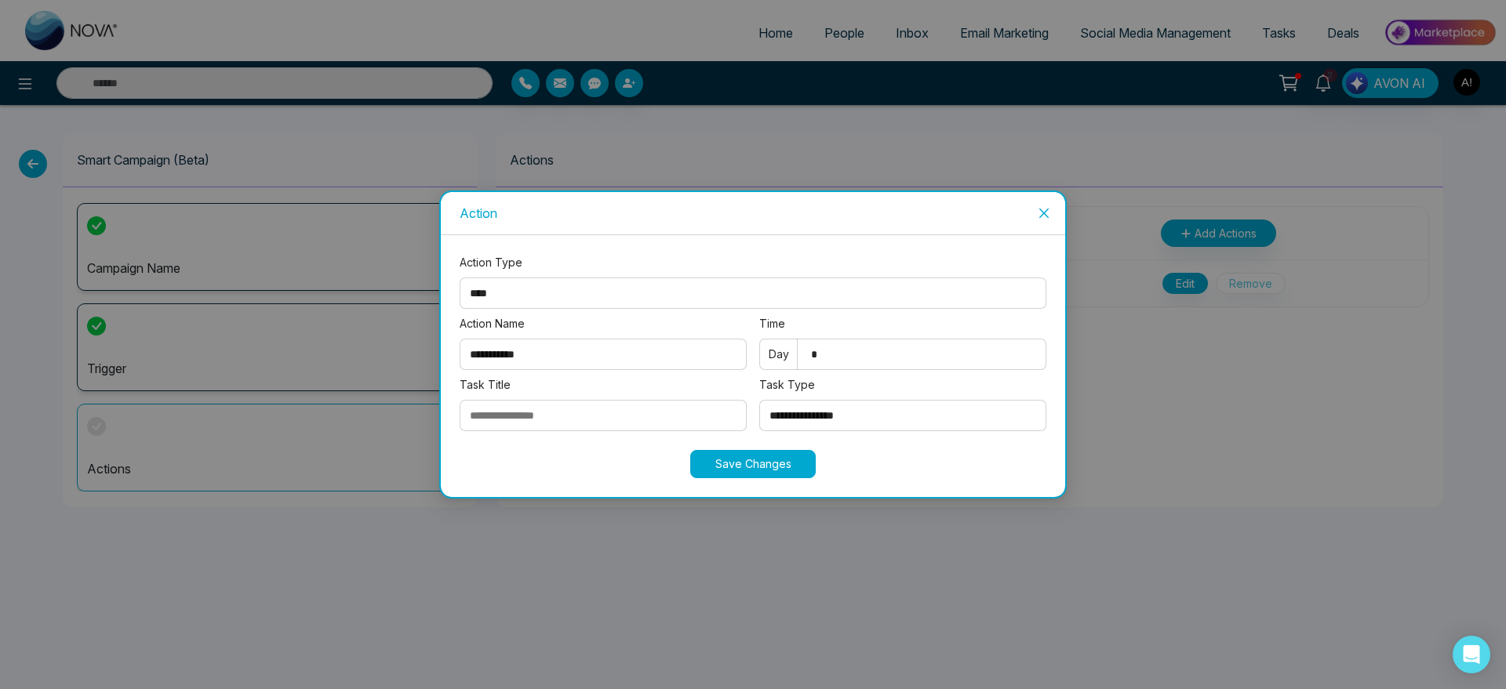
type input "**********"
click at [876, 409] on select "**********" at bounding box center [902, 415] width 287 height 31
select select "*******"
click at [759, 400] on select "**********" at bounding box center [902, 415] width 287 height 31
click at [763, 471] on button "Save Changes" at bounding box center [752, 464] width 125 height 28
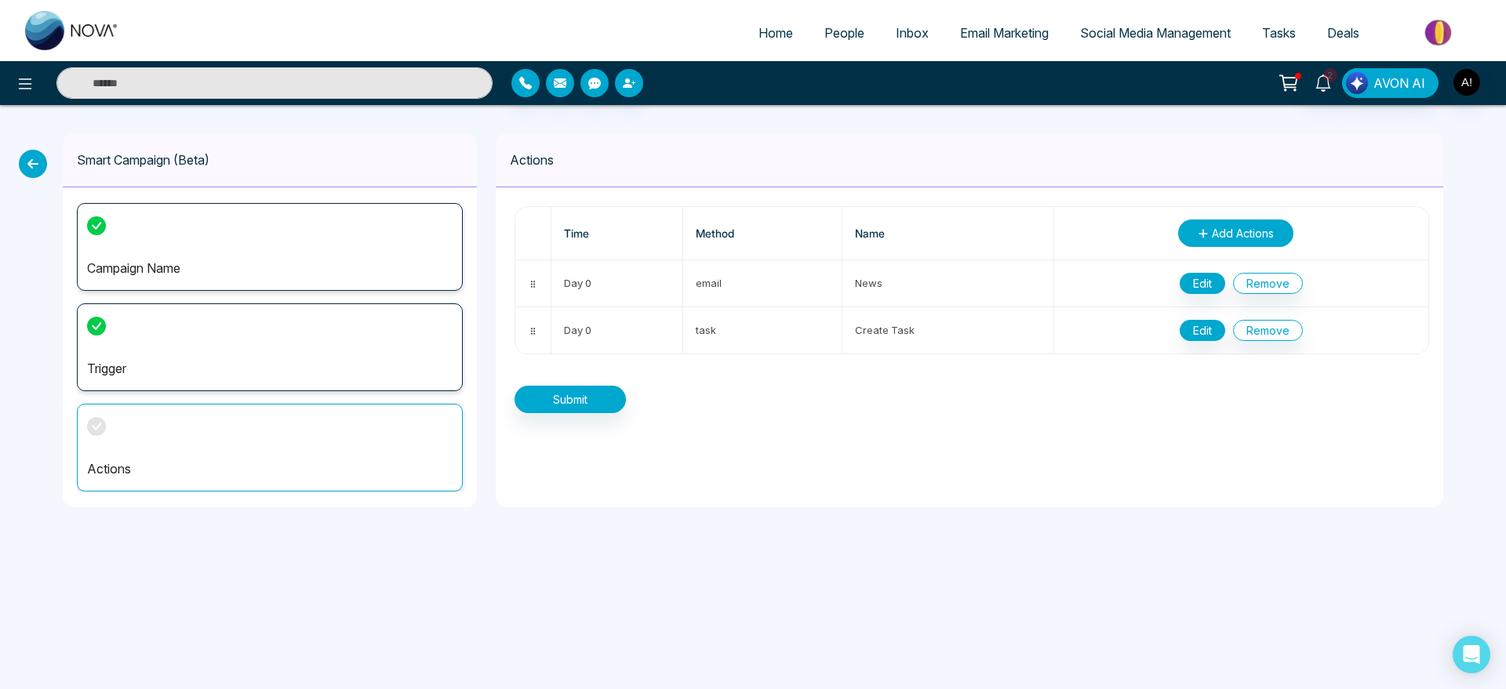
click at [1235, 228] on span "Add Actions" at bounding box center [1243, 233] width 62 height 16
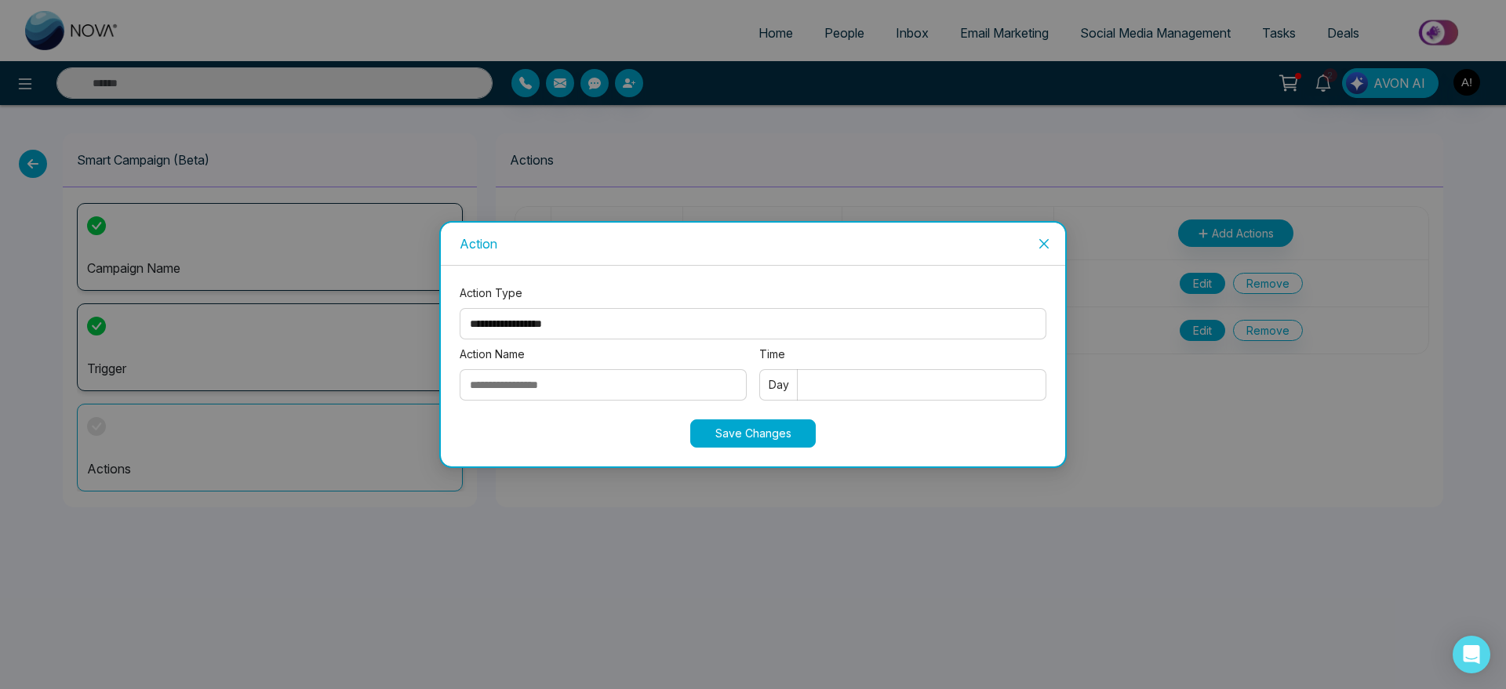
click at [683, 322] on select "**********" at bounding box center [753, 323] width 587 height 31
select select "****"
click at [460, 308] on select "**********" at bounding box center [753, 323] width 587 height 31
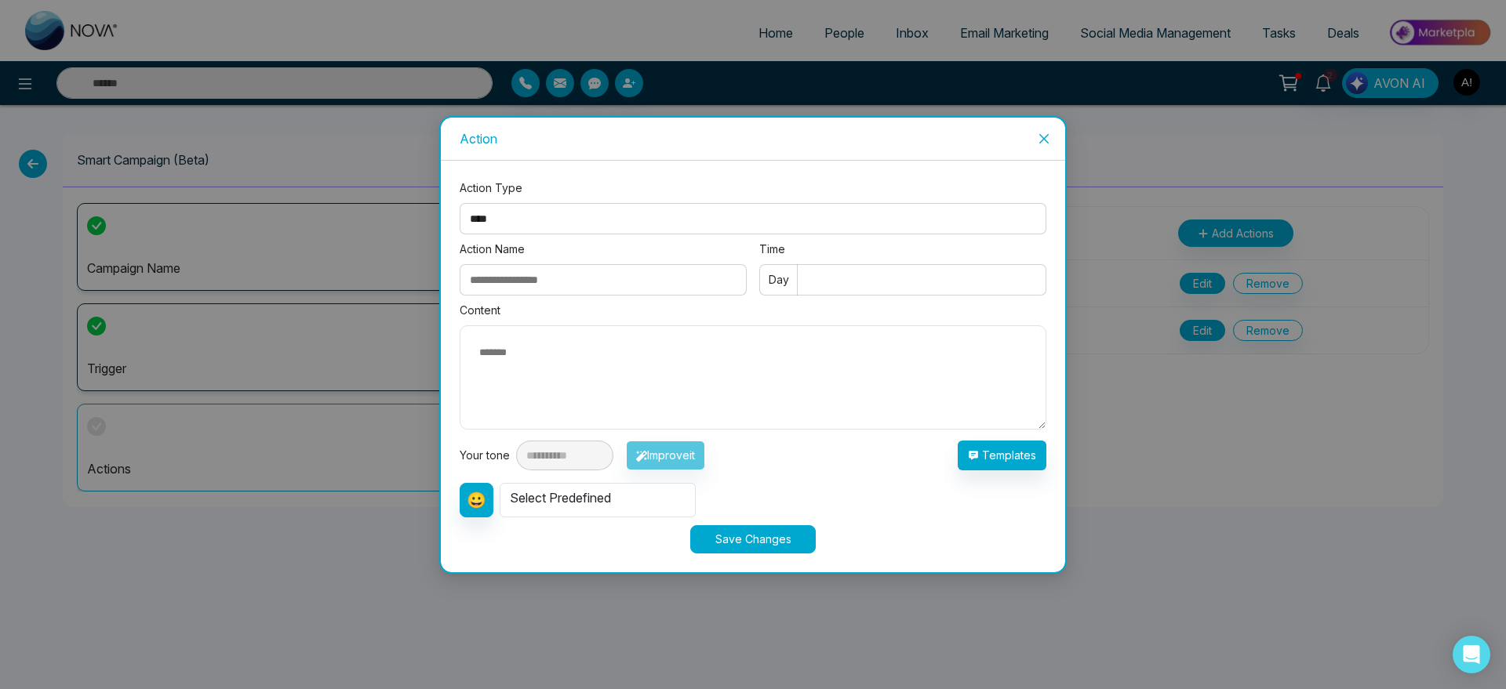
click at [598, 276] on input "Action Name" at bounding box center [603, 279] width 287 height 31
drag, startPoint x: 590, startPoint y: 275, endPoint x: 453, endPoint y: 273, distance: 137.3
click at [453, 273] on div "**********" at bounding box center [753, 367] width 624 height 412
type input "****"
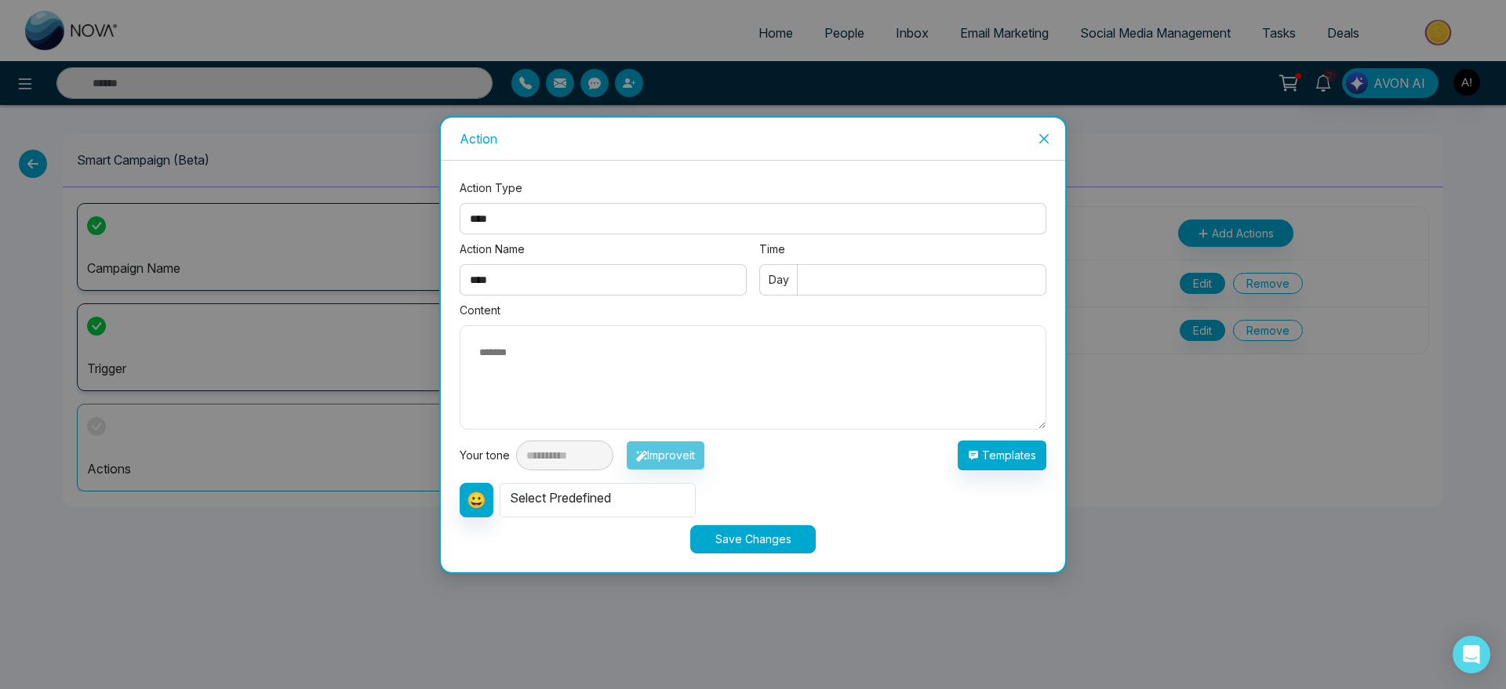
click at [828, 387] on textarea at bounding box center [753, 378] width 587 height 104
click at [839, 279] on input "Time" at bounding box center [902, 279] width 287 height 31
type input "*"
click at [988, 452] on button "Templates" at bounding box center [1002, 456] width 89 height 30
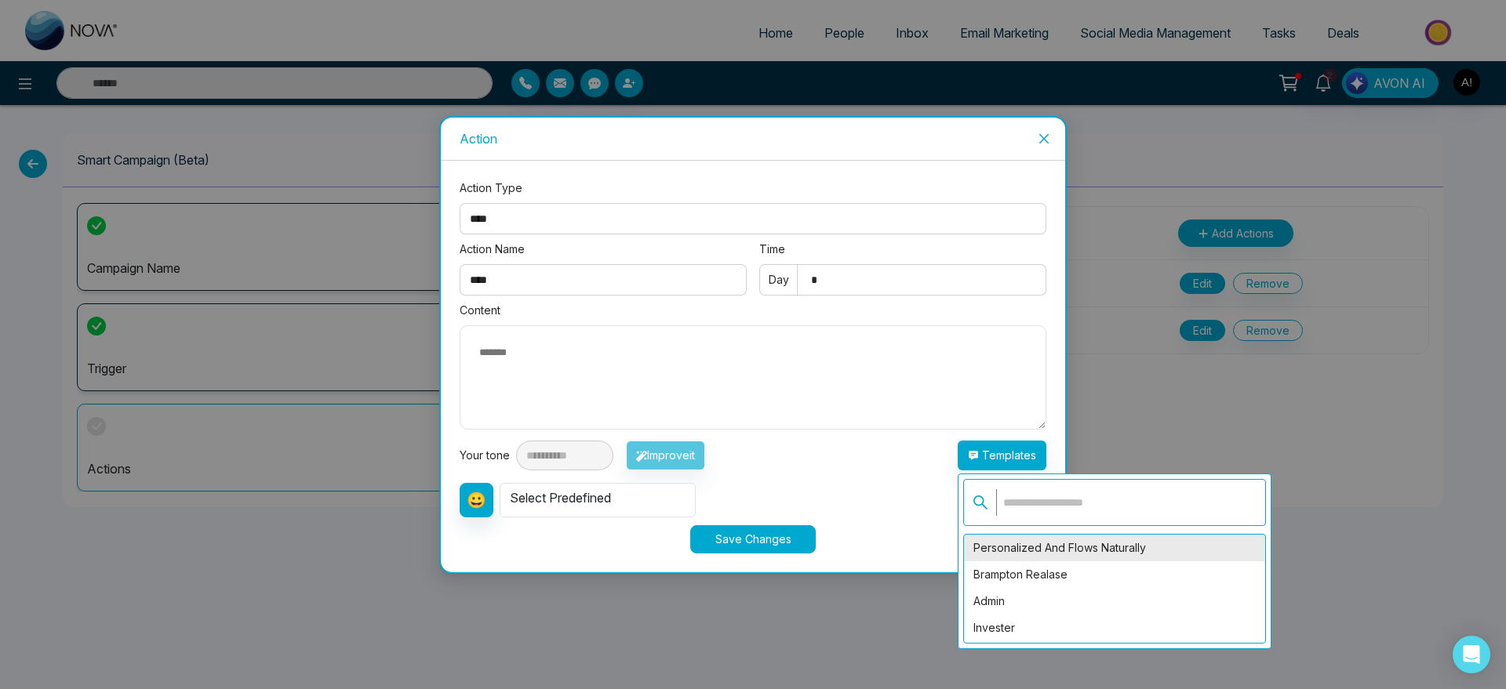
click at [1038, 544] on div "personalized and flows naturally" at bounding box center [1114, 548] width 301 height 27
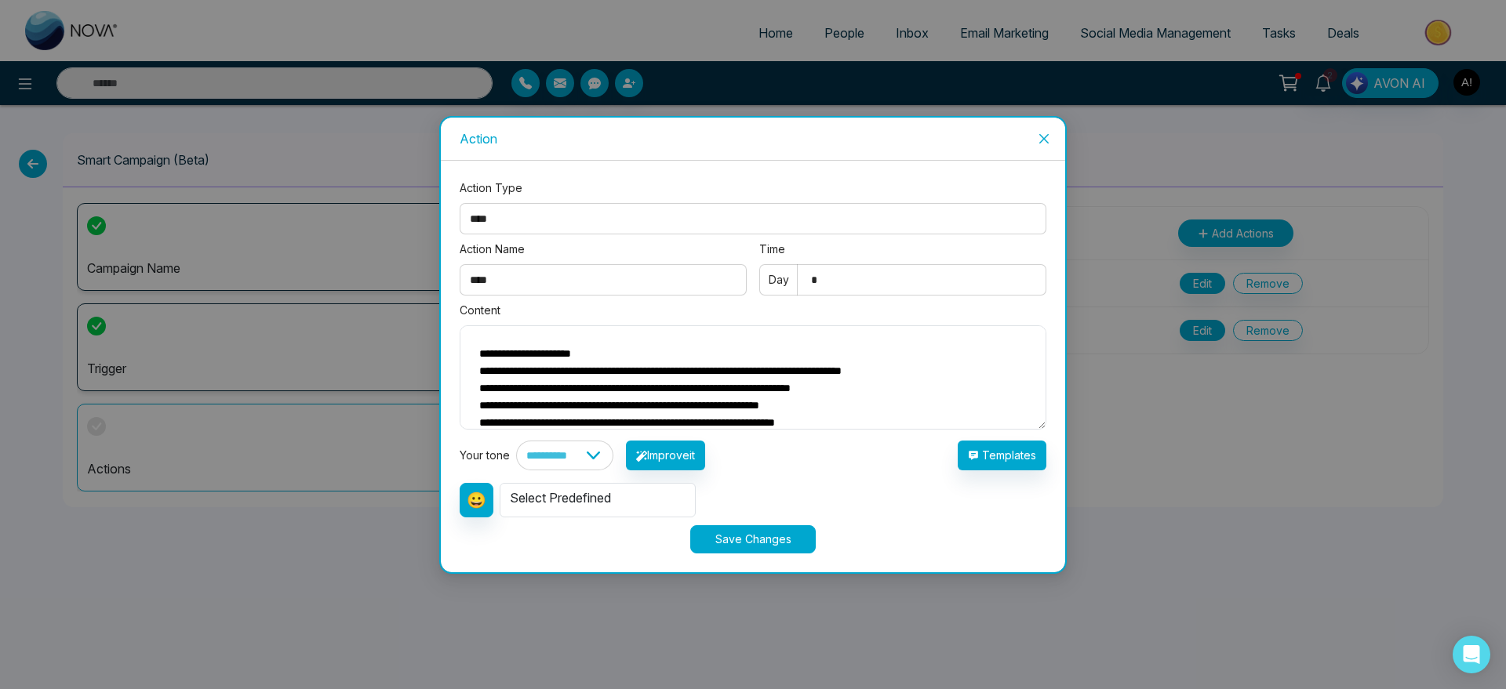
scroll to position [56, 0]
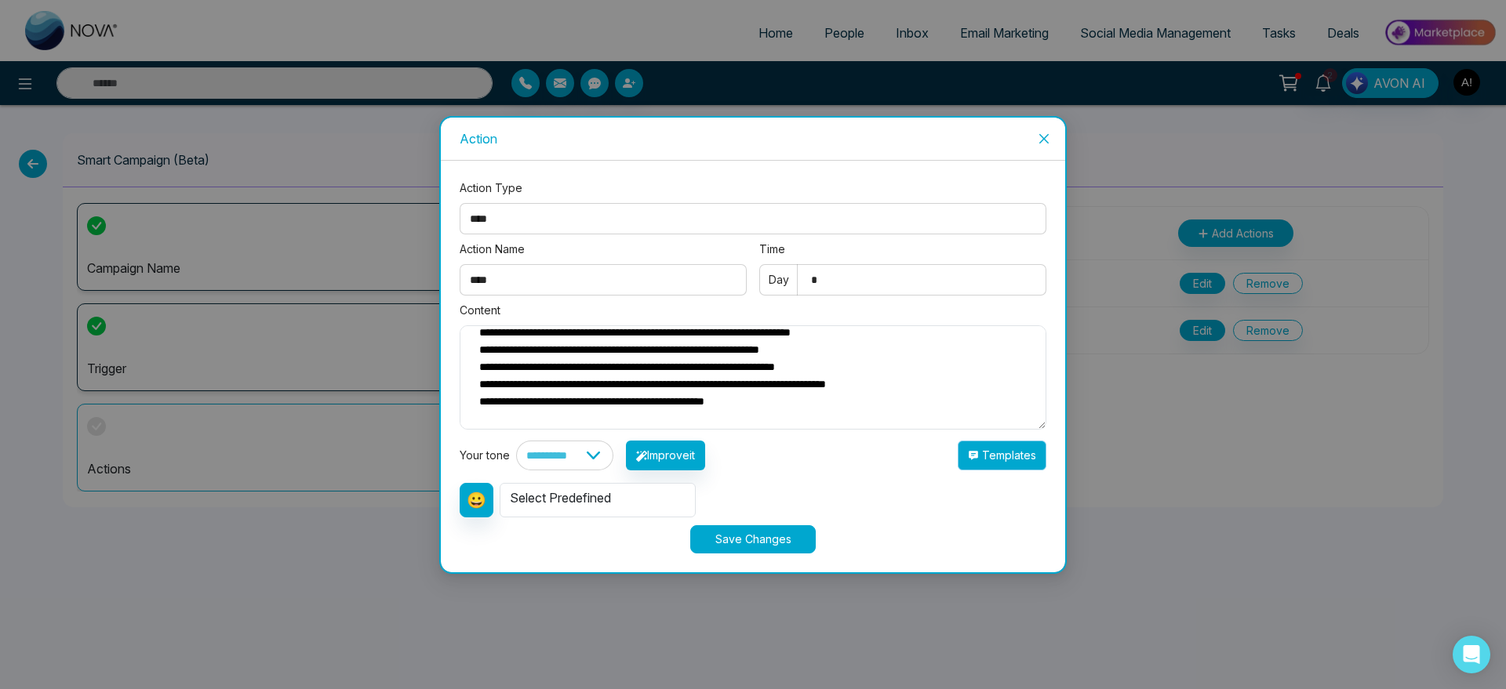
click at [1030, 458] on button "Templates" at bounding box center [1002, 456] width 89 height 30
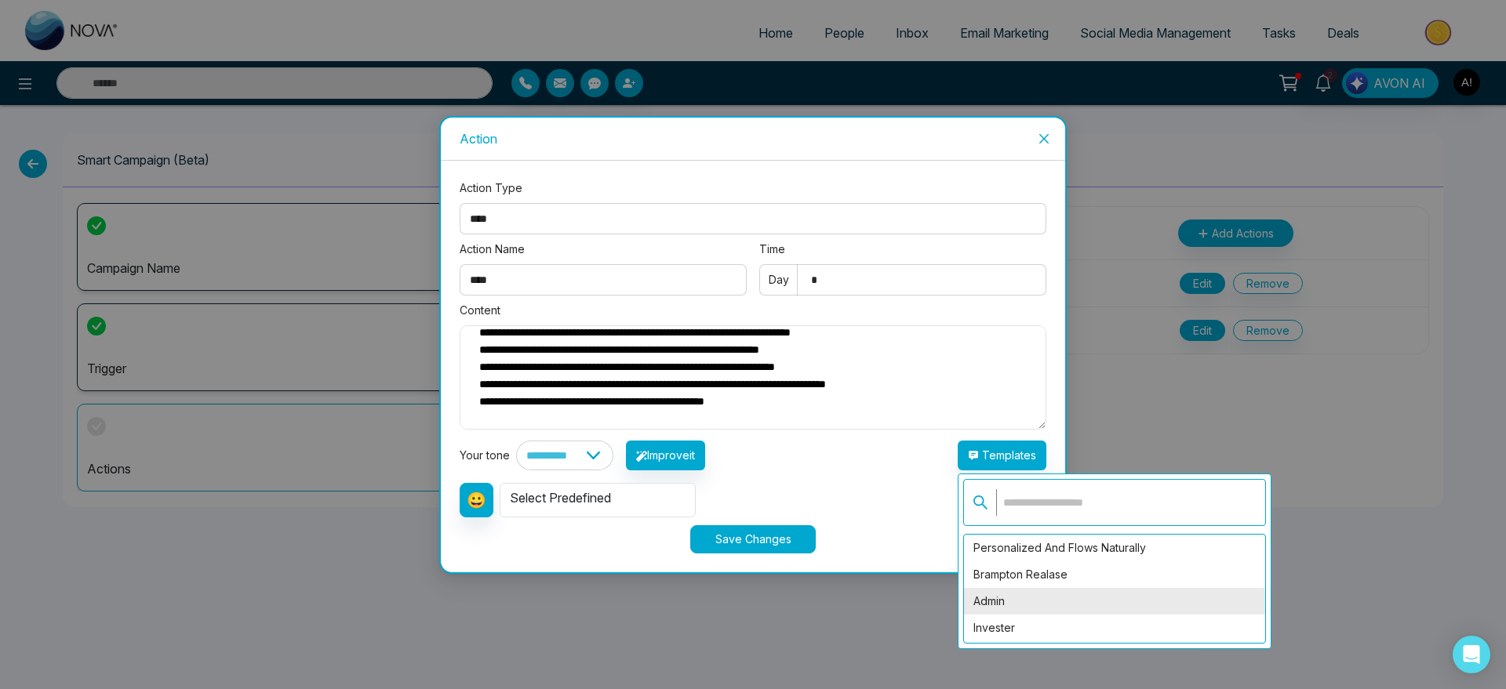
click at [1066, 598] on div "Admin" at bounding box center [1114, 601] width 301 height 27
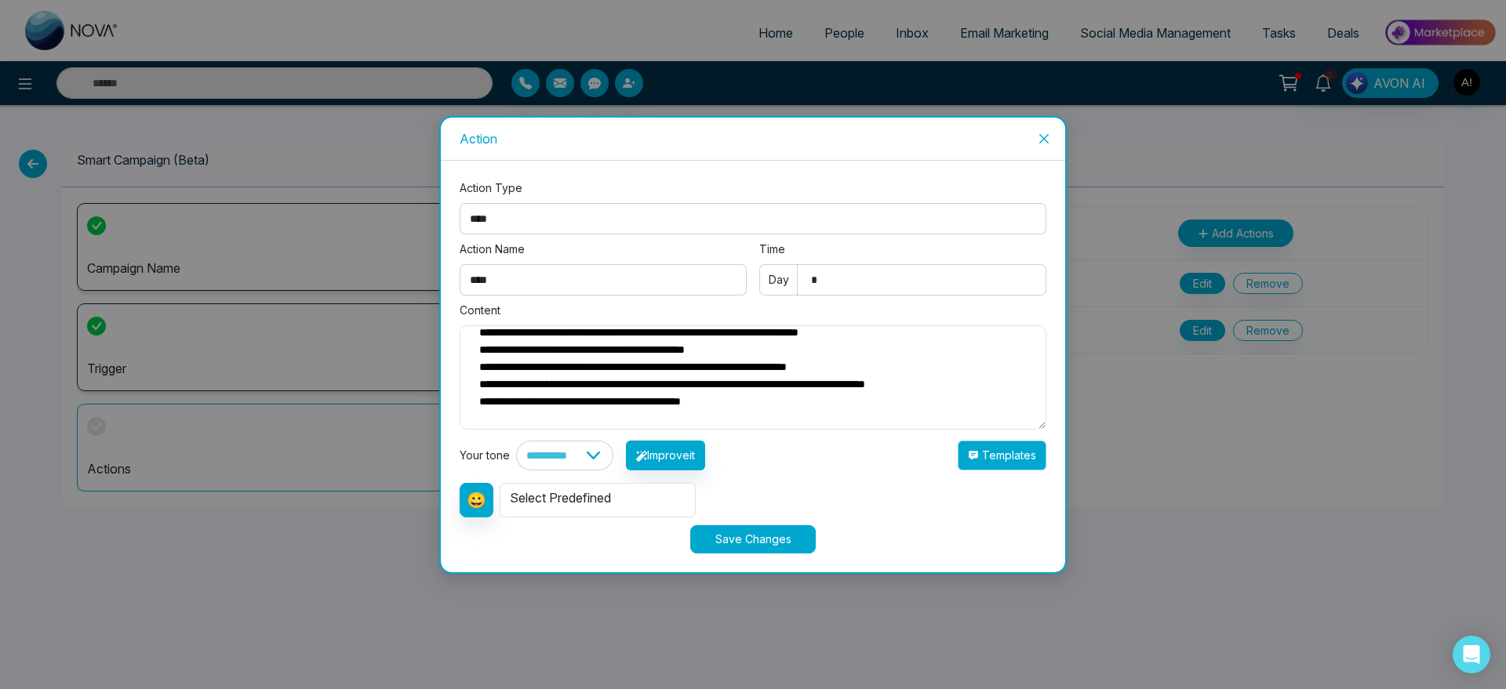
click at [981, 460] on button "Templates" at bounding box center [1002, 456] width 89 height 30
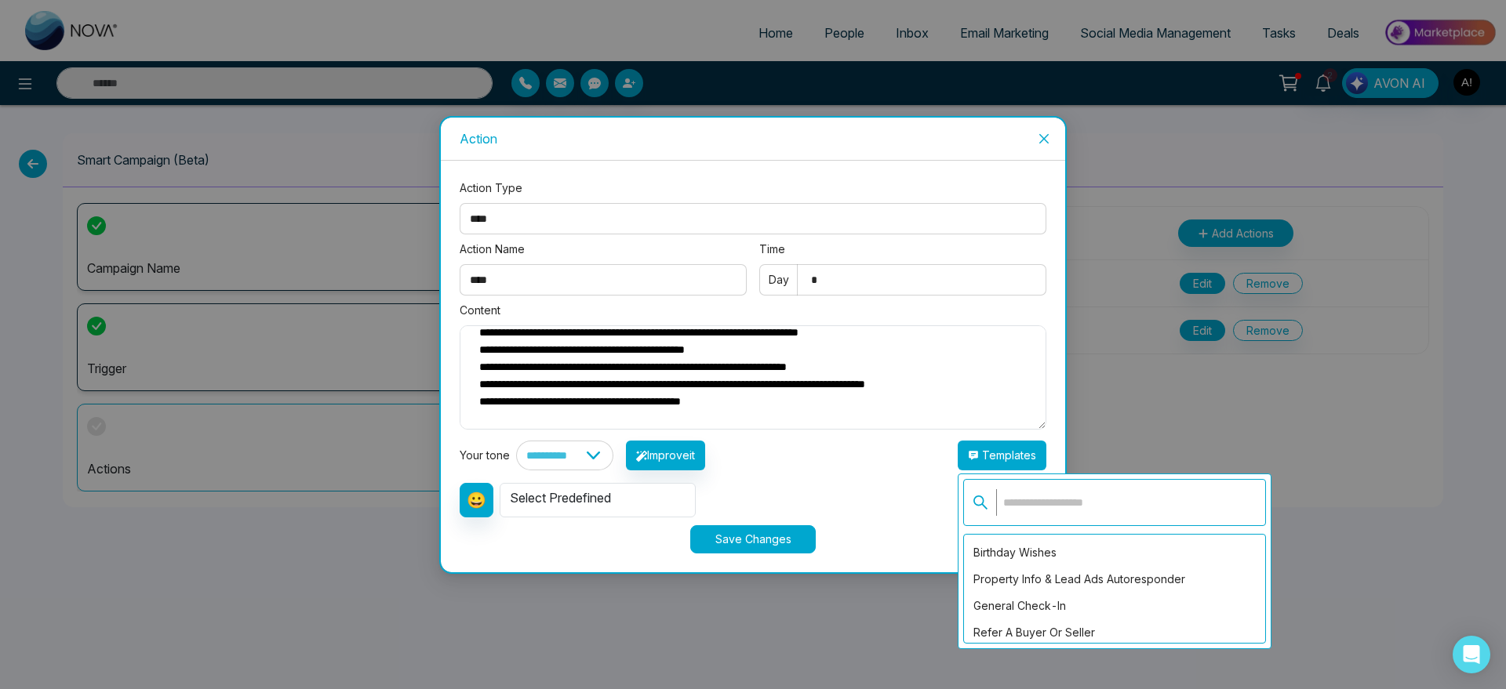
scroll to position [311, 0]
click at [1091, 567] on div "Property Info & Lead Ads Autoresponder" at bounding box center [1114, 575] width 301 height 27
type textarea "**********"
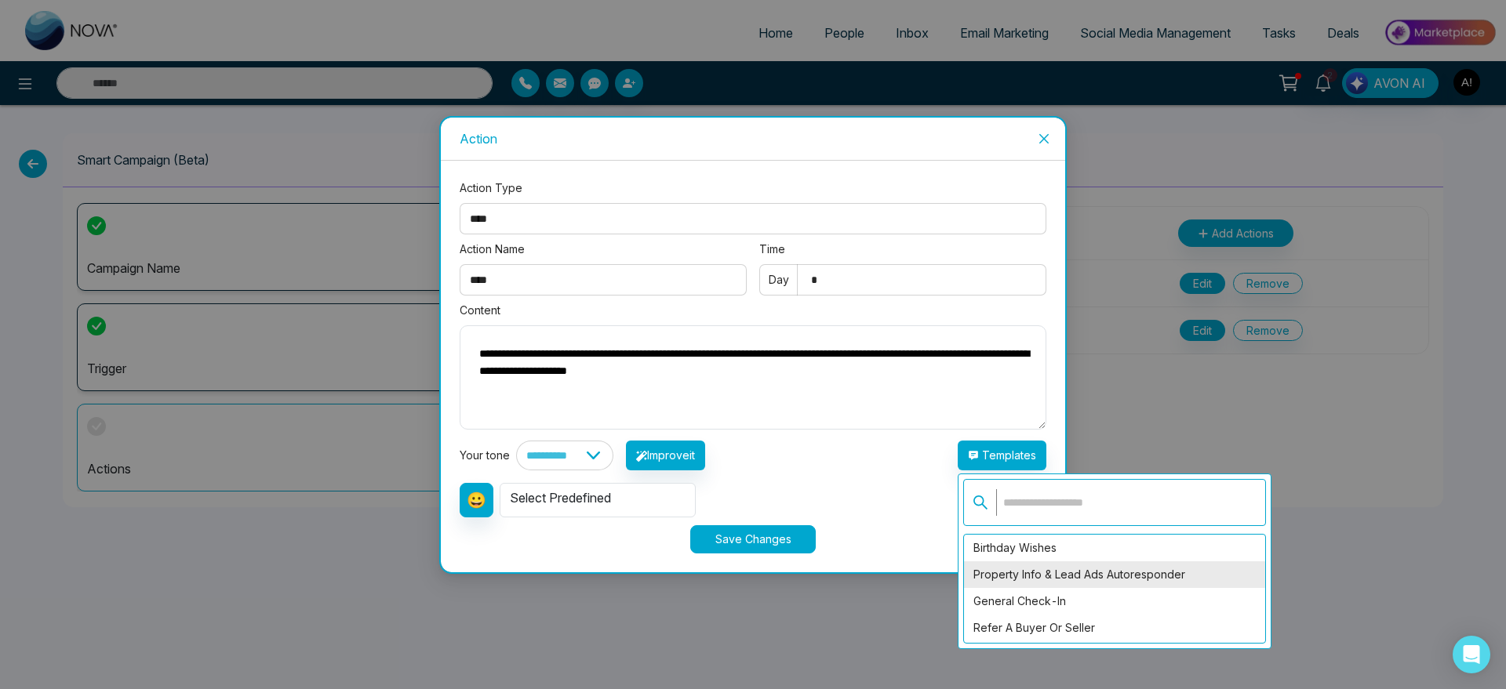
scroll to position [0, 0]
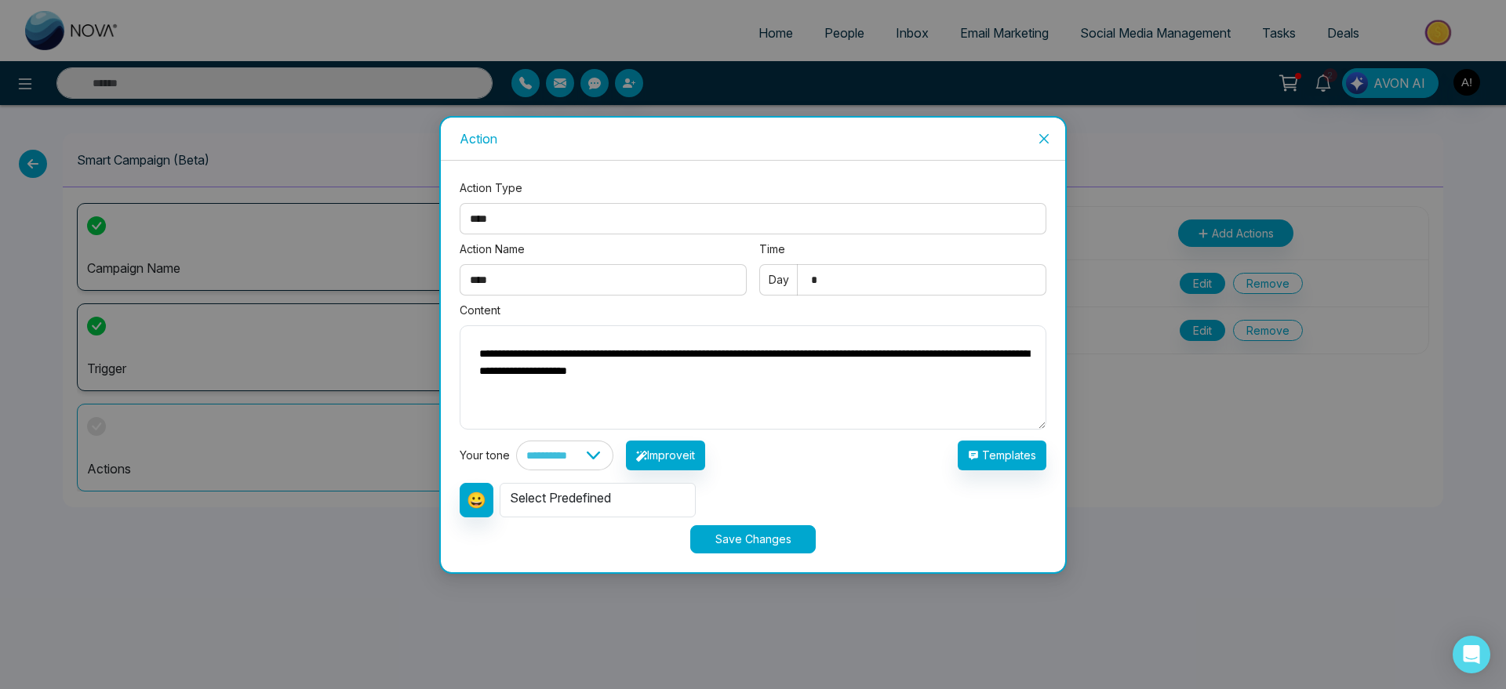
click at [748, 541] on button "Save Changes" at bounding box center [752, 540] width 125 height 28
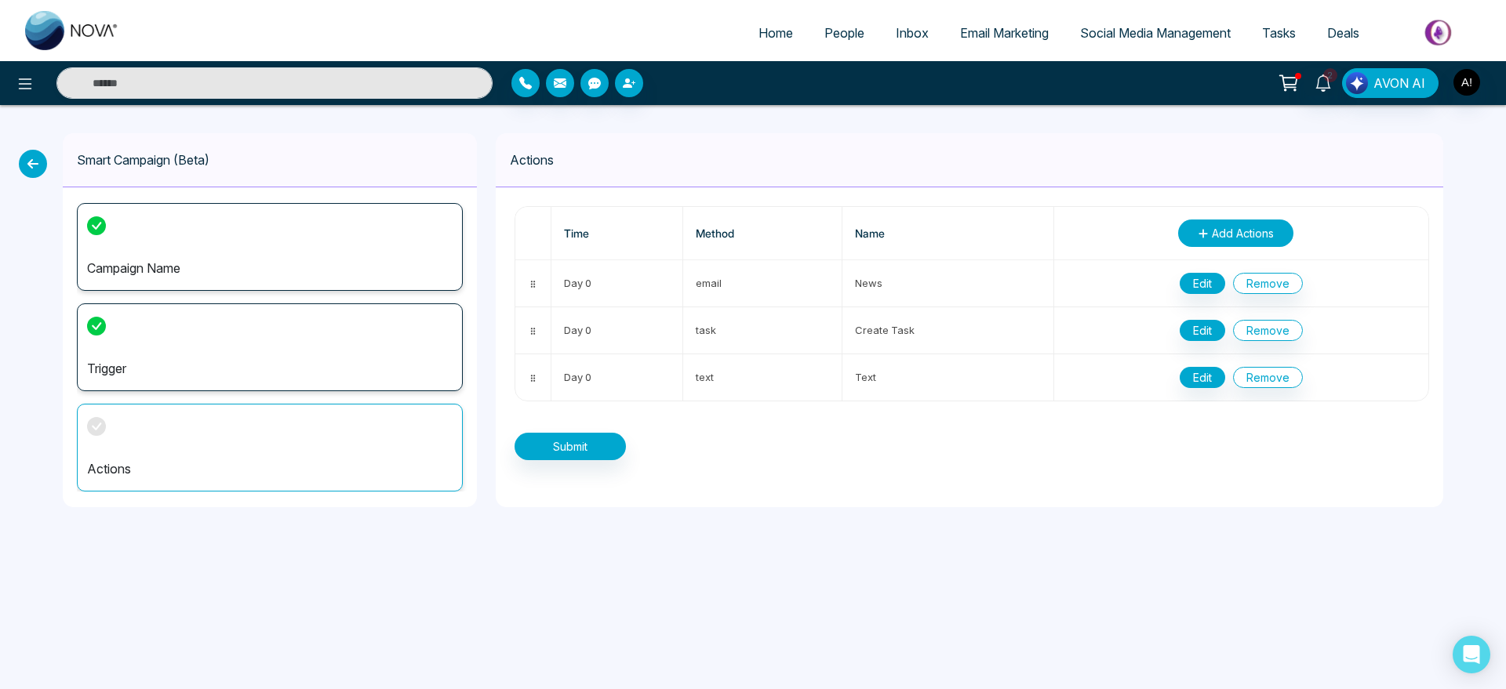
click at [1212, 236] on span "Add Actions" at bounding box center [1243, 233] width 62 height 16
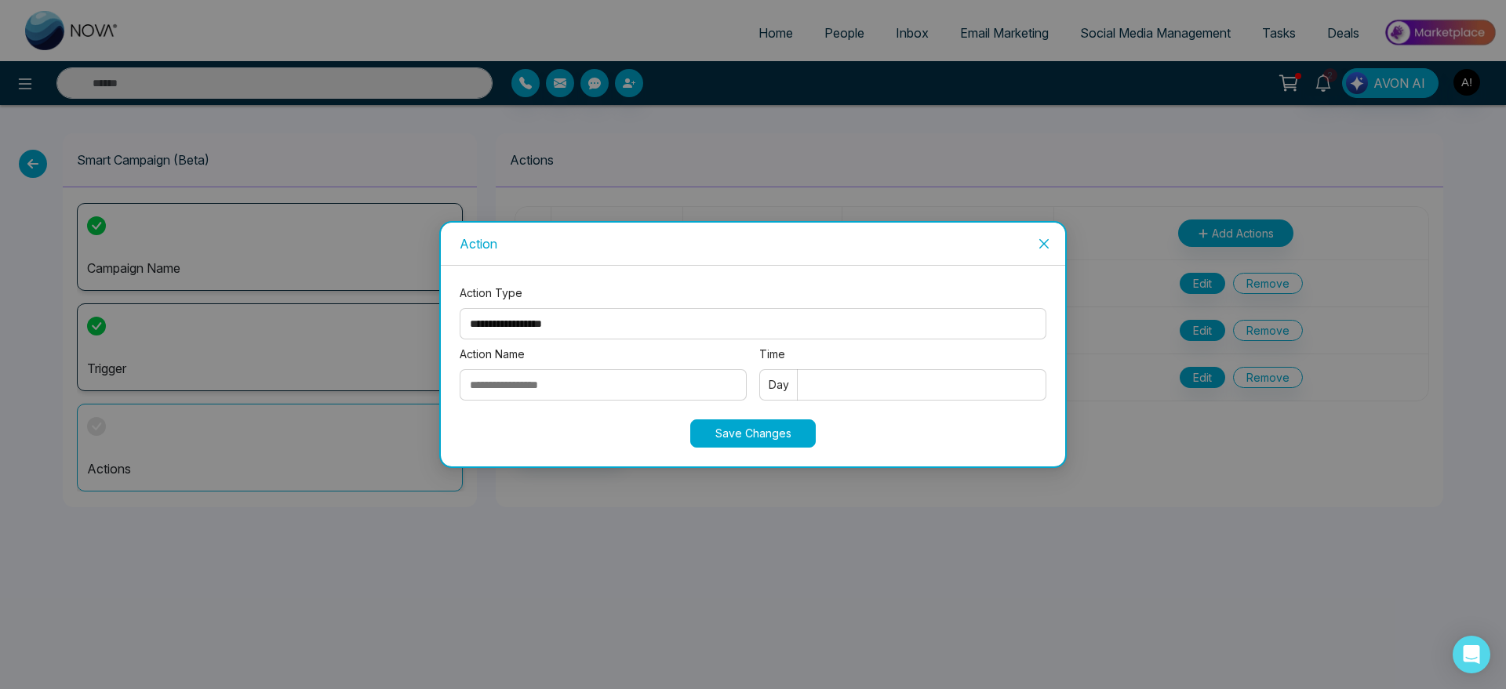
click at [642, 326] on select "**********" at bounding box center [753, 323] width 587 height 31
select select "****"
click at [460, 308] on select "**********" at bounding box center [753, 323] width 587 height 31
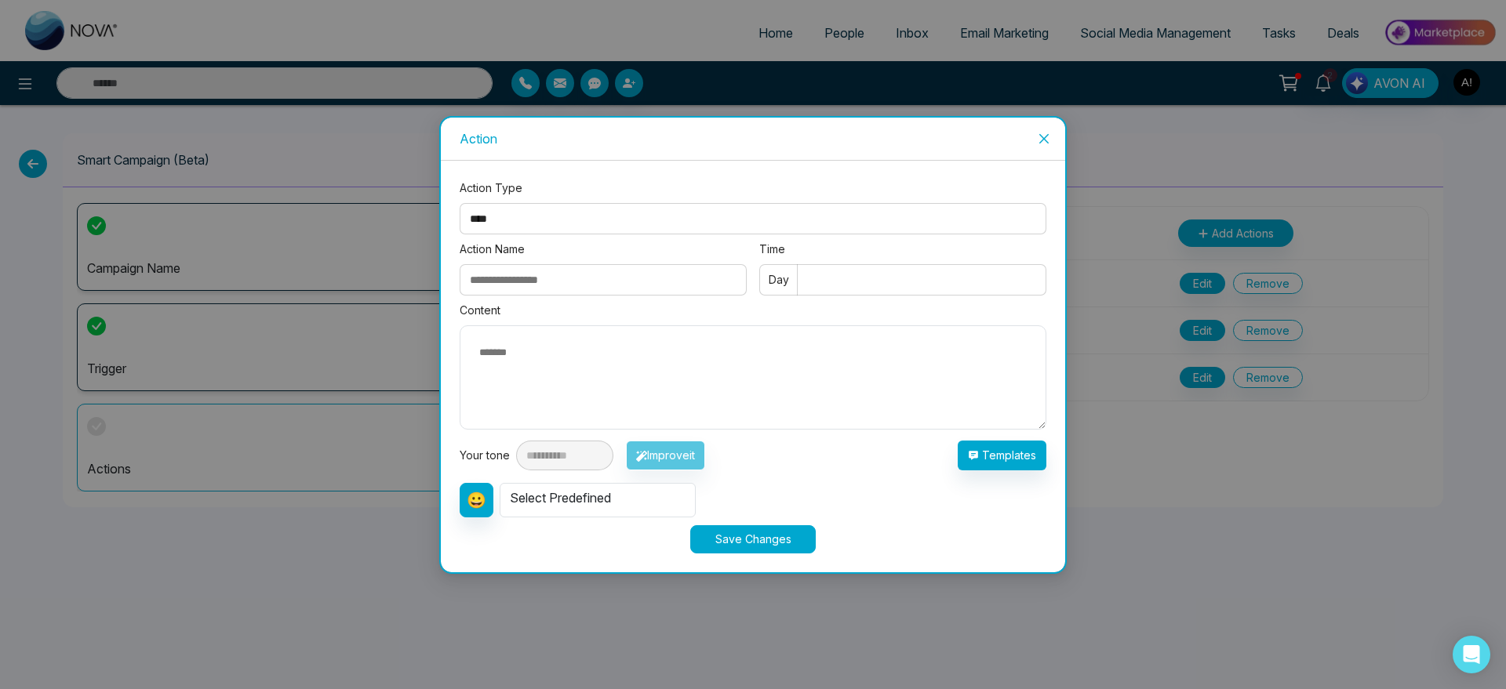
click at [623, 278] on input "Action Name" at bounding box center [603, 279] width 287 height 31
click at [803, 333] on textarea at bounding box center [753, 378] width 587 height 104
type textarea "****"
drag, startPoint x: 511, startPoint y: 353, endPoint x: 450, endPoint y: 352, distance: 60.4
click at [450, 352] on div "**********" at bounding box center [753, 367] width 624 height 412
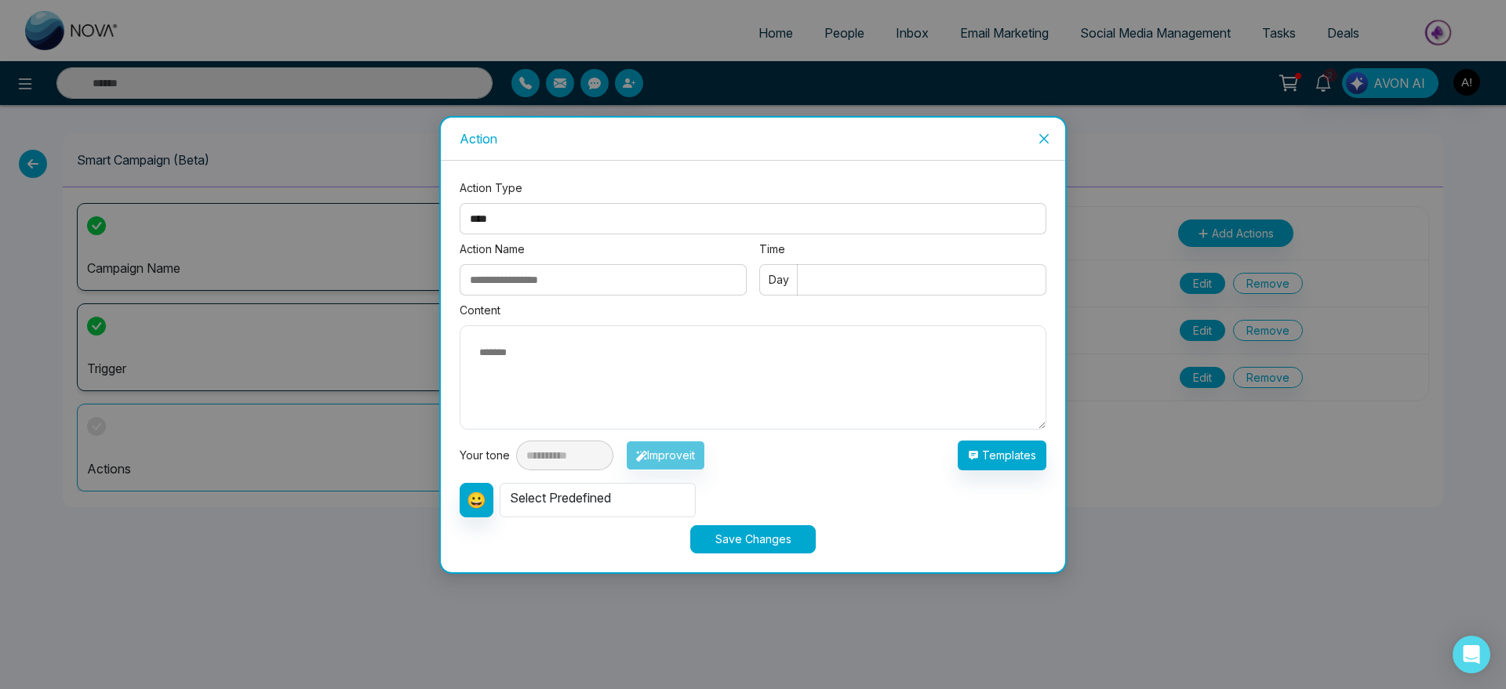
click at [552, 271] on input "Action Name" at bounding box center [603, 279] width 287 height 31
paste input "****"
type input "****"
click at [853, 282] on input "Time" at bounding box center [902, 279] width 287 height 31
type input "*"
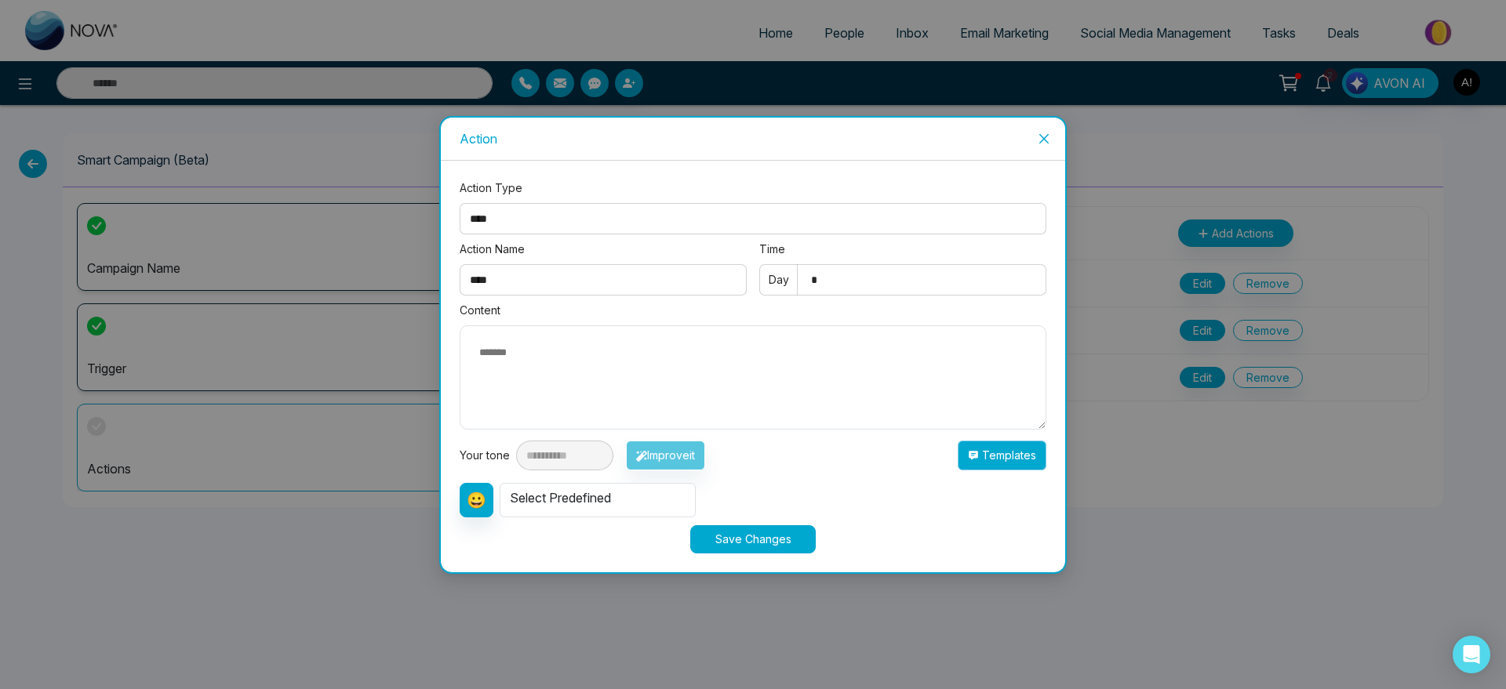
click at [1024, 444] on button "Templates" at bounding box center [1002, 456] width 89 height 30
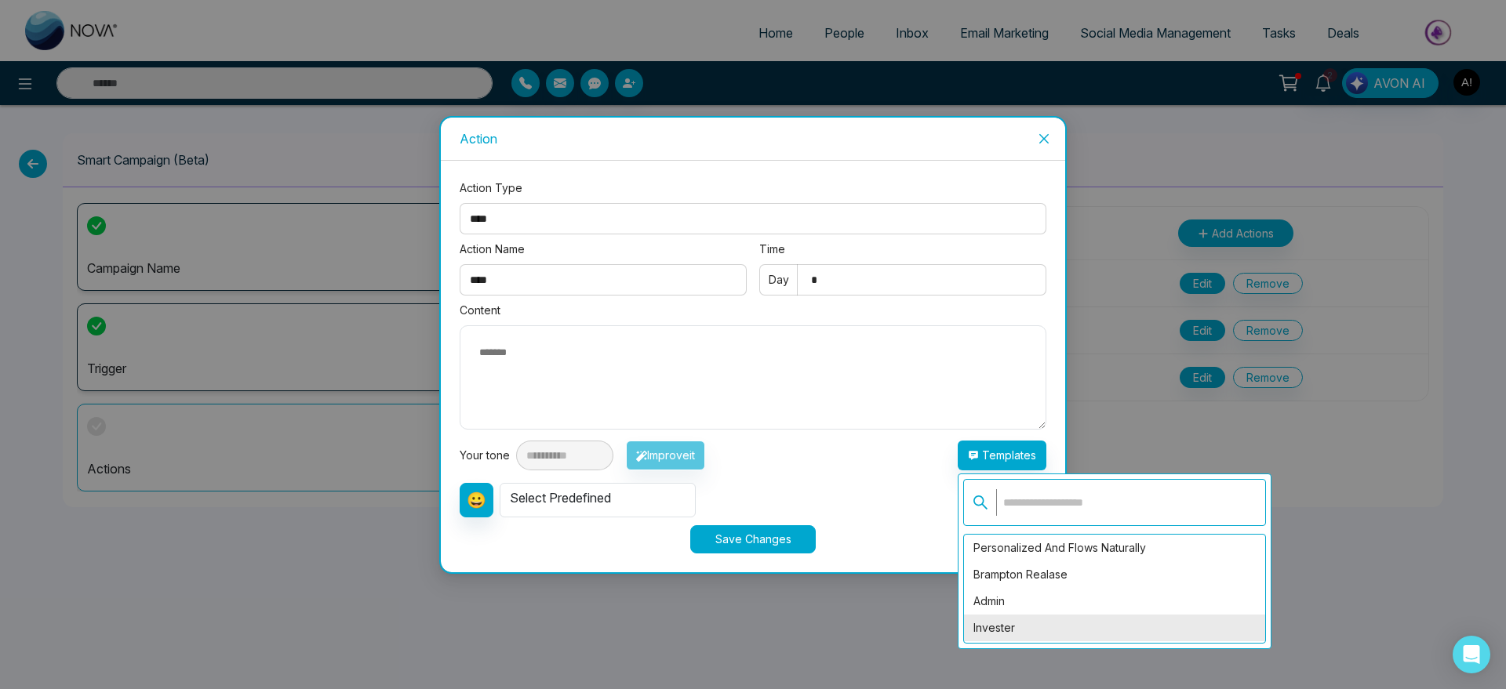
click at [1046, 628] on div "Invester" at bounding box center [1114, 628] width 301 height 27
type textarea "**********"
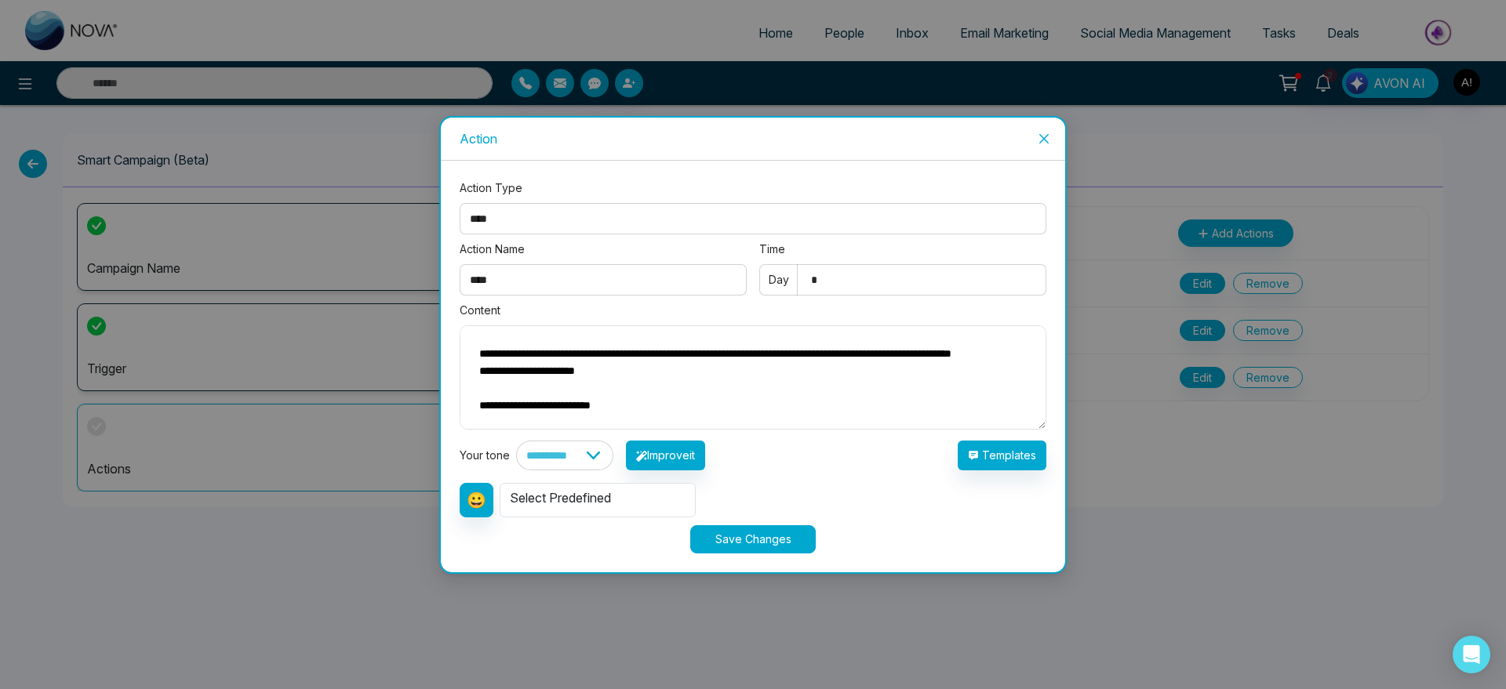
click at [773, 540] on button "Save Changes" at bounding box center [752, 540] width 125 height 28
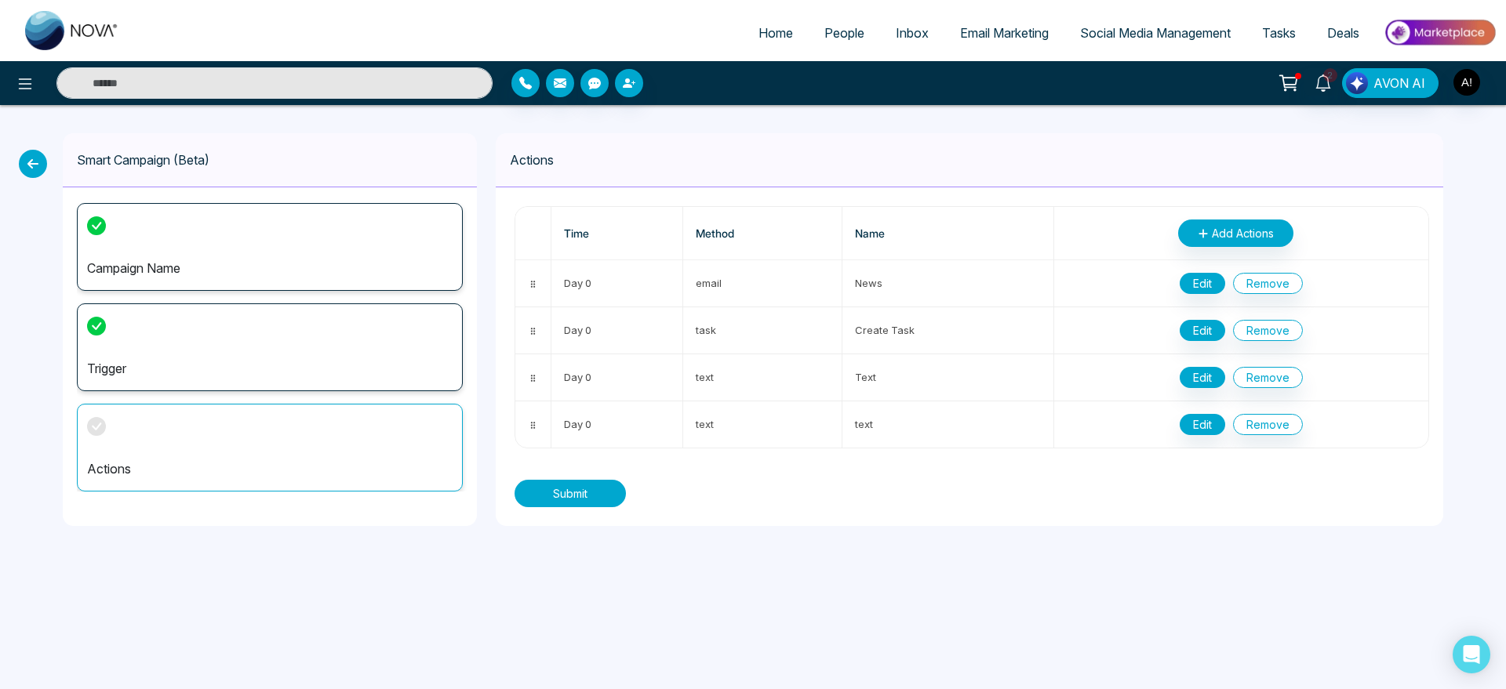
click at [580, 493] on button "Submit" at bounding box center [570, 493] width 111 height 27
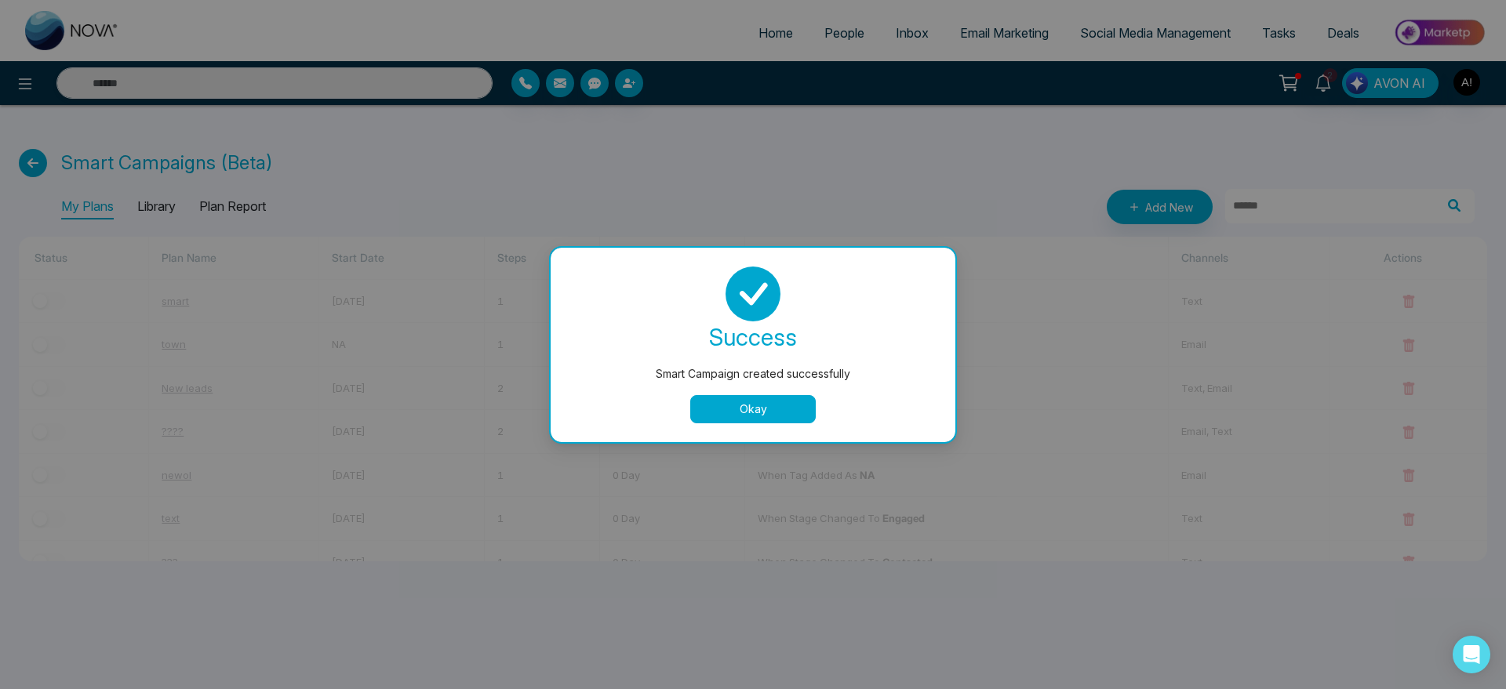
click at [786, 400] on button "Okay" at bounding box center [752, 409] width 125 height 28
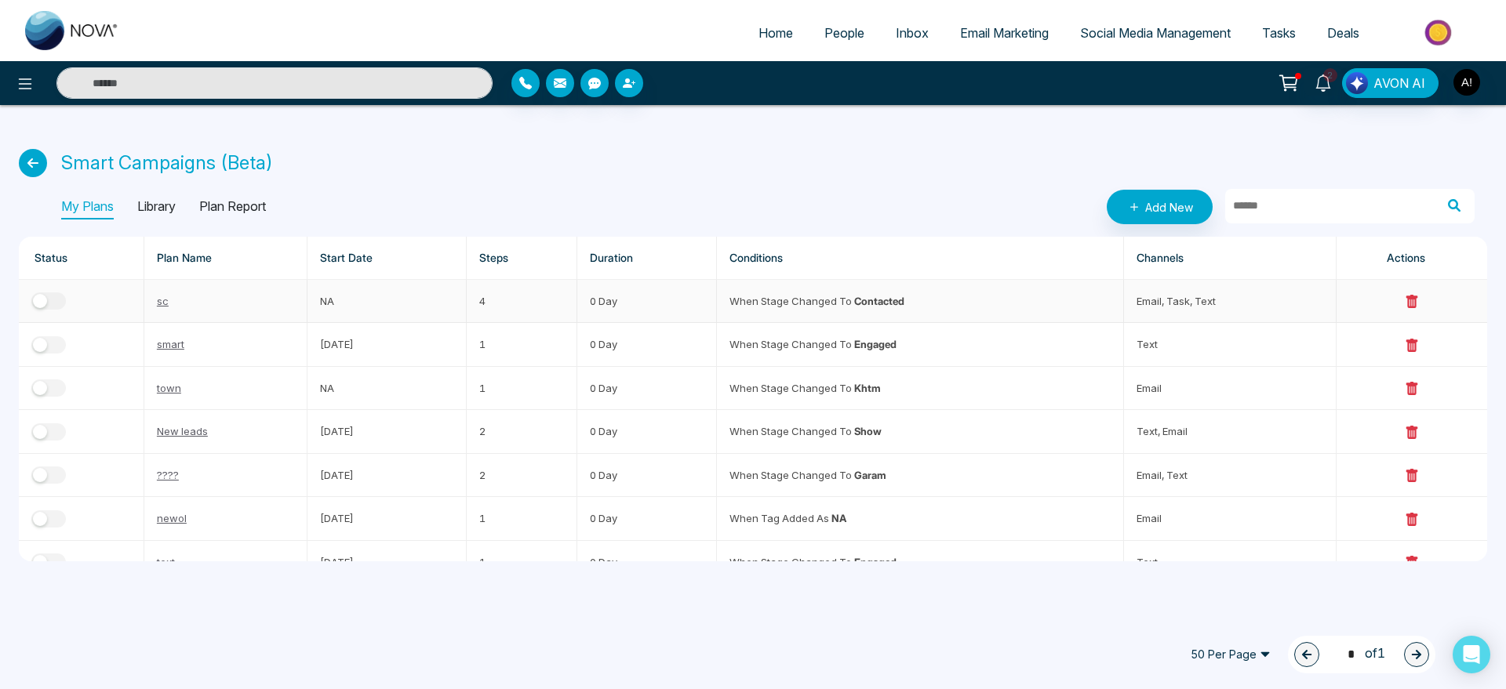
click at [54, 302] on button "button" at bounding box center [48, 301] width 35 height 17
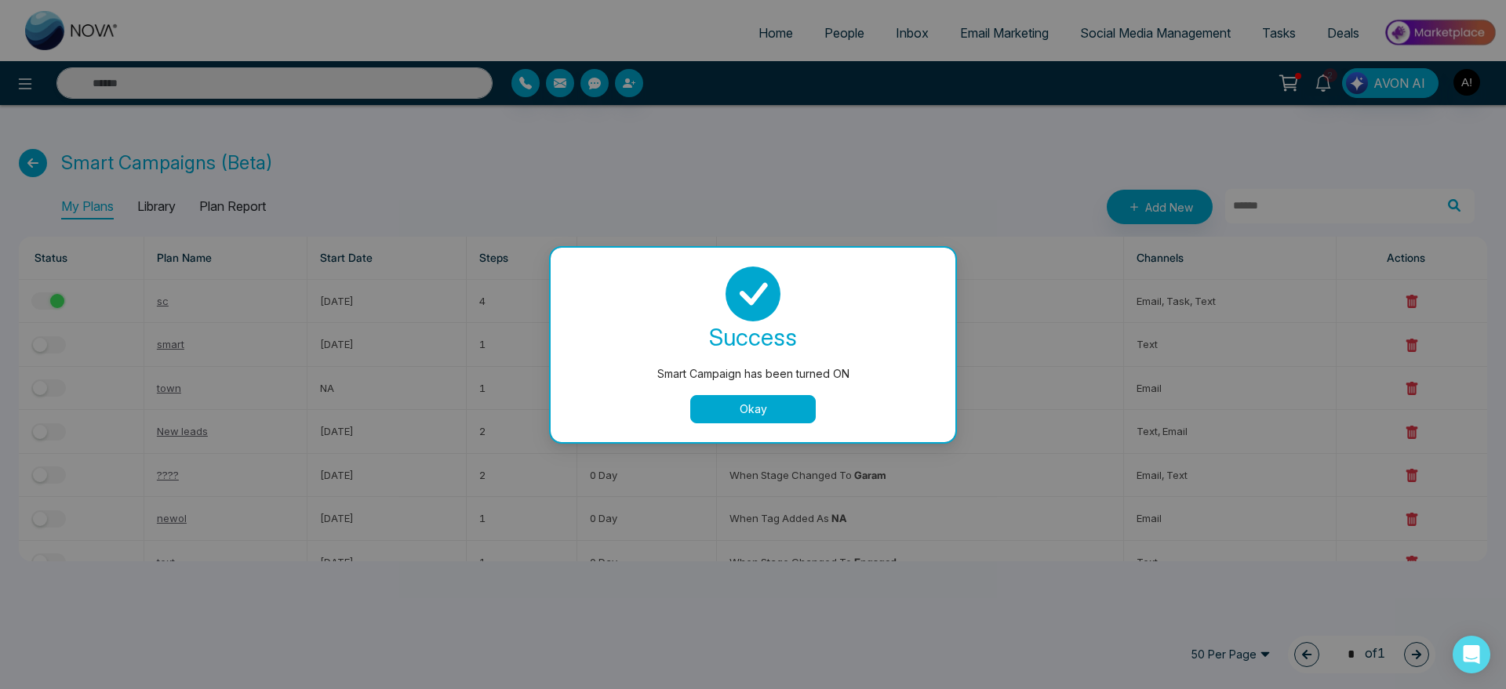
click at [704, 410] on button "Okay" at bounding box center [752, 409] width 125 height 28
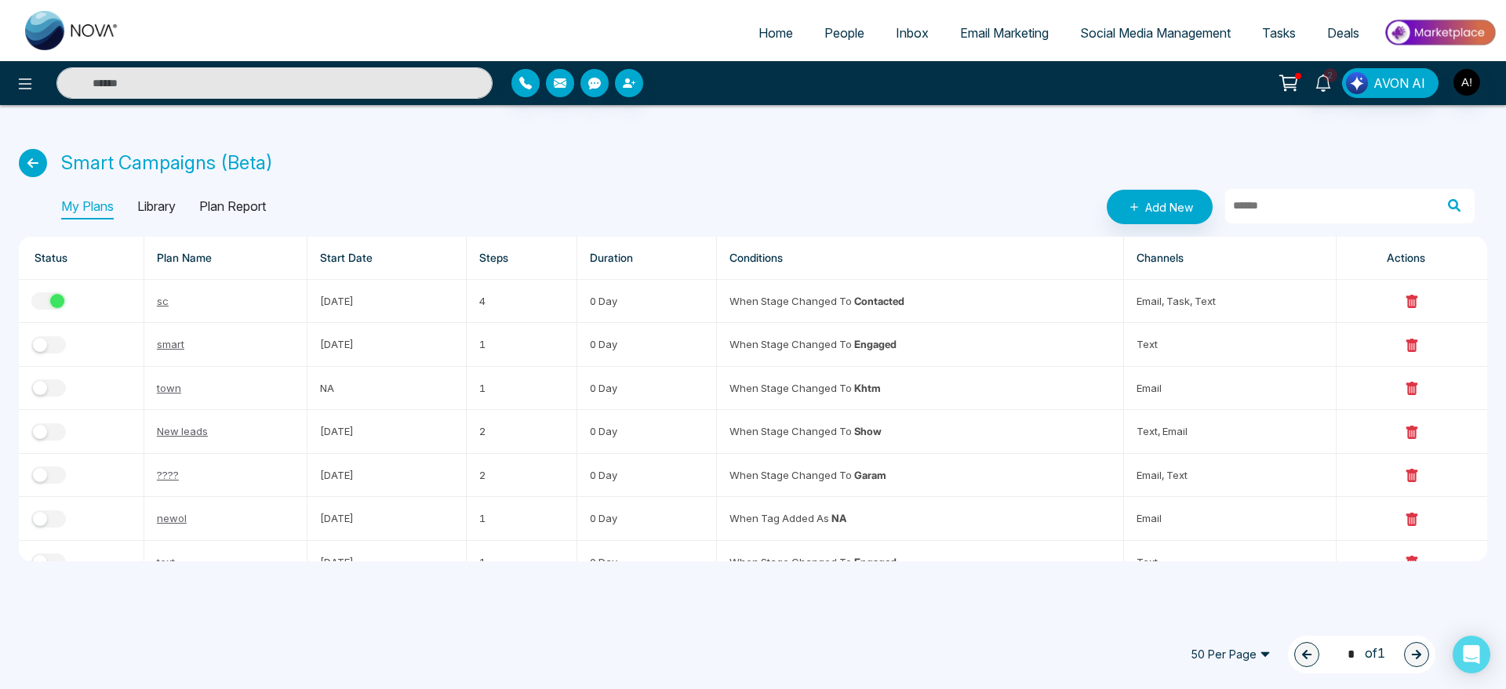
click at [833, 57] on div "Home People Inbox Email Marketing Social Media Management Tasks Deals" at bounding box center [753, 30] width 1506 height 61
click at [833, 31] on span "People" at bounding box center [844, 33] width 40 height 16
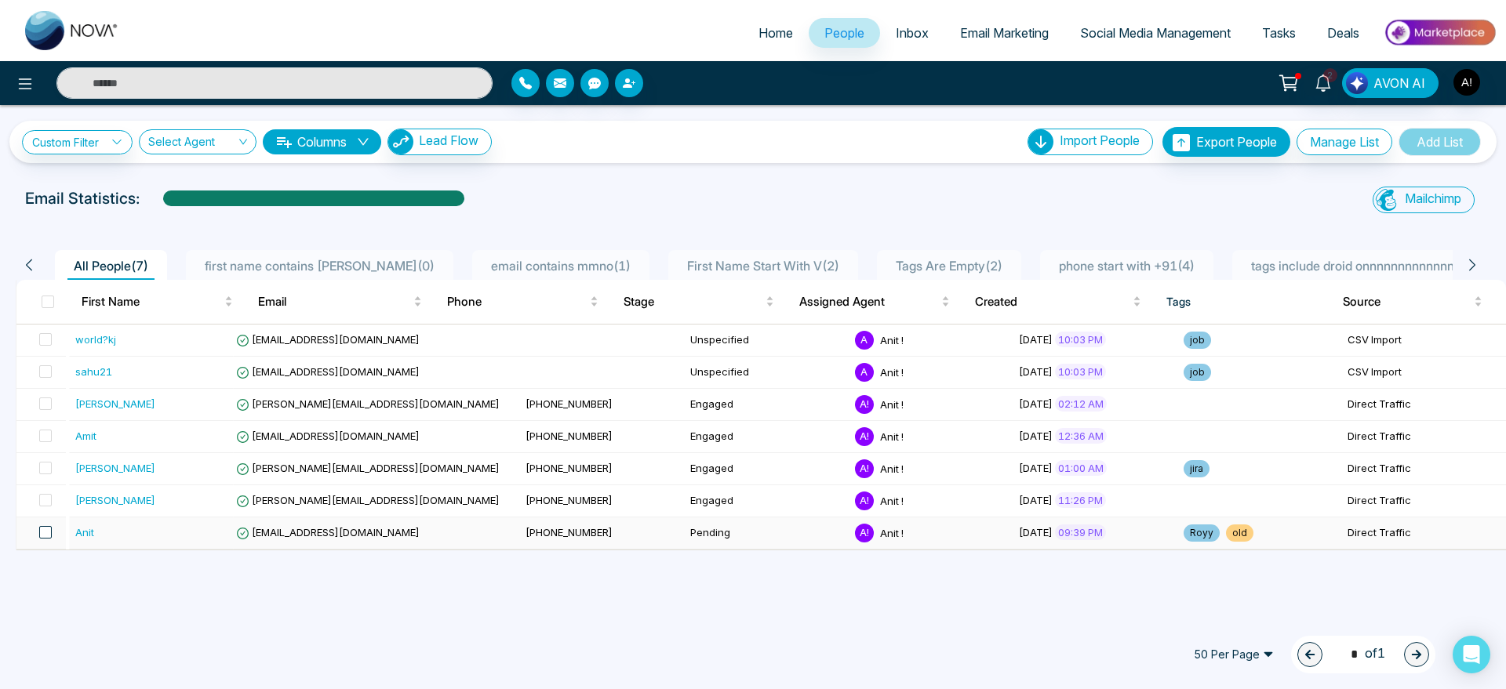
click at [48, 535] on span at bounding box center [45, 532] width 13 height 13
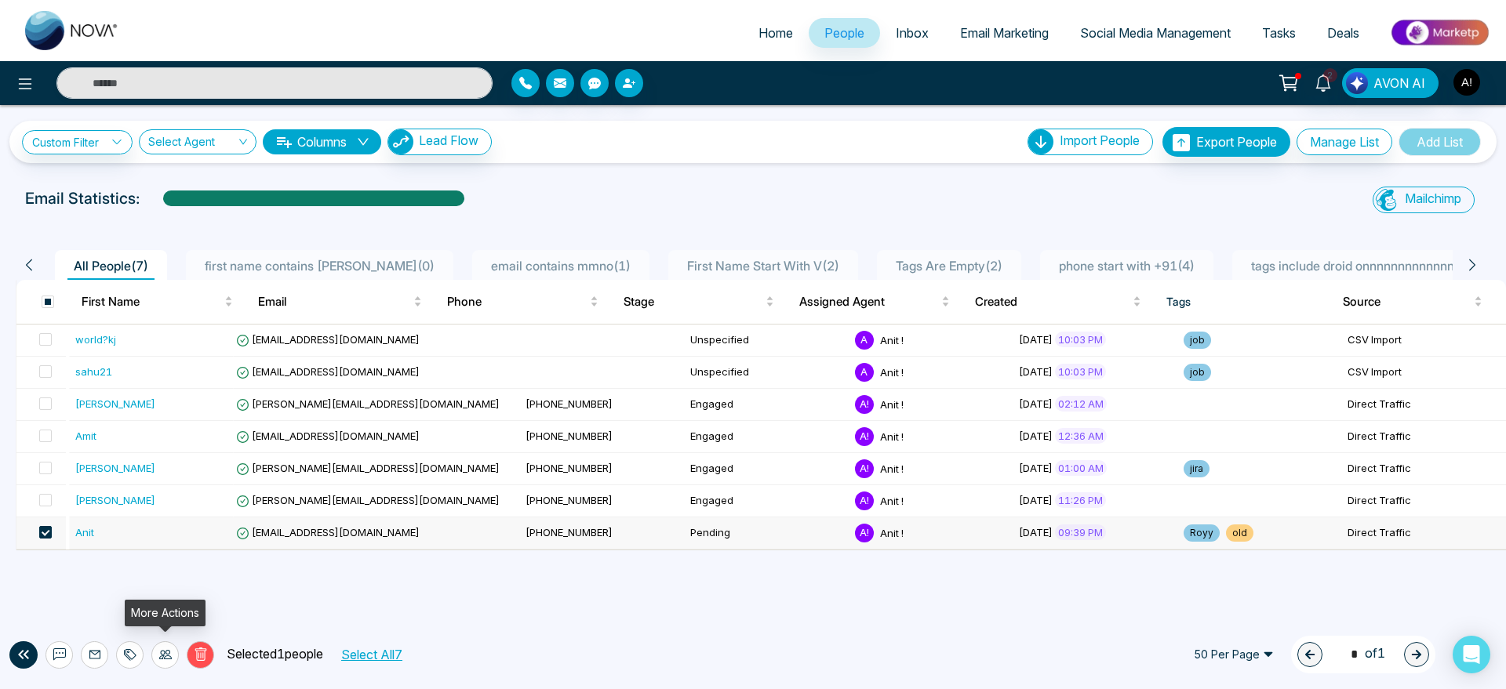
click at [156, 647] on div at bounding box center [164, 655] width 27 height 27
click at [169, 563] on link "Update Stage" at bounding box center [137, 569] width 72 height 13
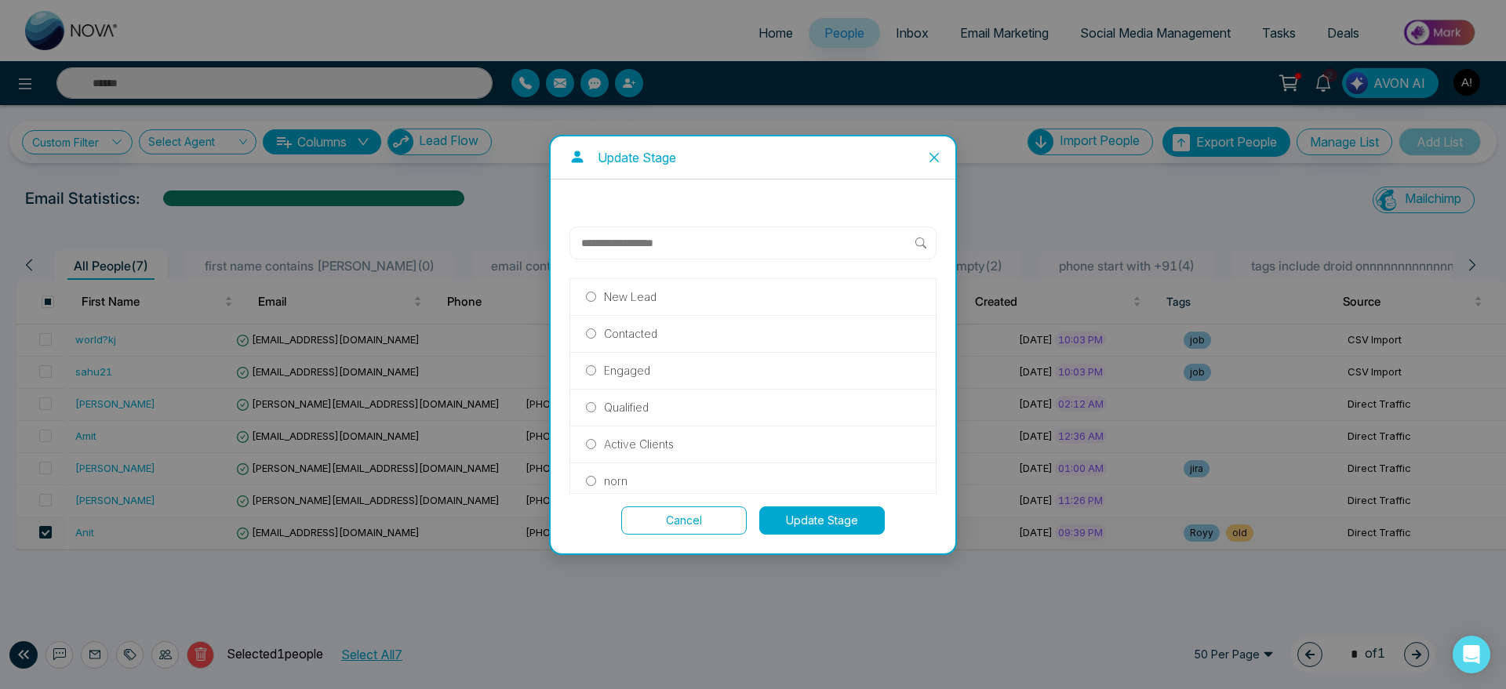
click at [629, 326] on p "Contacted" at bounding box center [630, 334] width 53 height 17
click at [775, 507] on button "Update Stage" at bounding box center [821, 521] width 125 height 28
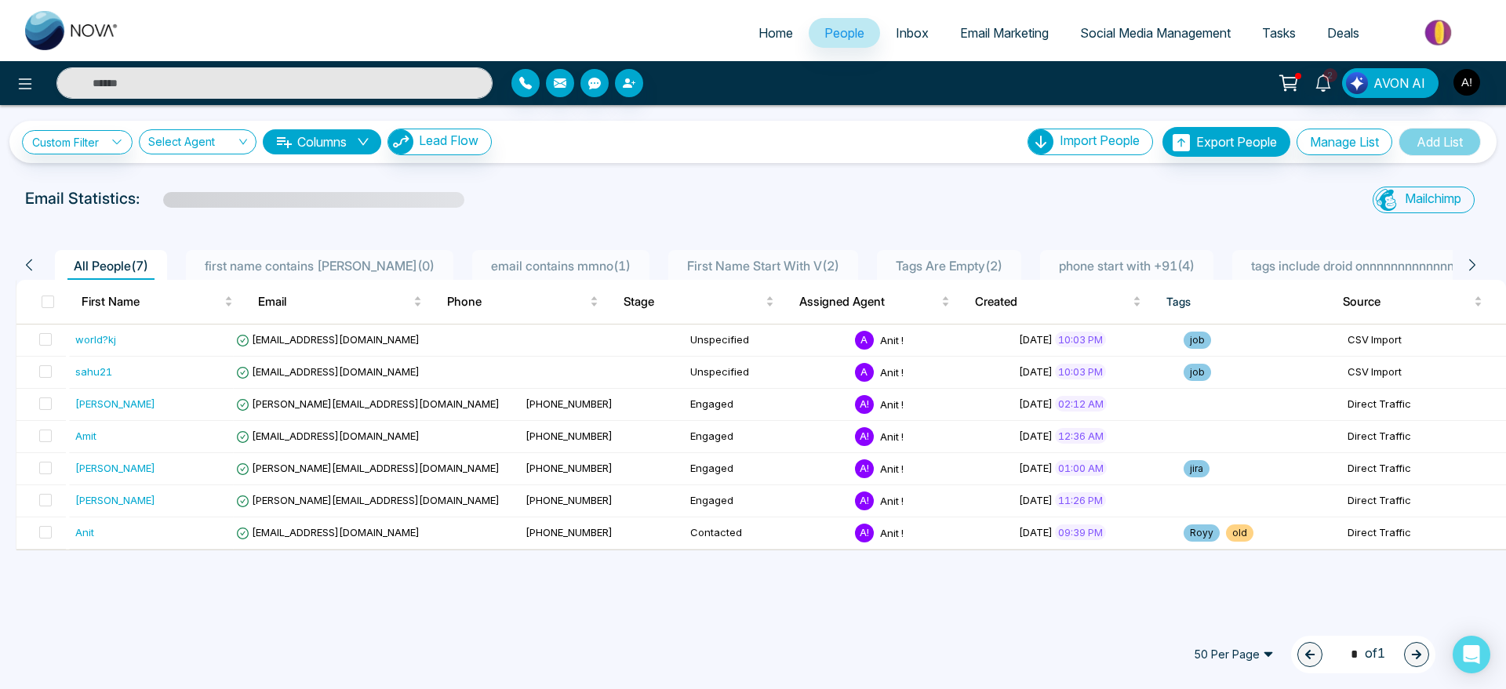
click at [711, 572] on div "Custom Filter Choose a filter Cancel Apply Select Agent Columns Lead Flow Impor…" at bounding box center [753, 359] width 1506 height 509
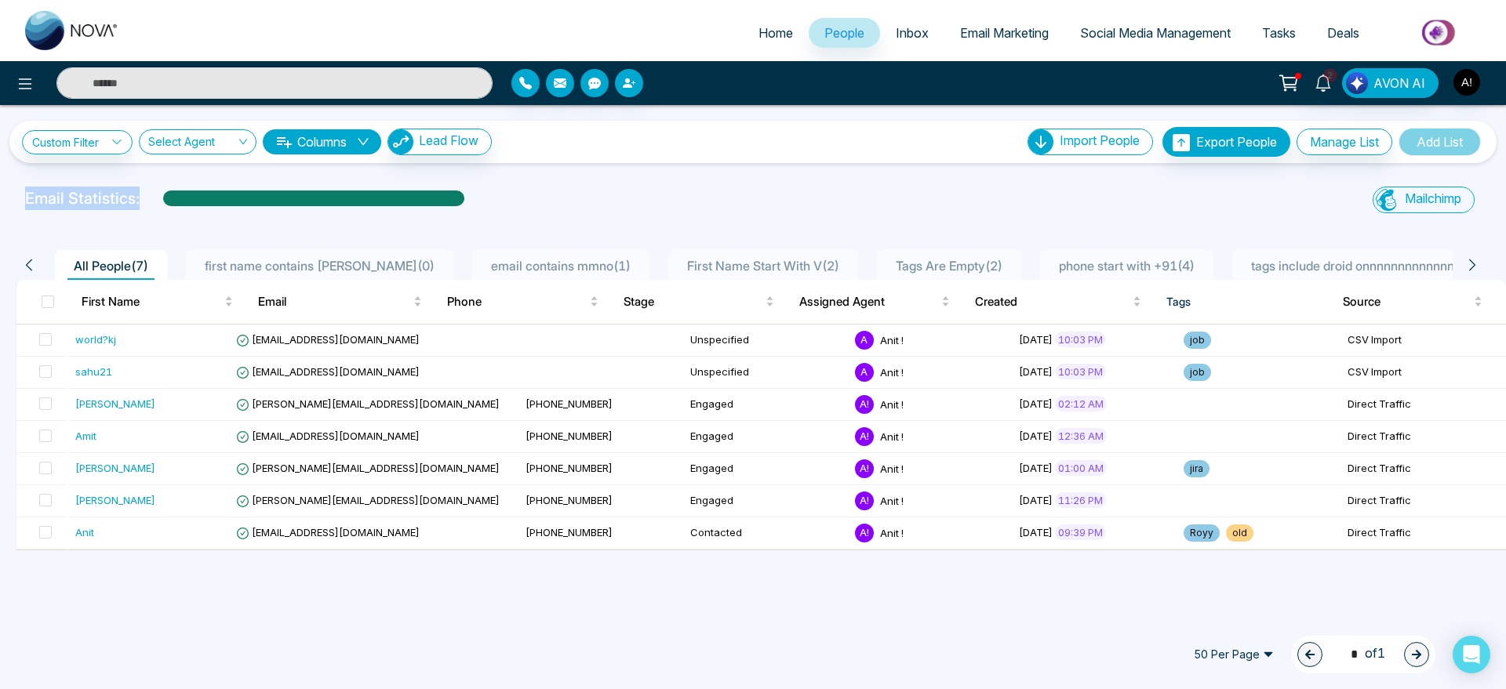
drag, startPoint x: 20, startPoint y: 186, endPoint x: 615, endPoint y: 180, distance: 594.6
click at [615, 180] on div "Custom Filter Choose a filter Cancel Apply Select Agent Columns Lead Flow Impor…" at bounding box center [753, 359] width 1506 height 509
click at [76, 145] on link "Custom Filter" at bounding box center [77, 142] width 111 height 24
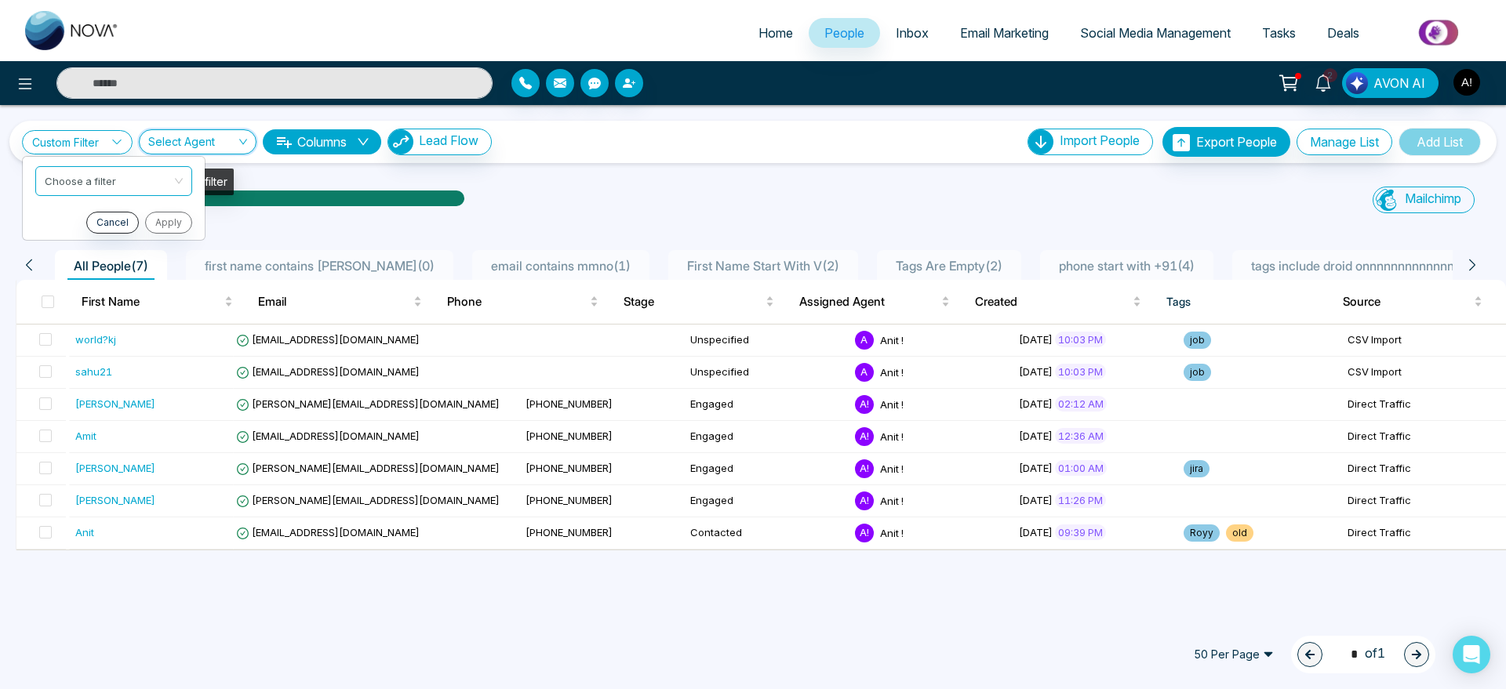
click at [187, 132] on input "search" at bounding box center [192, 145] width 88 height 30
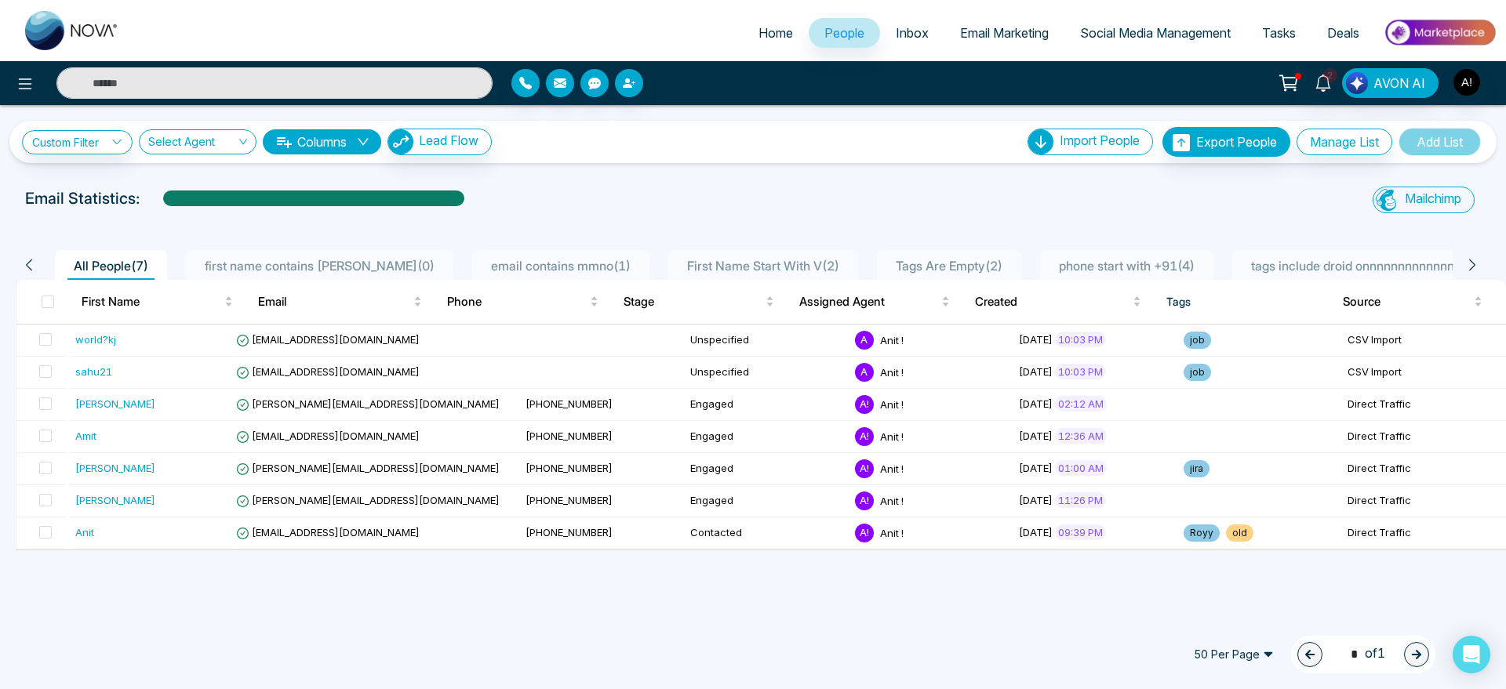
click at [620, 144] on div "Custom Filter Choose a filter Cancel Apply Select Agent Columns Lead Flow Impor…" at bounding box center [753, 142] width 1462 height 30
click at [296, 142] on button "Columns" at bounding box center [322, 141] width 118 height 25
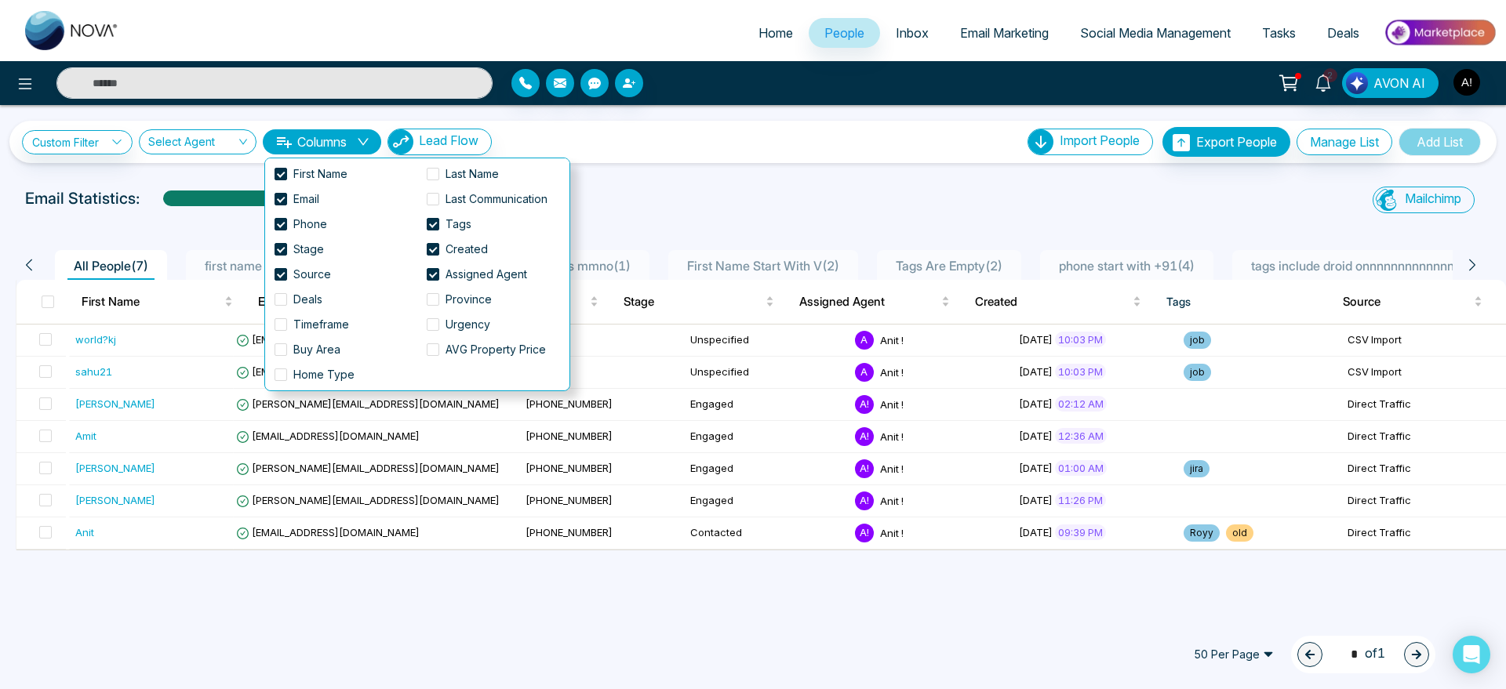
click at [296, 142] on button "Columns" at bounding box center [322, 141] width 118 height 25
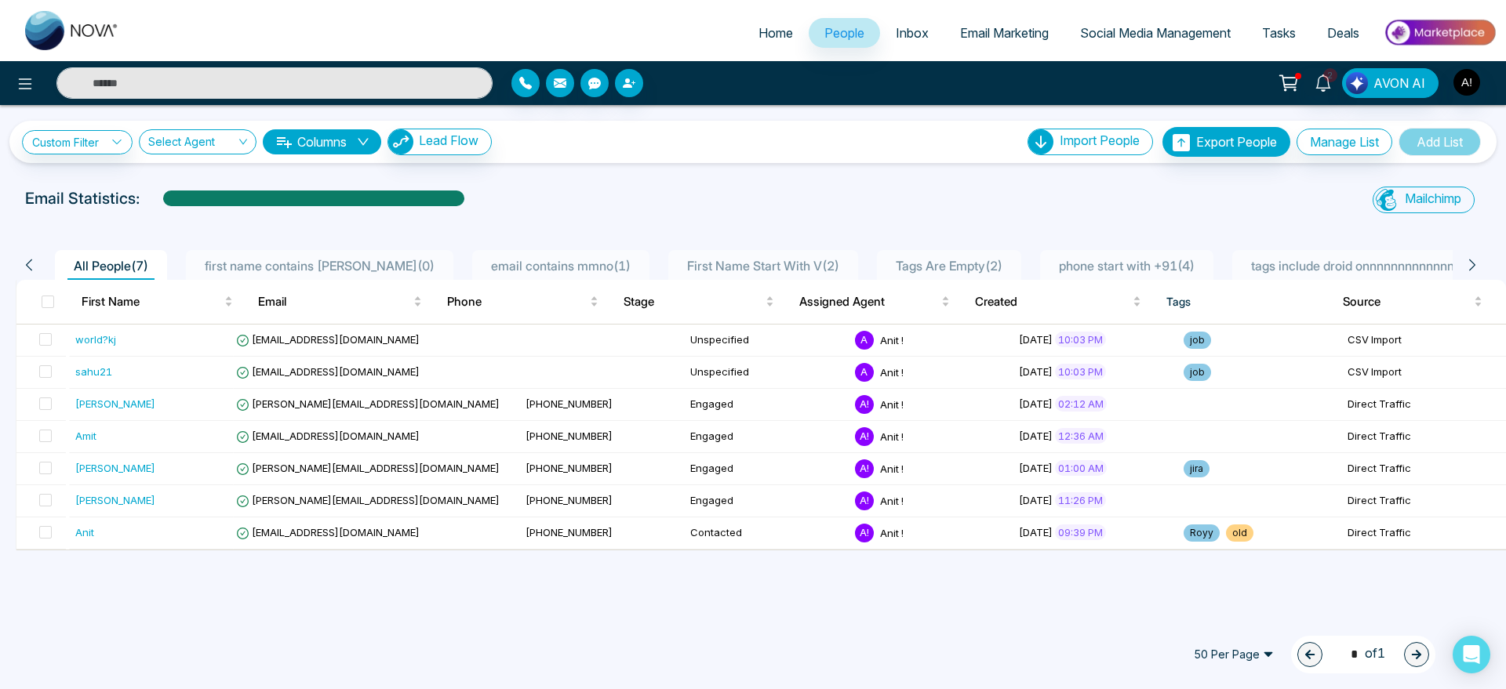
click at [742, 169] on div "Custom Filter Choose a filter Cancel Apply Select Agent Columns Lead Flow Impor…" at bounding box center [753, 359] width 1506 height 509
click at [839, 123] on div "Custom Filter Choose a filter Cancel Apply Select Agent Columns Lead Flow Impor…" at bounding box center [752, 142] width 1487 height 42
click at [893, 181] on div "Custom Filter Choose a filter Cancel Apply Select Agent Columns Lead Flow Impor…" at bounding box center [753, 359] width 1506 height 509
click at [335, 135] on button "Columns" at bounding box center [322, 141] width 118 height 25
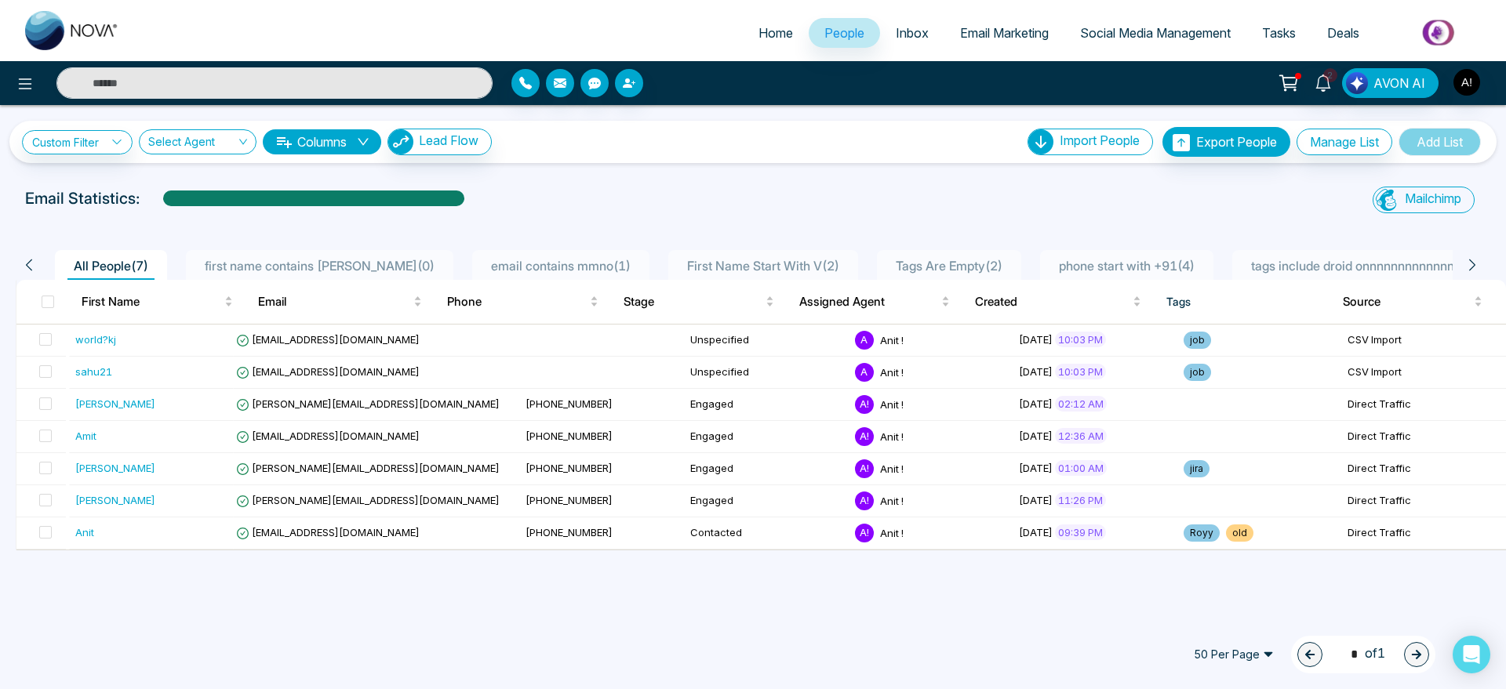
click at [562, 139] on div "Custom Filter Choose a filter Cancel Apply Select Agent Columns Lead Flow Impor…" at bounding box center [753, 142] width 1462 height 30
click at [97, 135] on link "Custom Filter" at bounding box center [77, 142] width 111 height 24
click at [219, 147] on input "search" at bounding box center [192, 145] width 88 height 30
click at [471, 153] on button "Lead Flow" at bounding box center [439, 142] width 104 height 27
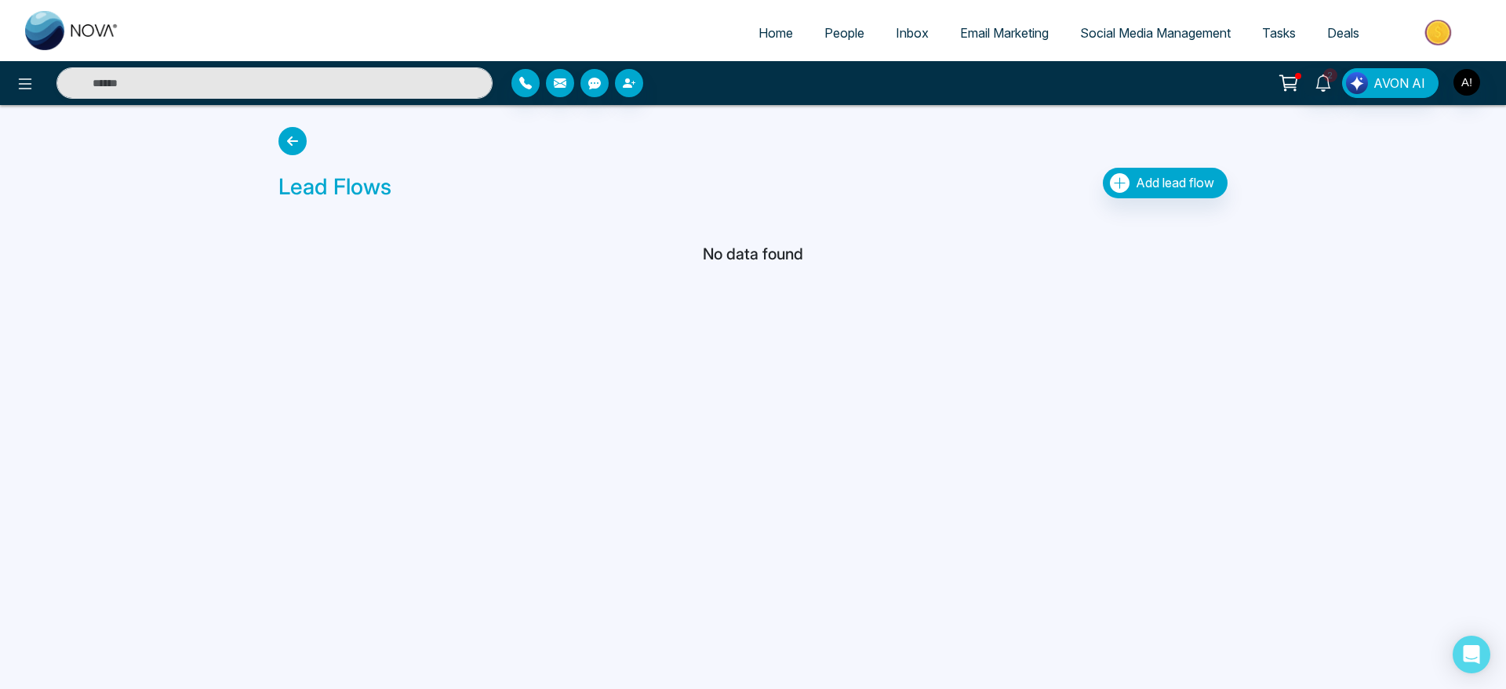
click at [773, 28] on span "Home" at bounding box center [775, 33] width 35 height 16
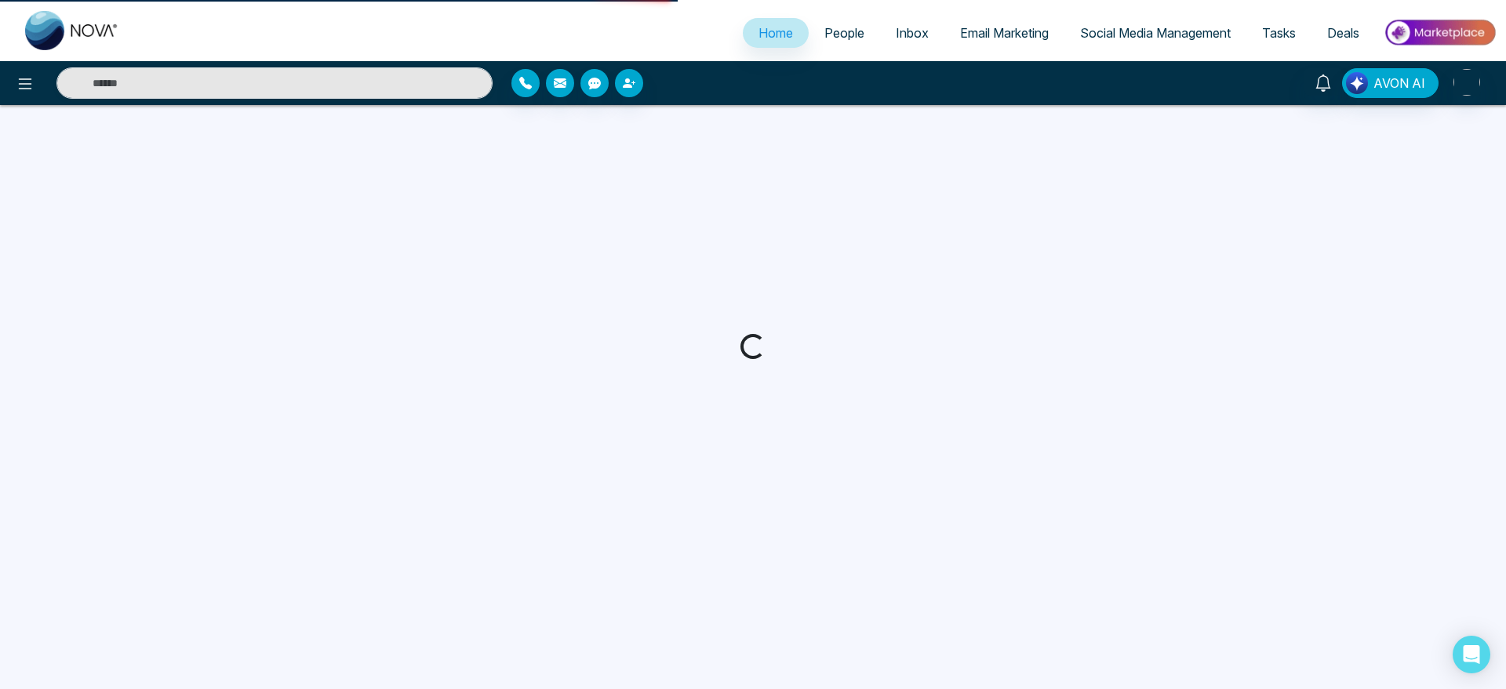
select select "*"
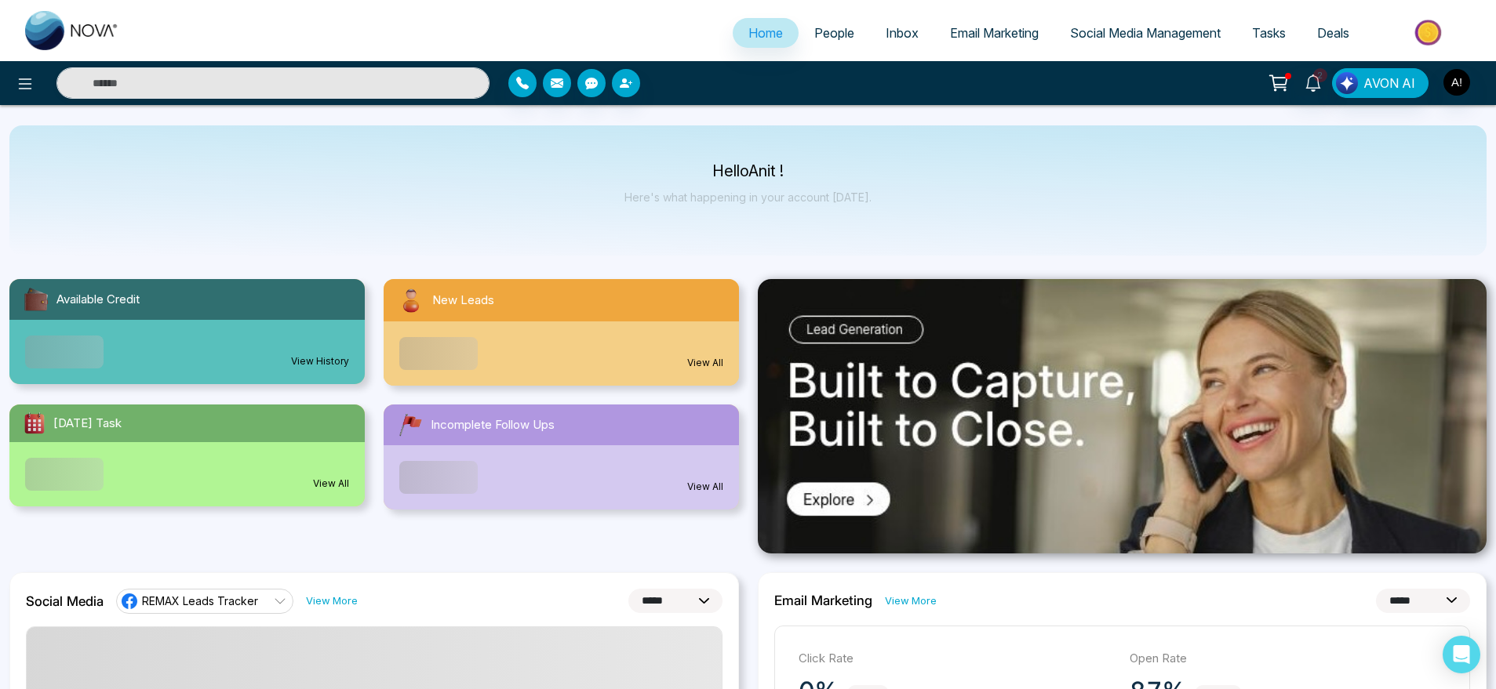
drag, startPoint x: 693, startPoint y: 168, endPoint x: 903, endPoint y: 202, distance: 212.9
click at [903, 202] on div "Hello Anit ! Here's what happening in your account [DATE]." at bounding box center [747, 190] width 1477 height 130
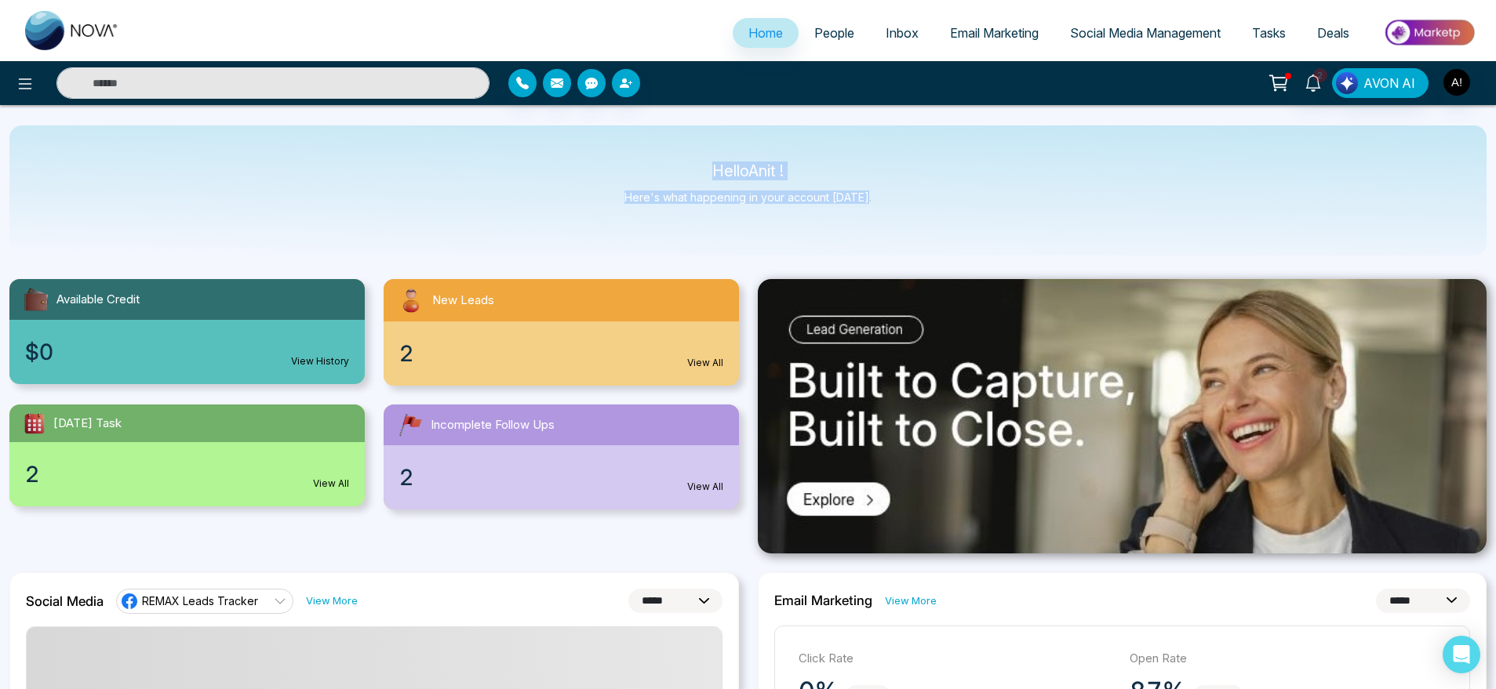
click at [903, 202] on div "Hello Anit ! Here's what happening in your account [DATE]." at bounding box center [747, 190] width 1477 height 130
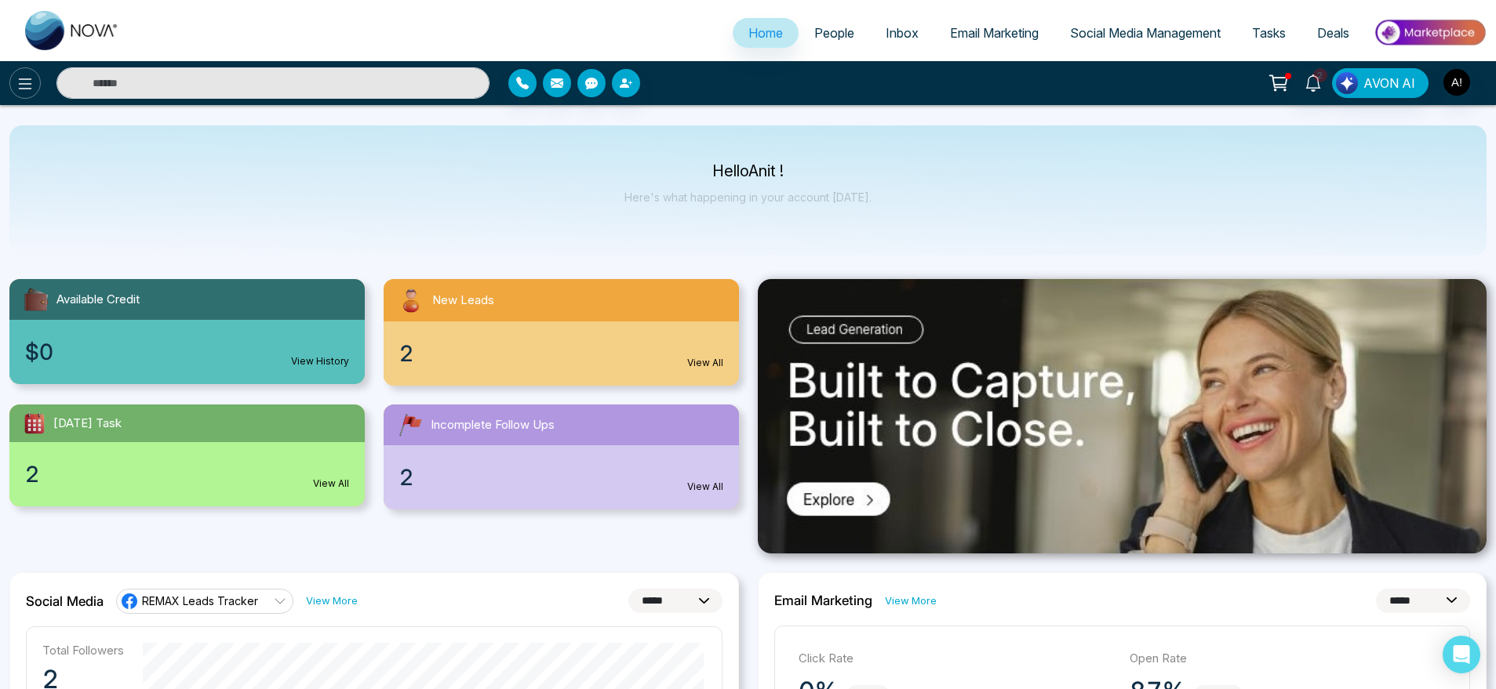
click at [35, 74] on button at bounding box center [24, 82] width 31 height 31
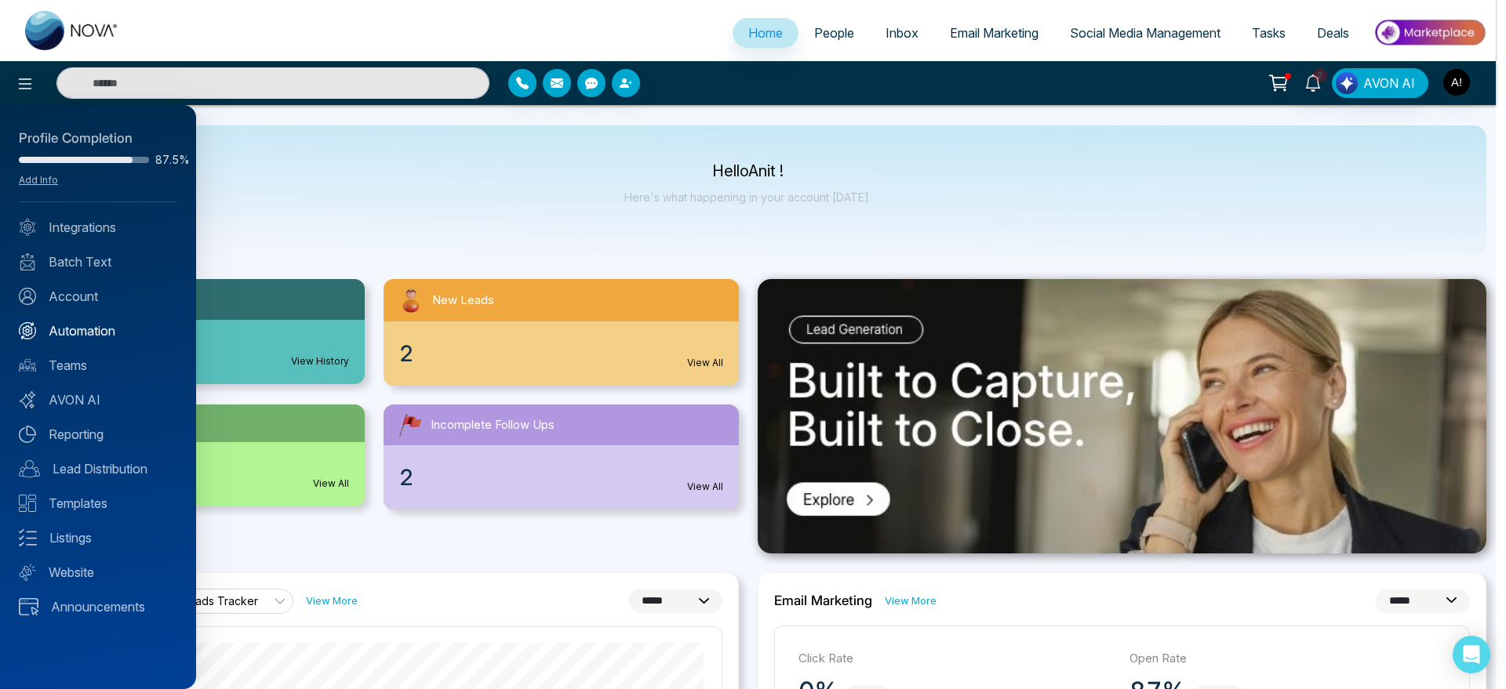
click at [127, 329] on link "Automation" at bounding box center [98, 331] width 158 height 19
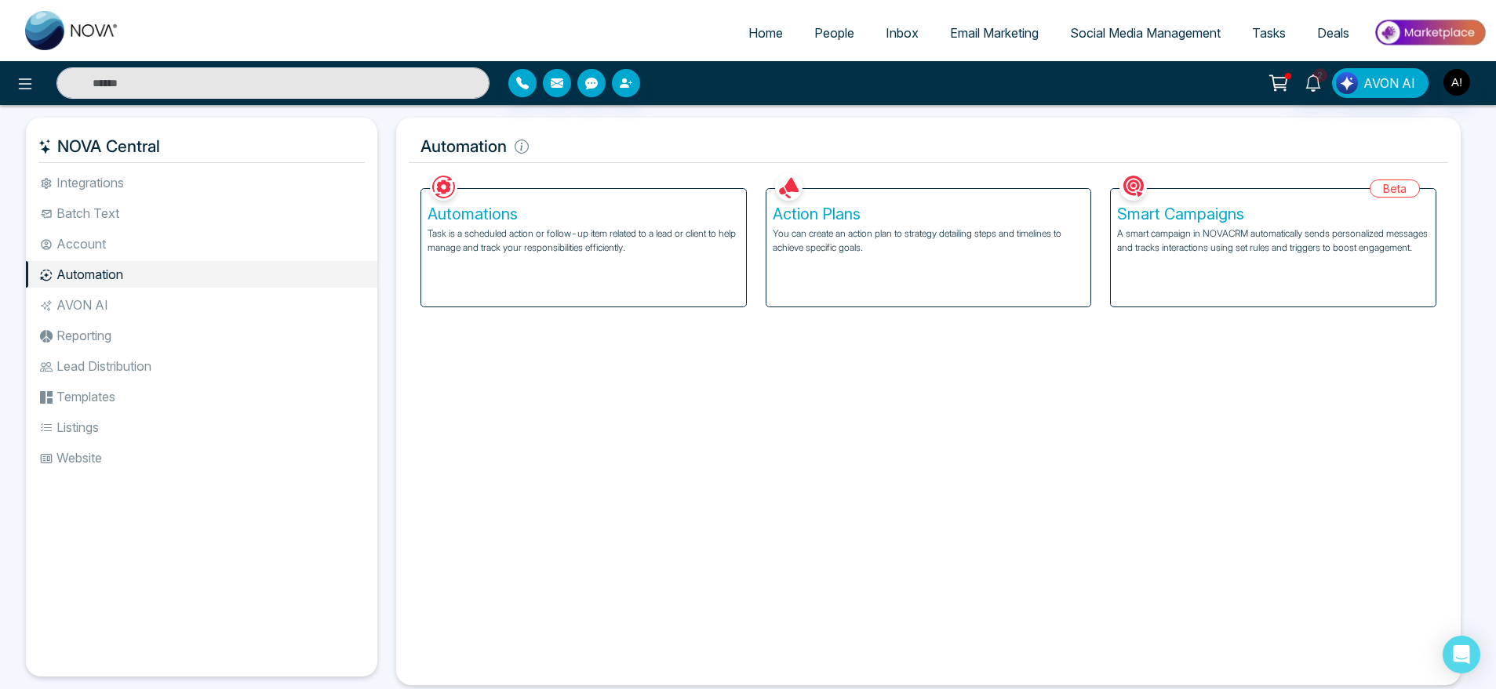
click at [1301, 249] on p "A smart campaign in NOVACRM automatically sends personalized messages and track…" at bounding box center [1273, 241] width 312 height 28
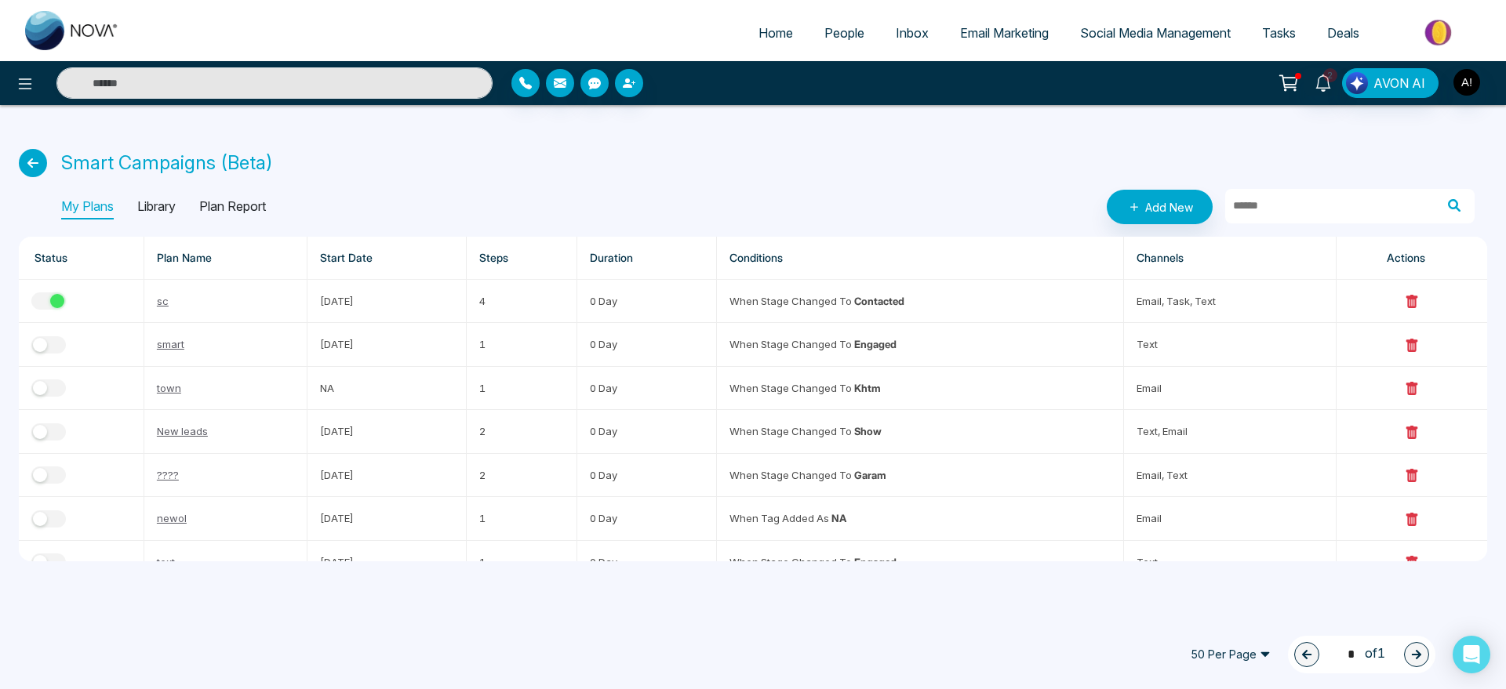
click at [249, 202] on p "Plan Report" at bounding box center [232, 207] width 67 height 25
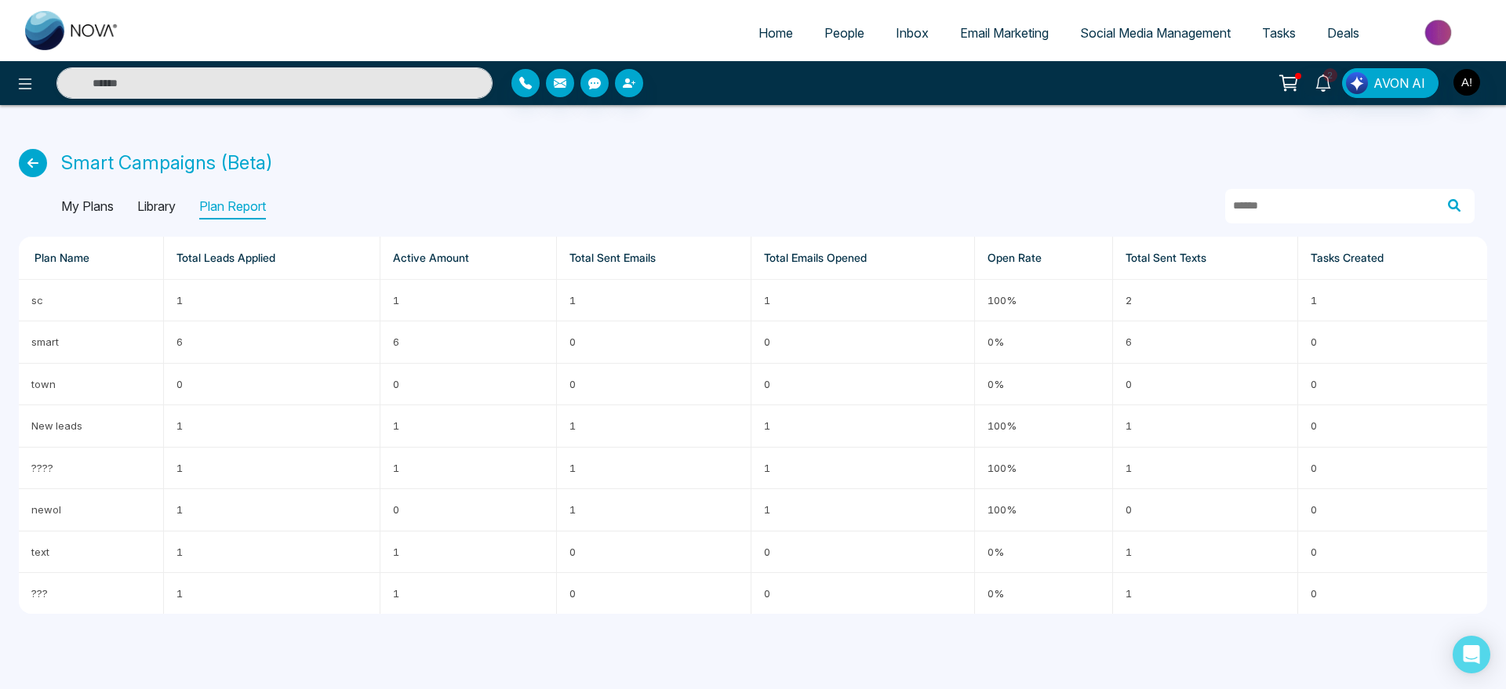
click at [142, 213] on p "Library" at bounding box center [156, 207] width 38 height 25
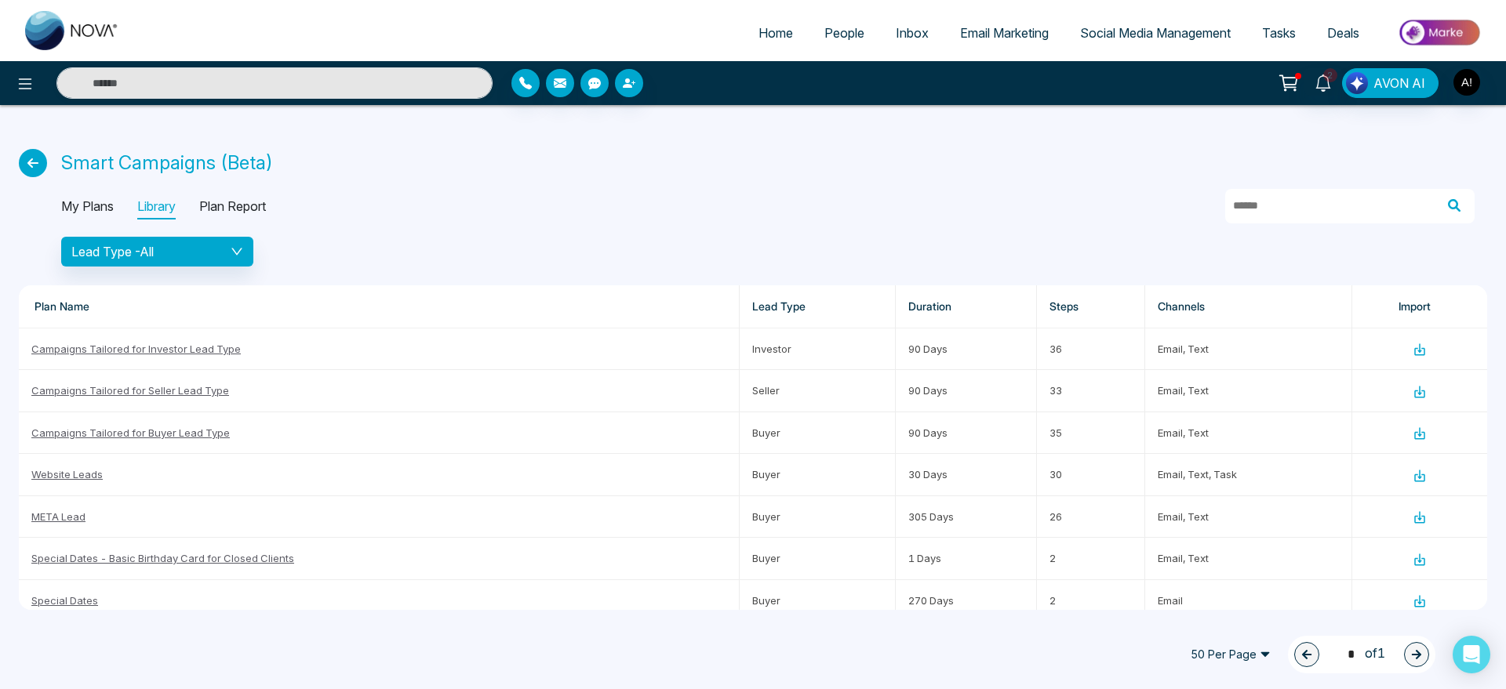
click at [97, 201] on p "My Plans" at bounding box center [87, 207] width 53 height 25
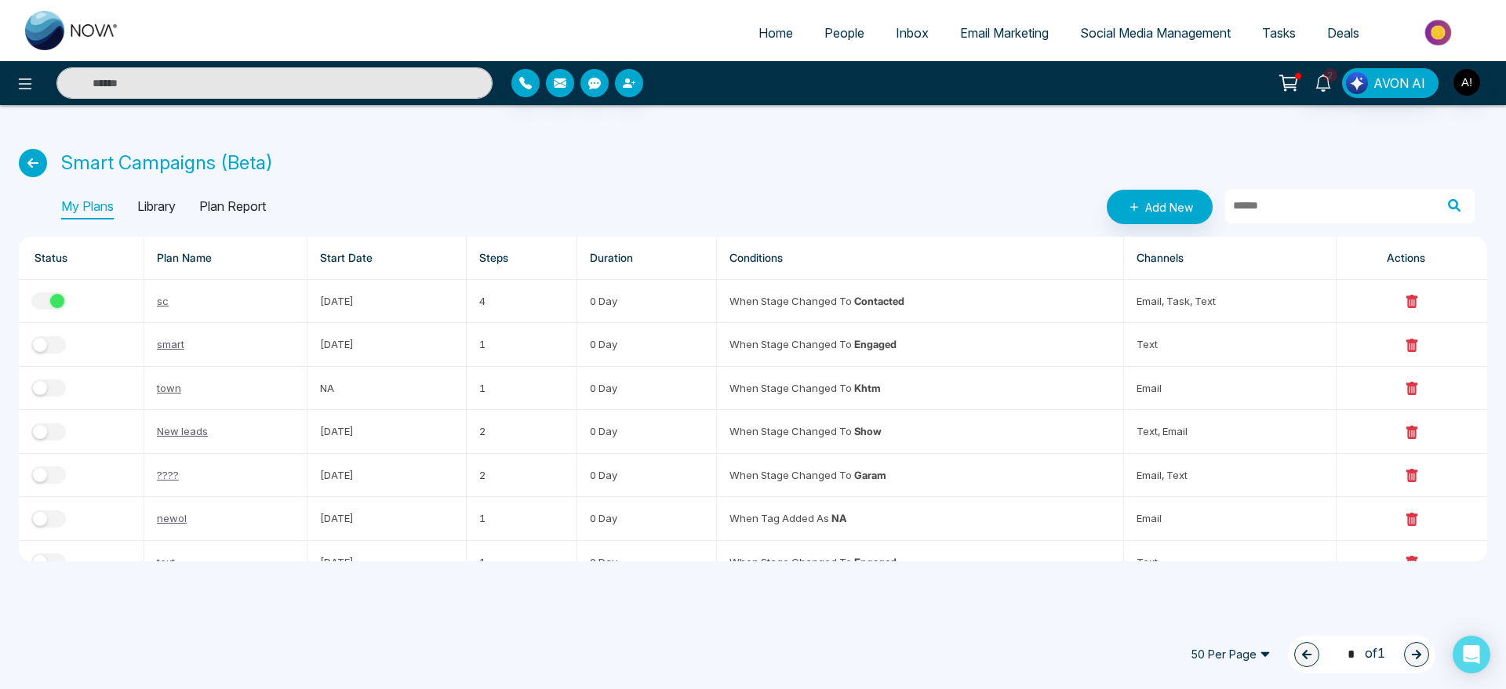
click at [246, 202] on p "Plan Report" at bounding box center [232, 207] width 67 height 25
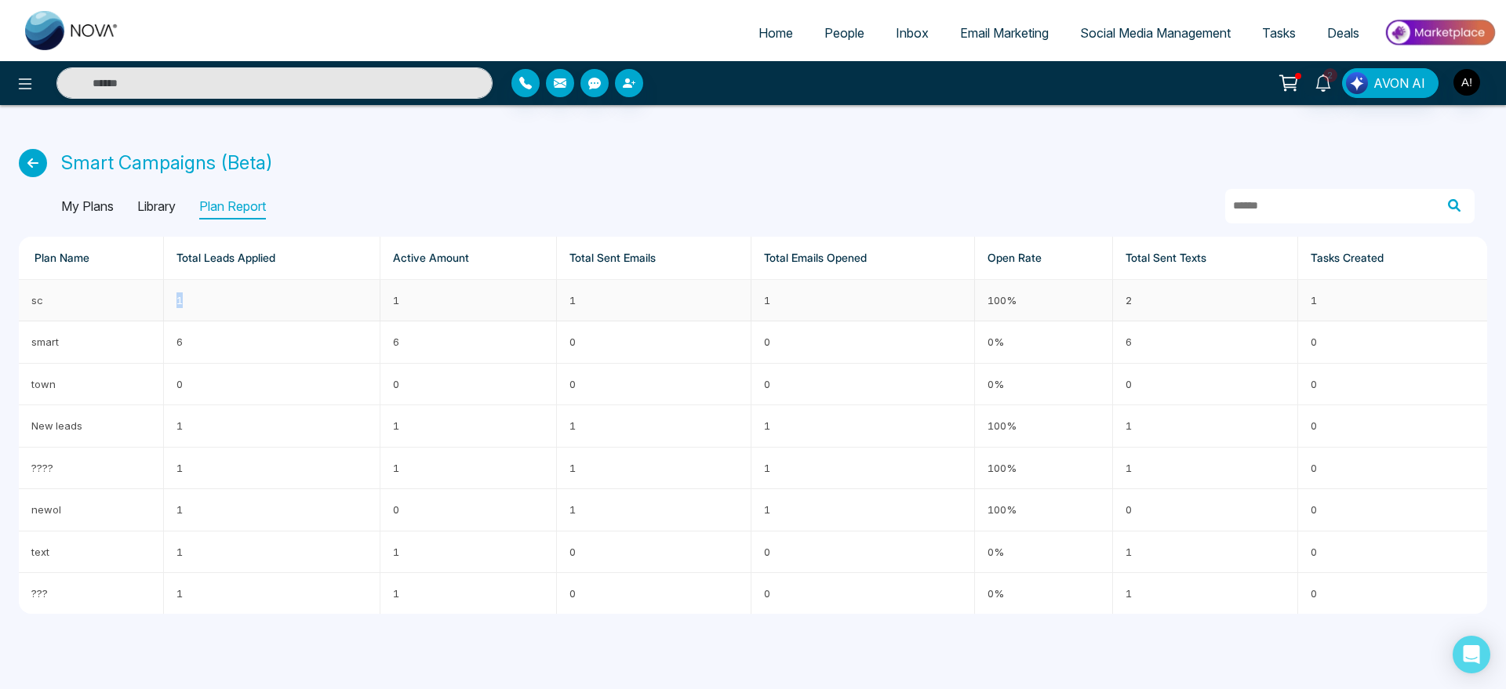
drag, startPoint x: 136, startPoint y: 311, endPoint x: 283, endPoint y: 286, distance: 149.6
click at [283, 286] on tr "sc 1 1 1 1 100% 2 1" at bounding box center [753, 301] width 1468 height 42
drag, startPoint x: 1123, startPoint y: 311, endPoint x: 1188, endPoint y: 300, distance: 65.2
click at [1188, 300] on td "2" at bounding box center [1205, 301] width 185 height 42
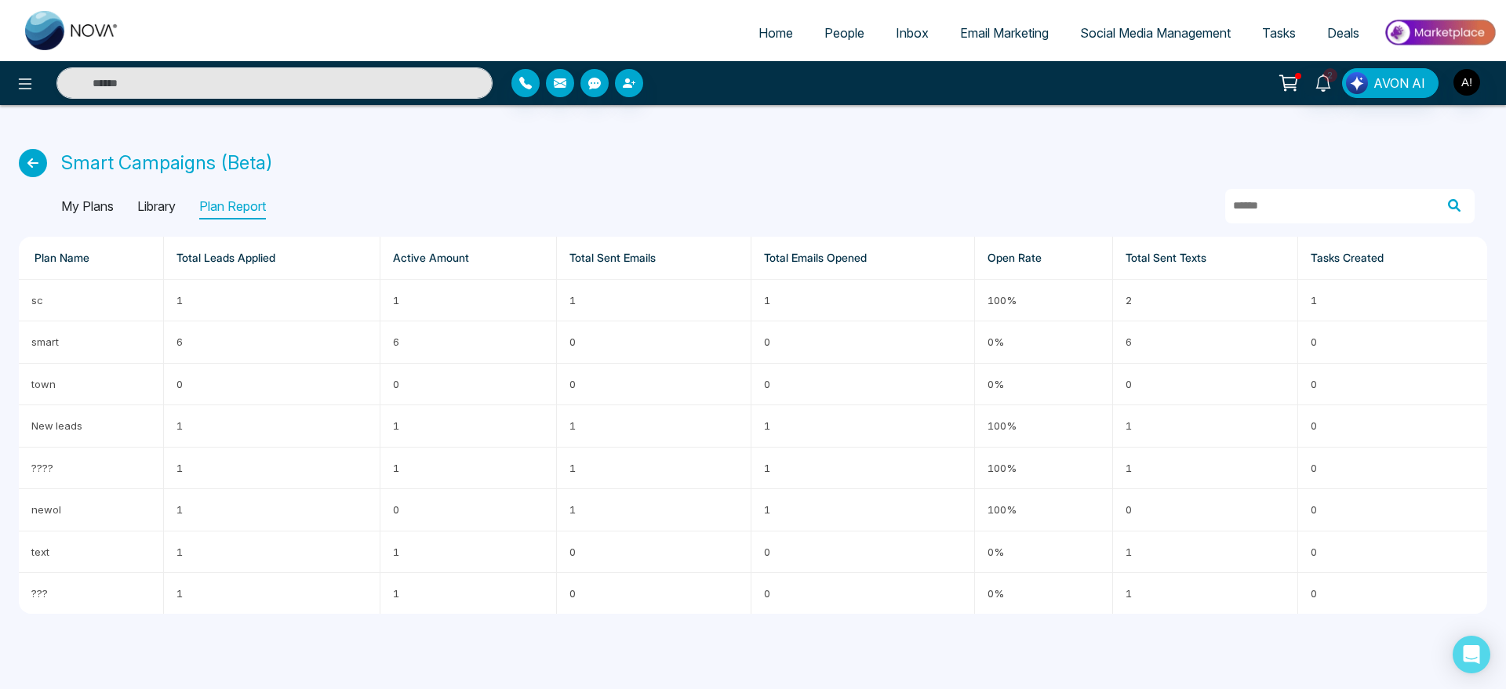
click at [100, 202] on p "My Plans" at bounding box center [87, 207] width 53 height 25
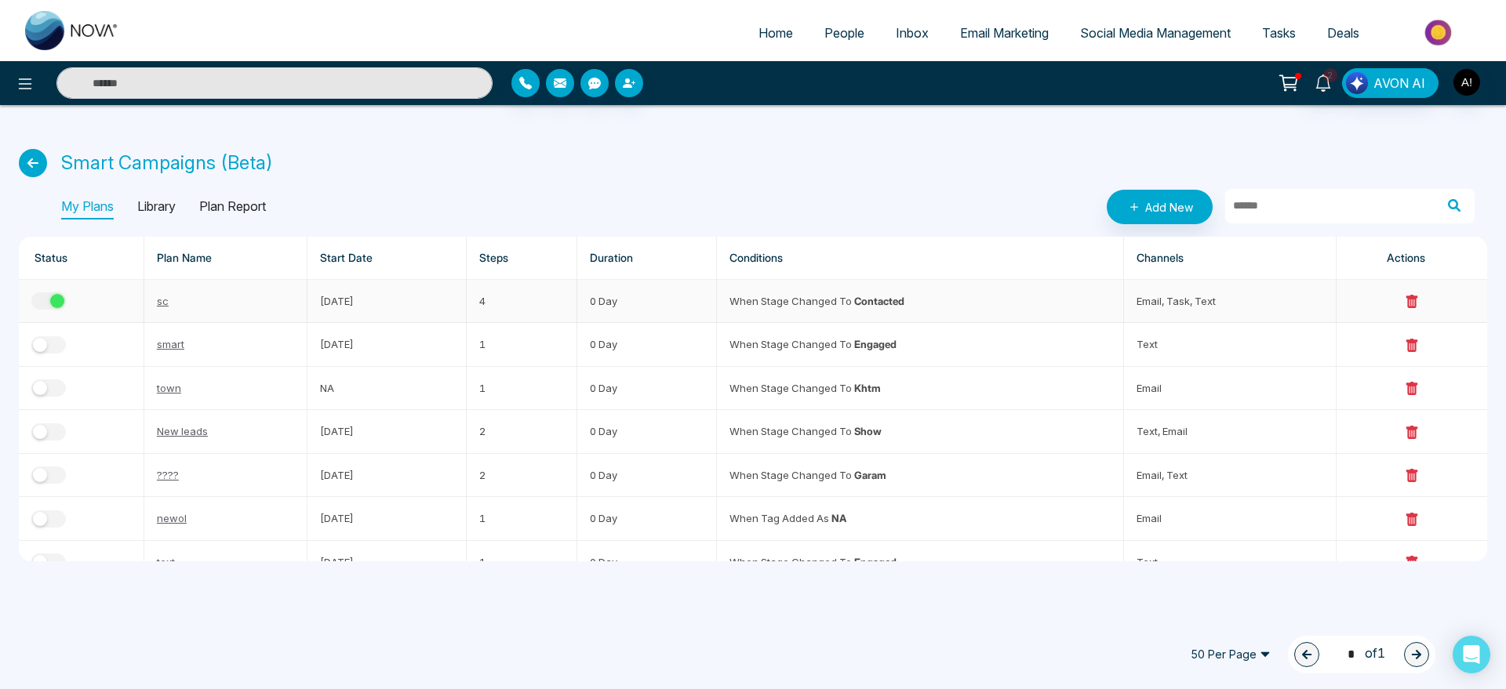
click at [151, 300] on td "sc" at bounding box center [225, 301] width 163 height 43
click at [164, 300] on link "sc" at bounding box center [163, 301] width 12 height 13
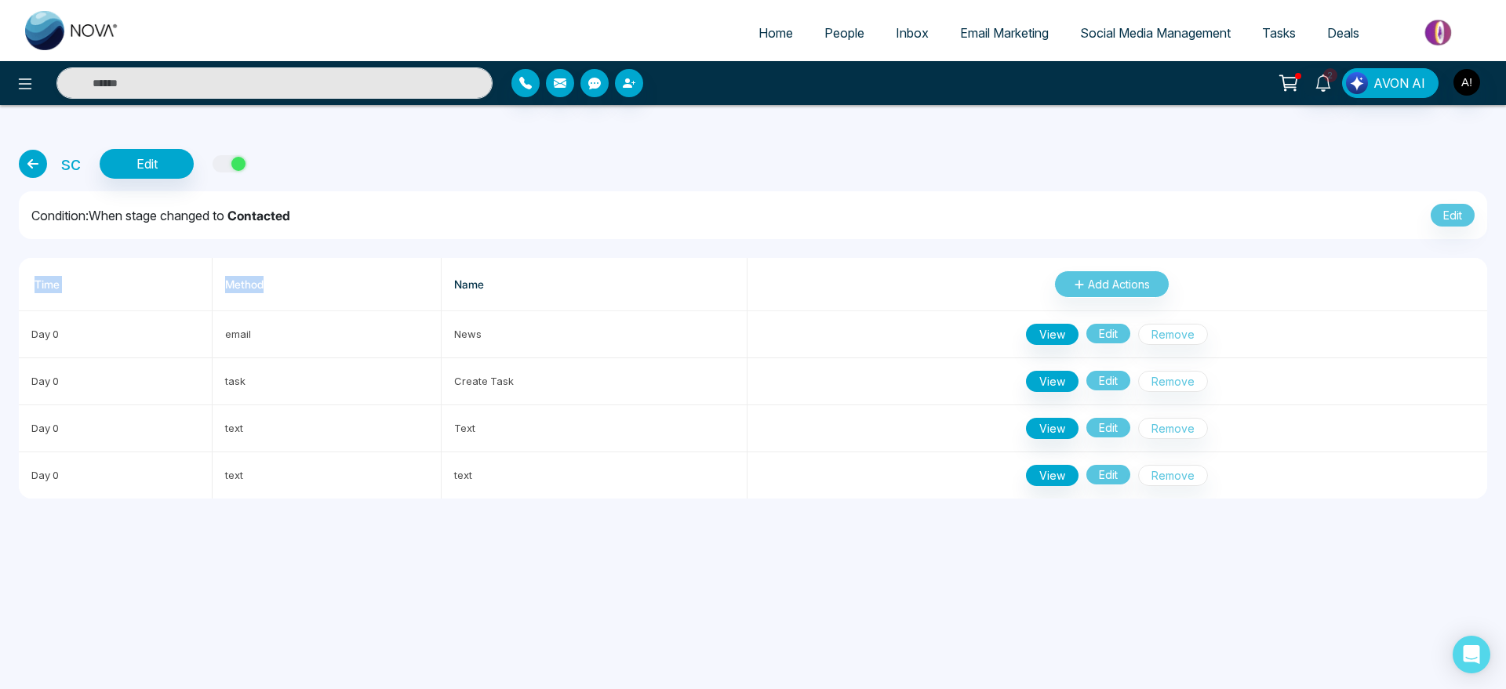
drag, startPoint x: 380, startPoint y: 504, endPoint x: 350, endPoint y: 269, distance: 237.3
click at [350, 269] on div "sc Edit Condition: When stage changed to Contacted Edit Time Method Name Add Ac…" at bounding box center [753, 311] width 1506 height 413
click at [39, 172] on icon at bounding box center [33, 164] width 28 height 28
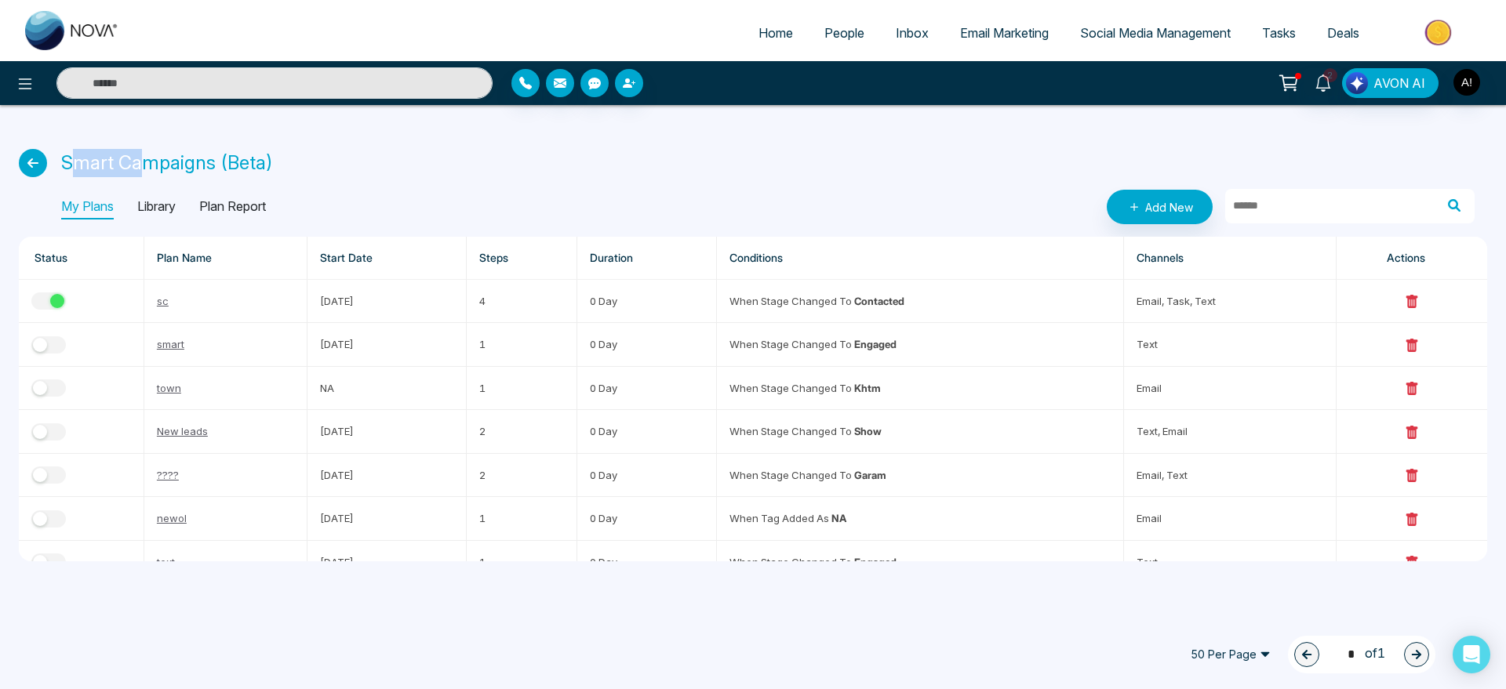
drag, startPoint x: 75, startPoint y: 158, endPoint x: 361, endPoint y: 155, distance: 286.3
click at [361, 155] on div "Smart Campaigns (Beta)" at bounding box center [753, 163] width 1468 height 28
drag, startPoint x: 60, startPoint y: 167, endPoint x: 352, endPoint y: 161, distance: 291.9
click at [352, 161] on div "Smart Campaigns (Beta)" at bounding box center [753, 163] width 1468 height 28
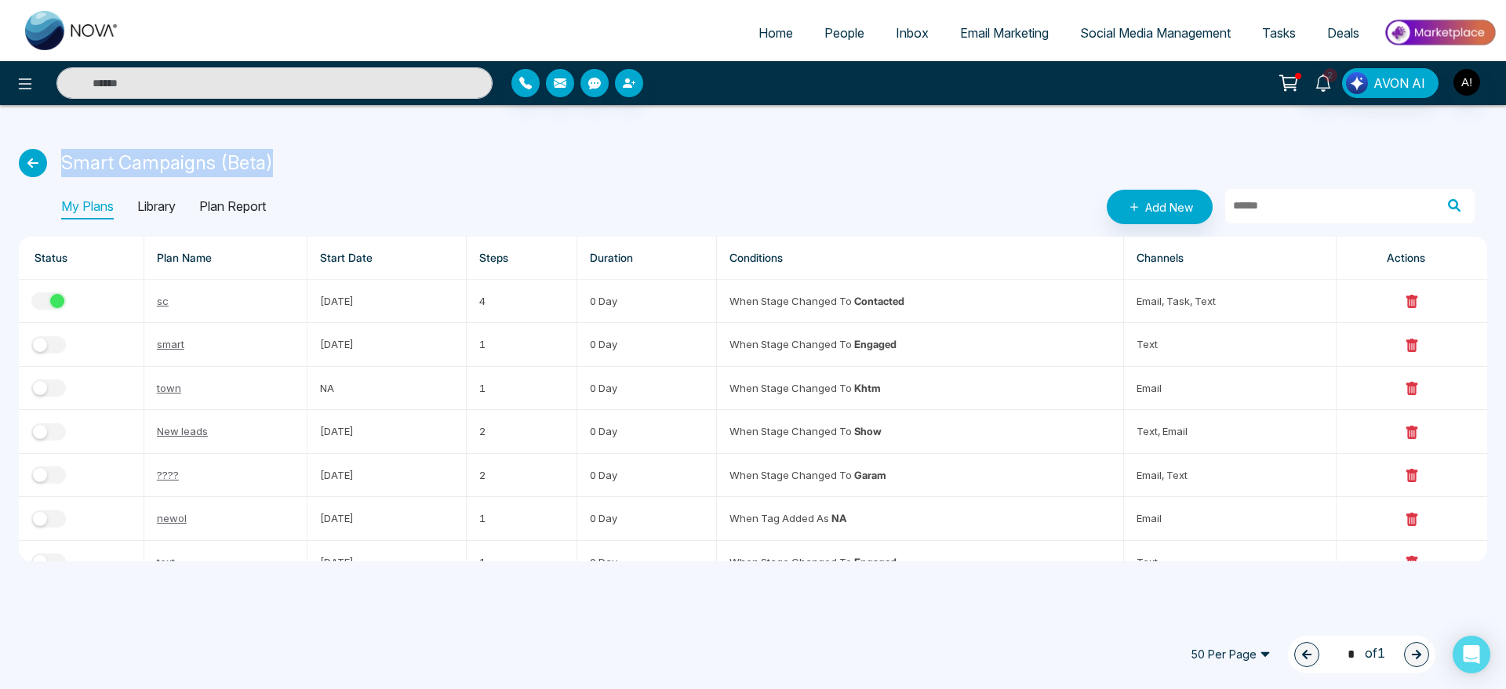
click at [352, 161] on div "Smart Campaigns (Beta)" at bounding box center [753, 163] width 1468 height 28
click at [1309, 198] on input "text" at bounding box center [1329, 206] width 209 height 35
click at [878, 161] on div "Smart Campaigns (Beta)" at bounding box center [753, 163] width 1468 height 28
click at [717, 258] on th "Duration" at bounding box center [647, 258] width 140 height 43
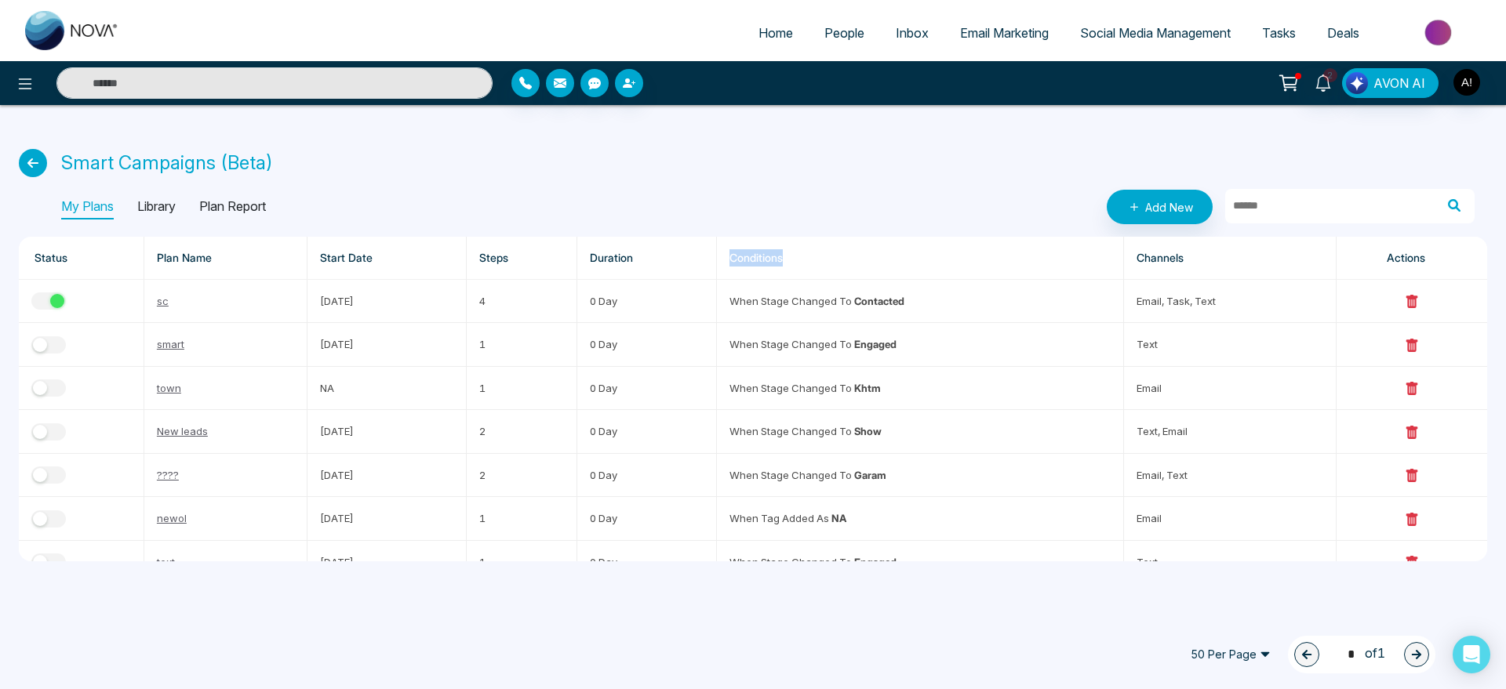
drag, startPoint x: 721, startPoint y: 258, endPoint x: 874, endPoint y: 249, distance: 153.2
click at [874, 249] on tr "Status Plan Name Start Date Steps Duration Conditions Channels Actions" at bounding box center [753, 258] width 1468 height 43
click at [874, 249] on th "Conditions" at bounding box center [920, 258] width 406 height 43
drag, startPoint x: 727, startPoint y: 253, endPoint x: 827, endPoint y: 244, distance: 100.1
click at [827, 244] on th "Conditions" at bounding box center [920, 258] width 406 height 43
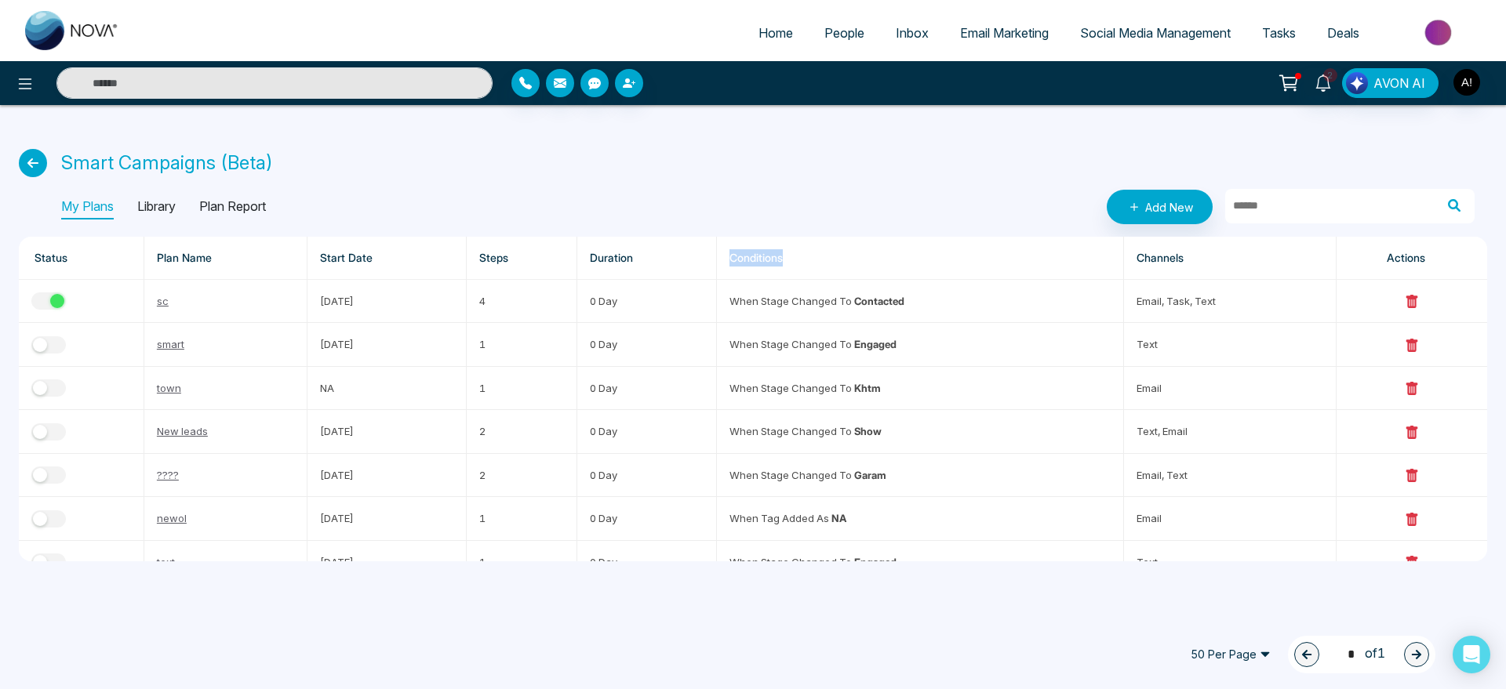
click at [827, 244] on th "Conditions" at bounding box center [920, 258] width 406 height 43
drag, startPoint x: 282, startPoint y: 253, endPoint x: 951, endPoint y: 246, distance: 669.9
click at [951, 246] on tr "Status Plan Name Start Date Steps Duration Conditions Channels Actions" at bounding box center [753, 258] width 1468 height 43
click at [881, 166] on div "Smart Campaigns (Beta)" at bounding box center [753, 163] width 1468 height 28
drag, startPoint x: 303, startPoint y: 260, endPoint x: 974, endPoint y: 233, distance: 671.9
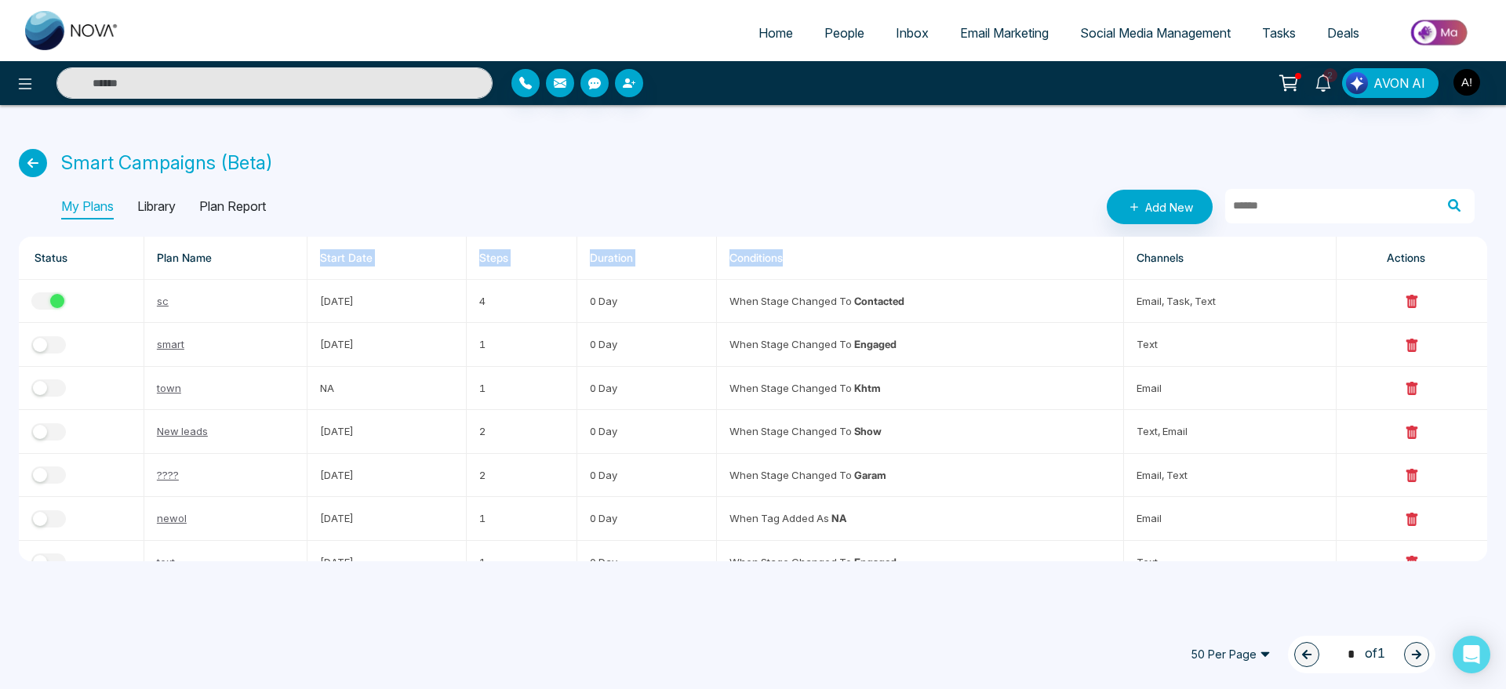
click at [974, 233] on div "Smart Campaigns (Beta) My Plans Library Plan Report Add New Status Plan Name St…" at bounding box center [753, 342] width 1506 height 475
drag, startPoint x: 302, startPoint y: 253, endPoint x: 817, endPoint y: 263, distance: 515.4
click at [817, 263] on tr "Status Plan Name Start Date Steps Duration Conditions Channels Actions" at bounding box center [753, 258] width 1468 height 43
click at [817, 263] on th "Conditions" at bounding box center [920, 258] width 406 height 43
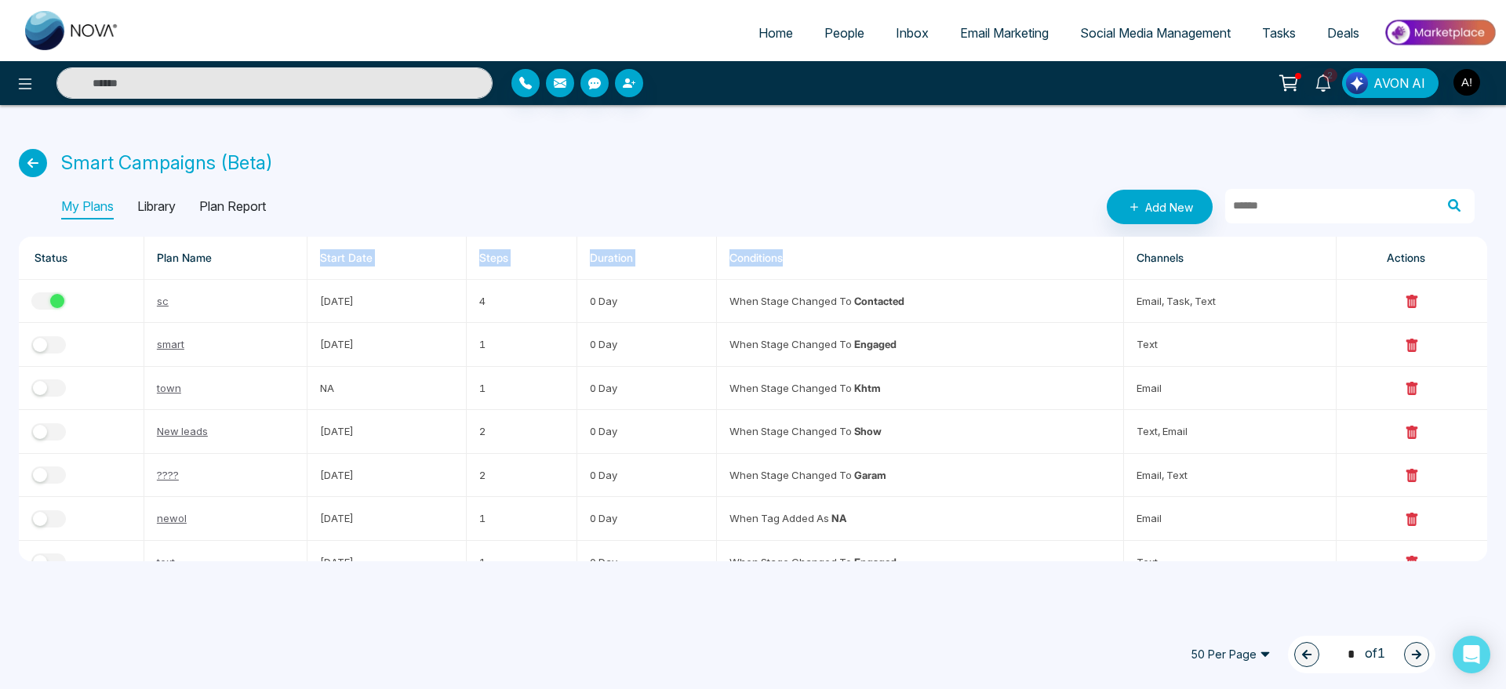
drag, startPoint x: 817, startPoint y: 263, endPoint x: 326, endPoint y: 249, distance: 492.0
click at [326, 249] on tr "Status Plan Name Start Date Steps Duration Conditions Channels Actions" at bounding box center [753, 258] width 1468 height 43
click at [326, 249] on th "Start Date" at bounding box center [386, 258] width 158 height 43
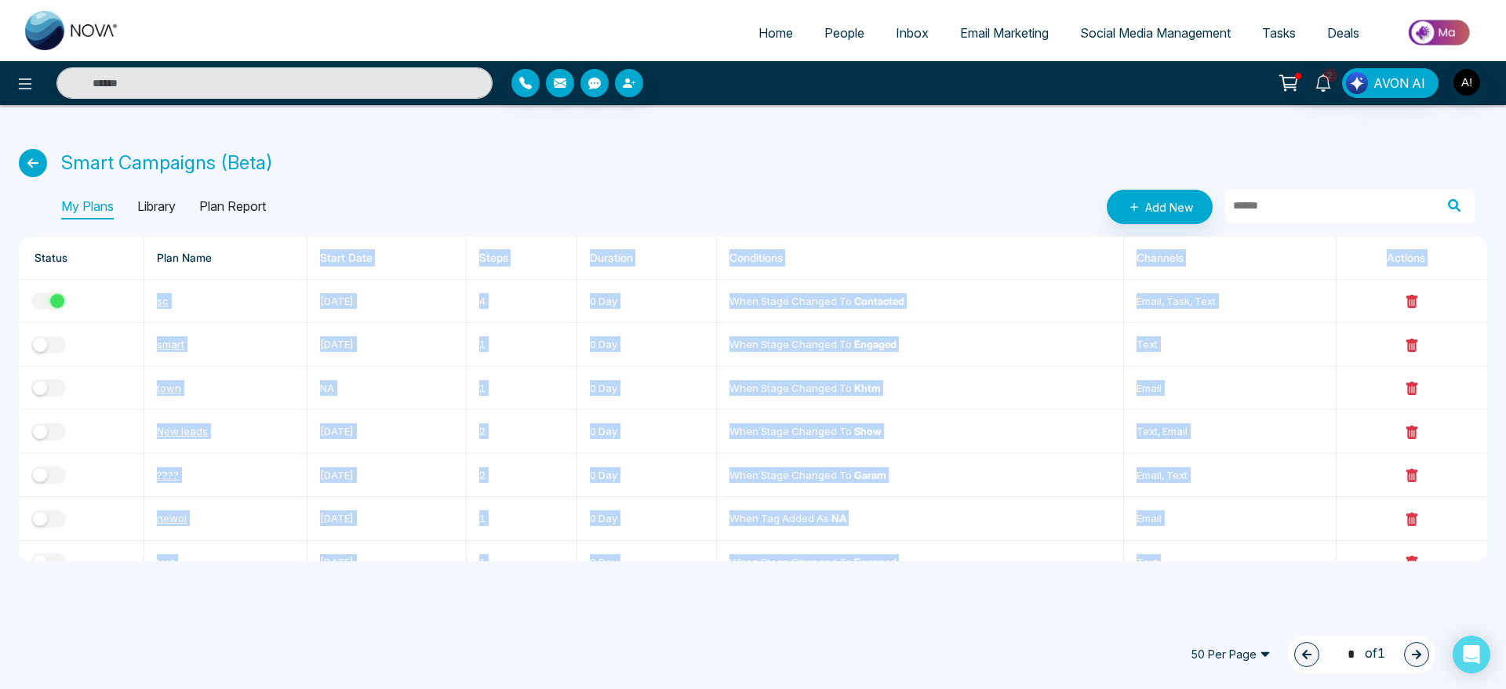
drag, startPoint x: 326, startPoint y: 249, endPoint x: 814, endPoint y: 235, distance: 488.9
click at [814, 235] on div "Smart Campaigns (Beta) My Plans Library Plan Report Add New Status Plan Name St…" at bounding box center [753, 342] width 1506 height 475
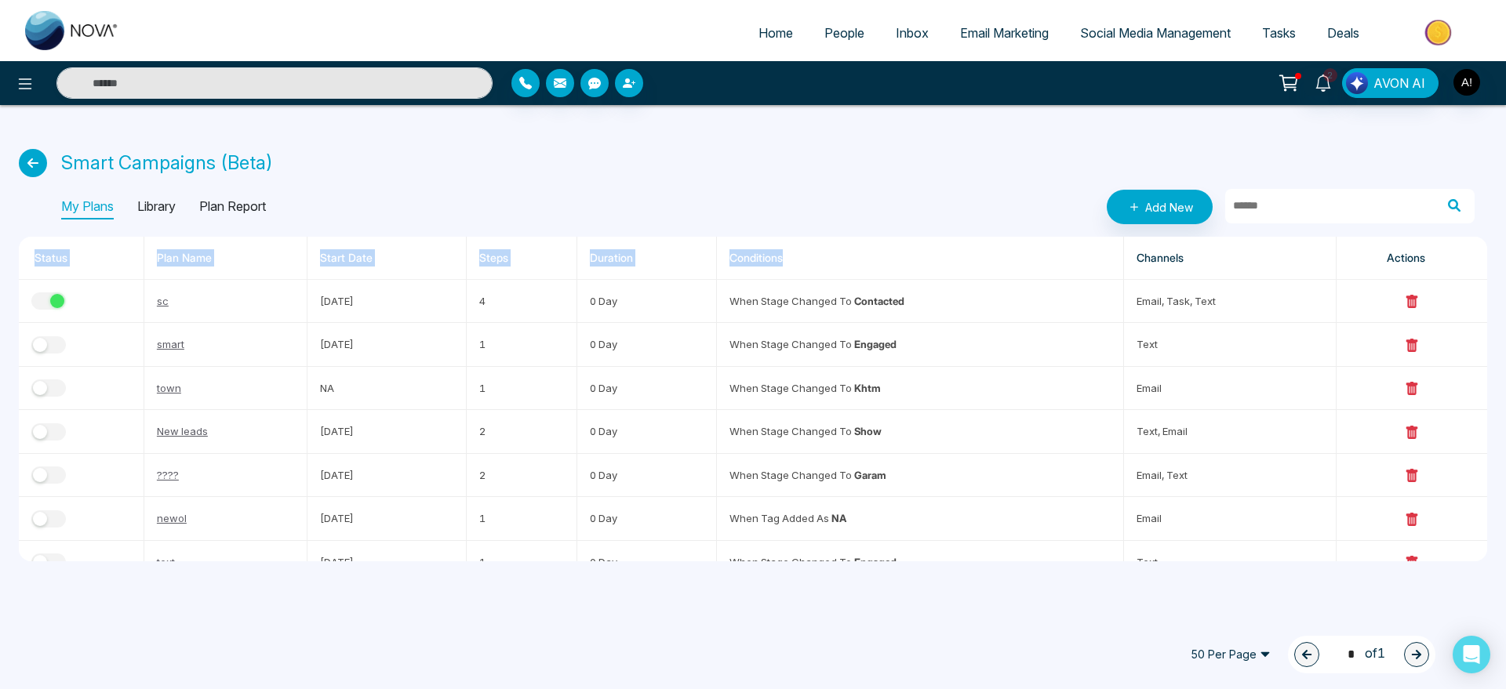
drag, startPoint x: 817, startPoint y: 248, endPoint x: 359, endPoint y: 235, distance: 458.3
click at [359, 235] on div "Smart Campaigns (Beta) My Plans Library Plan Report Add New Status Plan Name St…" at bounding box center [753, 342] width 1506 height 475
click at [521, 184] on div "Smart Campaigns (Beta) My Plans Library Plan Report Add New Status Plan Name St…" at bounding box center [753, 342] width 1506 height 475
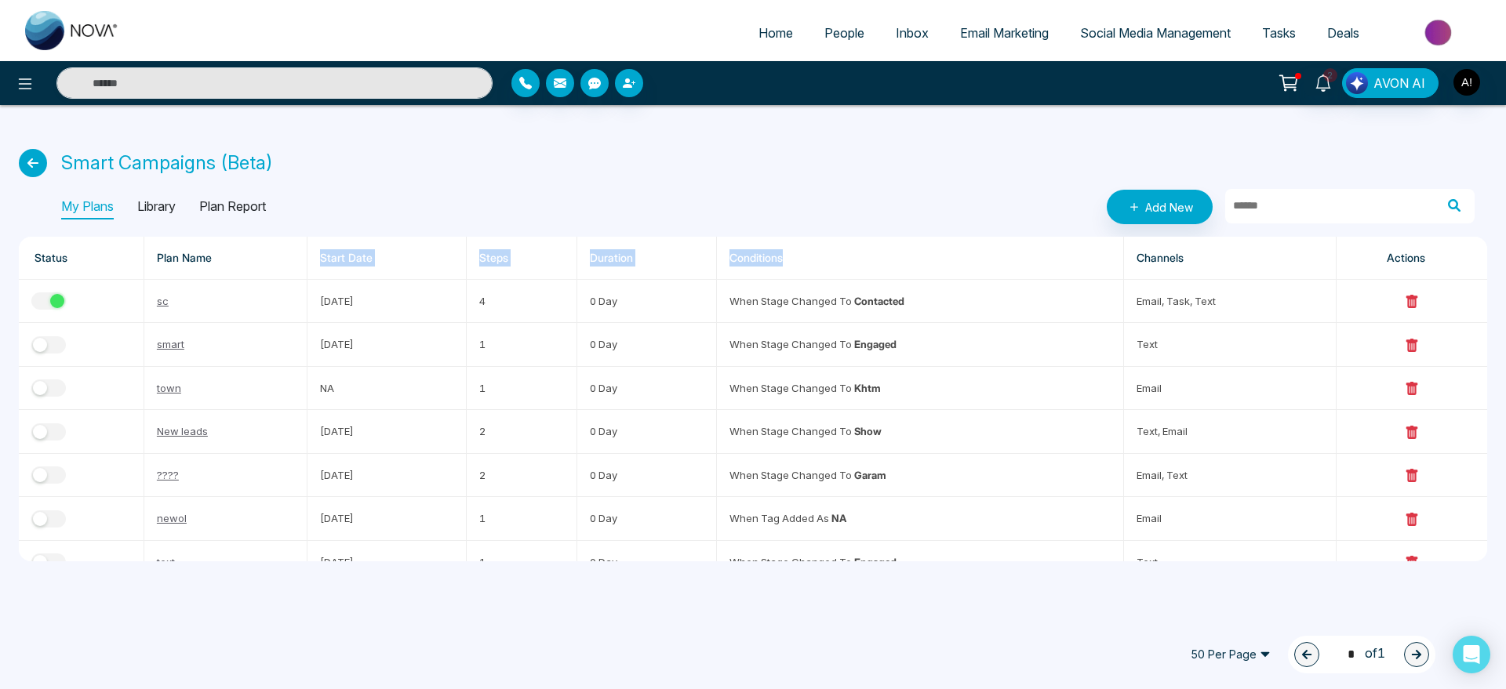
drag, startPoint x: 305, startPoint y: 259, endPoint x: 878, endPoint y: 264, distance: 572.6
click at [878, 264] on tr "Status Plan Name Start Date Steps Duration Conditions Channels Actions" at bounding box center [753, 258] width 1468 height 43
click at [878, 264] on th "Conditions" at bounding box center [920, 258] width 406 height 43
drag, startPoint x: 472, startPoint y: 309, endPoint x: 563, endPoint y: 303, distance: 91.2
click at [563, 303] on tr "sc [DATE] 4 0 Day When stage changed to Contacted email, task, text" at bounding box center [753, 301] width 1468 height 43
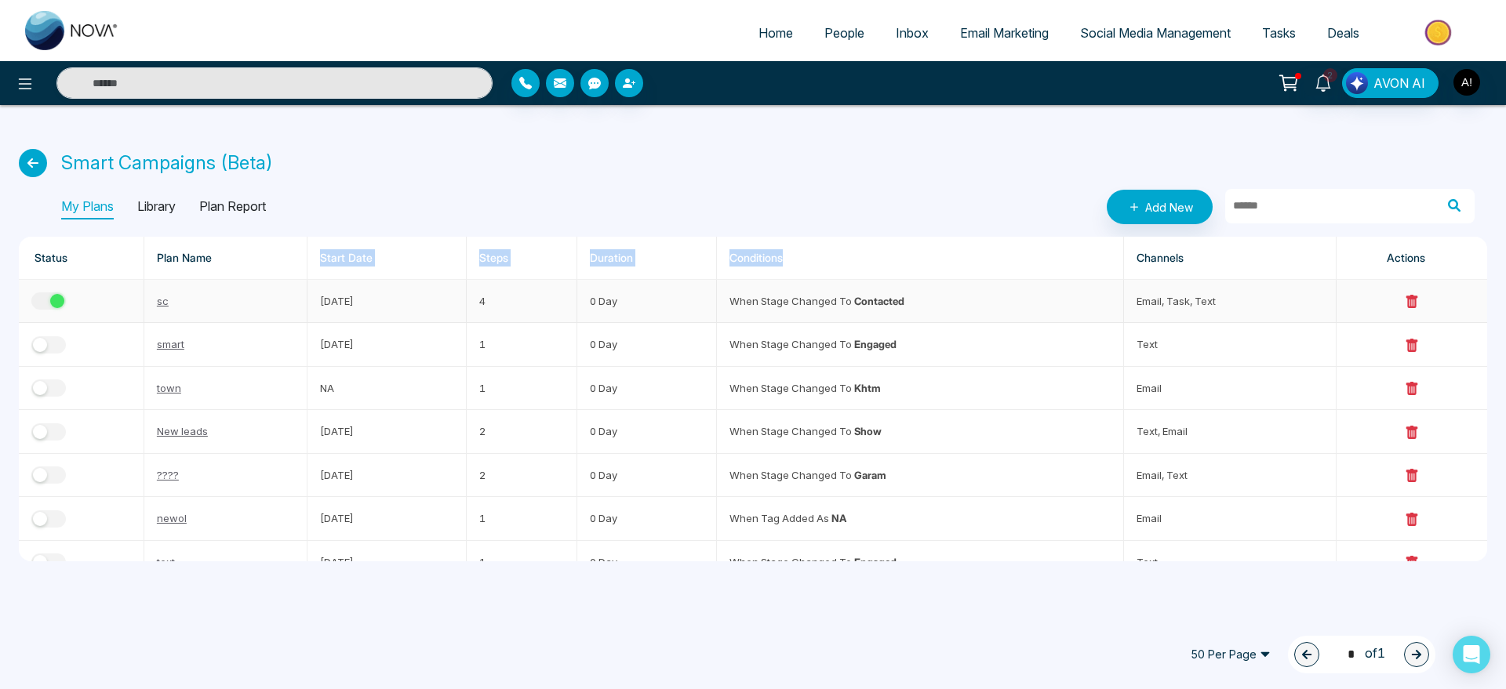
click at [563, 303] on td "4" at bounding box center [522, 301] width 111 height 43
click at [231, 201] on p "Plan Report" at bounding box center [232, 207] width 67 height 25
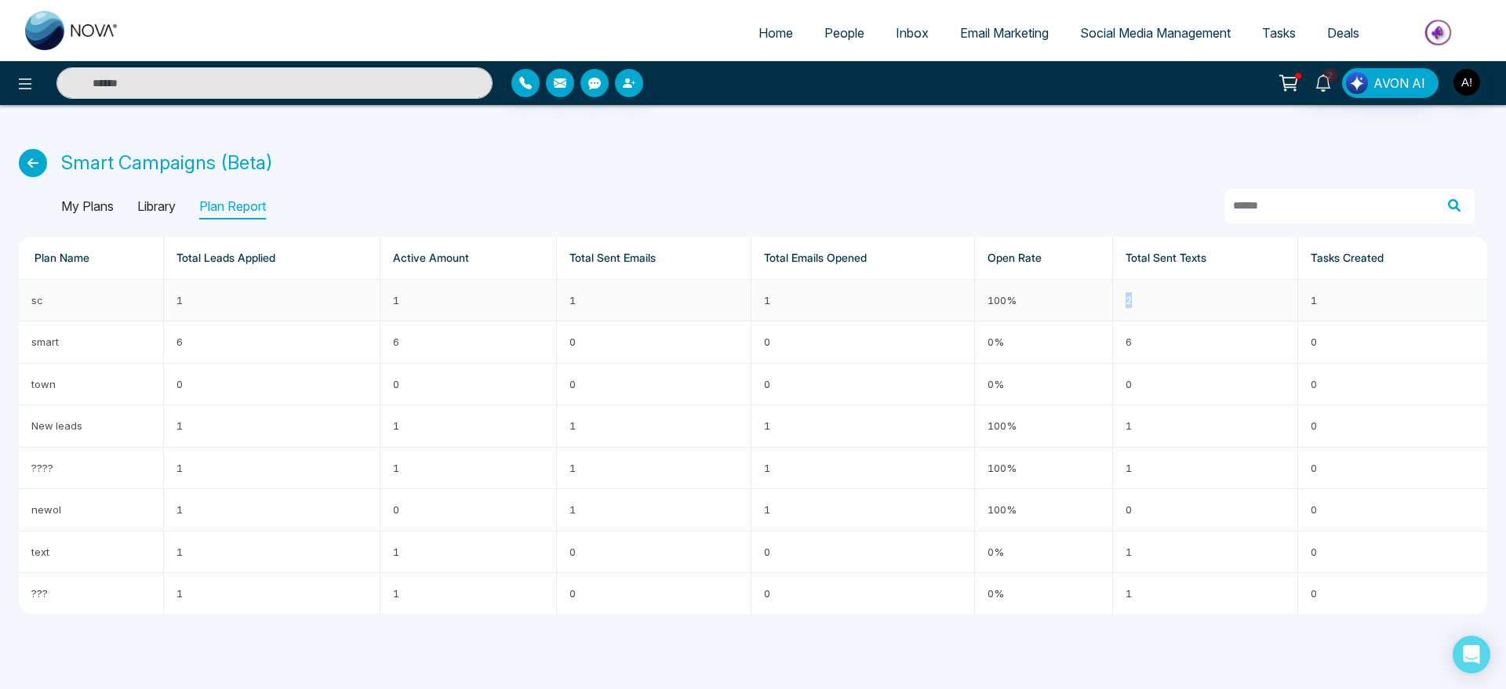
drag, startPoint x: 1126, startPoint y: 297, endPoint x: 1159, endPoint y: 298, distance: 32.2
click at [1159, 298] on td "2" at bounding box center [1205, 301] width 185 height 42
click at [31, 154] on icon at bounding box center [33, 163] width 28 height 28
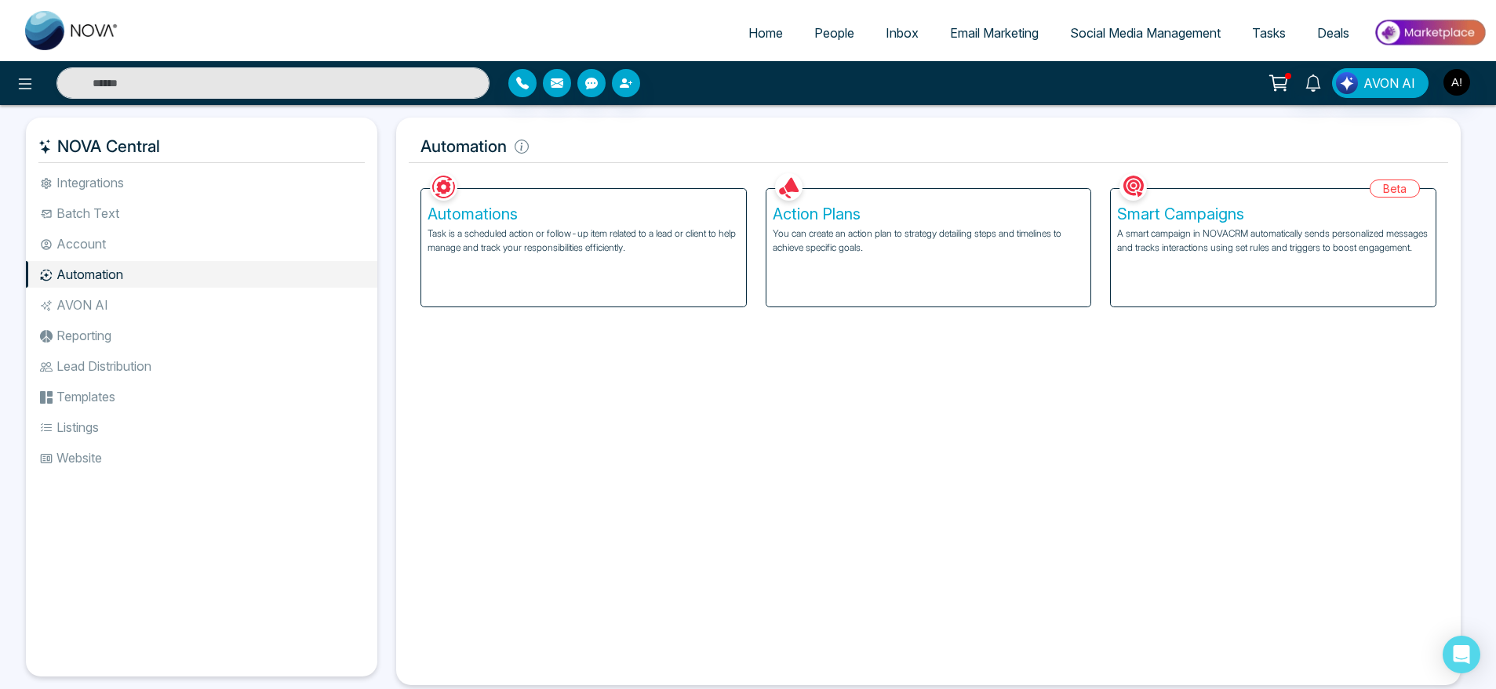
click at [1276, 34] on span "Tasks" at bounding box center [1269, 33] width 34 height 16
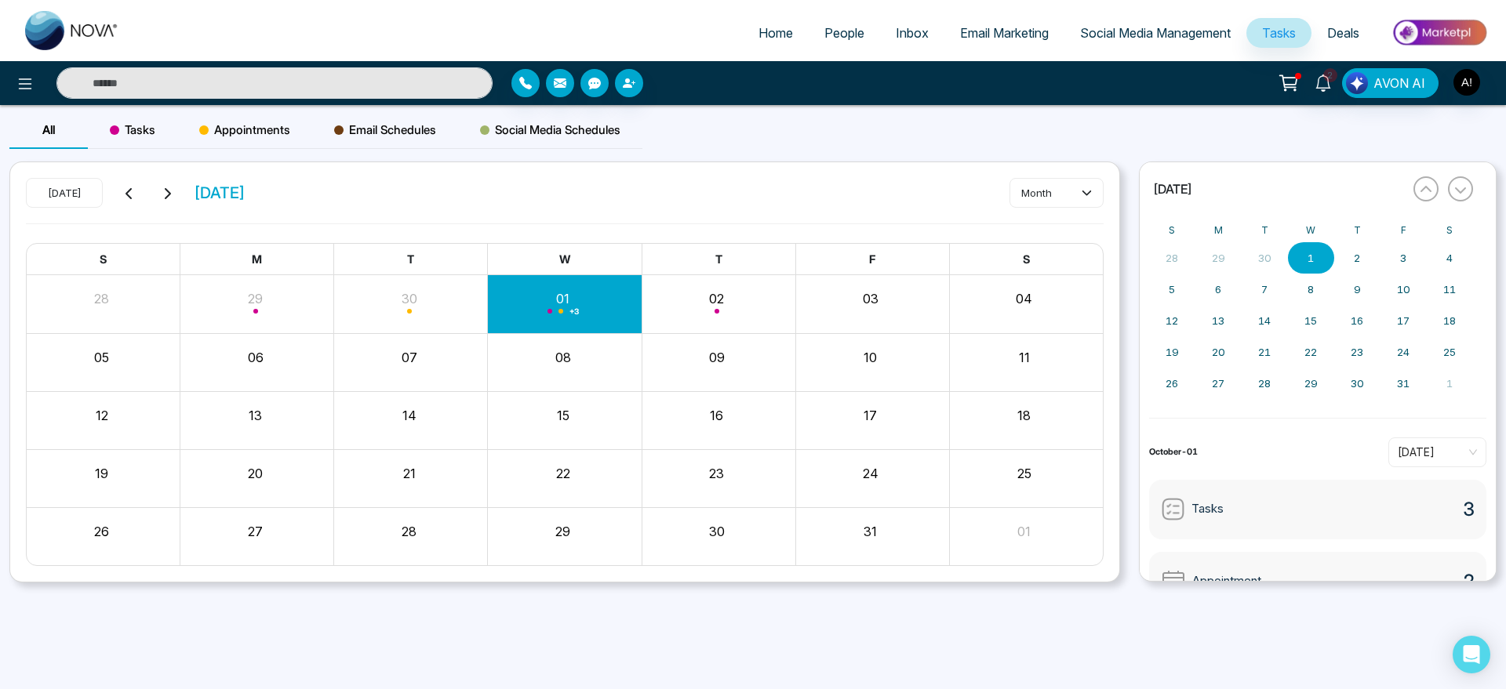
click at [106, 142] on div "Tasks" at bounding box center [132, 130] width 89 height 38
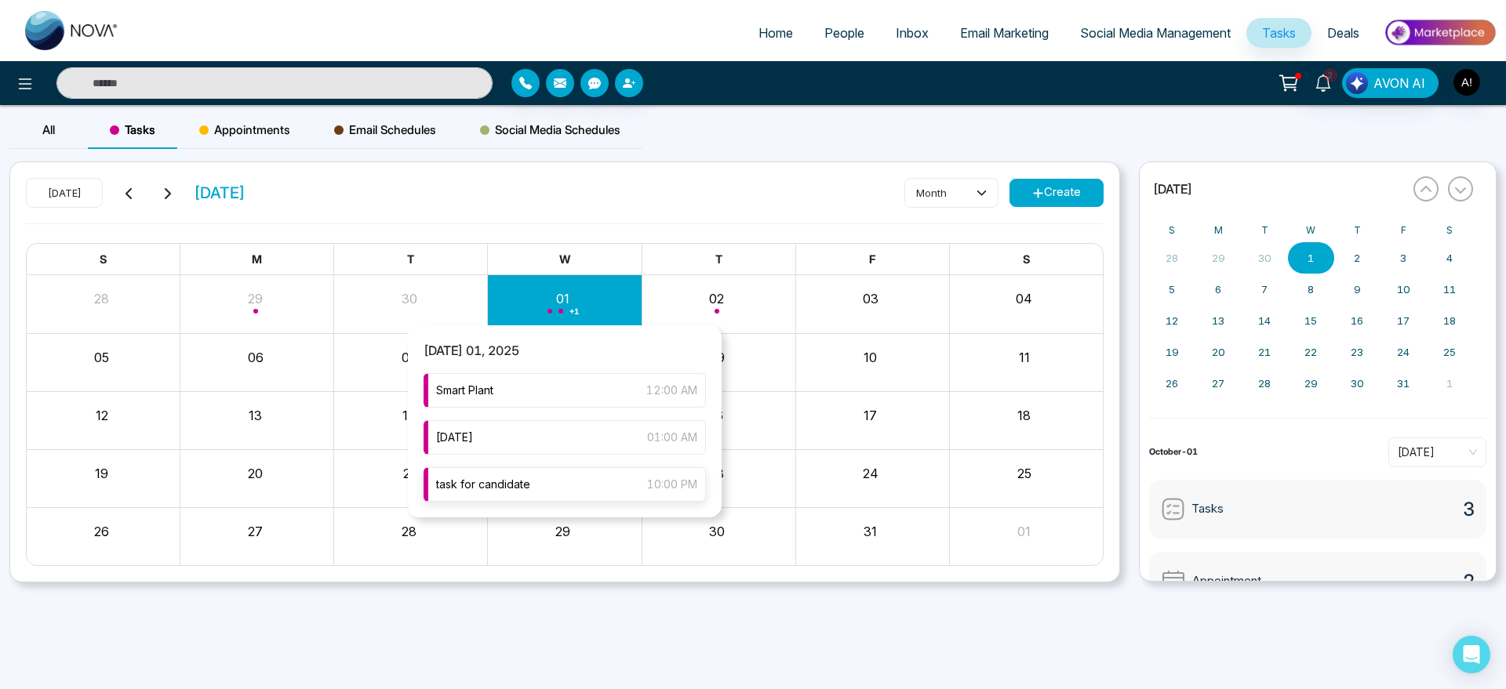
click at [568, 491] on div "task for candidate 10:00 PM" at bounding box center [565, 484] width 282 height 35
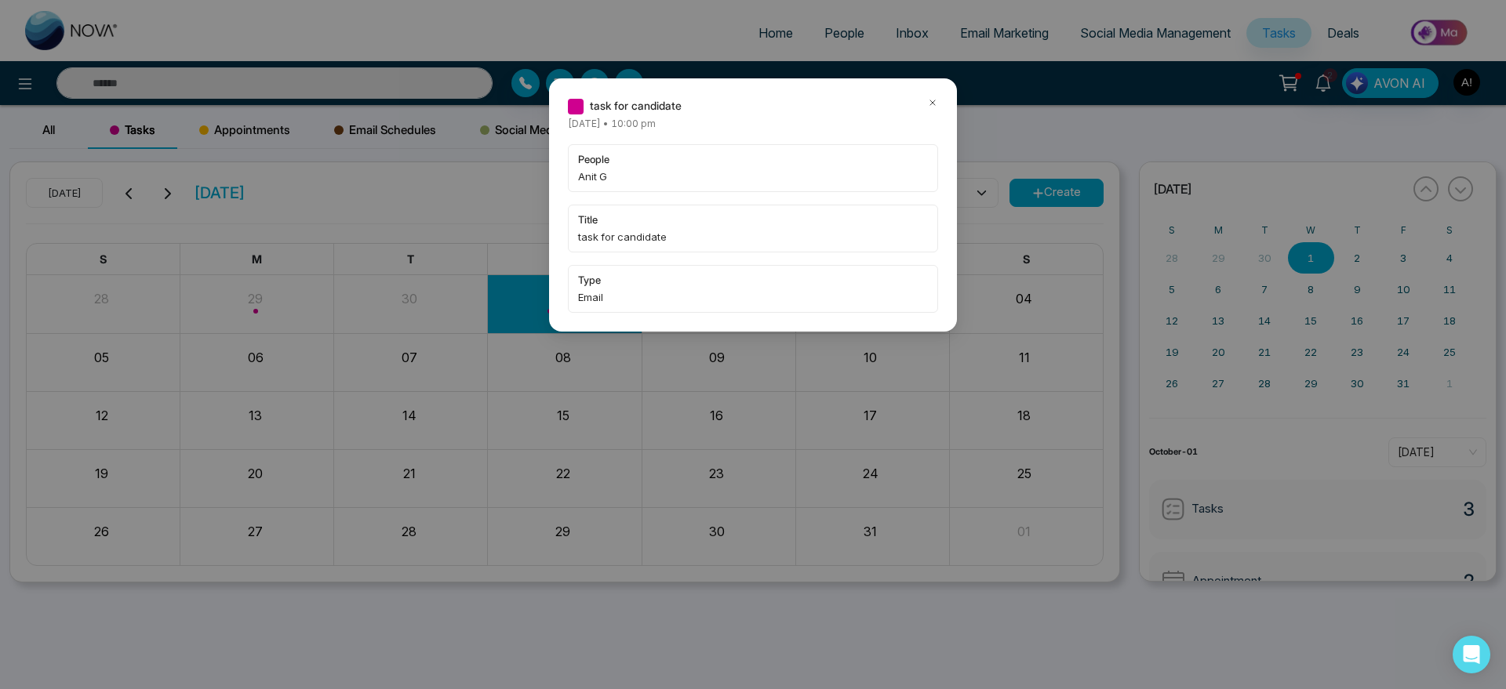
click at [929, 95] on div "task for candidate [DATE] • 10:00 pm people Anit G title task for candidate typ…" at bounding box center [753, 204] width 408 height 253
drag, startPoint x: 938, startPoint y: 104, endPoint x: 929, endPoint y: 104, distance: 8.7
click at [929, 104] on icon at bounding box center [932, 102] width 11 height 11
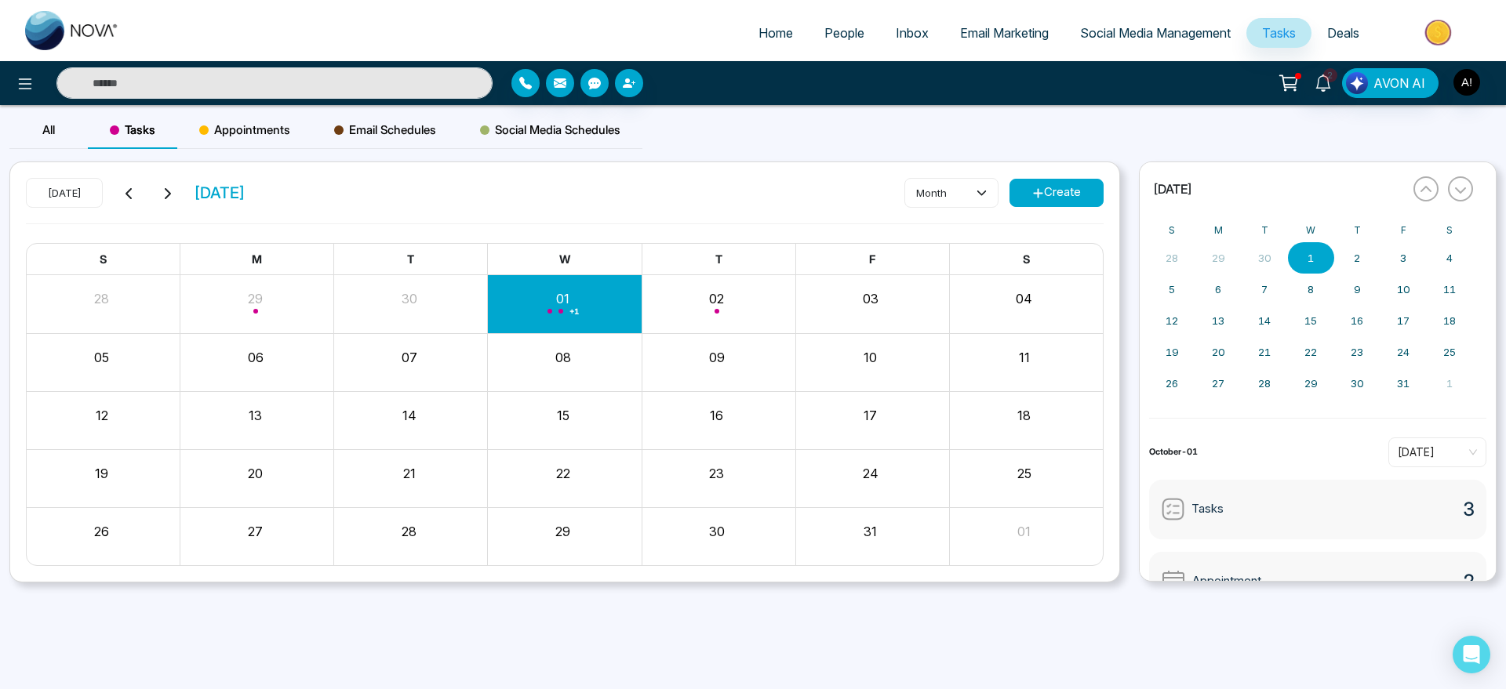
click at [929, 104] on div "task for candidate [DATE] • 10:00 pm people Anit G title task for candidate typ…" at bounding box center [753, 344] width 1506 height 689
click at [838, 43] on link "People" at bounding box center [844, 33] width 71 height 30
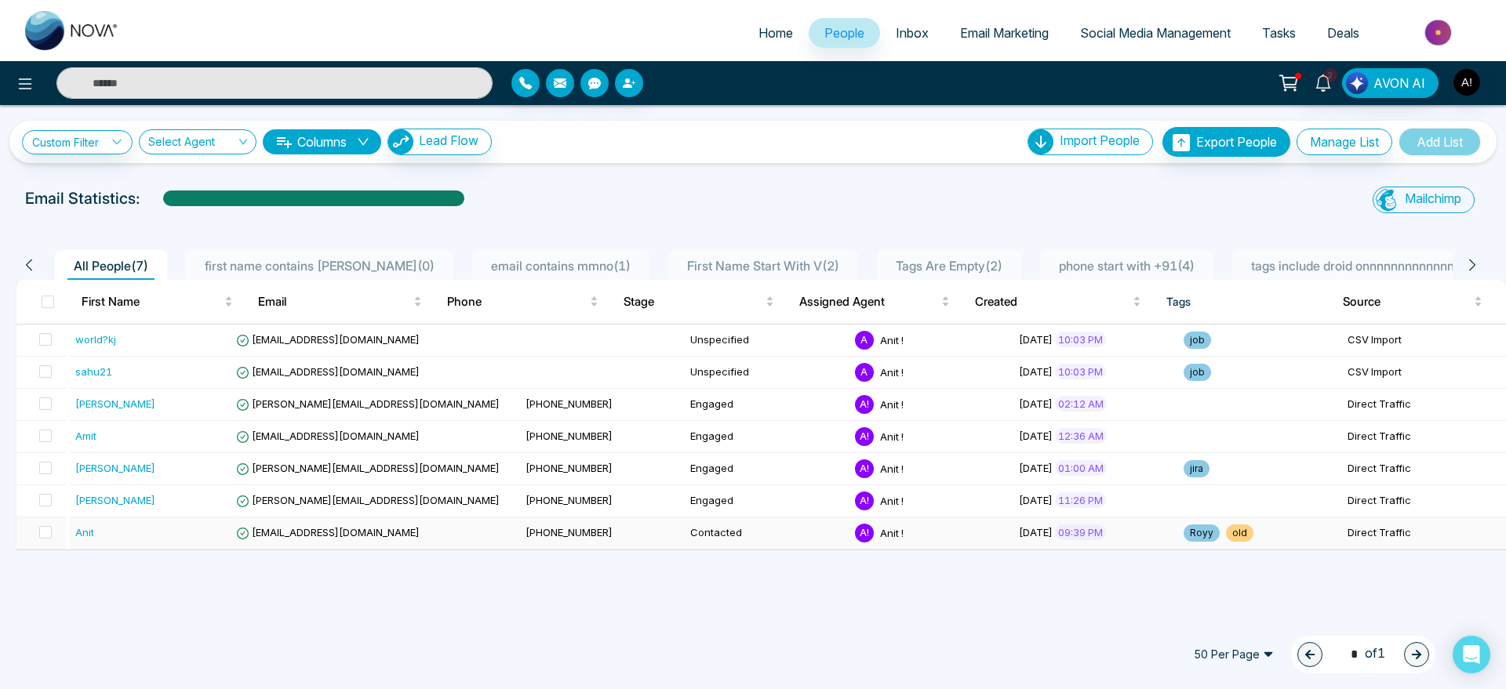
click at [570, 526] on td "[PHONE_NUMBER]" at bounding box center [601, 534] width 165 height 32
